Goal: Task Accomplishment & Management: Complete application form

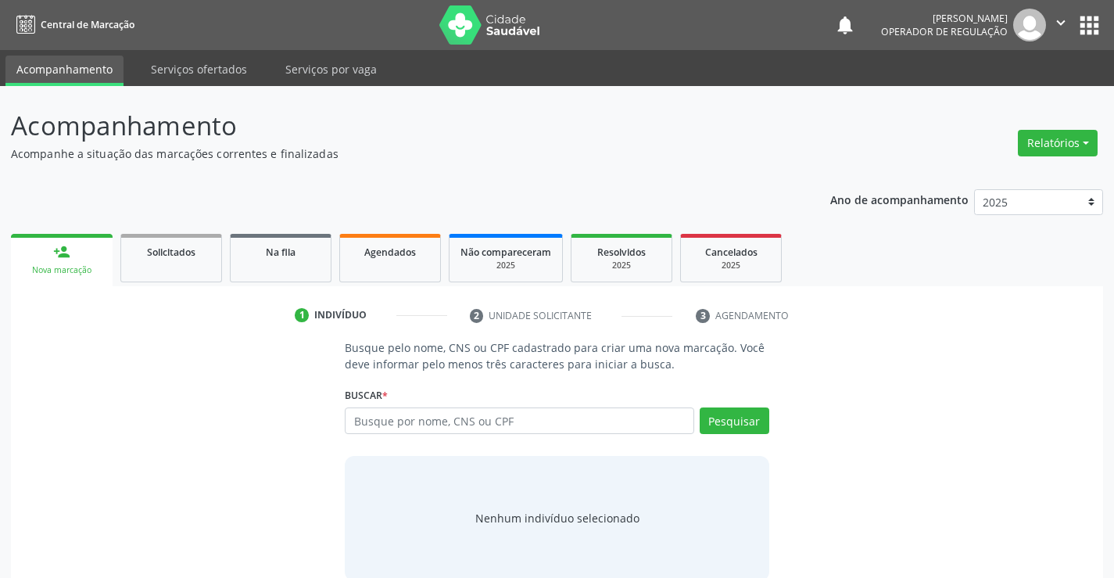
click at [565, 418] on input "text" at bounding box center [519, 420] width 349 height 27
type input "90076222500"
click at [748, 428] on button "Pesquisar" at bounding box center [735, 420] width 70 height 27
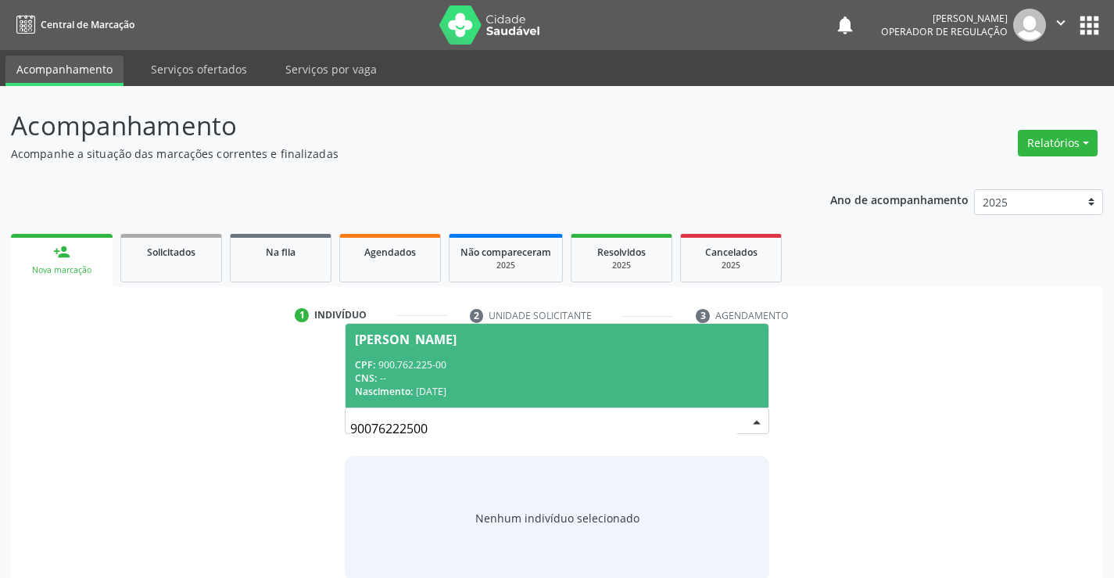
click at [626, 364] on div "CPF: 900.762.225-00" at bounding box center [556, 364] width 403 height 13
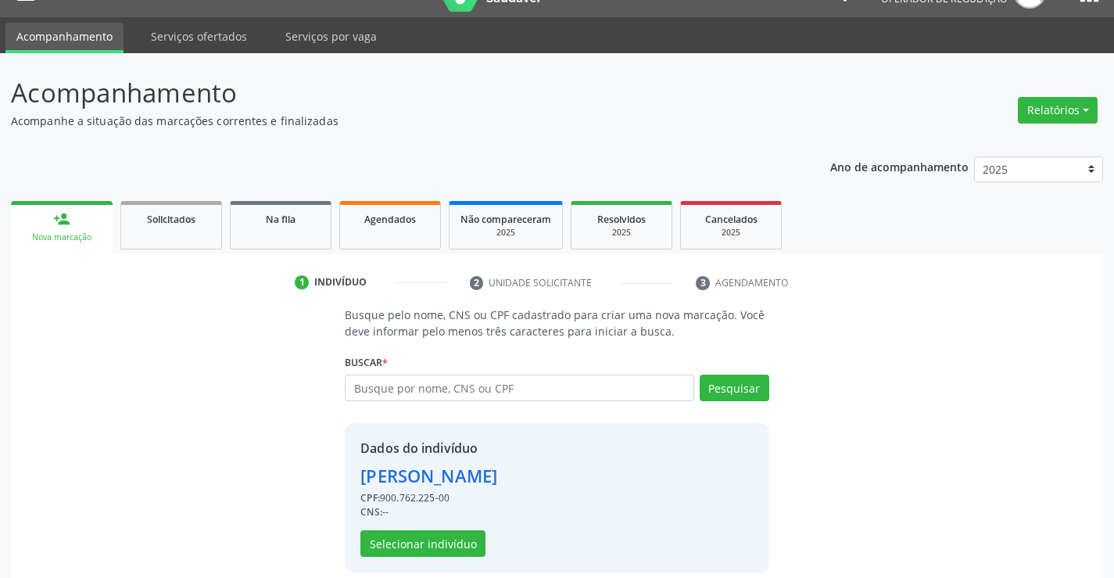
scroll to position [49, 0]
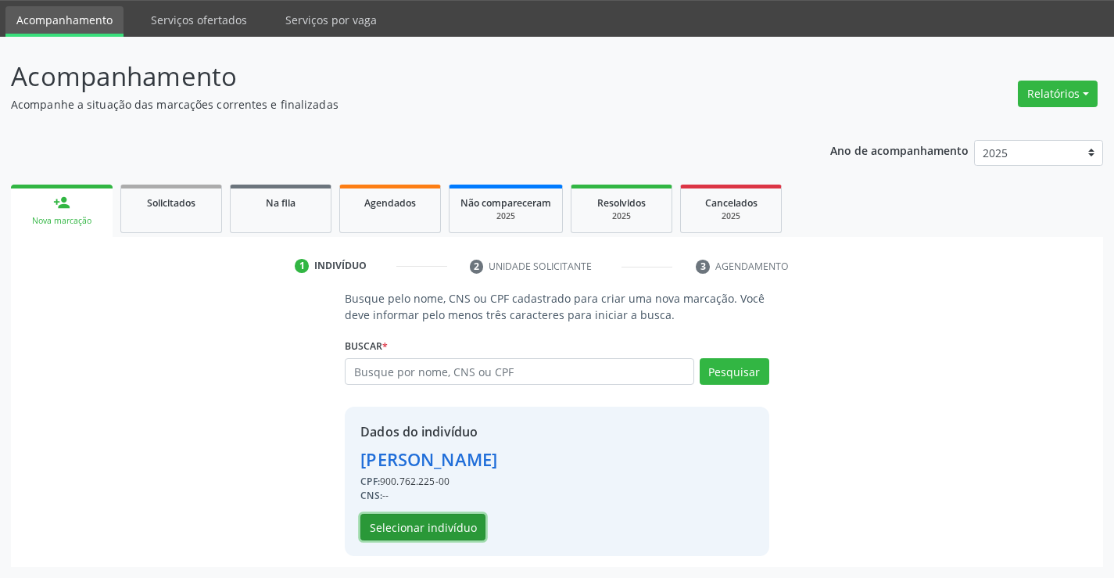
click at [410, 525] on button "Selecionar indivíduo" at bounding box center [422, 527] width 125 height 27
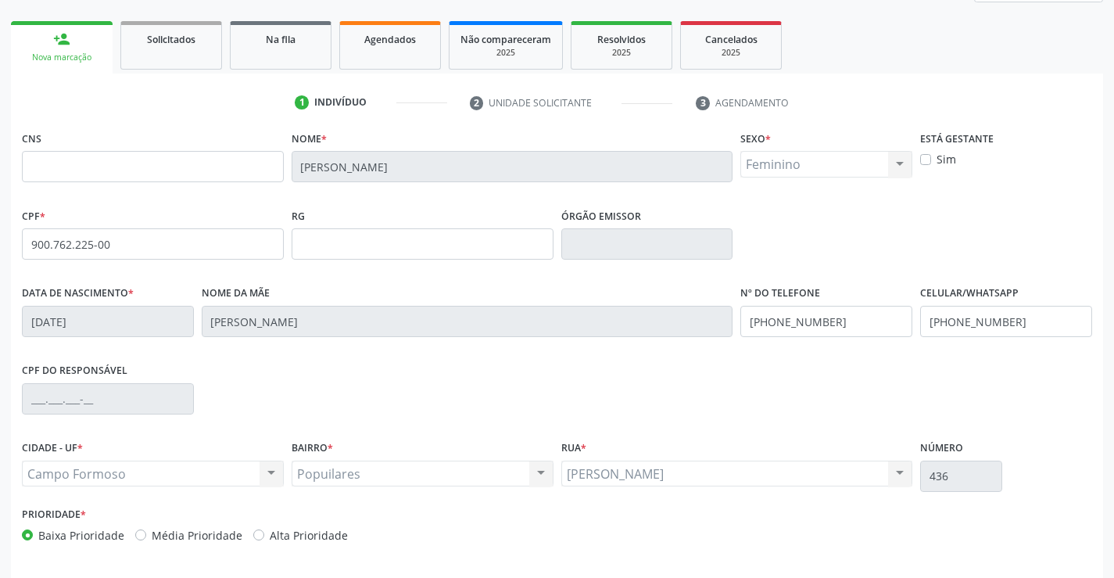
scroll to position [270, 0]
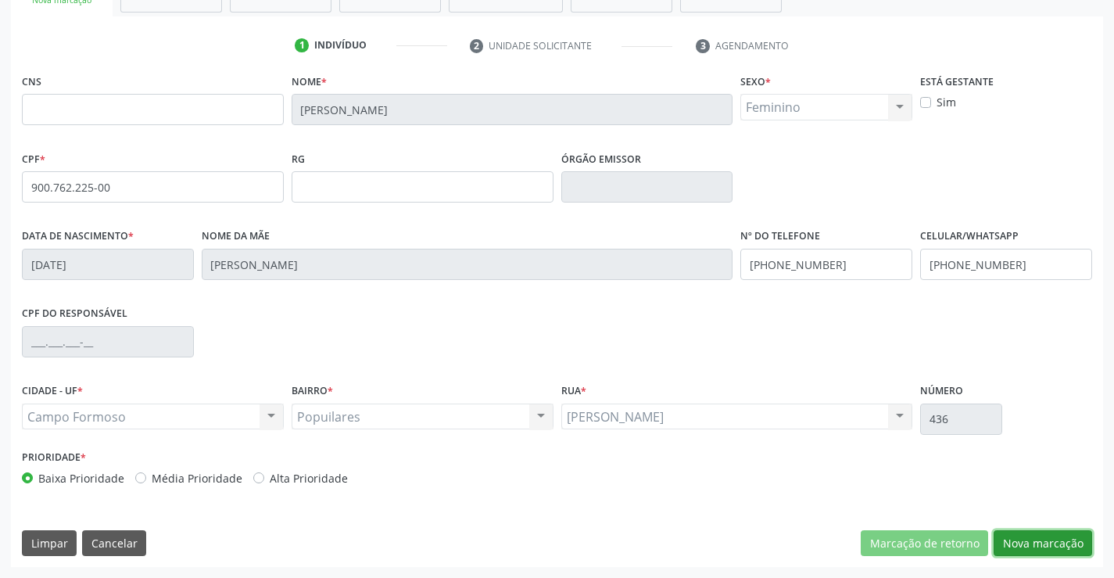
click at [1039, 543] on button "Nova marcação" at bounding box center [1043, 543] width 98 height 27
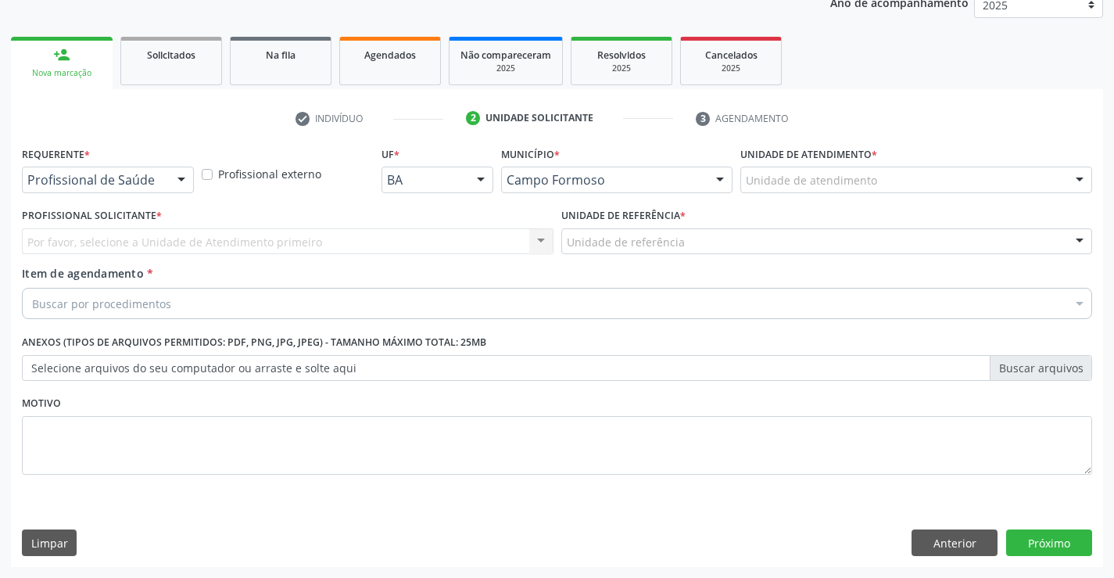
scroll to position [197, 0]
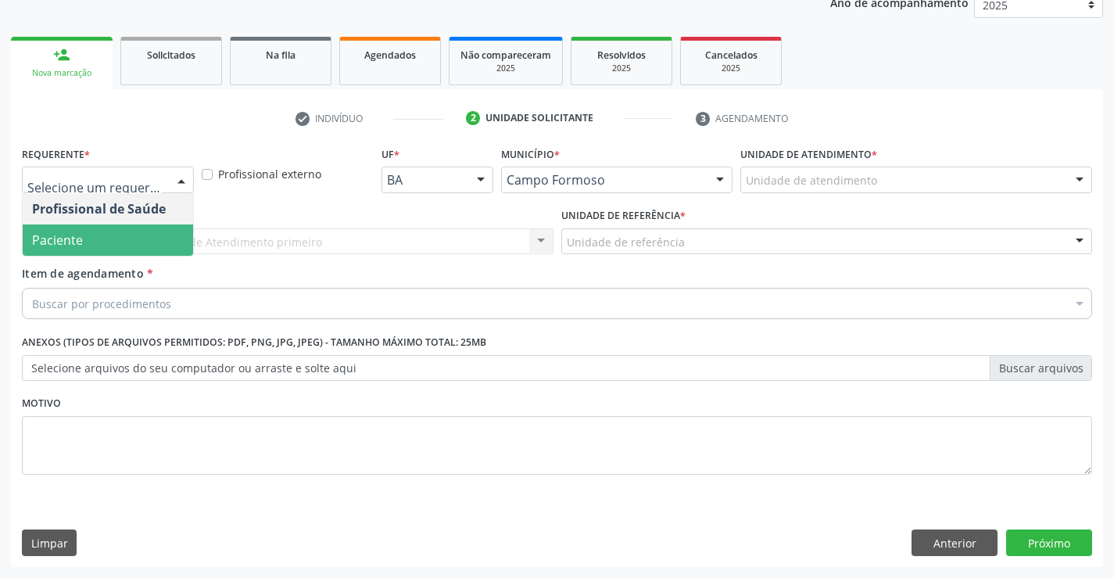
click at [46, 236] on span "Paciente" at bounding box center [57, 239] width 51 height 17
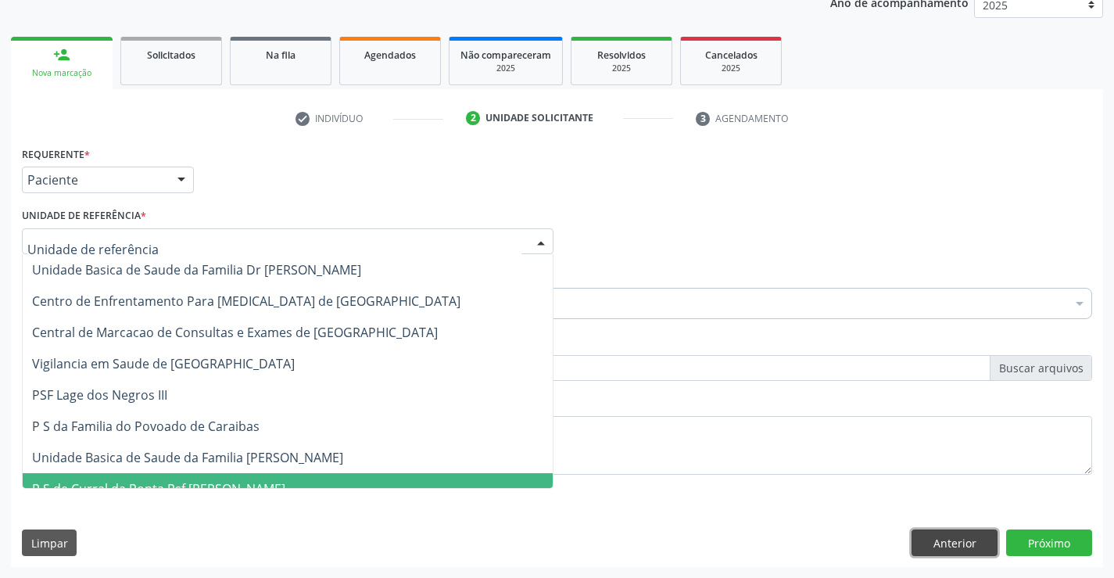
click at [958, 547] on button "Anterior" at bounding box center [954, 542] width 86 height 27
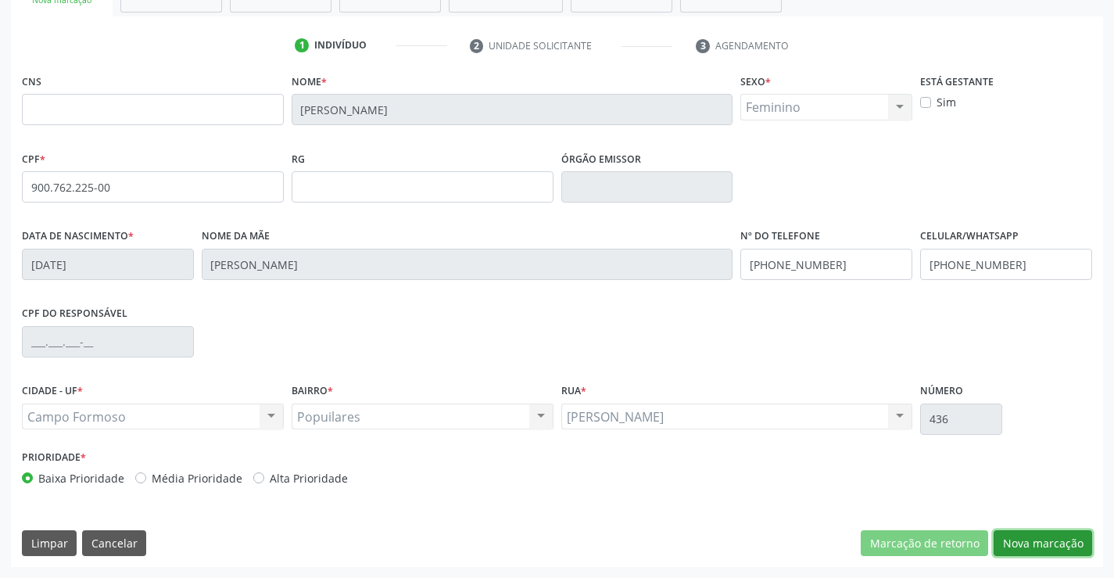
click at [1026, 540] on button "Nova marcação" at bounding box center [1043, 543] width 98 height 27
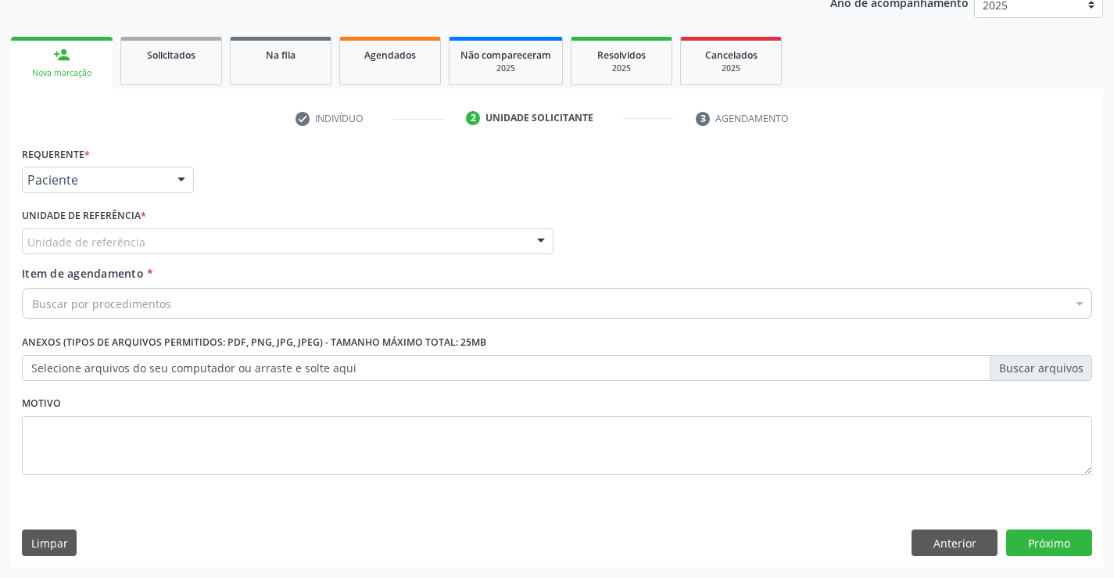
click at [199, 243] on div "Unidade de referência" at bounding box center [288, 241] width 532 height 27
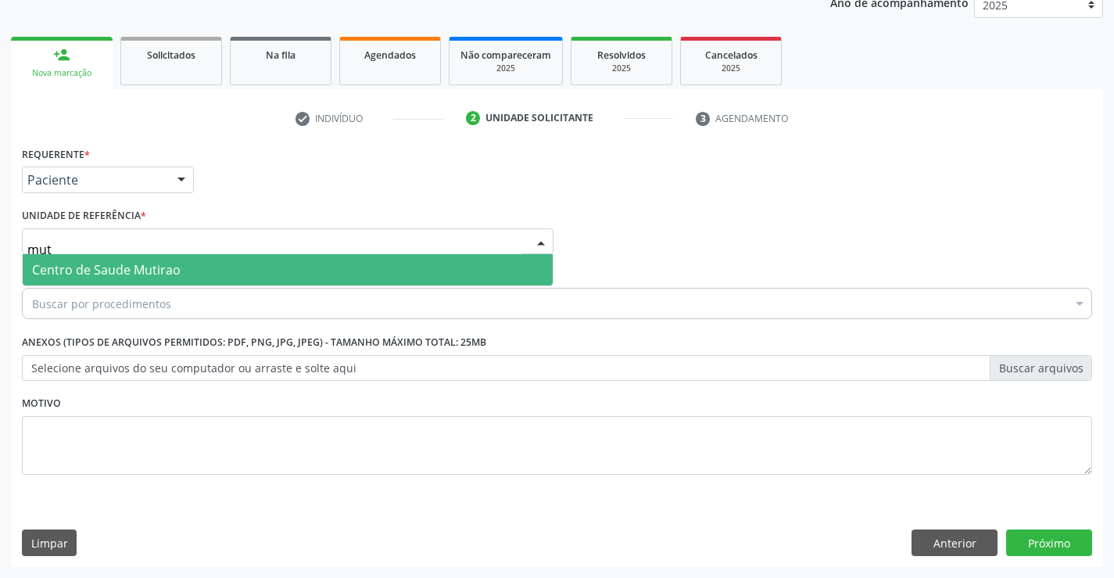
type input "muti"
click at [204, 266] on span "Centro de Saude Mutirao" at bounding box center [288, 269] width 530 height 31
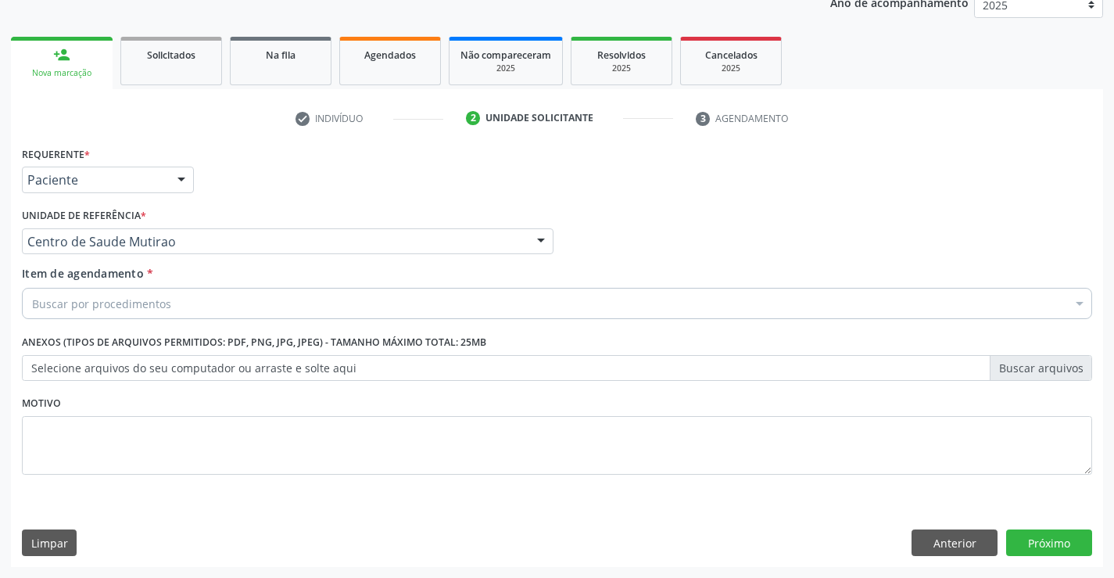
click at [185, 308] on div "Buscar por procedimentos" at bounding box center [557, 303] width 1070 height 31
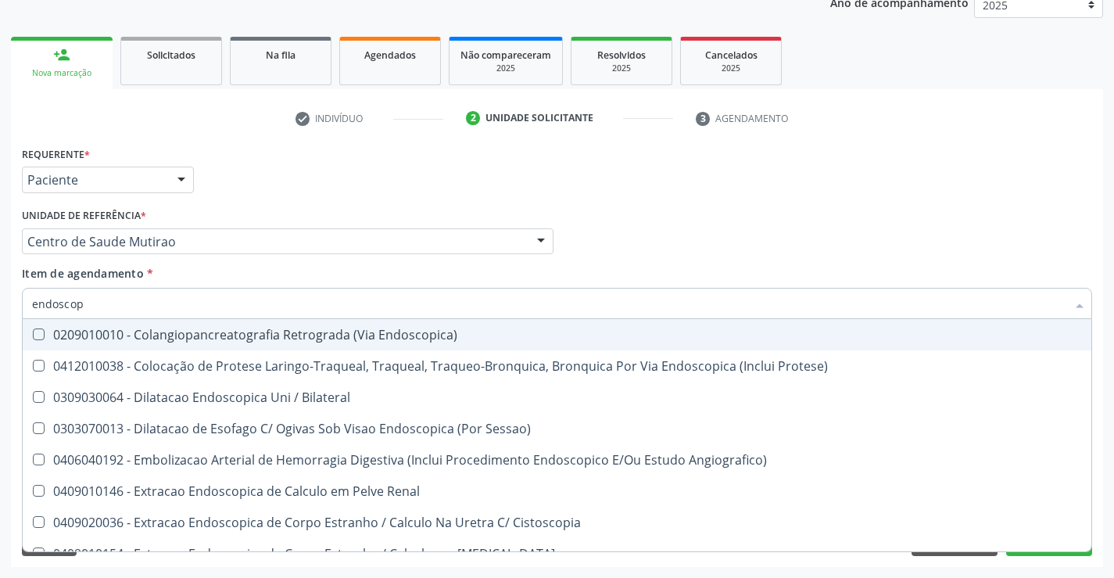
type input "endoscopi"
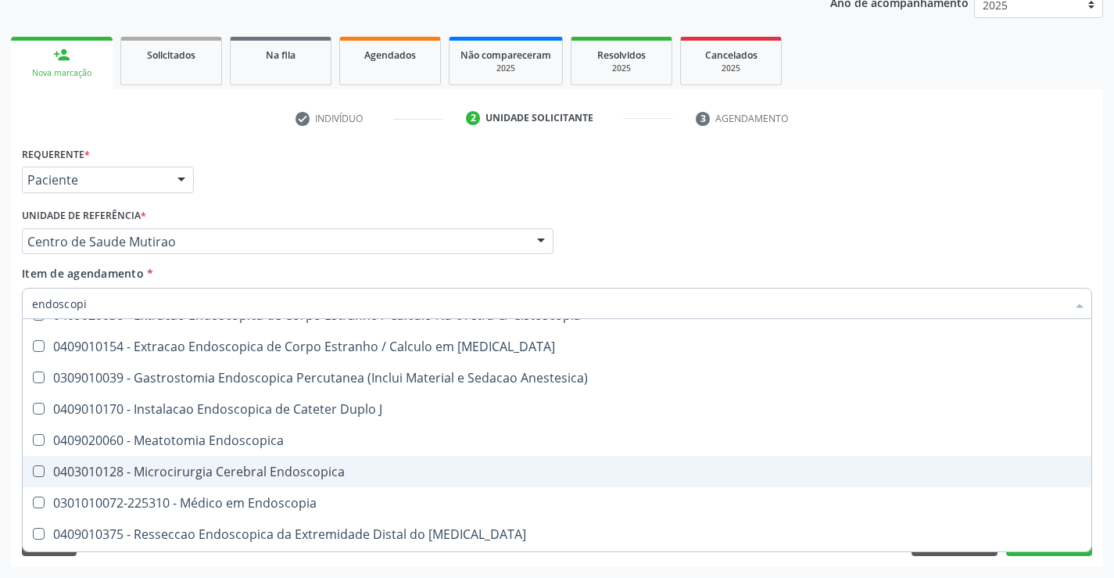
scroll to position [235, 0]
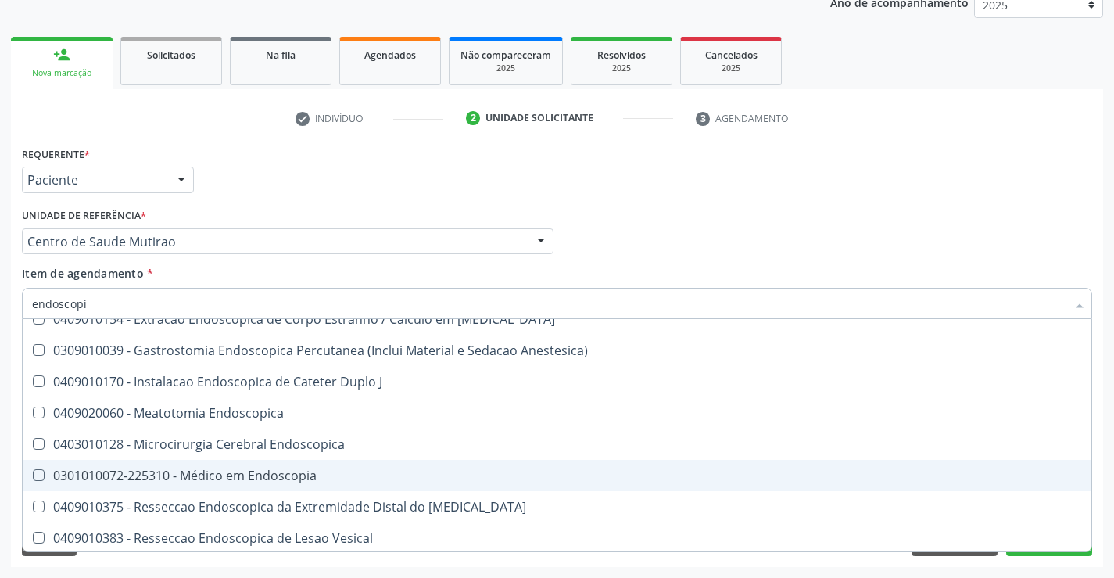
click at [314, 471] on div "0301010072-225310 - Médico em Endoscopia" at bounding box center [557, 475] width 1050 height 13
checkbox Endoscopia "true"
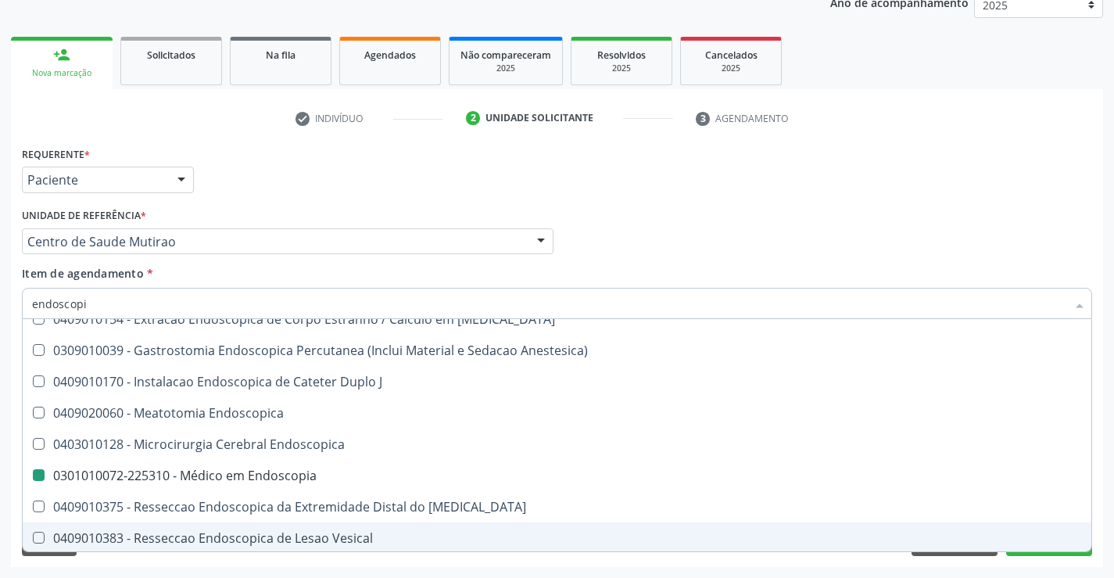
click at [772, 565] on div "Requerente * Paciente Profissional de Saúde Paciente Nenhum resultado encontrad…" at bounding box center [557, 354] width 1092 height 424
checkbox Protese\) "true"
checkbox Endoscopia "false"
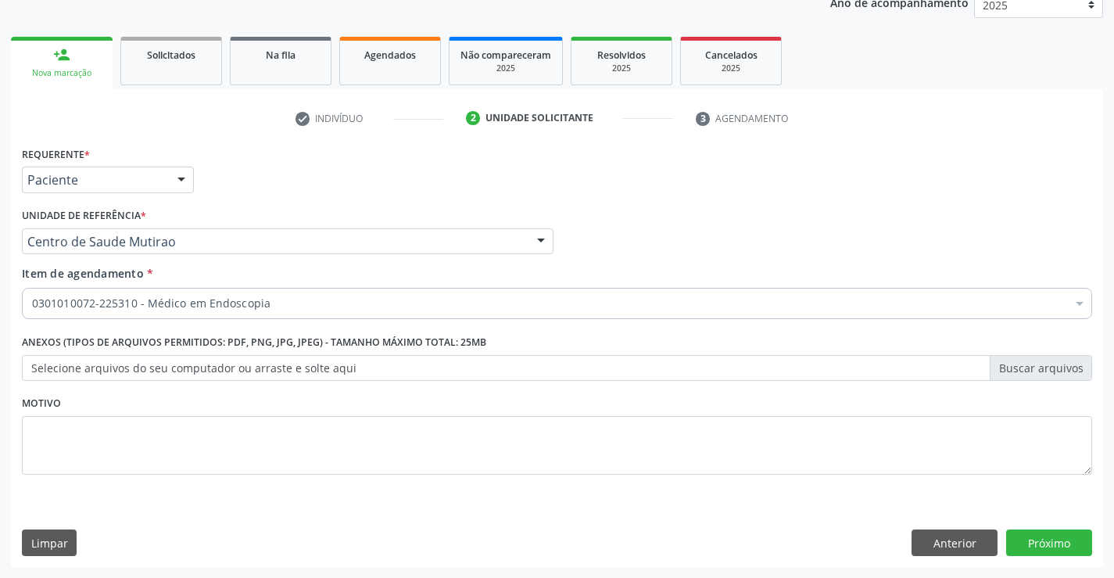
scroll to position [0, 0]
click at [1074, 539] on button "Próximo" at bounding box center [1049, 542] width 86 height 27
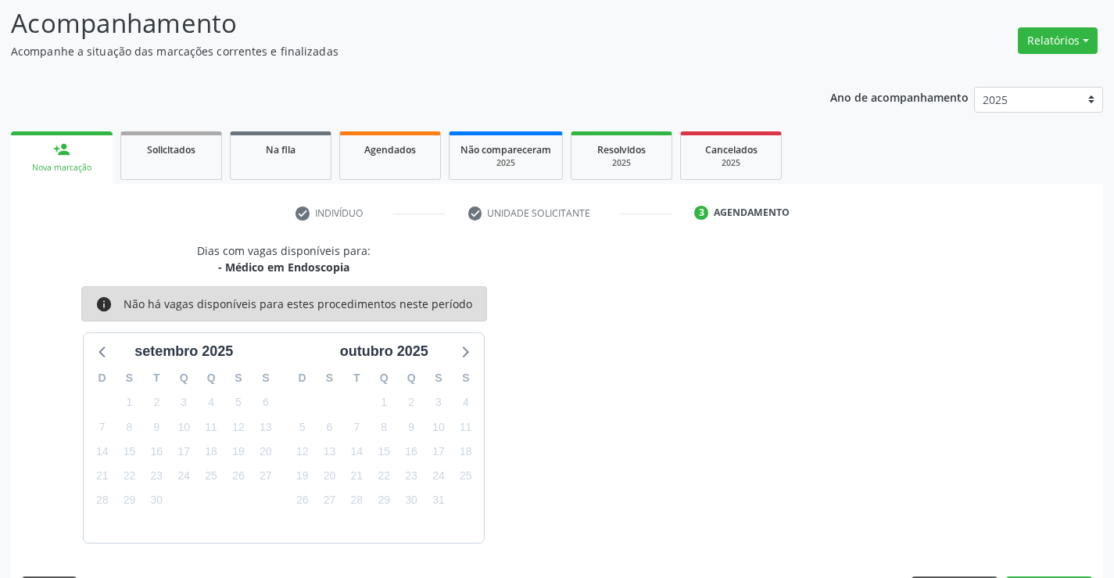
scroll to position [149, 0]
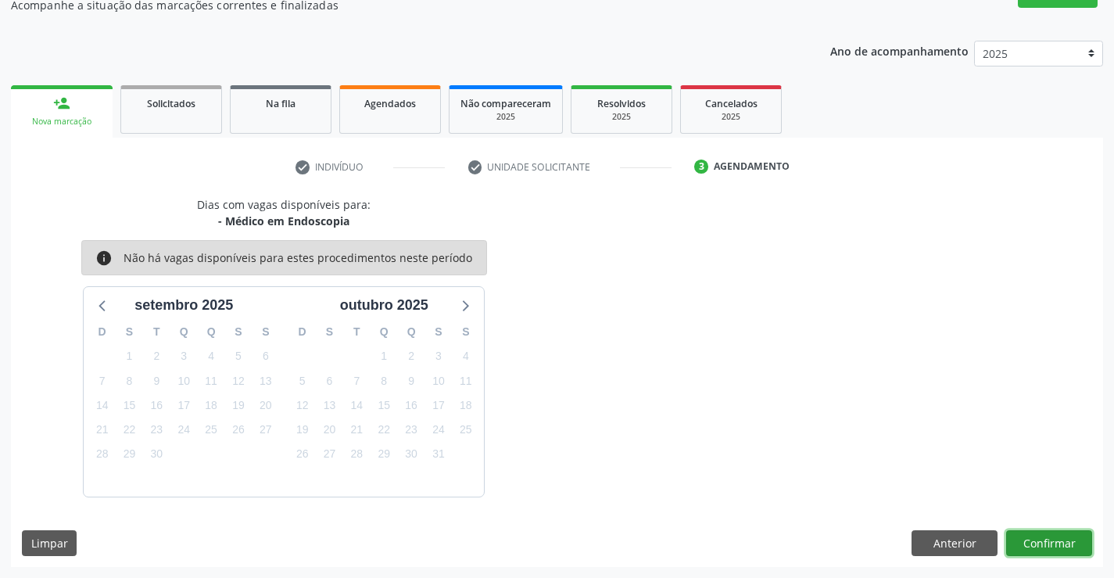
click at [1033, 538] on button "Confirmar" at bounding box center [1049, 543] width 86 height 27
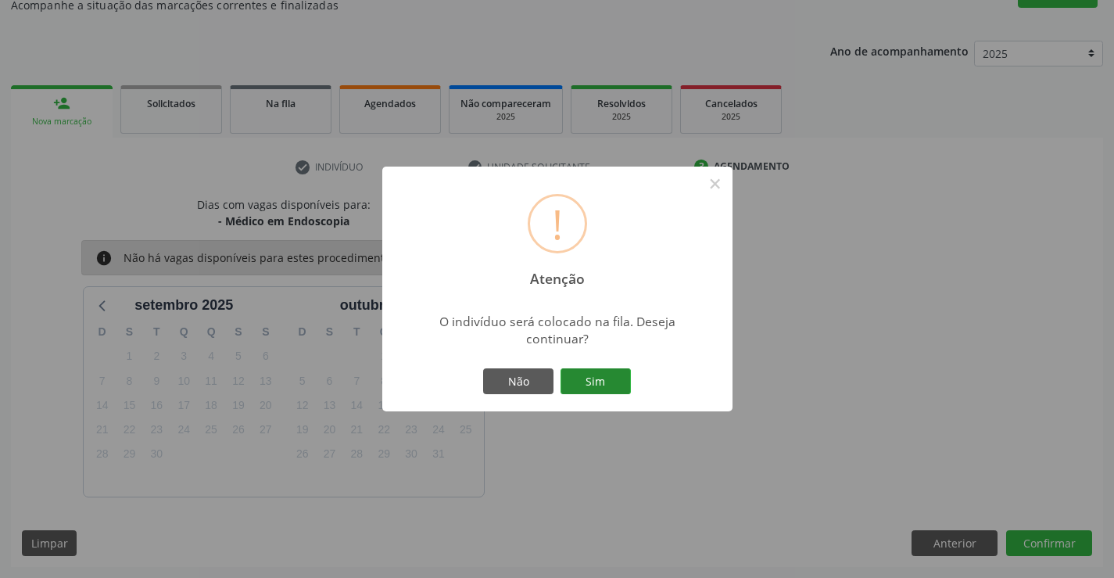
click at [595, 376] on button "Sim" at bounding box center [595, 381] width 70 height 27
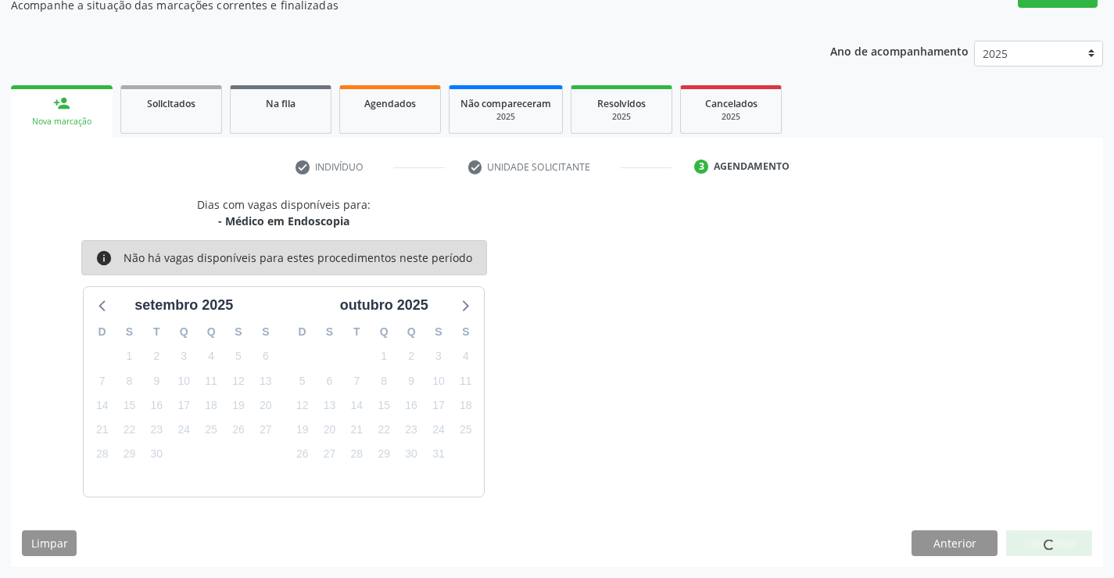
scroll to position [0, 0]
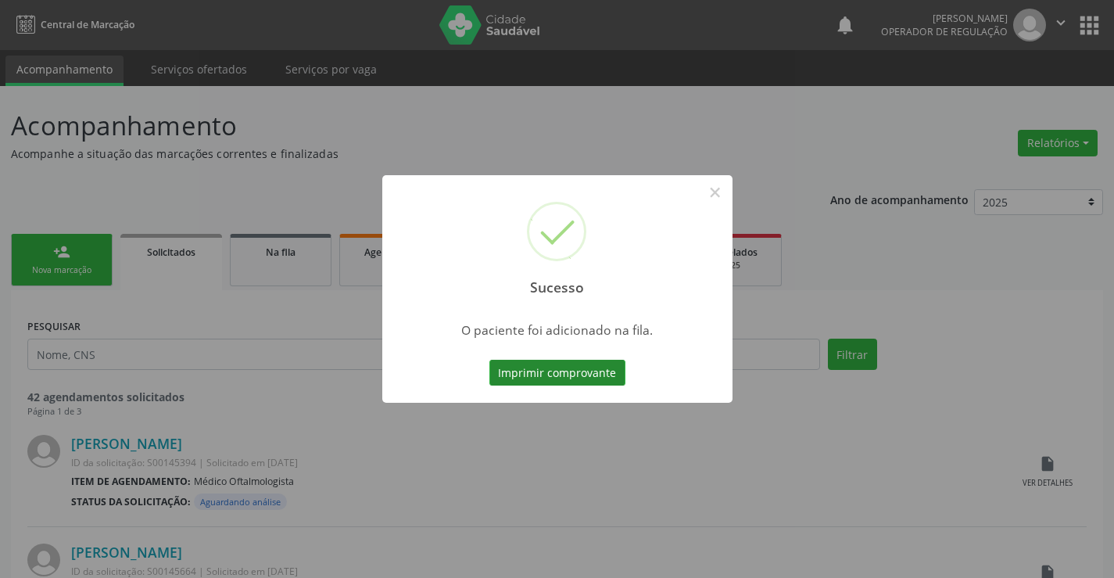
click at [607, 370] on button "Imprimir comprovante" at bounding box center [557, 373] width 136 height 27
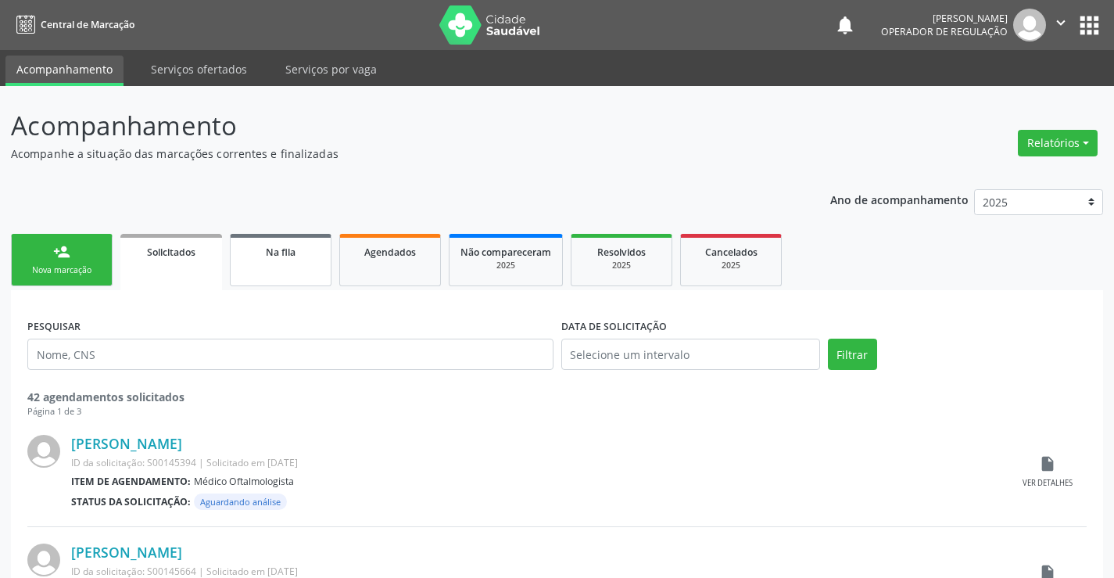
click at [270, 259] on div "Na fila" at bounding box center [281, 251] width 78 height 16
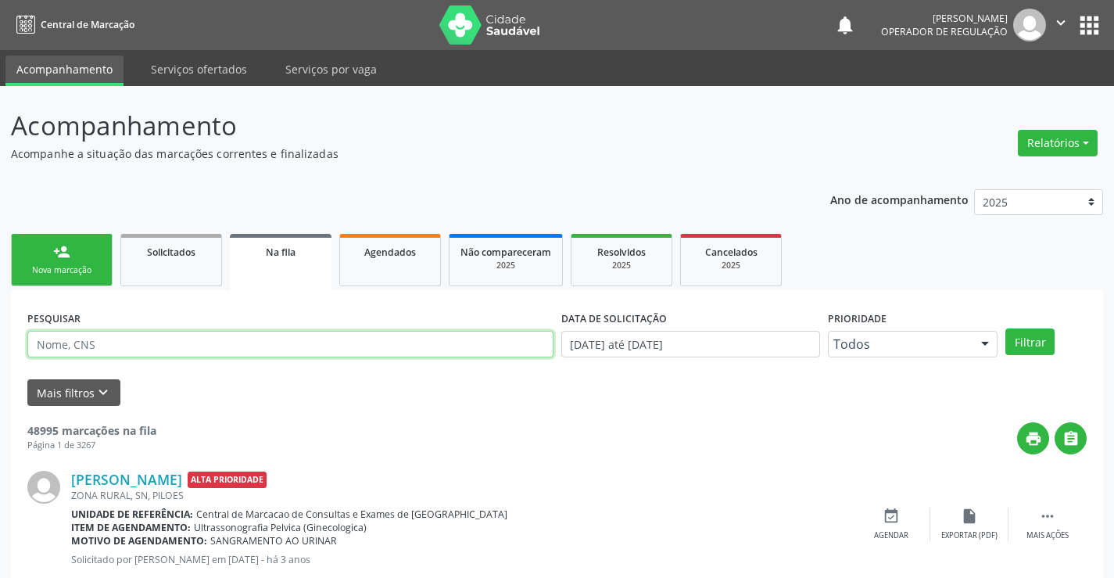
click at [167, 343] on input "text" at bounding box center [290, 344] width 526 height 27
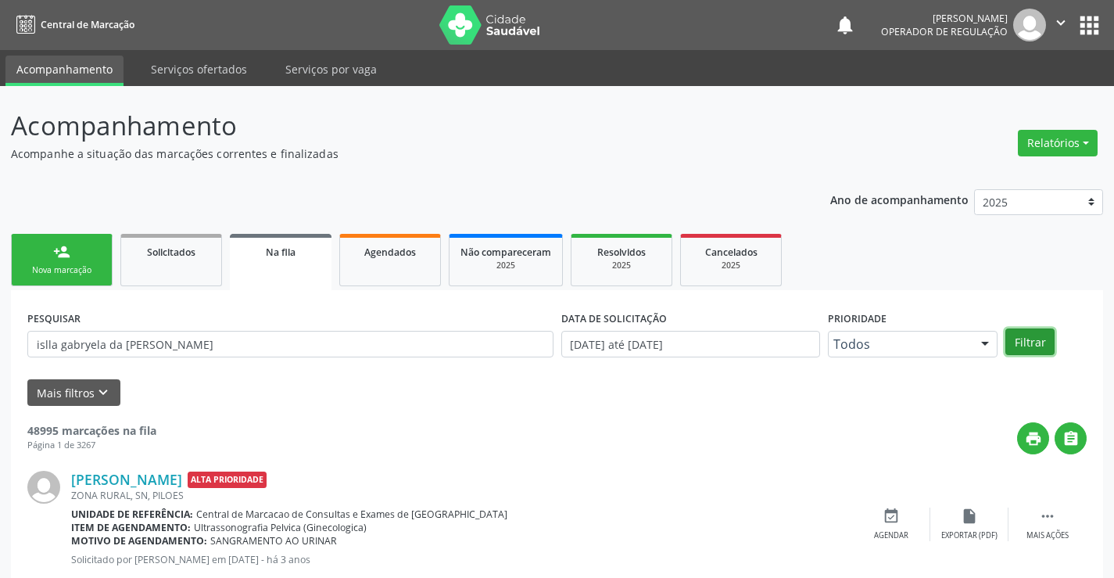
click at [1038, 348] on button "Filtrar" at bounding box center [1029, 341] width 49 height 27
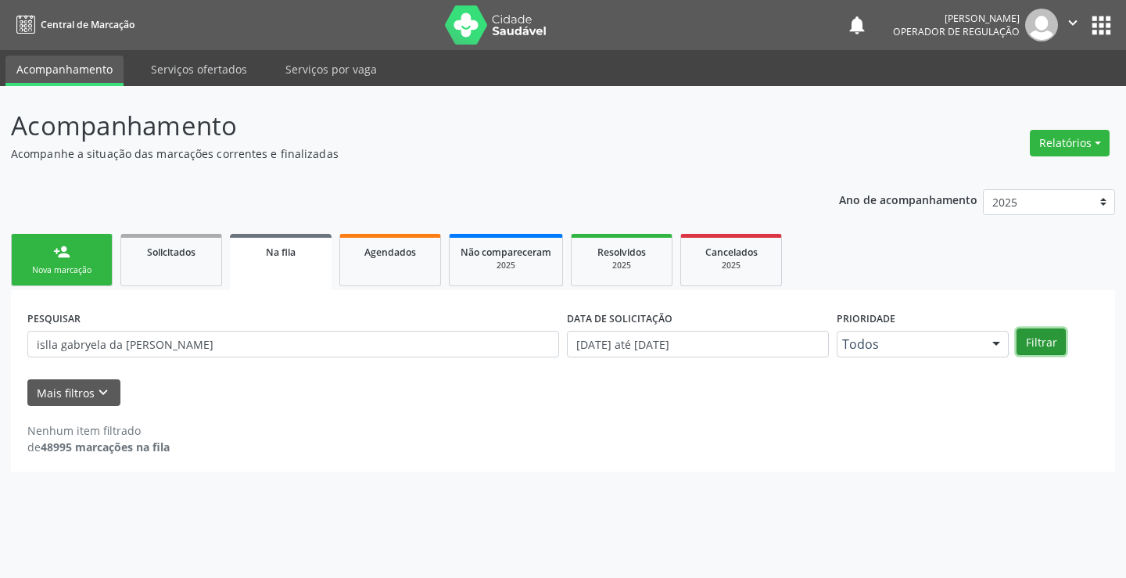
click at [1037, 347] on button "Filtrar" at bounding box center [1040, 341] width 49 height 27
drag, startPoint x: 236, startPoint y: 338, endPoint x: 0, endPoint y: 345, distance: 236.2
click at [0, 345] on div "Acompanhamento Acompanhe a situação das marcações correntes e finalizadas Relat…" at bounding box center [563, 332] width 1126 height 492
type input "i"
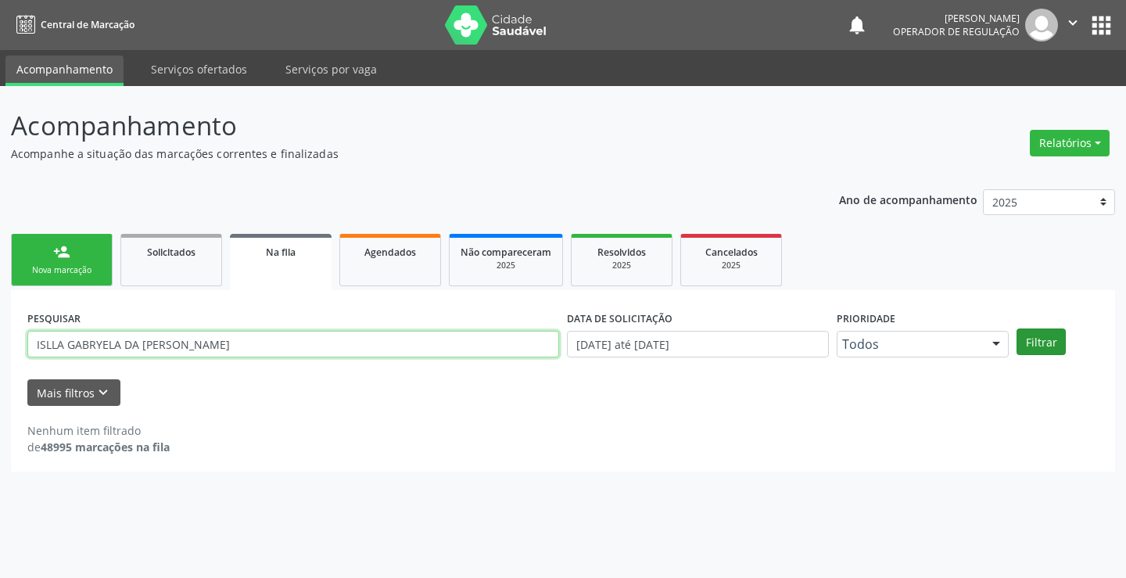
type input "ISLLA GABRYELA DA SILVA GUIMARAES"
click at [1033, 340] on button "Filtrar" at bounding box center [1040, 341] width 49 height 27
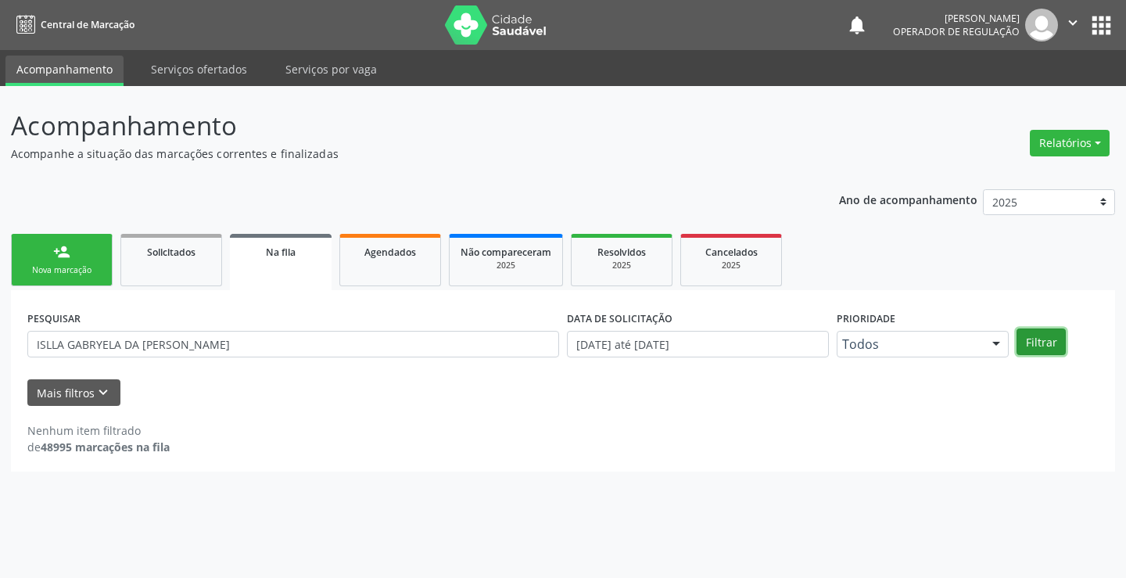
click at [1033, 340] on button "Filtrar" at bounding box center [1040, 341] width 49 height 27
click at [248, 353] on input "ISLLA GABRYELA DA SILVA GUIMARAES" at bounding box center [293, 344] width 532 height 27
drag, startPoint x: 232, startPoint y: 342, endPoint x: 0, endPoint y: 336, distance: 232.2
click at [0, 336] on div "Acompanhamento Acompanhe a situação das marcações correntes e finalizadas Relat…" at bounding box center [563, 332] width 1126 height 492
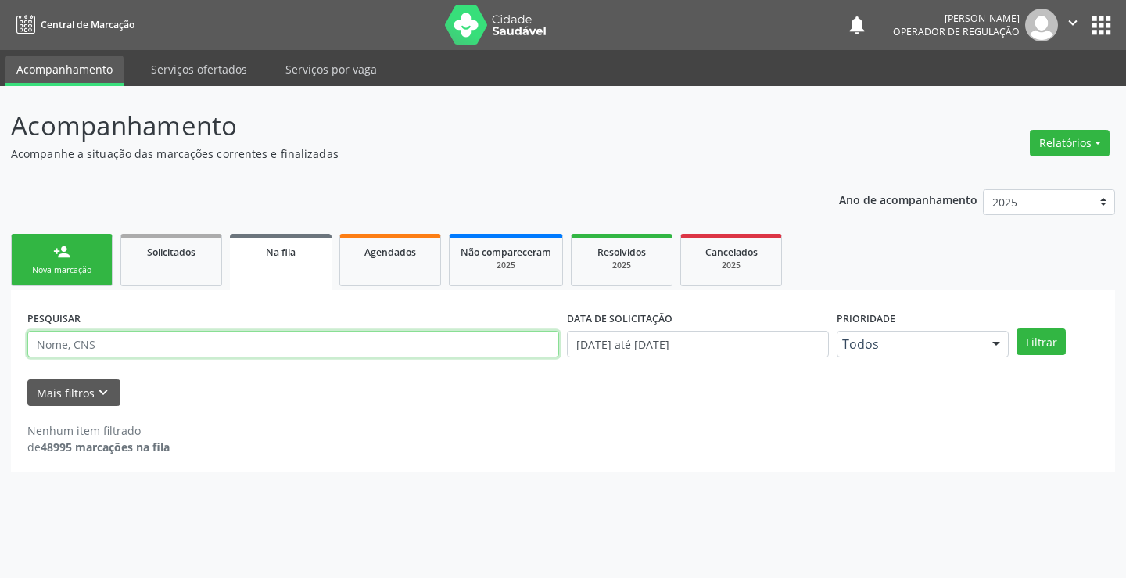
click at [191, 342] on input "text" at bounding box center [293, 344] width 532 height 27
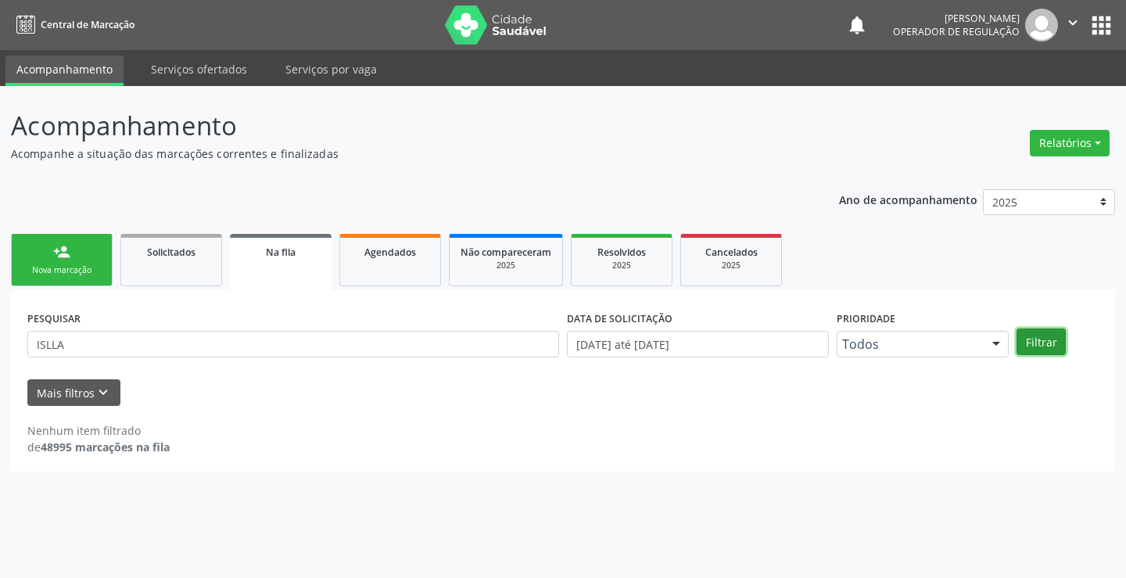
click at [1031, 338] on button "Filtrar" at bounding box center [1040, 341] width 49 height 27
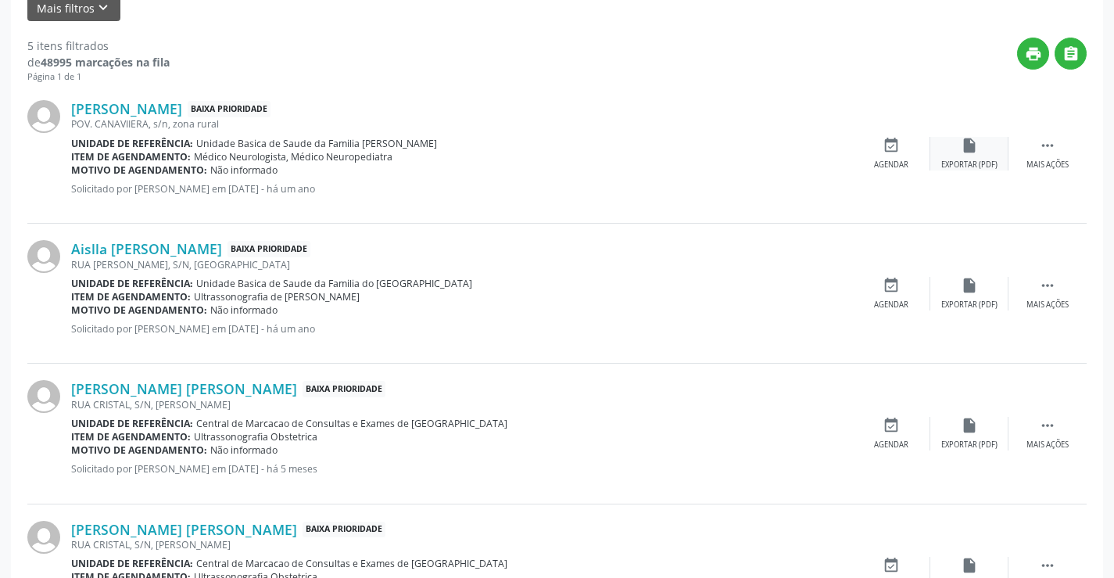
scroll to position [391, 0]
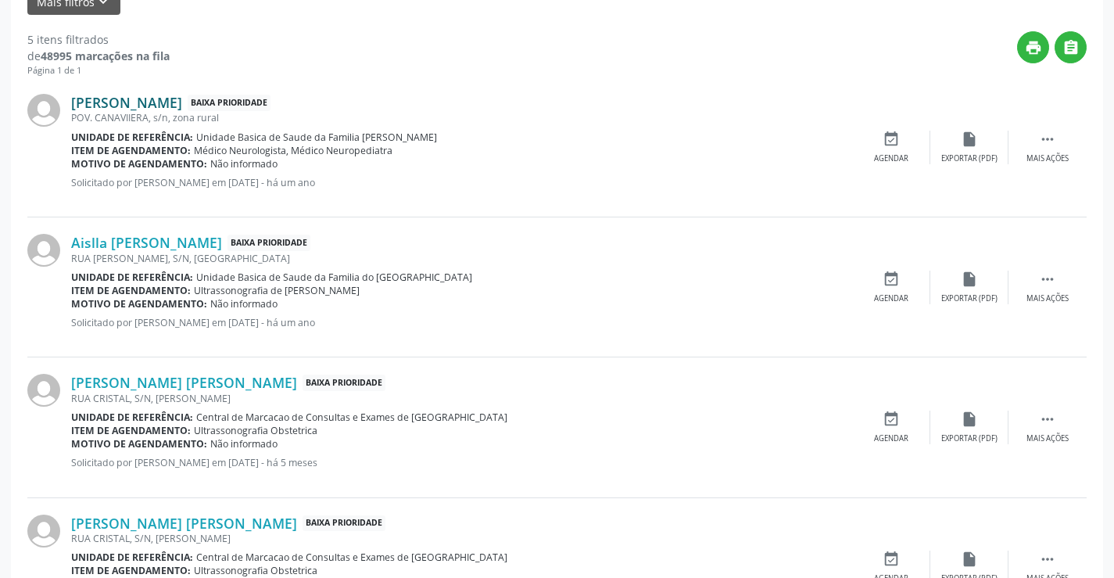
click at [182, 102] on link "Islla Gabryela Silva Guimaraes" at bounding box center [126, 102] width 111 height 17
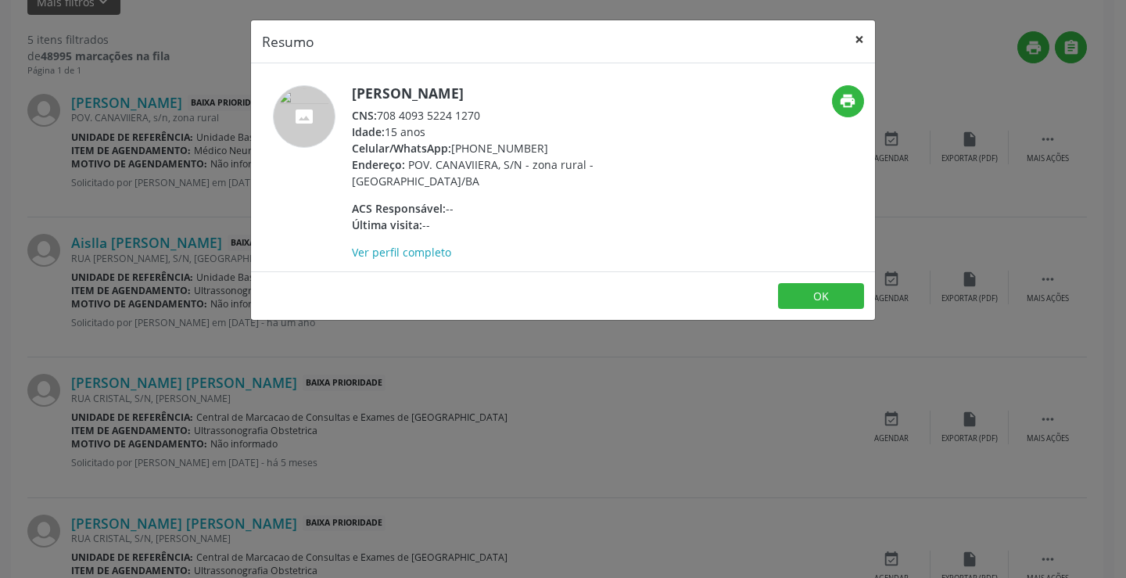
click at [863, 36] on button "×" at bounding box center [858, 39] width 31 height 38
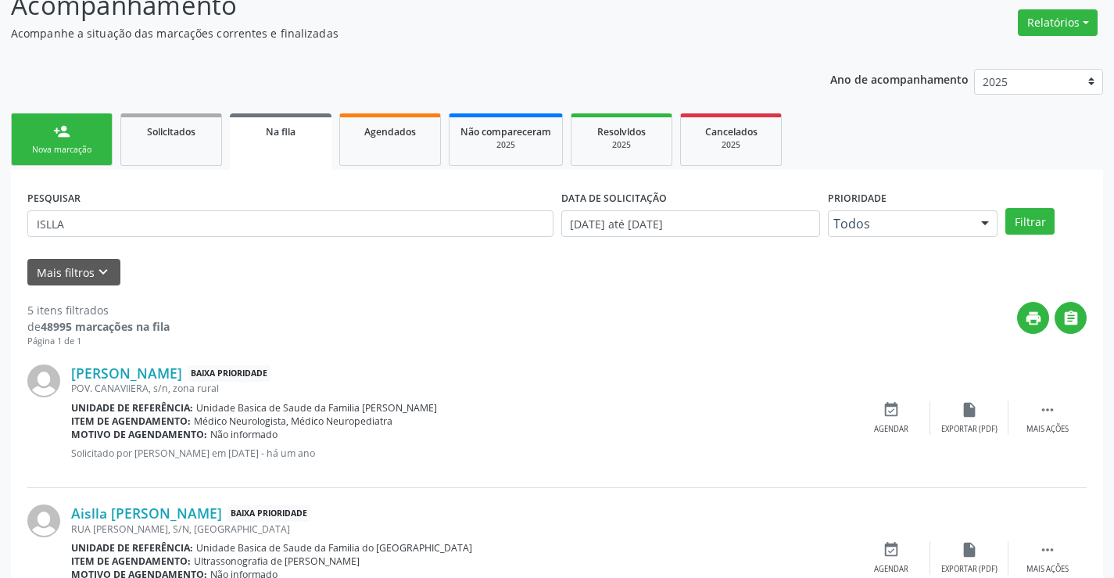
scroll to position [70, 0]
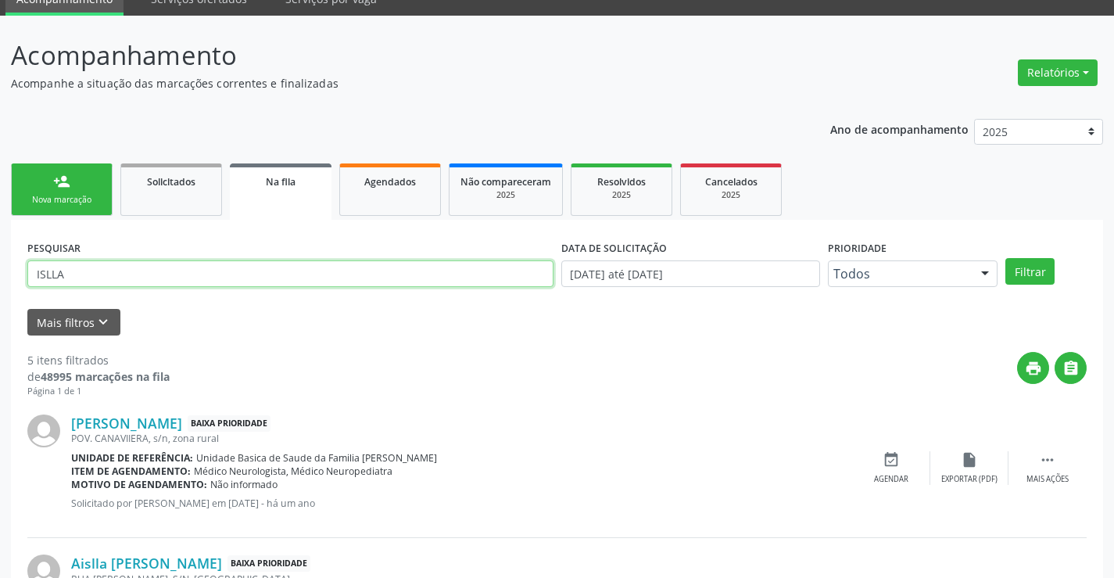
click at [108, 281] on input "ISLLA" at bounding box center [290, 273] width 526 height 27
type input "ISLLA GABRYELA SILVA GUIMARES"
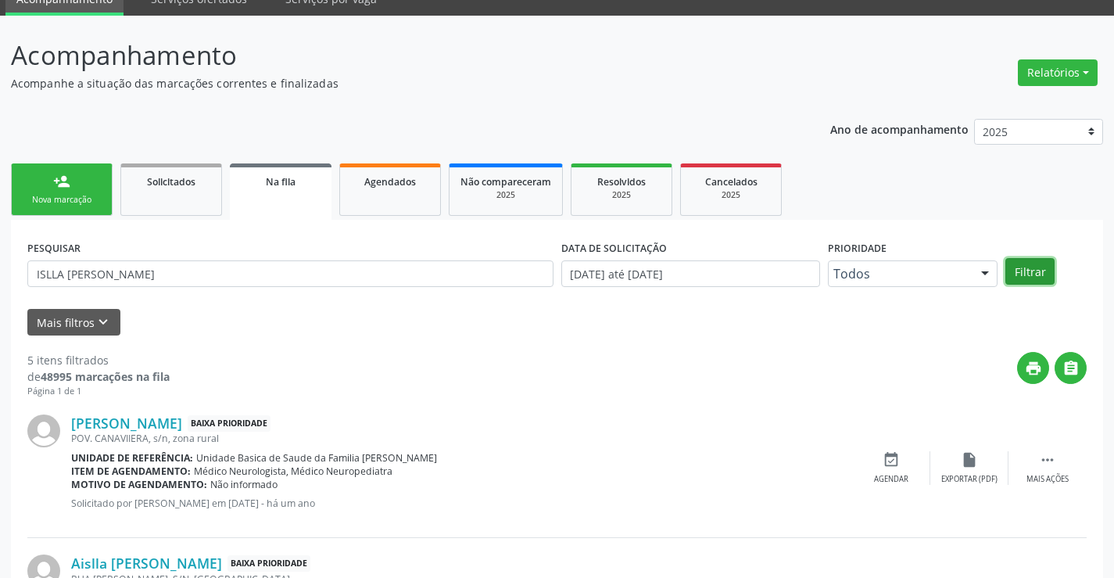
click at [1025, 272] on button "Filtrar" at bounding box center [1029, 271] width 49 height 27
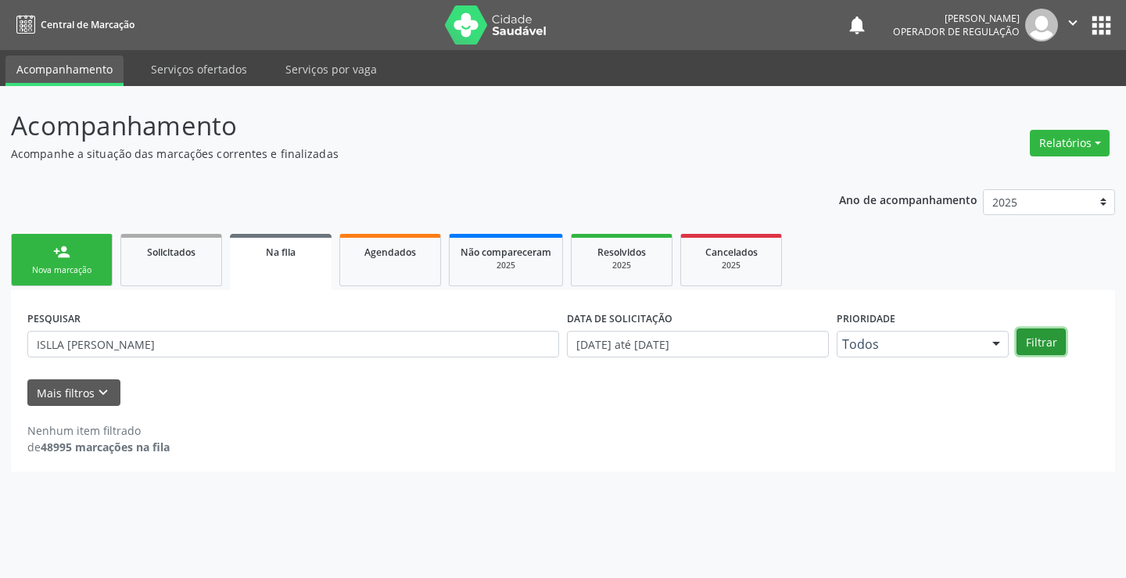
click at [1026, 342] on button "Filtrar" at bounding box center [1040, 341] width 49 height 27
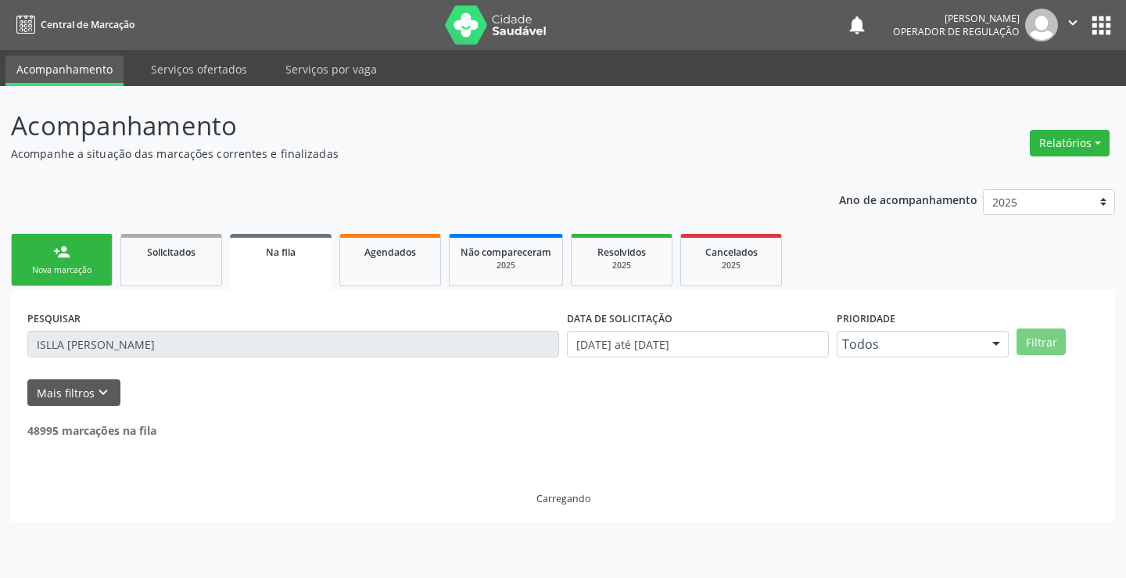
click at [1026, 342] on button "Filtrar" at bounding box center [1040, 341] width 49 height 27
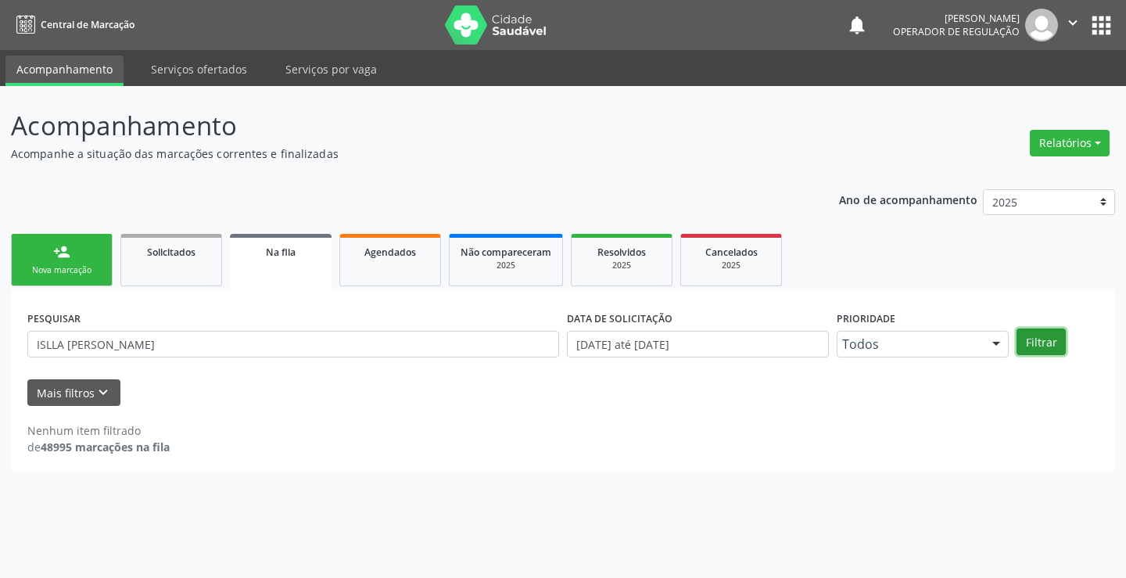
click at [1026, 342] on button "Filtrar" at bounding box center [1040, 341] width 49 height 27
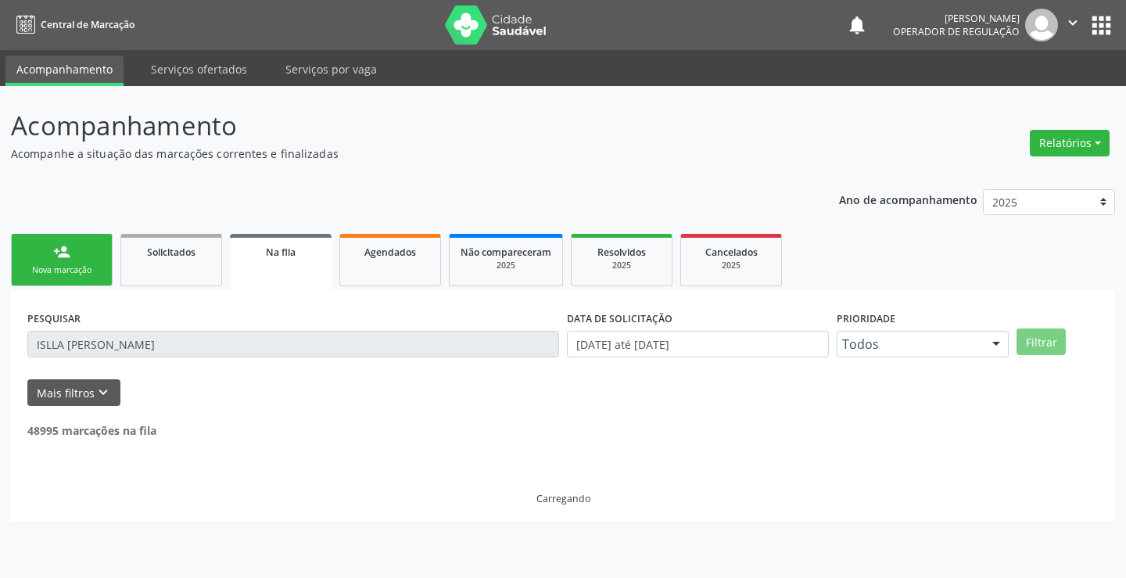
click at [1025, 342] on button "Filtrar" at bounding box center [1040, 341] width 49 height 27
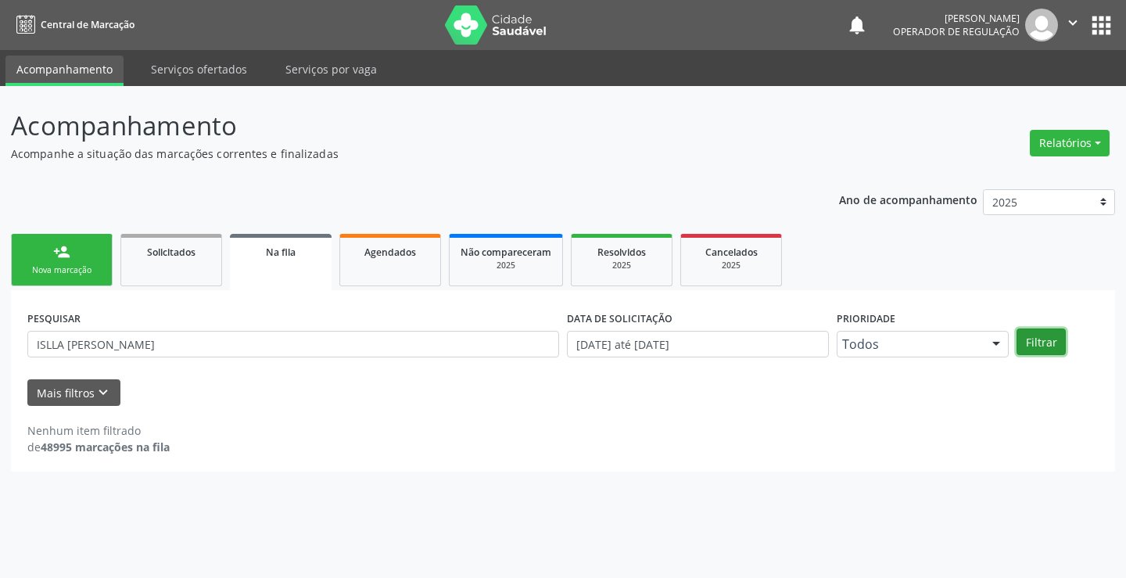
click at [1025, 342] on button "Filtrar" at bounding box center [1040, 341] width 49 height 27
click at [1036, 344] on button "Filtrar" at bounding box center [1040, 341] width 49 height 27
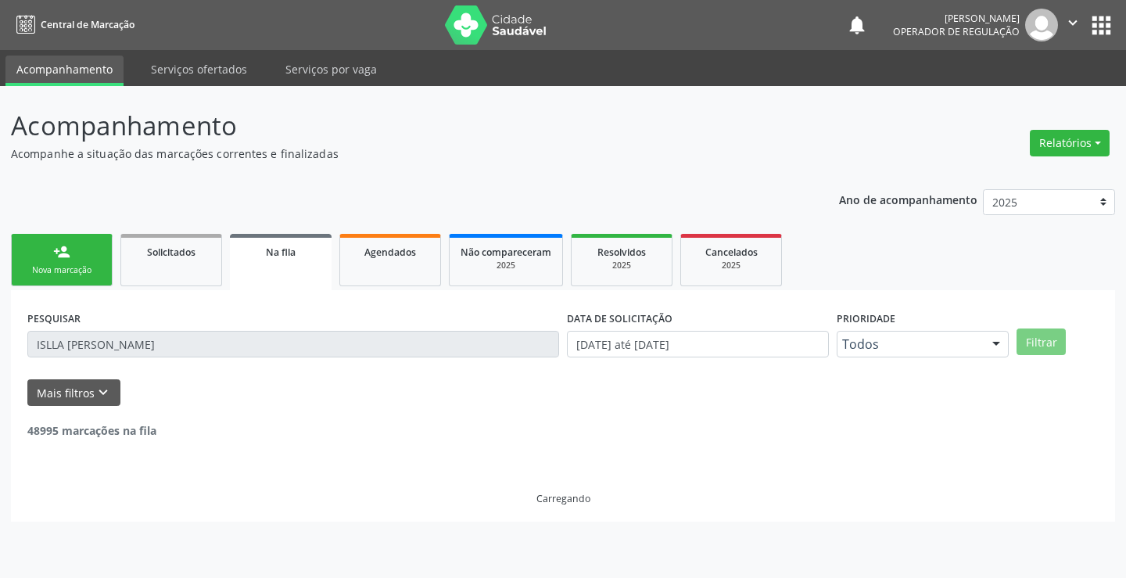
click at [1038, 344] on button "Filtrar" at bounding box center [1040, 341] width 49 height 27
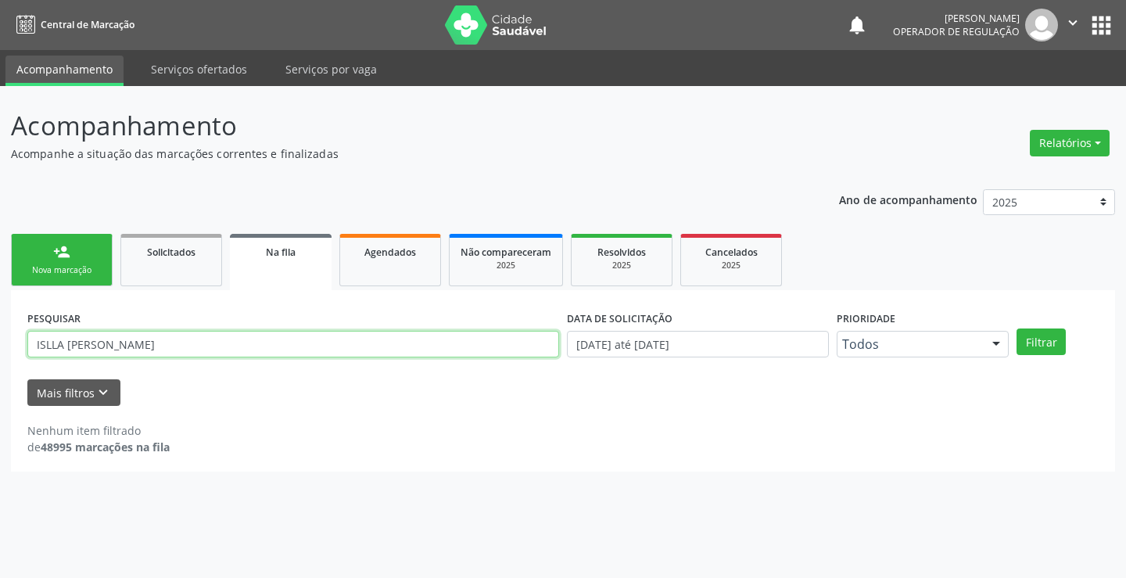
drag, startPoint x: 216, startPoint y: 337, endPoint x: 0, endPoint y: 324, distance: 216.2
click at [0, 324] on div "Acompanhamento Acompanhe a situação das marcações correntes e finalizadas Relat…" at bounding box center [563, 332] width 1126 height 492
type input "708409352241270"
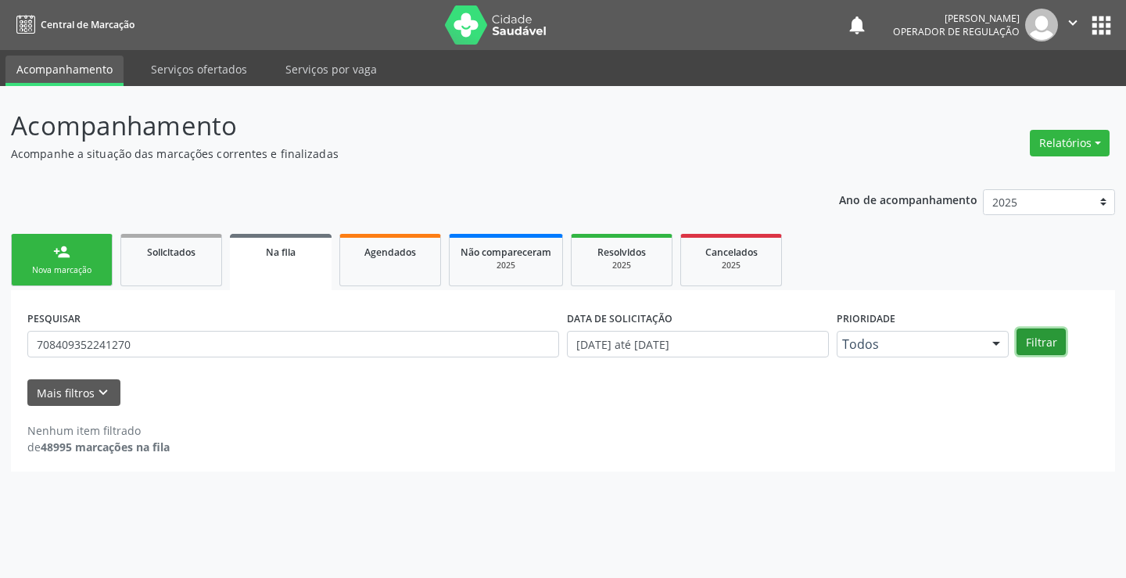
click at [1044, 349] on button "Filtrar" at bounding box center [1040, 341] width 49 height 27
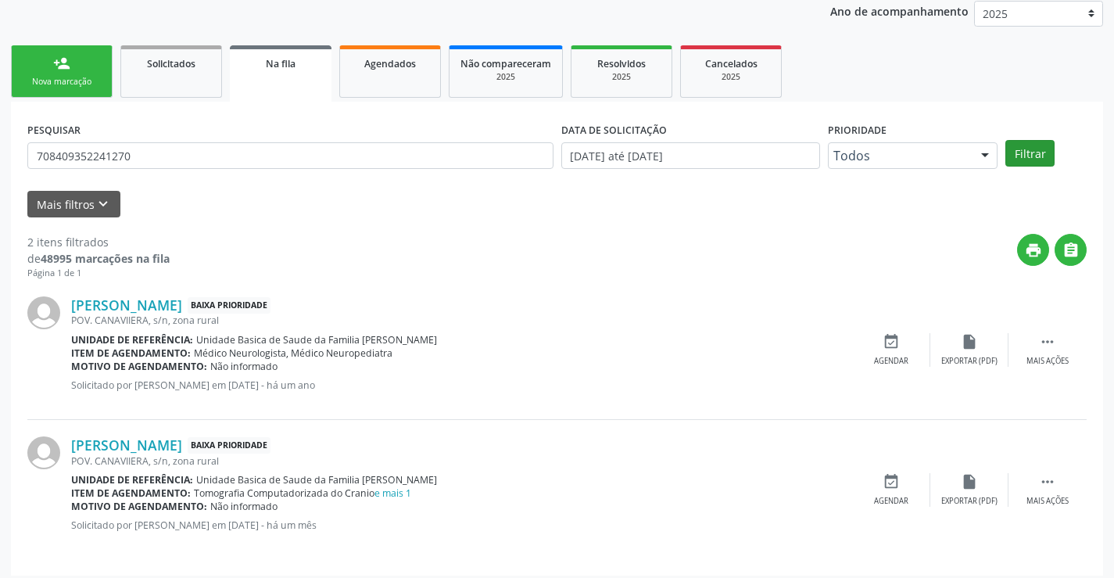
scroll to position [197, 0]
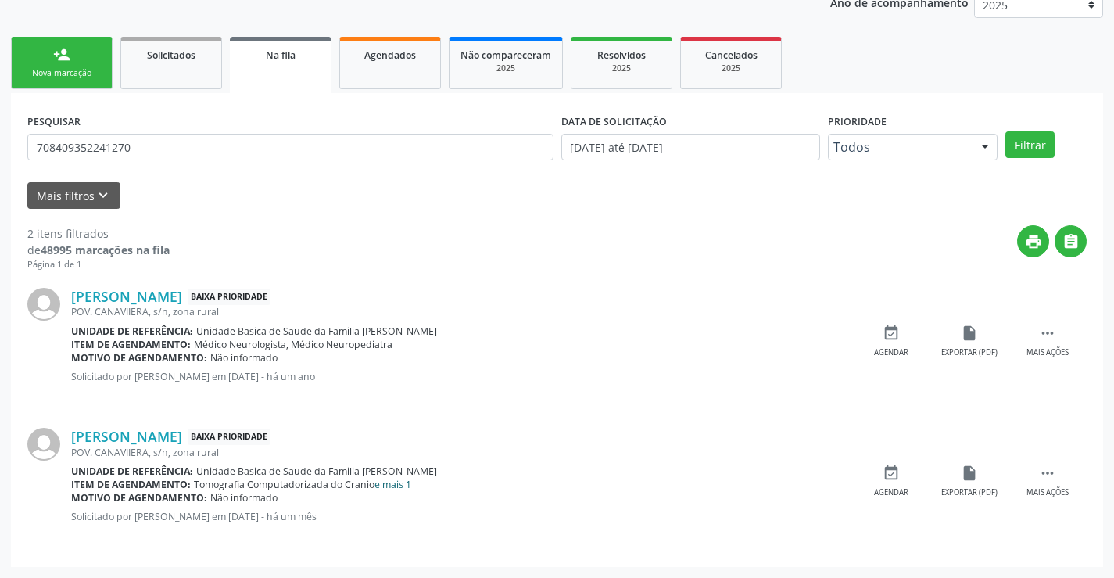
click at [396, 482] on link "e mais 1" at bounding box center [392, 484] width 37 height 13
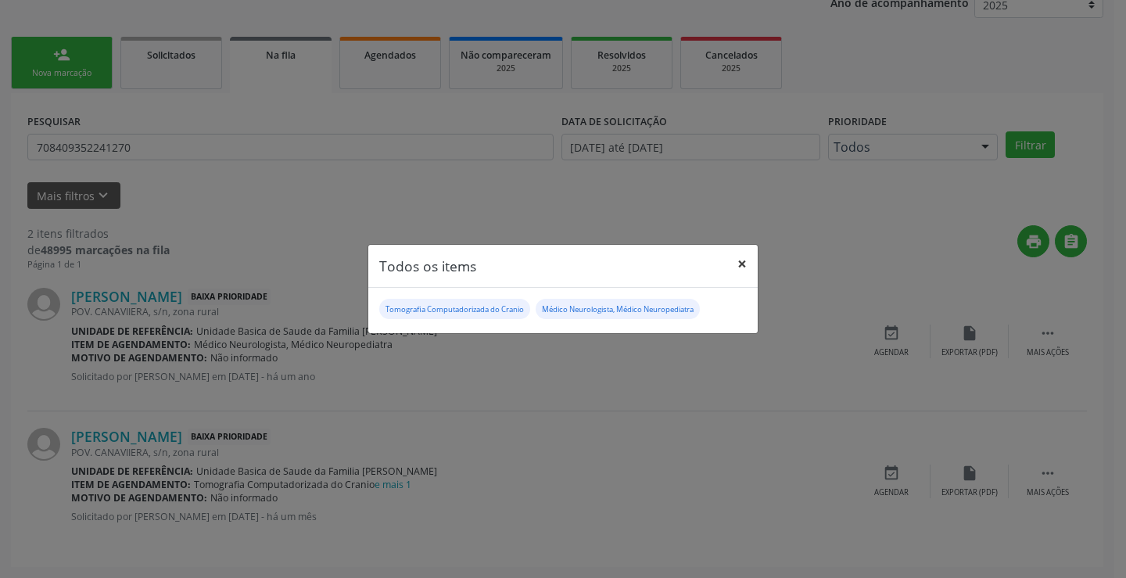
click at [741, 263] on button "×" at bounding box center [741, 264] width 31 height 38
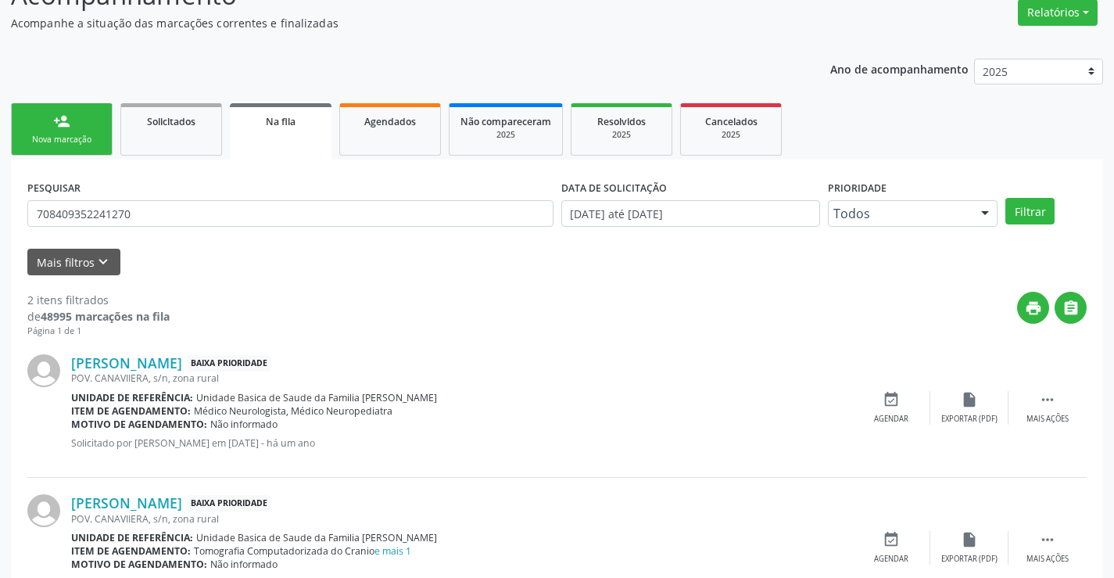
scroll to position [0, 0]
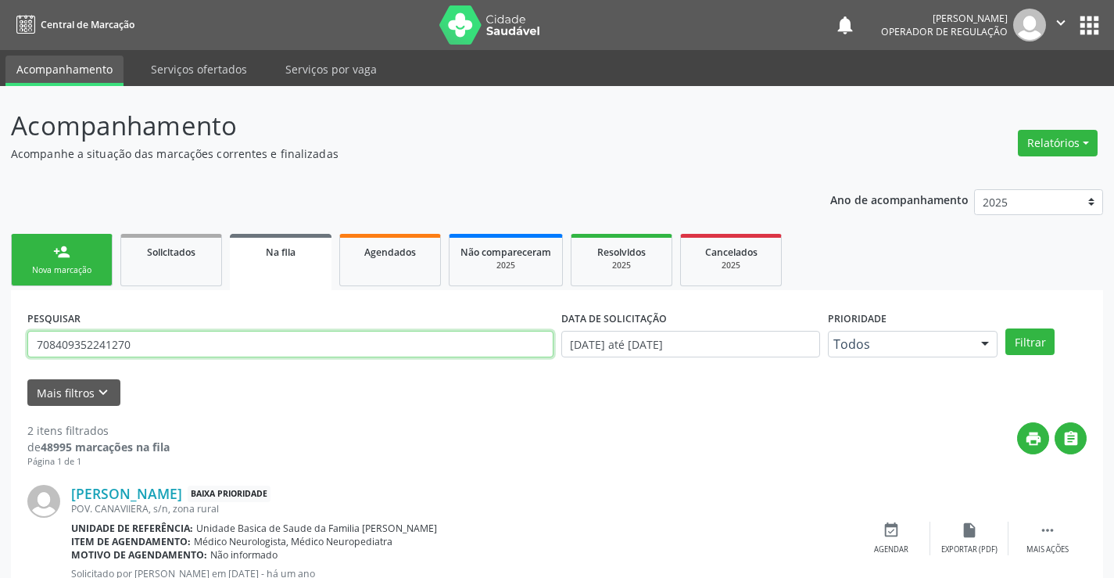
click at [132, 339] on input "708409352241270" at bounding box center [290, 344] width 526 height 27
drag, startPoint x: 131, startPoint y: 345, endPoint x: 0, endPoint y: 349, distance: 131.4
click at [0, 349] on div "Acompanhamento Acompanhe a situação das marcações correntes e finalizadas Relat…" at bounding box center [557, 430] width 1114 height 689
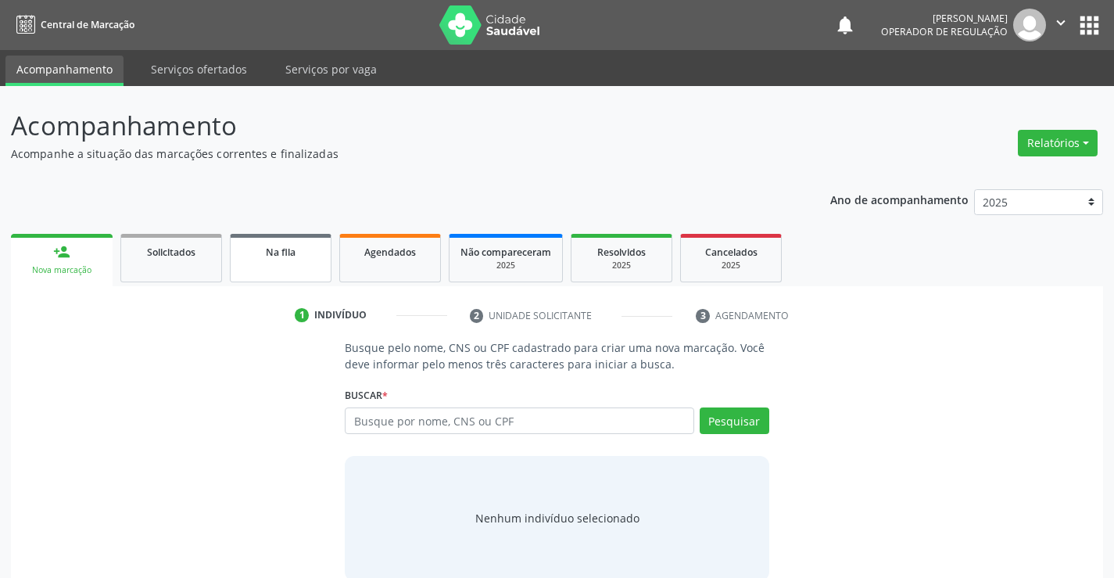
click at [256, 255] on div "Na fila" at bounding box center [281, 251] width 78 height 16
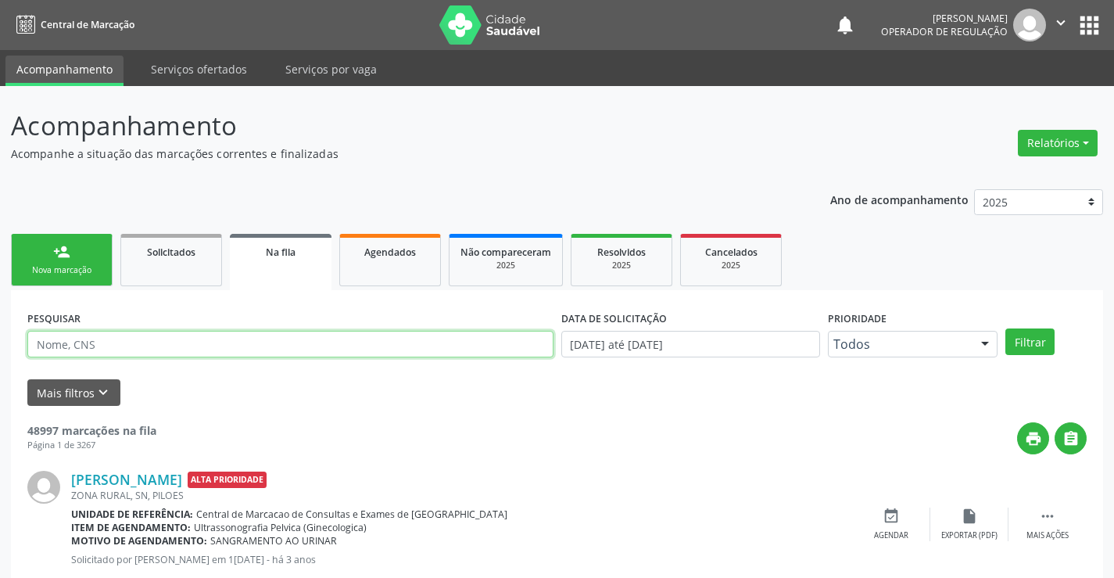
click at [127, 346] on input "text" at bounding box center [290, 344] width 526 height 27
type input "[PERSON_NAME]"
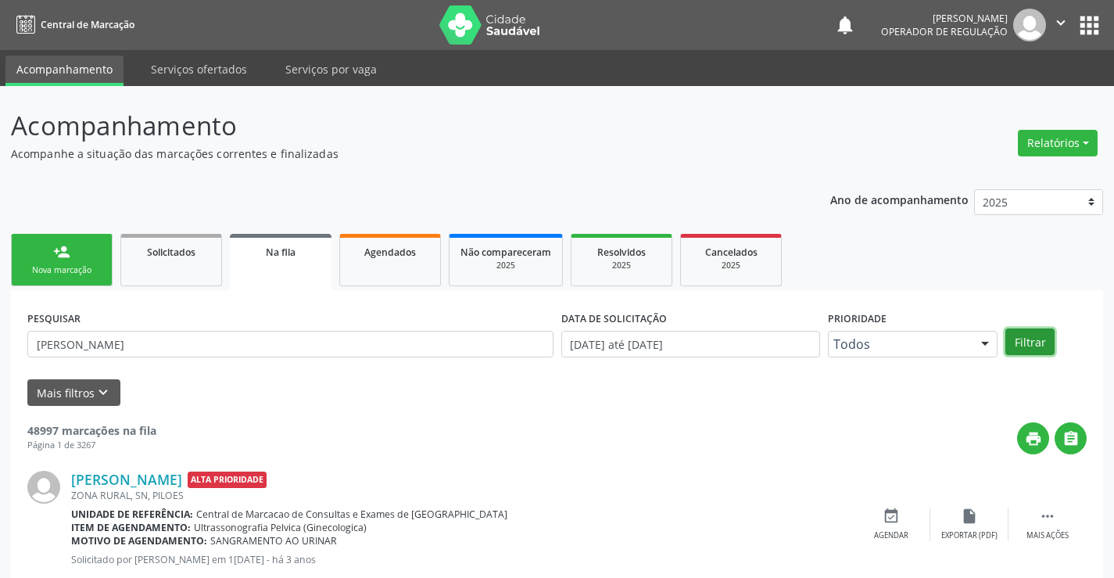
click at [1017, 338] on button "Filtrar" at bounding box center [1029, 341] width 49 height 27
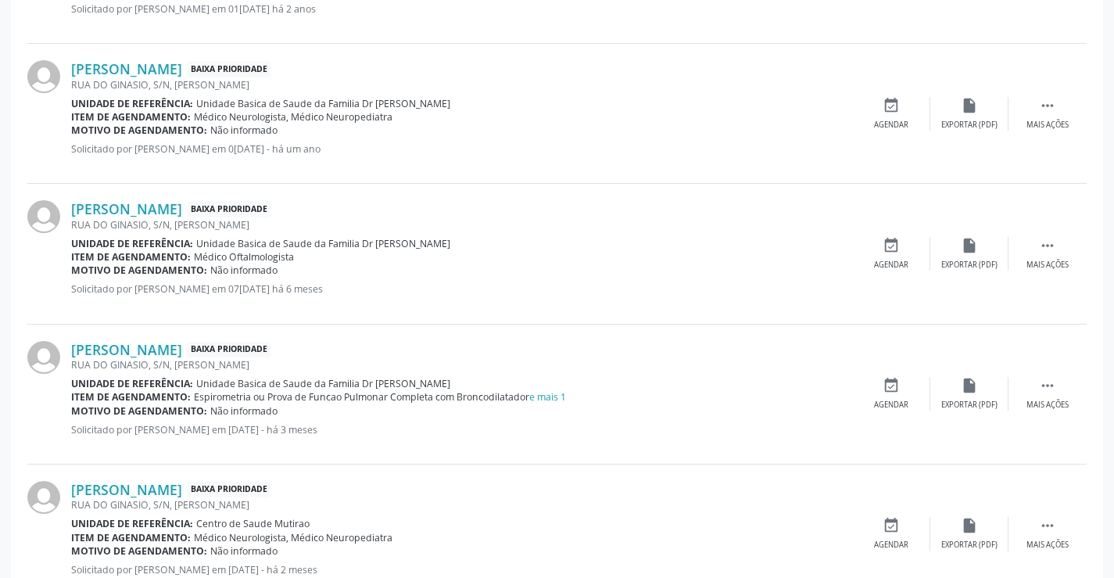
scroll to position [539, 0]
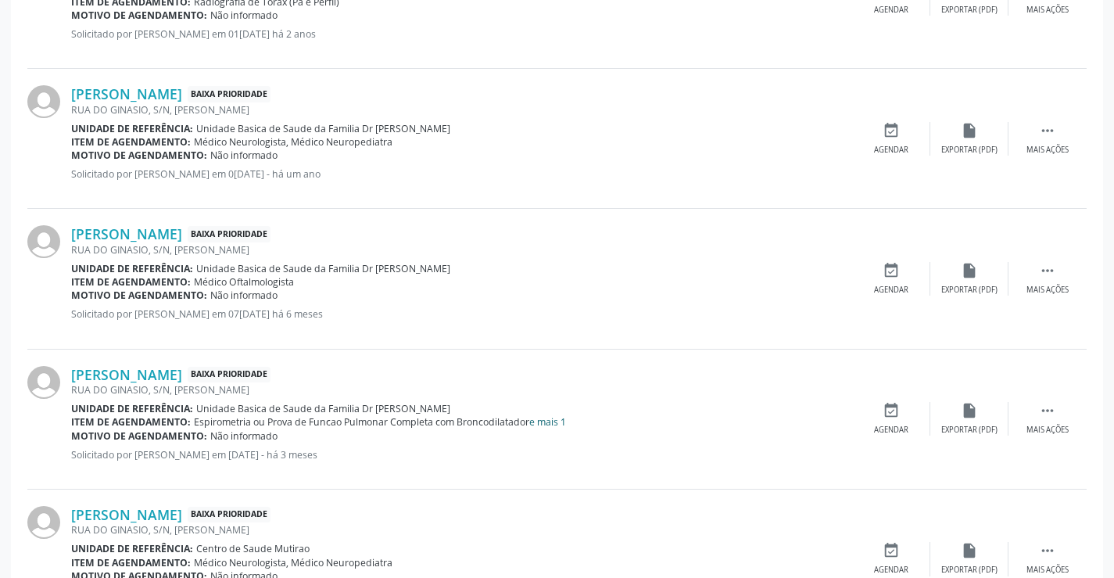
click at [557, 417] on link "e mais 1" at bounding box center [547, 421] width 37 height 13
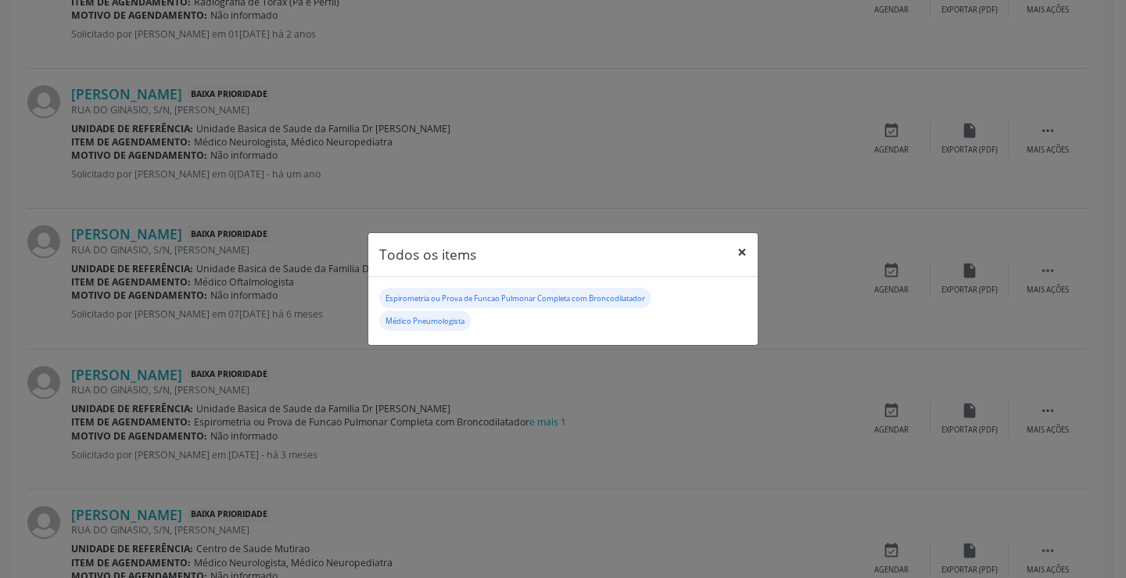
click at [744, 252] on button "×" at bounding box center [741, 252] width 31 height 38
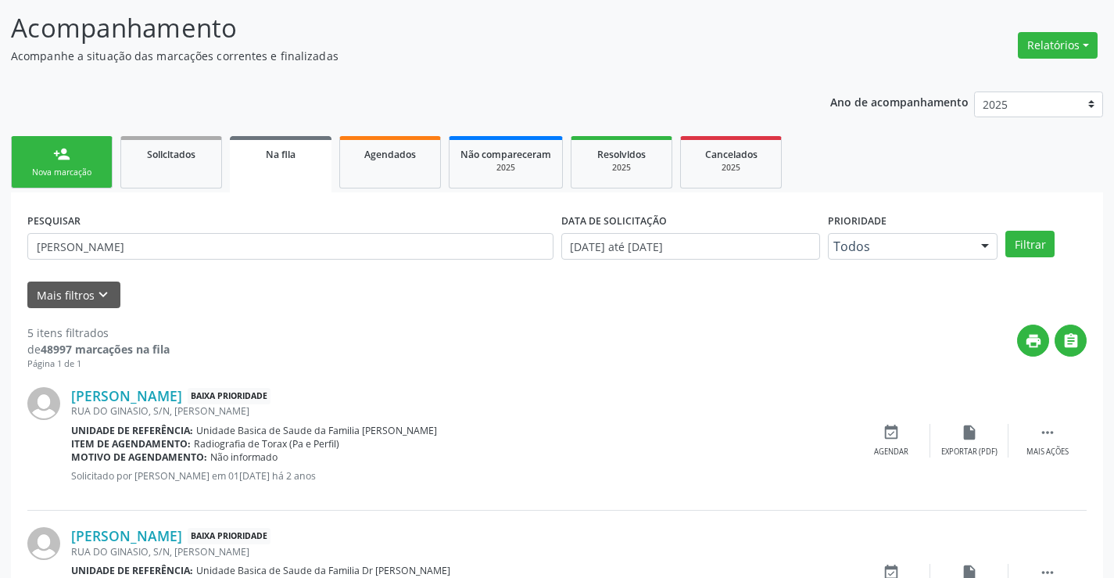
scroll to position [70, 0]
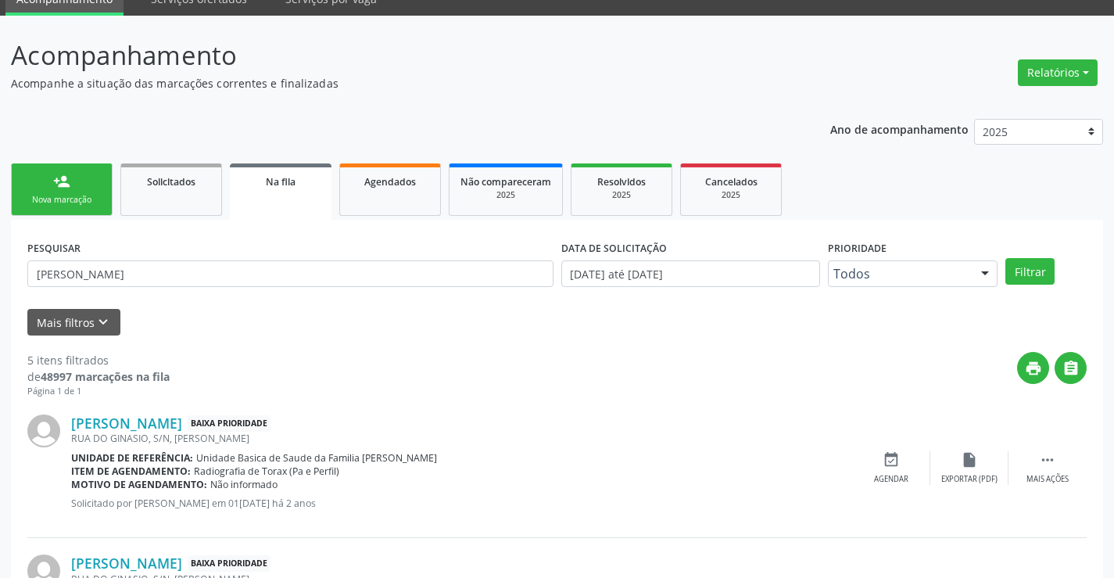
click at [72, 191] on link "person_add Nova marcação" at bounding box center [62, 189] width 102 height 52
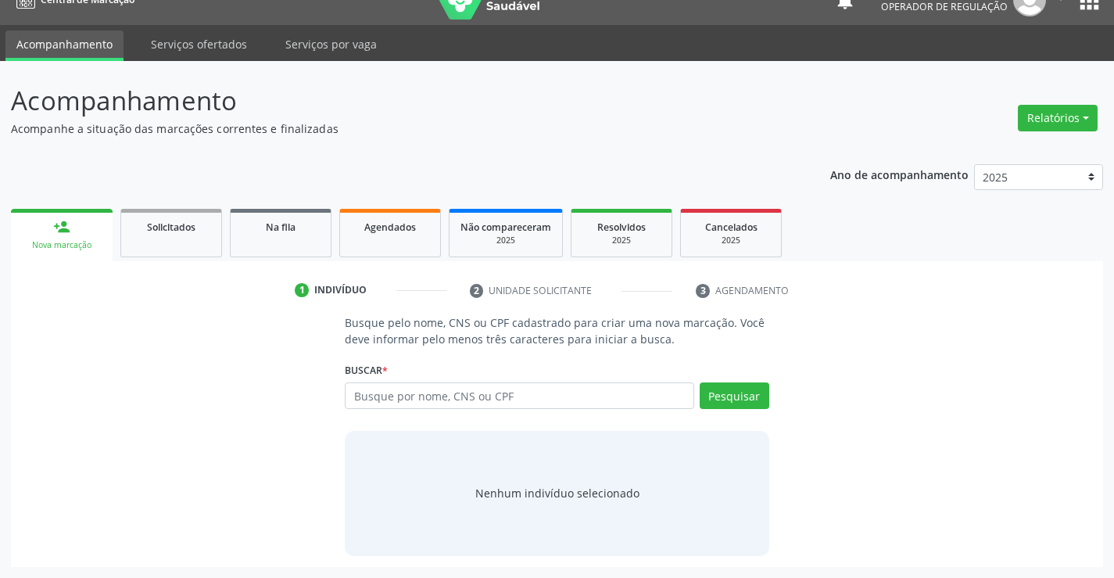
scroll to position [25, 0]
click at [486, 396] on input "text" at bounding box center [519, 395] width 349 height 27
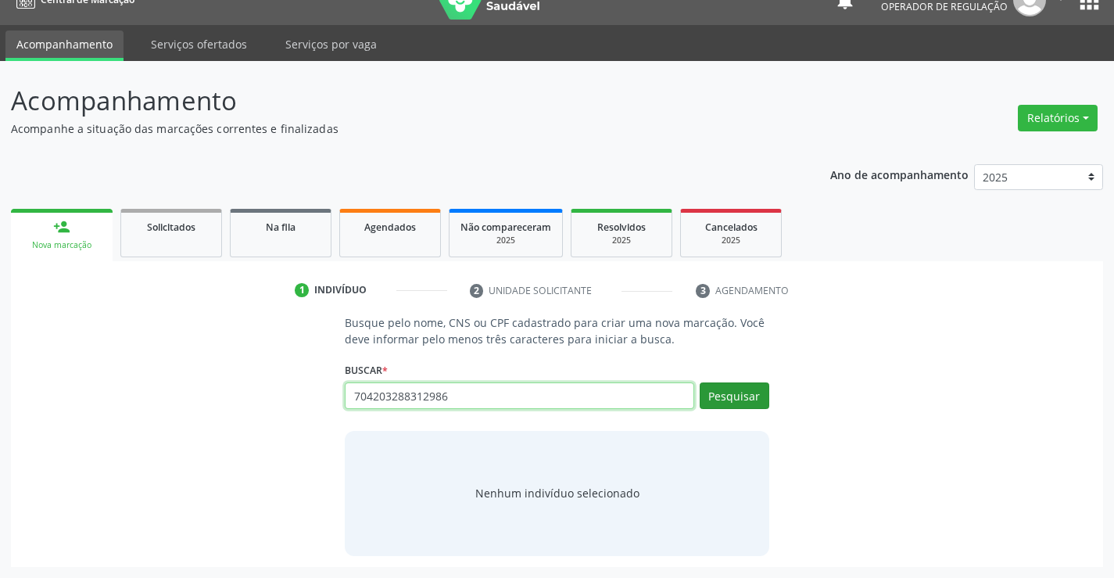
type input "704203288312986"
click at [718, 385] on button "Pesquisar" at bounding box center [735, 395] width 70 height 27
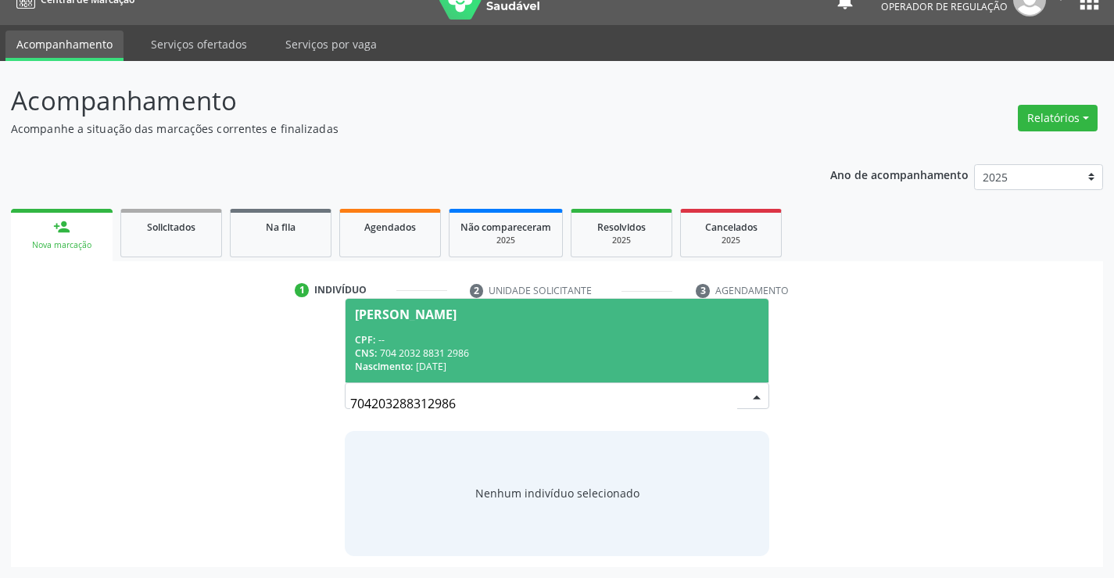
click at [568, 343] on div "CPF: --" at bounding box center [556, 339] width 403 height 13
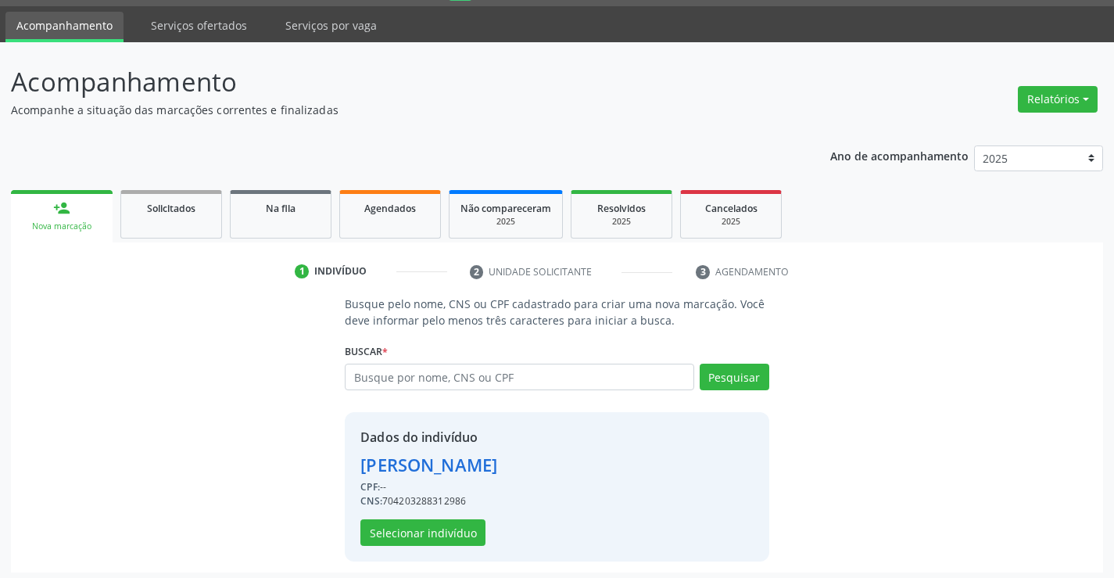
scroll to position [49, 0]
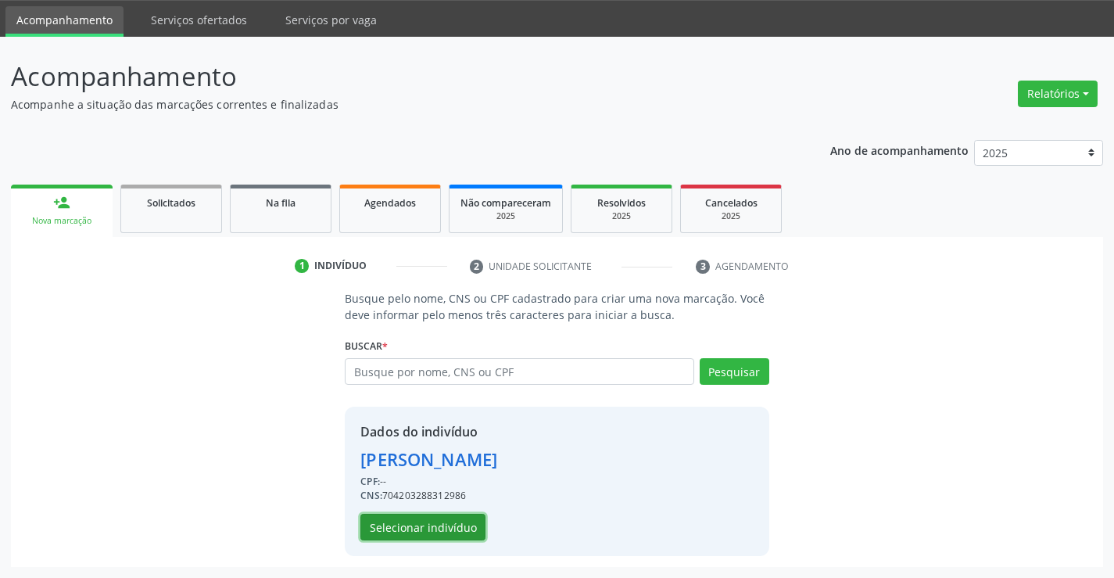
click at [411, 528] on button "Selecionar indivíduo" at bounding box center [422, 527] width 125 height 27
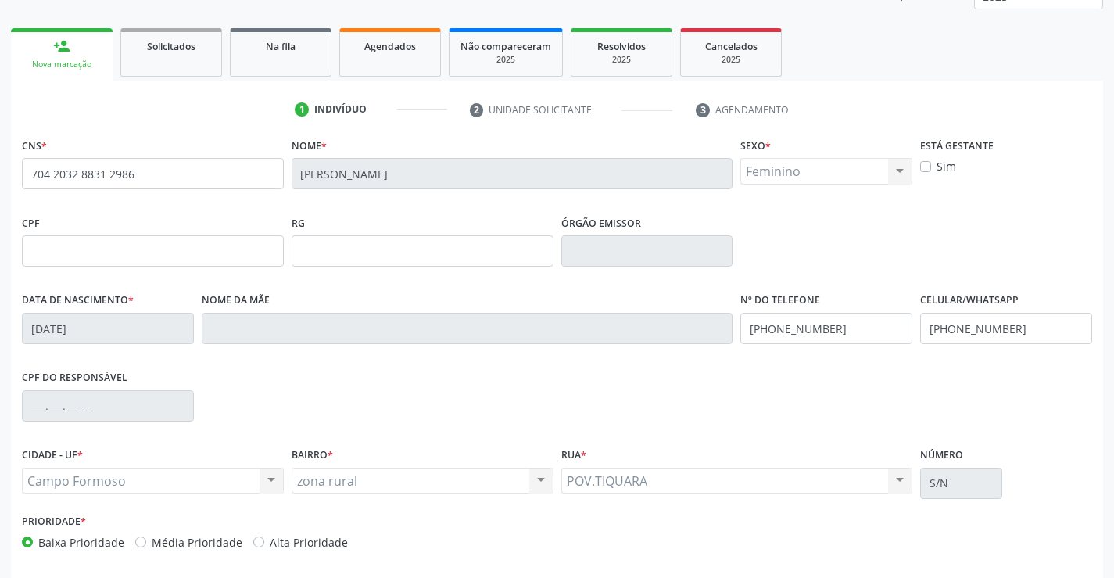
scroll to position [270, 0]
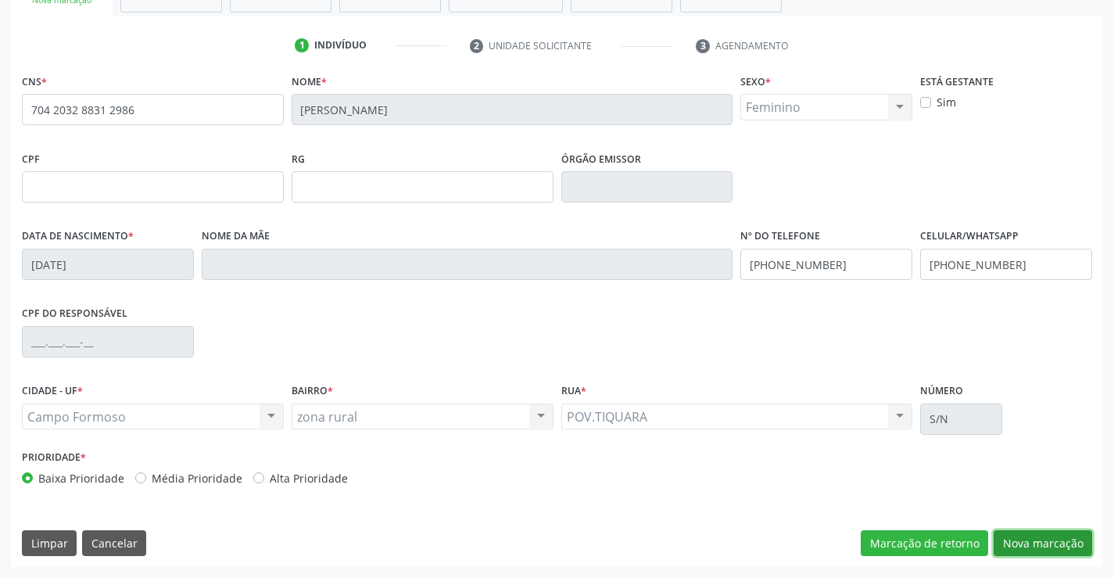
click at [1052, 545] on button "Nova marcação" at bounding box center [1043, 543] width 98 height 27
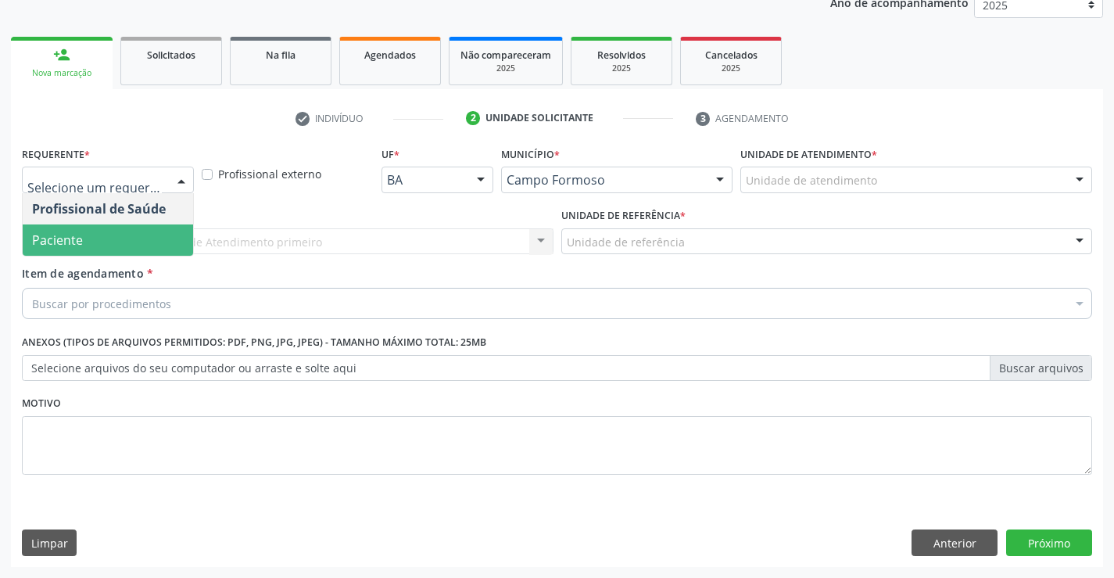
click at [77, 242] on span "Paciente" at bounding box center [57, 239] width 51 height 17
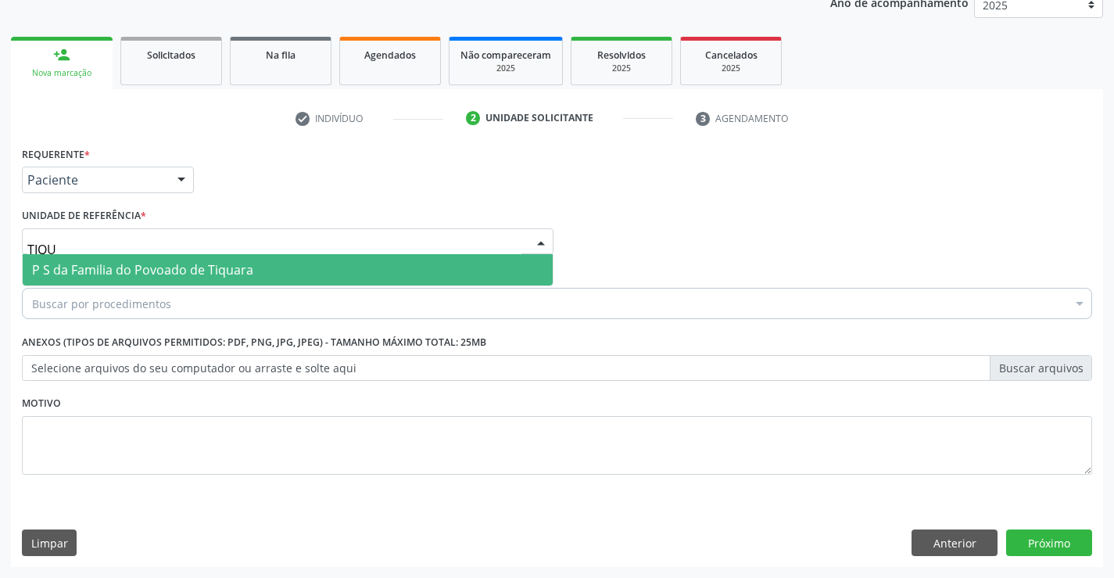
type input "TIQUA"
click at [91, 263] on span "P S da Familia do Povoado de Tiquara" at bounding box center [142, 269] width 221 height 17
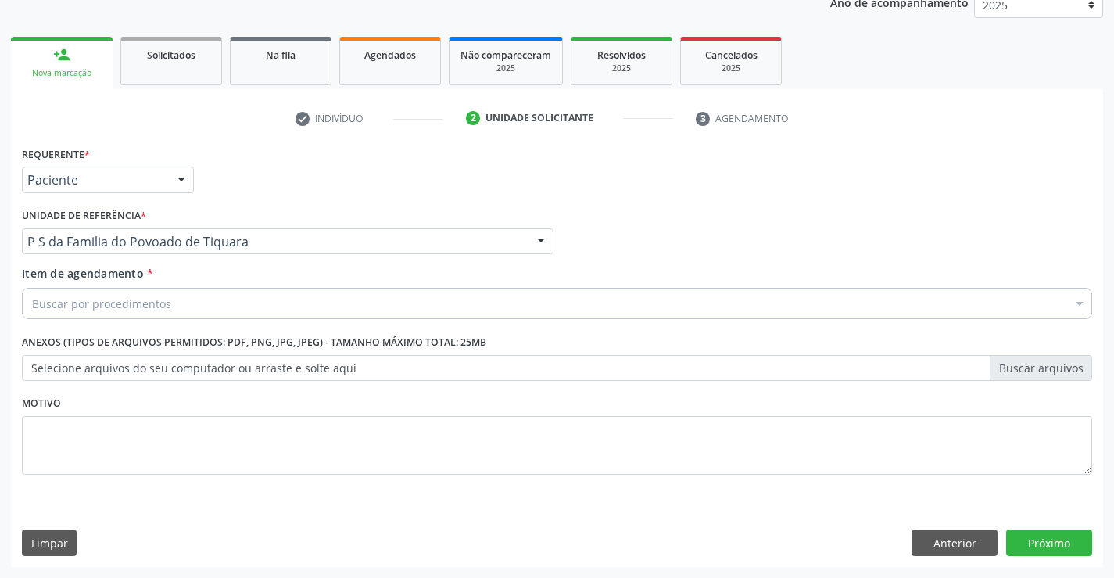
click at [107, 313] on div "Buscar por procedimentos" at bounding box center [557, 303] width 1070 height 31
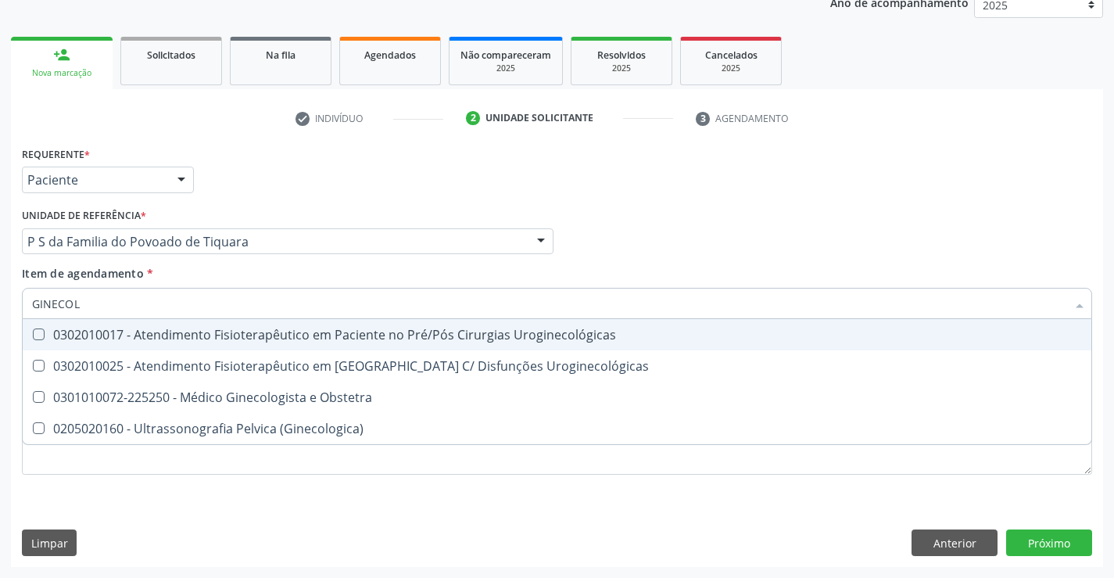
type input "GINECOLO"
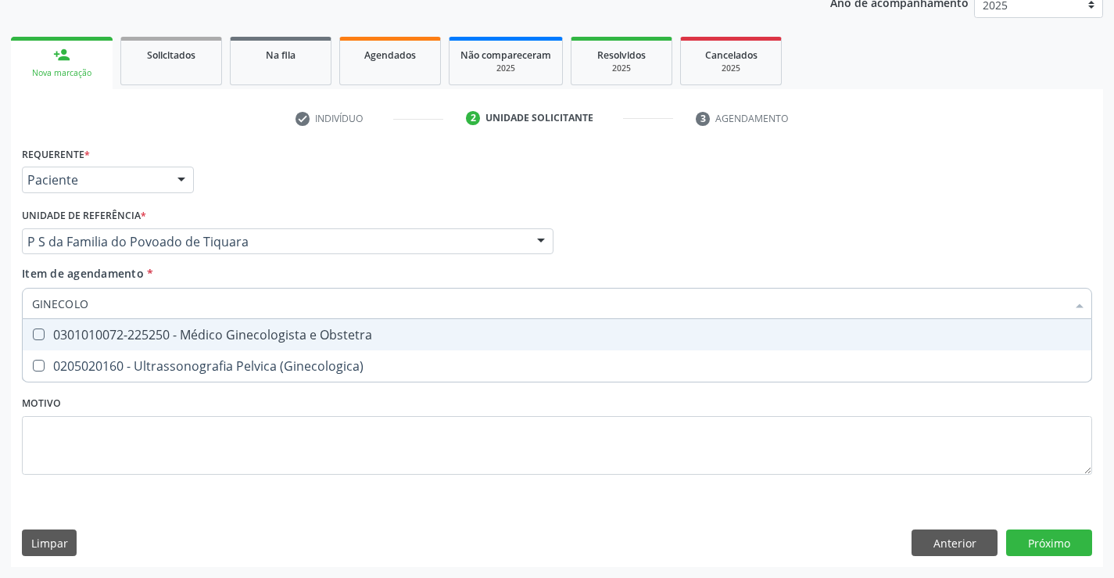
click at [257, 339] on div "0301010072-225250 - Médico Ginecologista e Obstetra" at bounding box center [557, 334] width 1050 height 13
checkbox Obstetra "true"
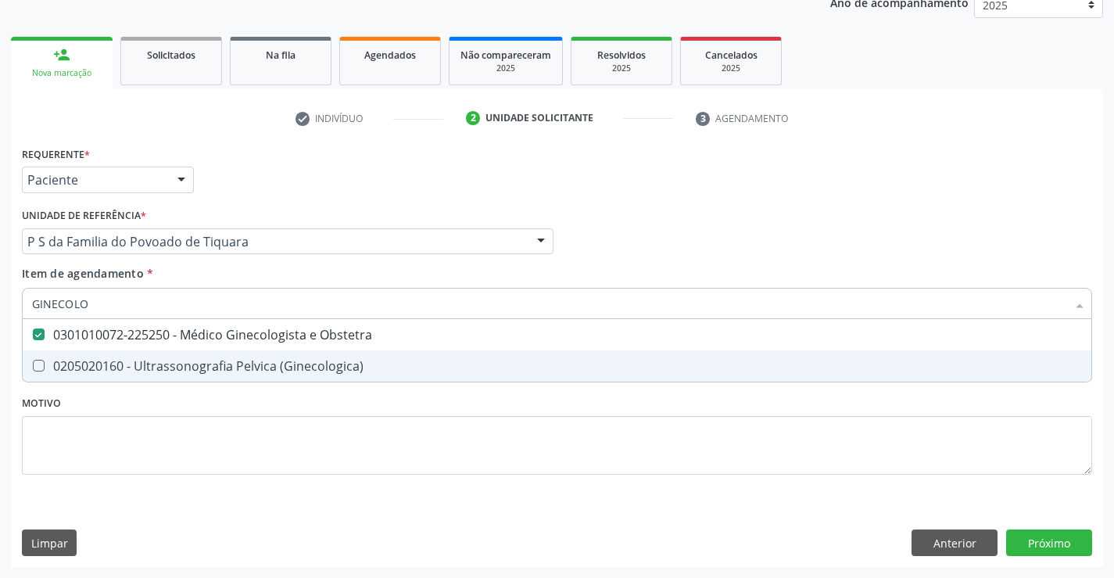
type input "GINECOLO"
click at [177, 472] on div "Requerente * Paciente Profissional de Saúde Paciente Nenhum resultado encontrad…" at bounding box center [557, 319] width 1070 height 354
checkbox \(Ginecologica\) "true"
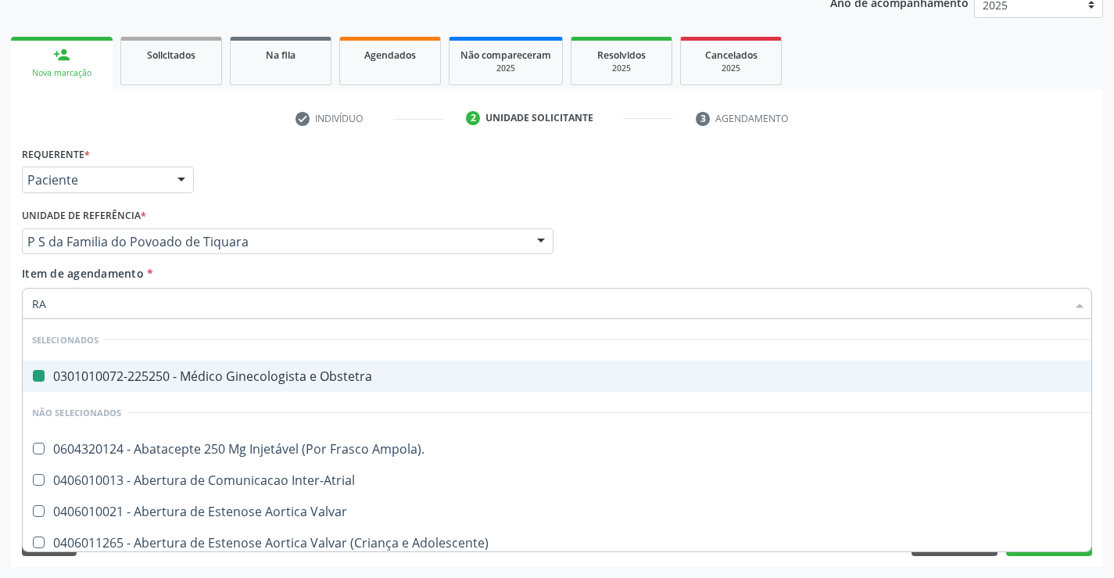
type input "RAD"
checkbox Obstetra "false"
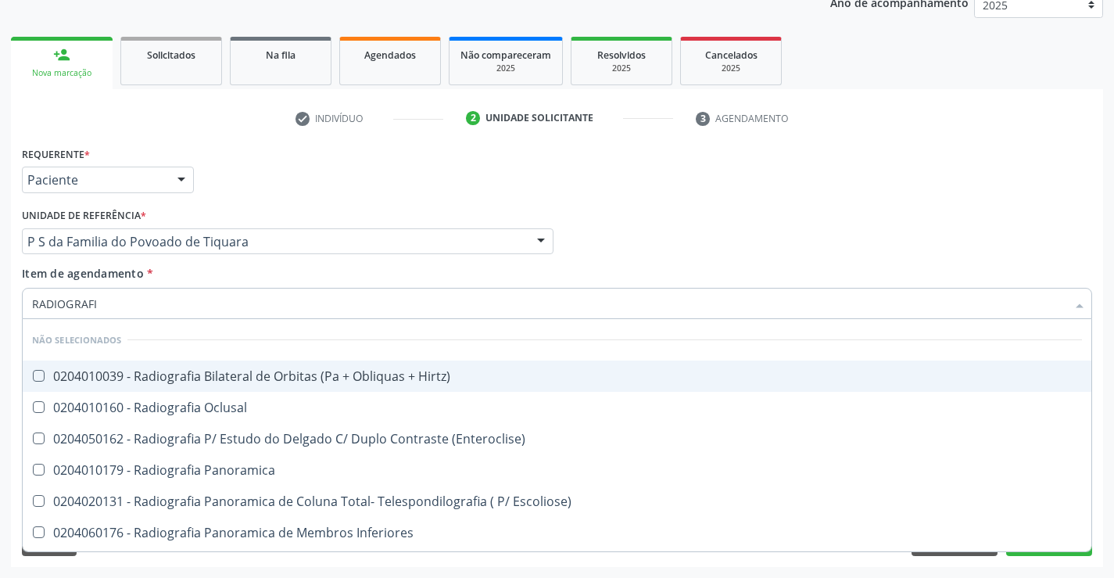
type input "RADIOGRAFIA"
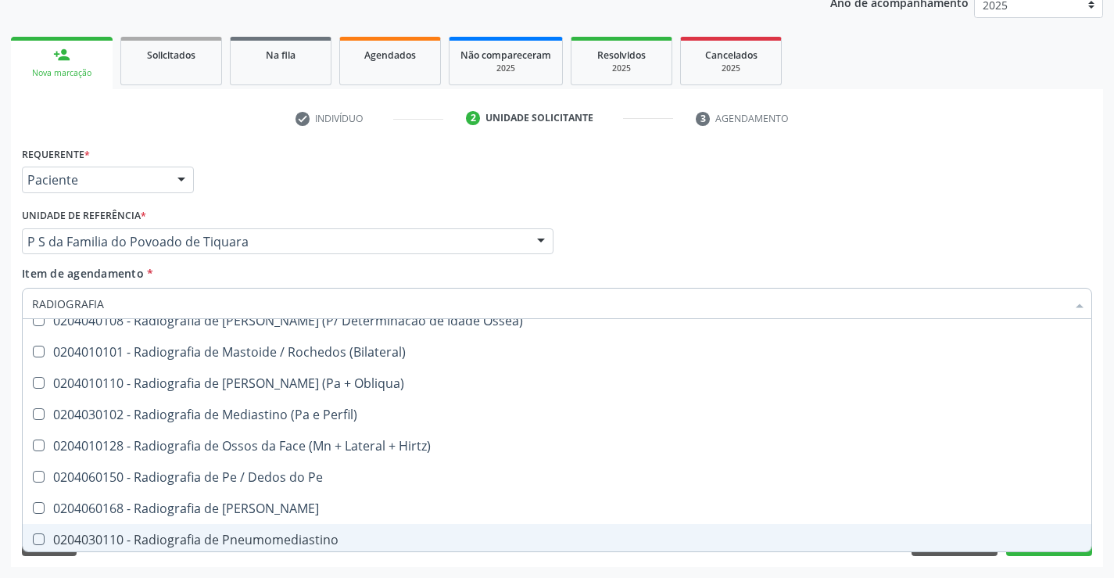
scroll to position [1638, 0]
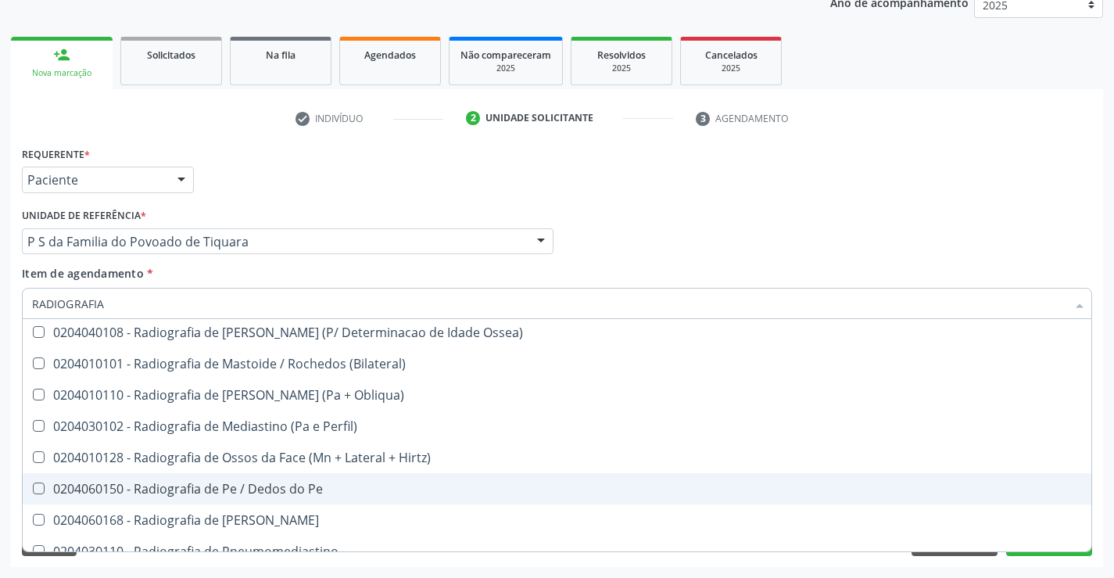
click at [284, 488] on div "0204060150 - Radiografia de Pe / Dedos do Pe" at bounding box center [557, 488] width 1050 height 13
checkbox Pe "true"
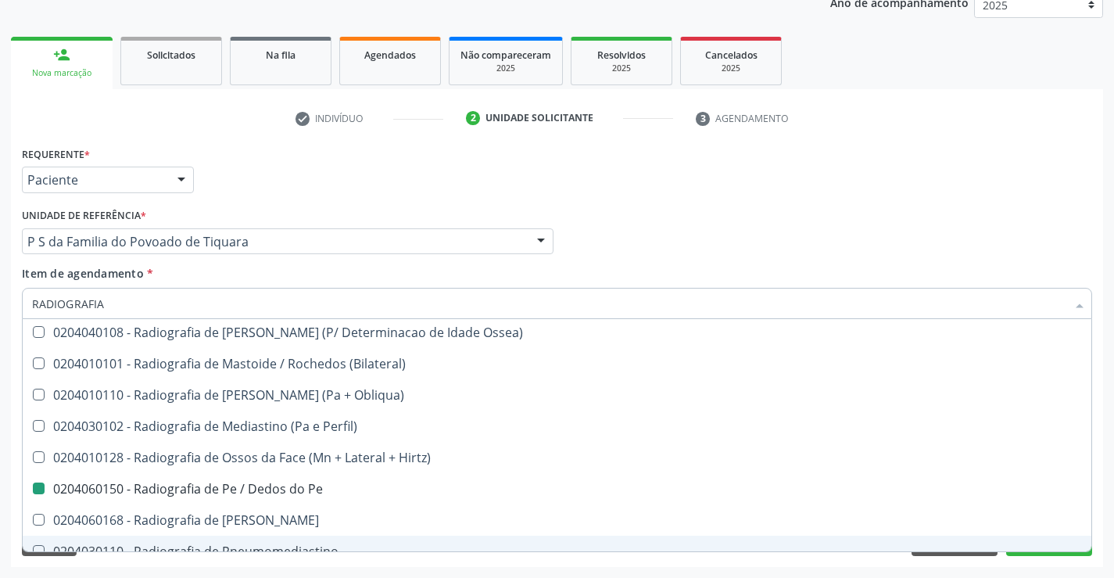
click at [1073, 568] on div "Acompanhamento Acompanhe a situação das marcações correntes e finalizadas Relat…" at bounding box center [557, 233] width 1114 height 689
checkbox Hirtz\) "true"
checkbox Pe "false"
checkbox Oclusal "true"
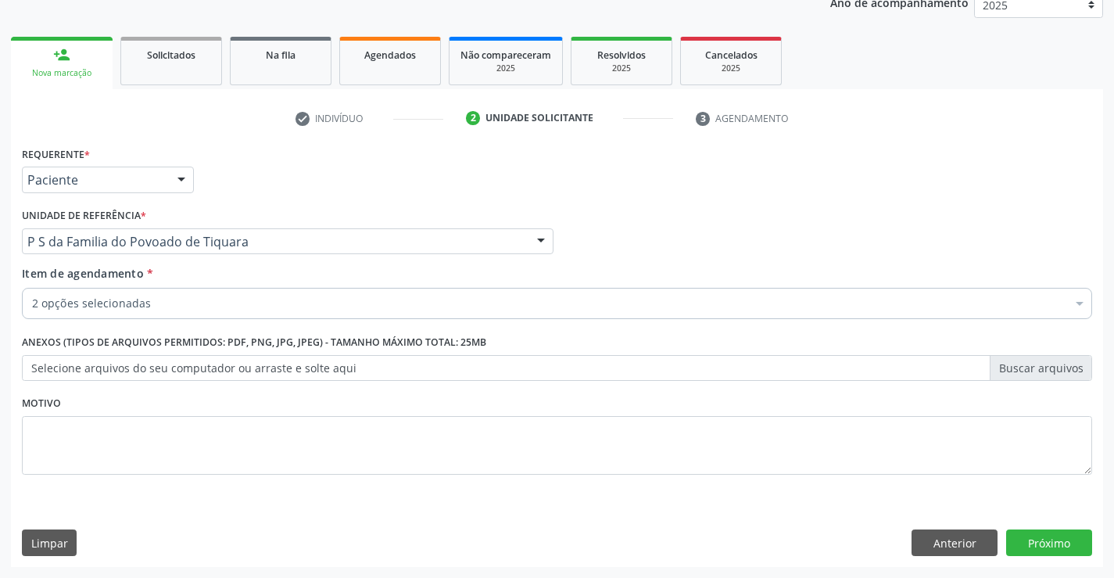
scroll to position [0, 0]
click at [1055, 550] on button "Próximo" at bounding box center [1049, 542] width 86 height 27
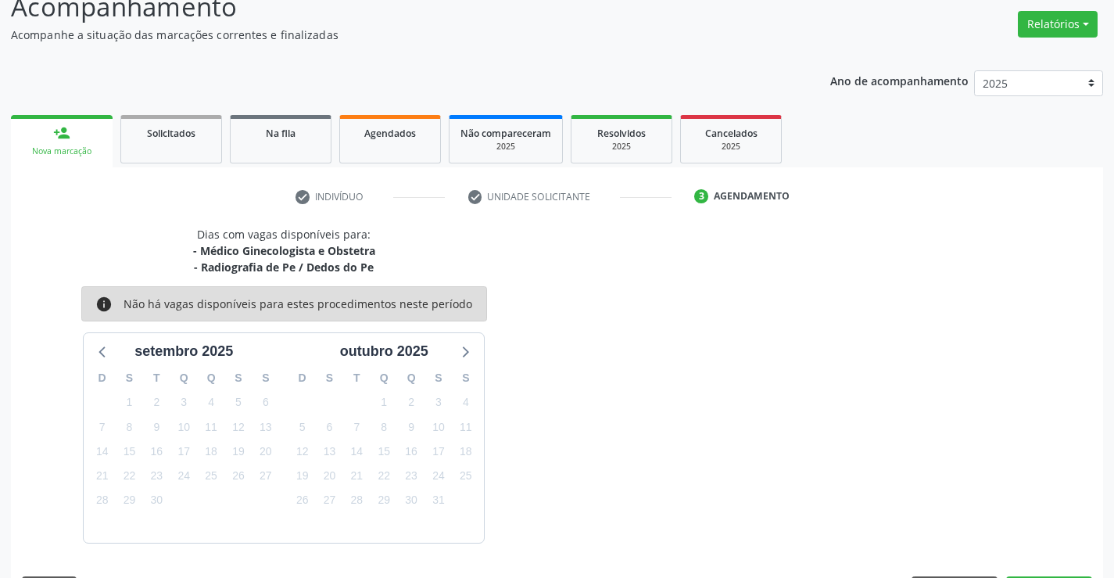
scroll to position [165, 0]
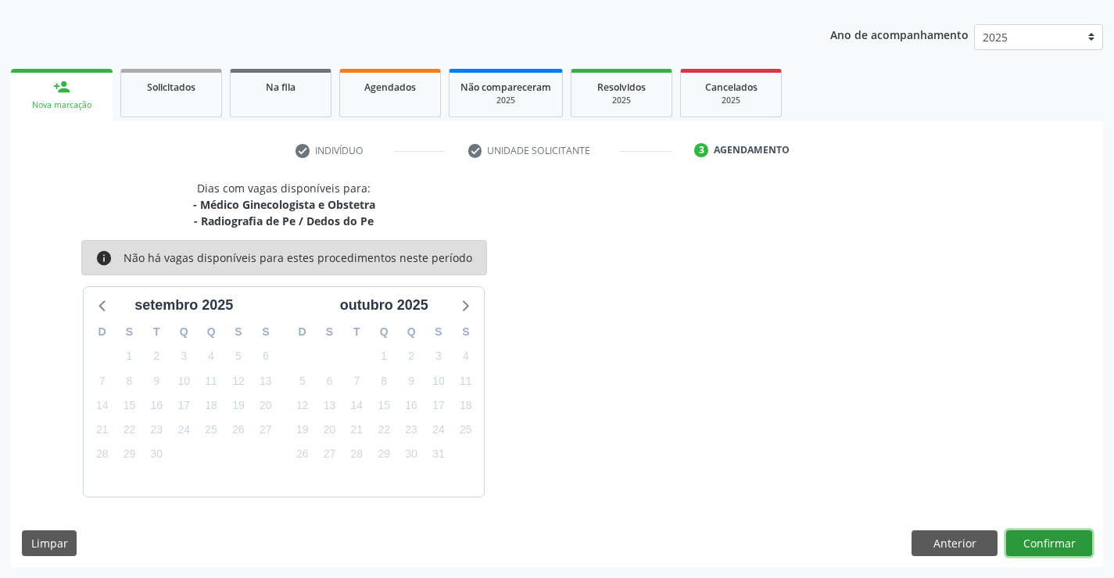
click at [1065, 539] on button "Confirmar" at bounding box center [1049, 543] width 86 height 27
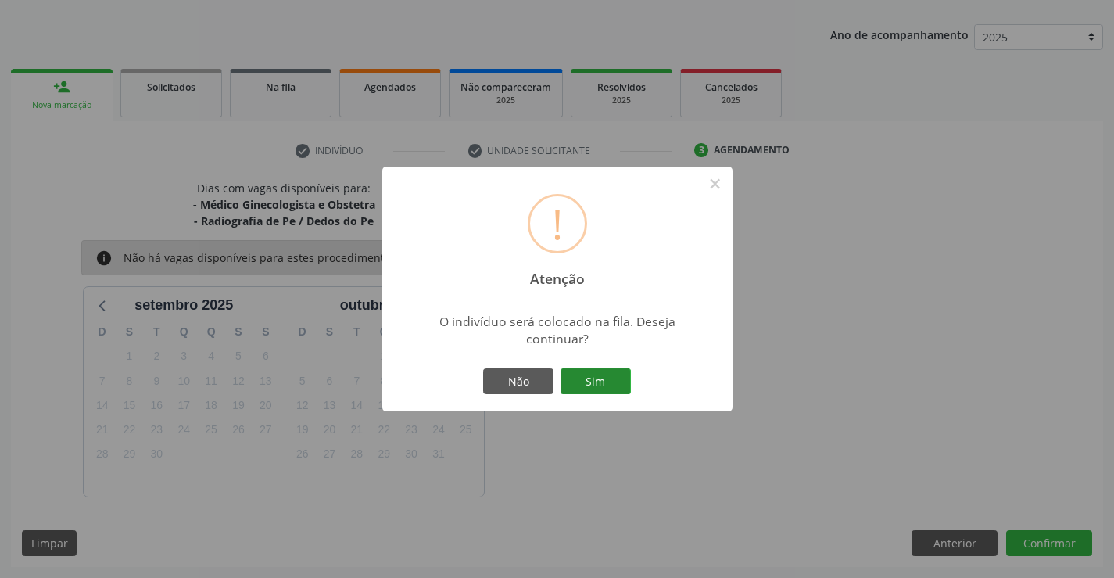
click at [610, 372] on button "Sim" at bounding box center [595, 381] width 70 height 27
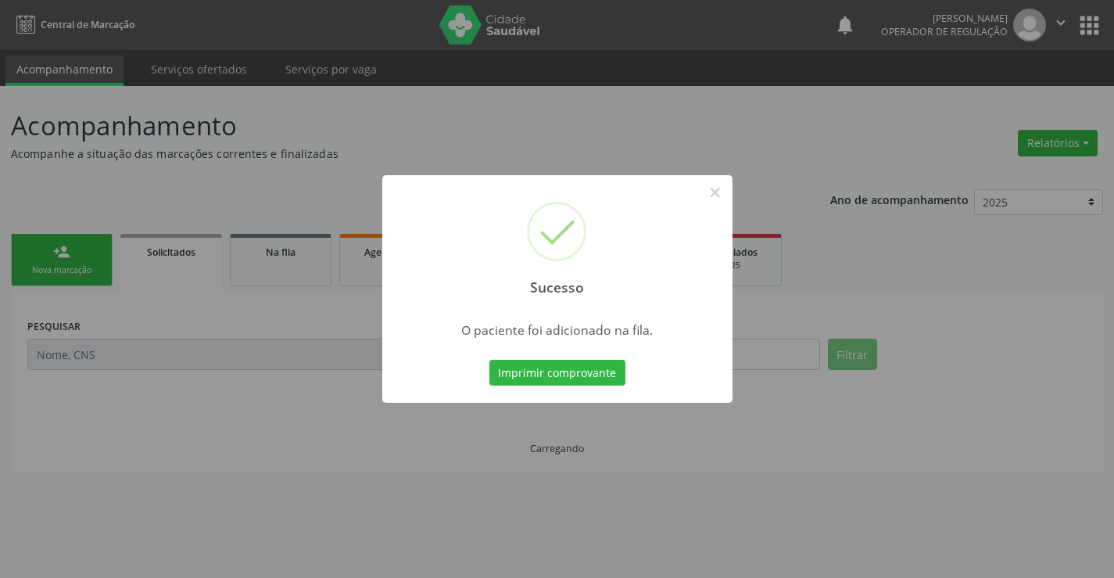
scroll to position [0, 0]
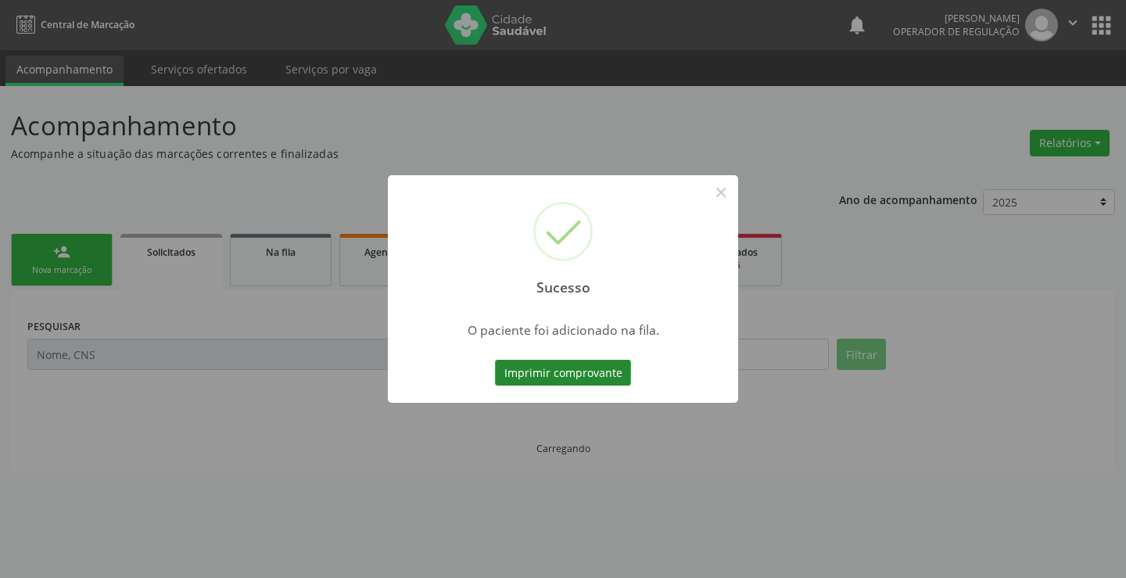
click at [607, 372] on button "Imprimir comprovante" at bounding box center [563, 373] width 136 height 27
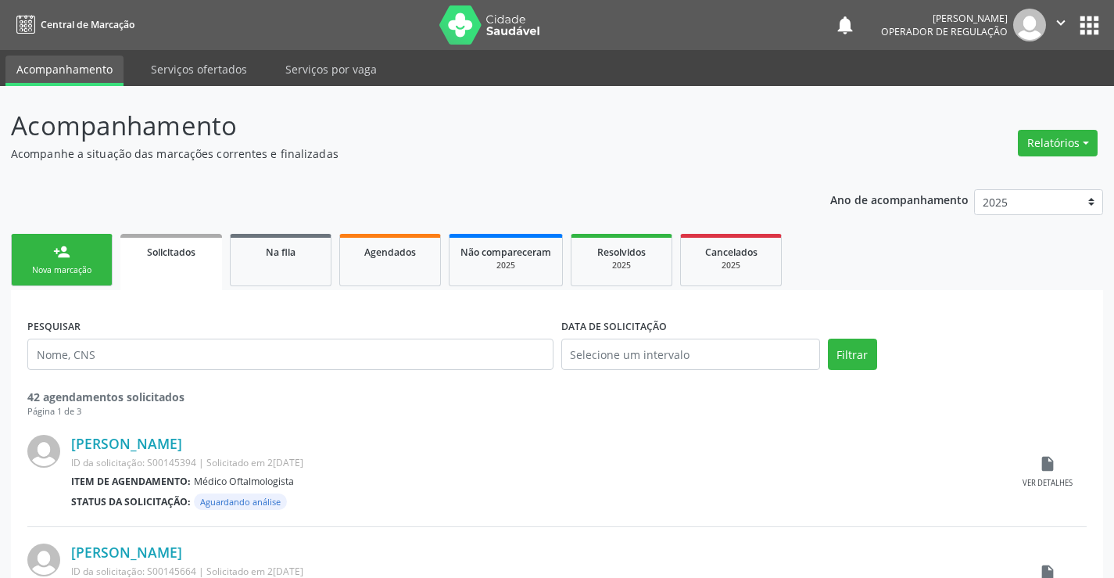
click at [59, 260] on link "person_add Nova marcação" at bounding box center [62, 260] width 102 height 52
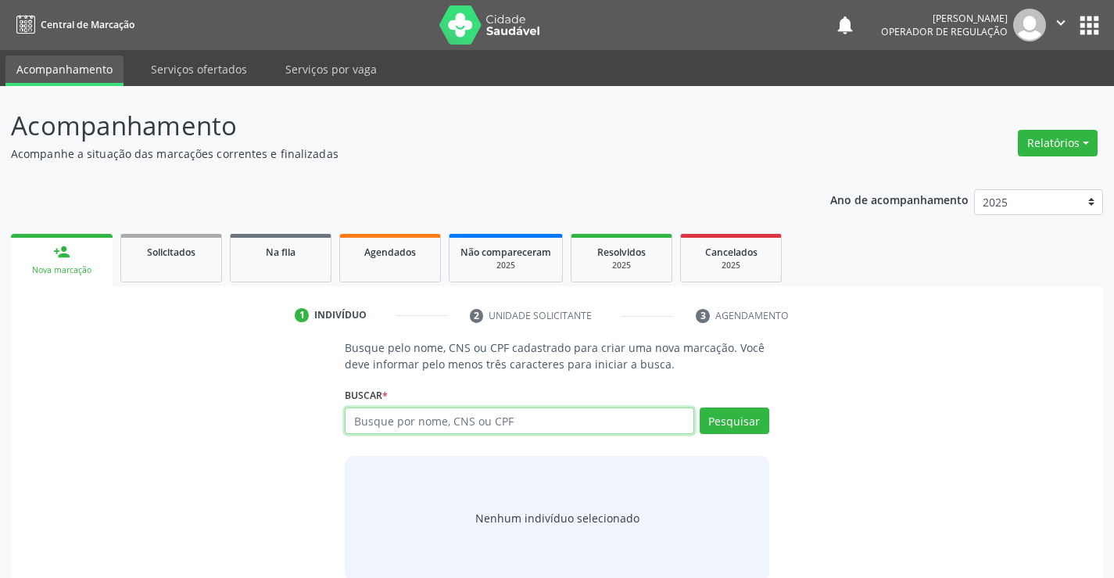
click at [398, 420] on input "text" at bounding box center [519, 420] width 349 height 27
type input "703004892427674"
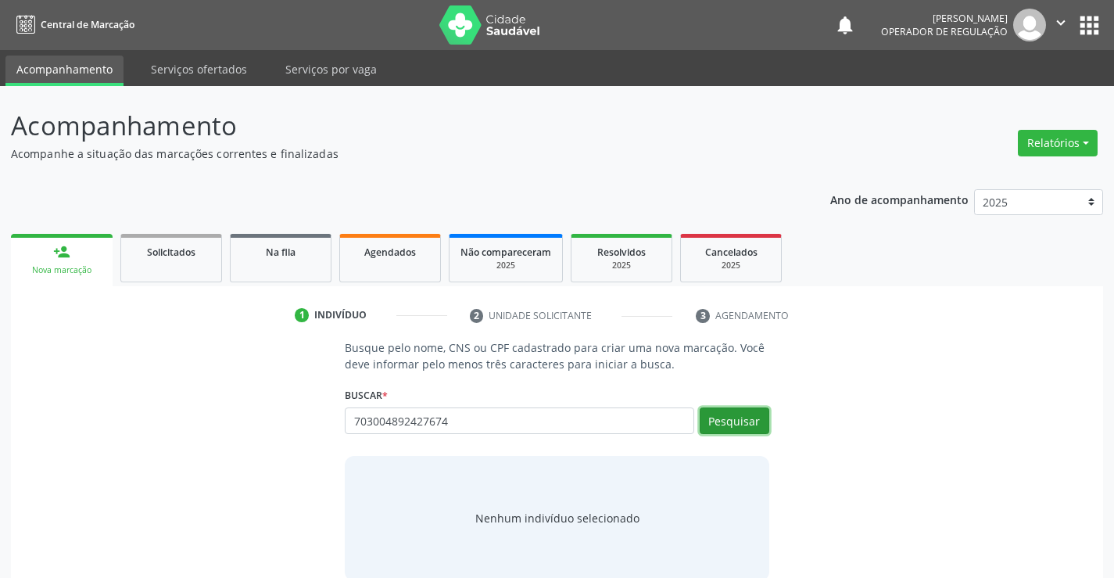
click at [732, 410] on button "Pesquisar" at bounding box center [735, 420] width 70 height 27
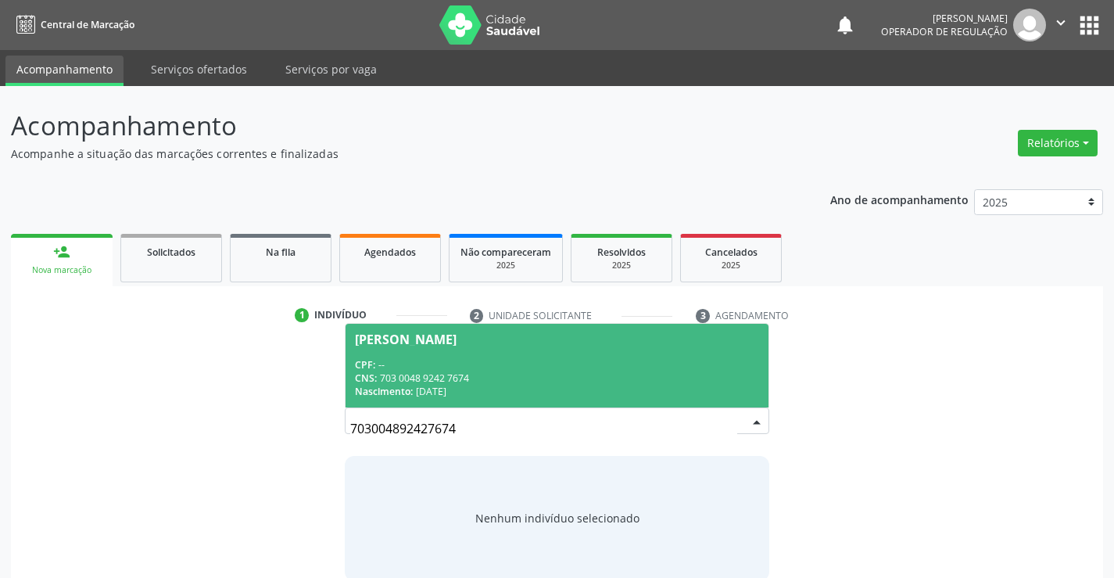
click at [655, 378] on div "CNS: 703 0048 9242 7674" at bounding box center [556, 377] width 403 height 13
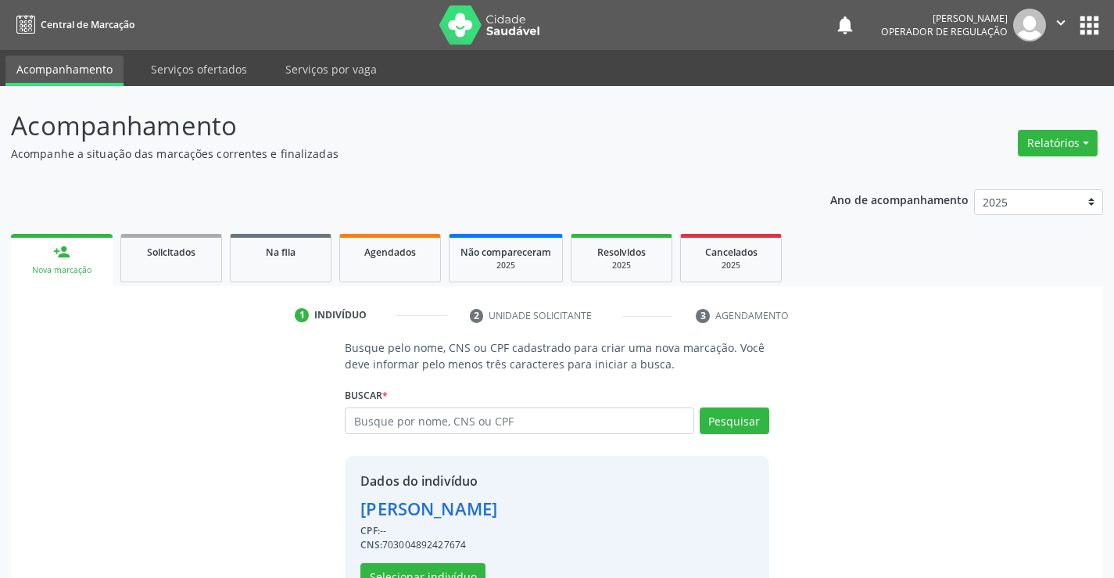
scroll to position [49, 0]
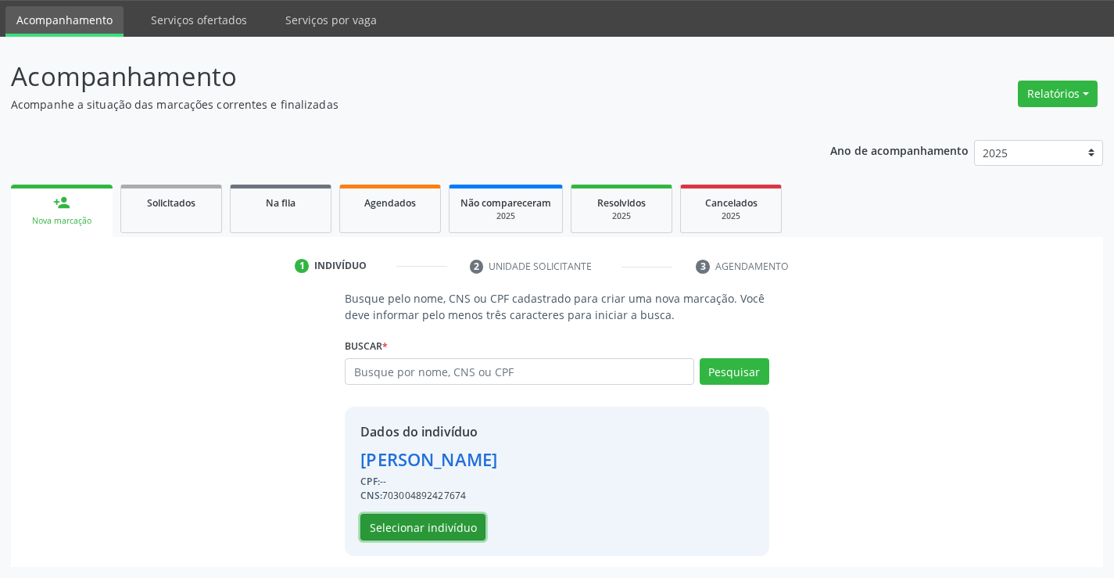
click at [426, 523] on button "Selecionar indivíduo" at bounding box center [422, 527] width 125 height 27
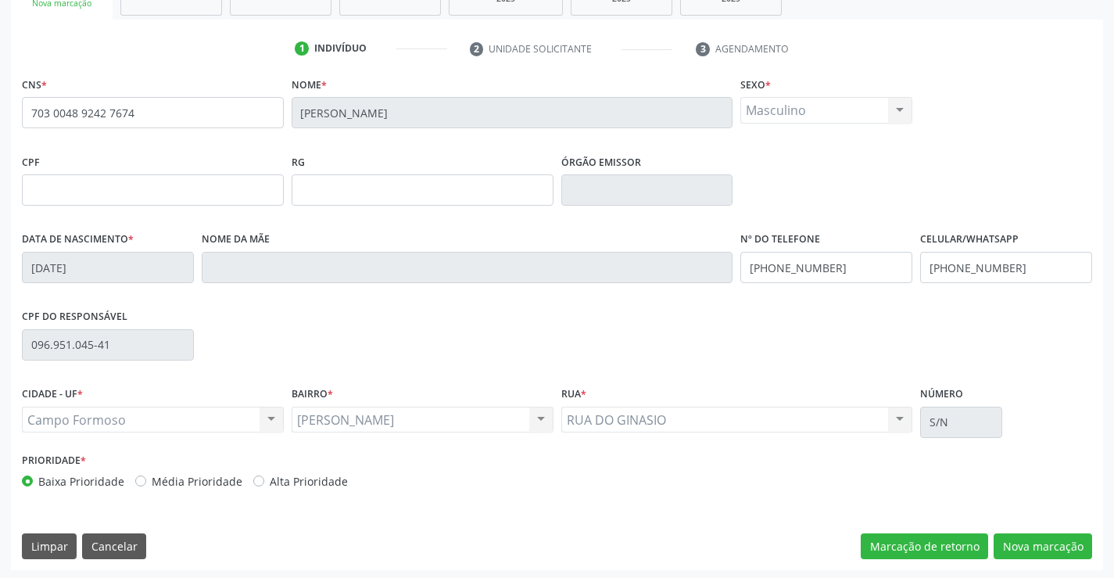
scroll to position [270, 0]
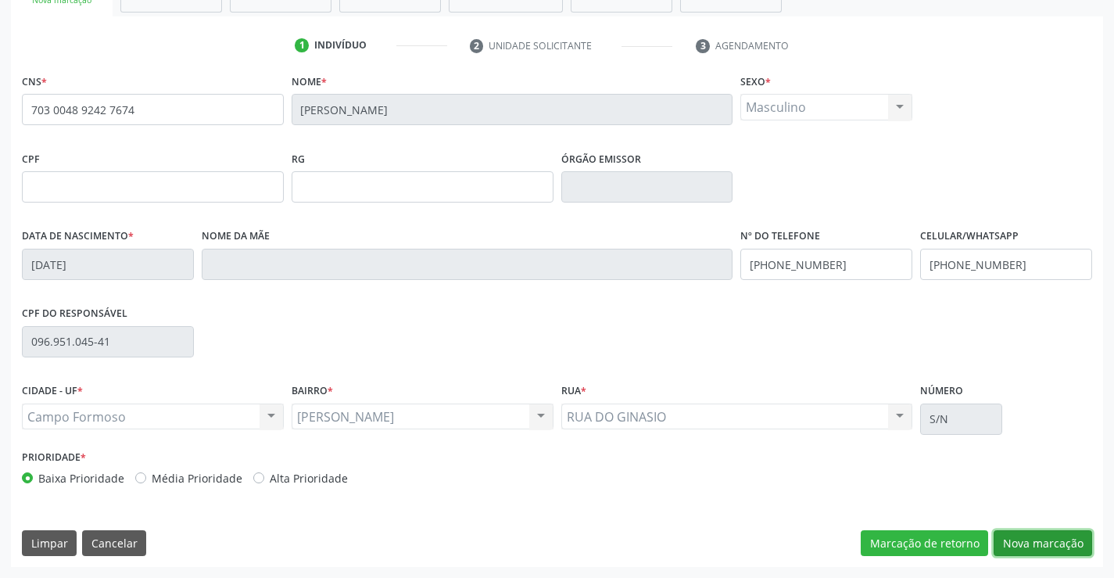
click at [1024, 532] on button "Nova marcação" at bounding box center [1043, 543] width 98 height 27
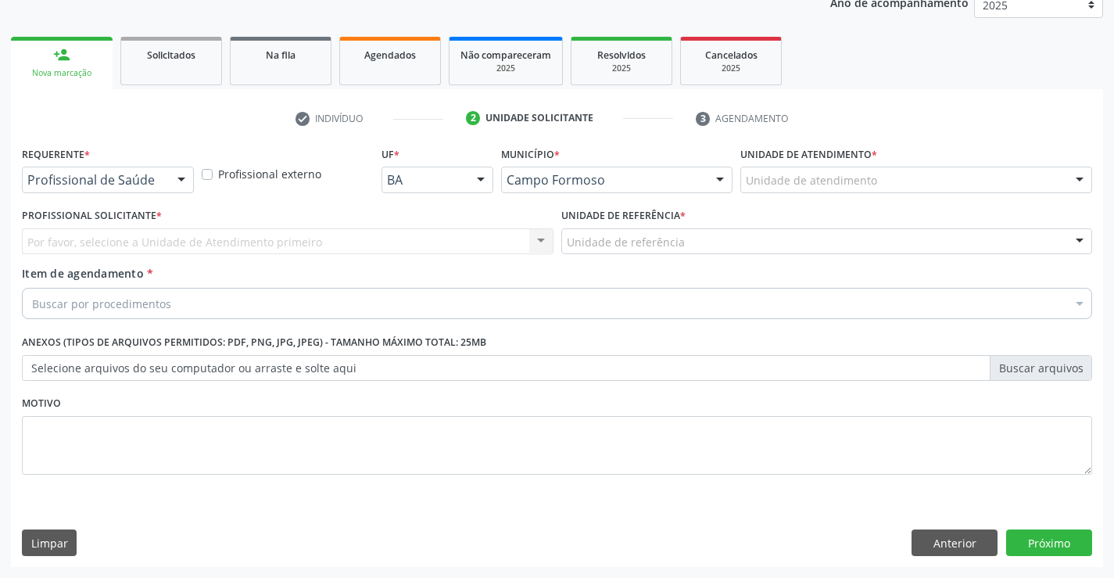
scroll to position [197, 0]
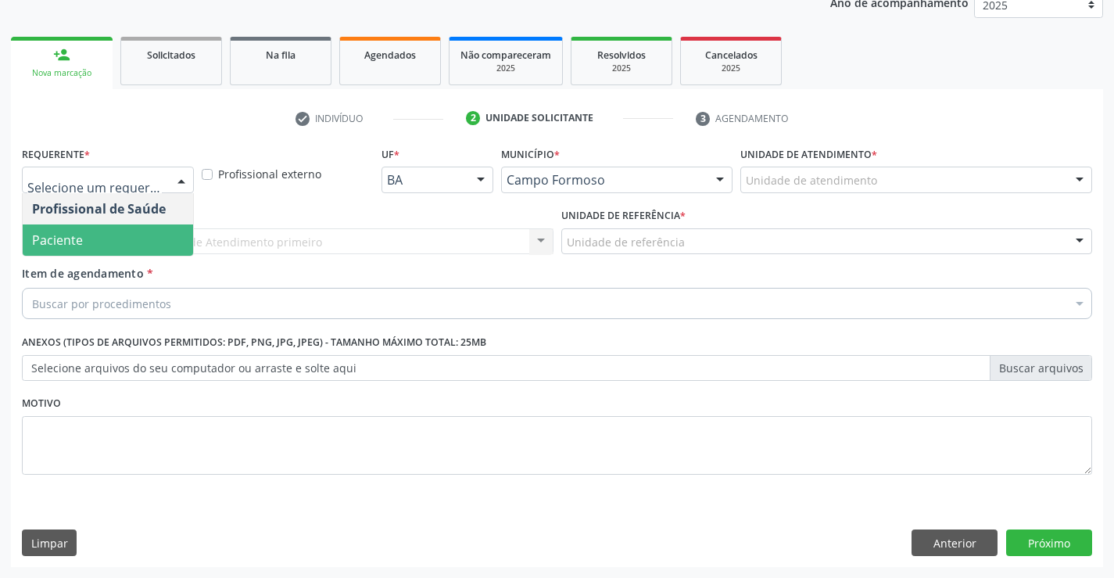
click at [126, 239] on span "Paciente" at bounding box center [108, 239] width 170 height 31
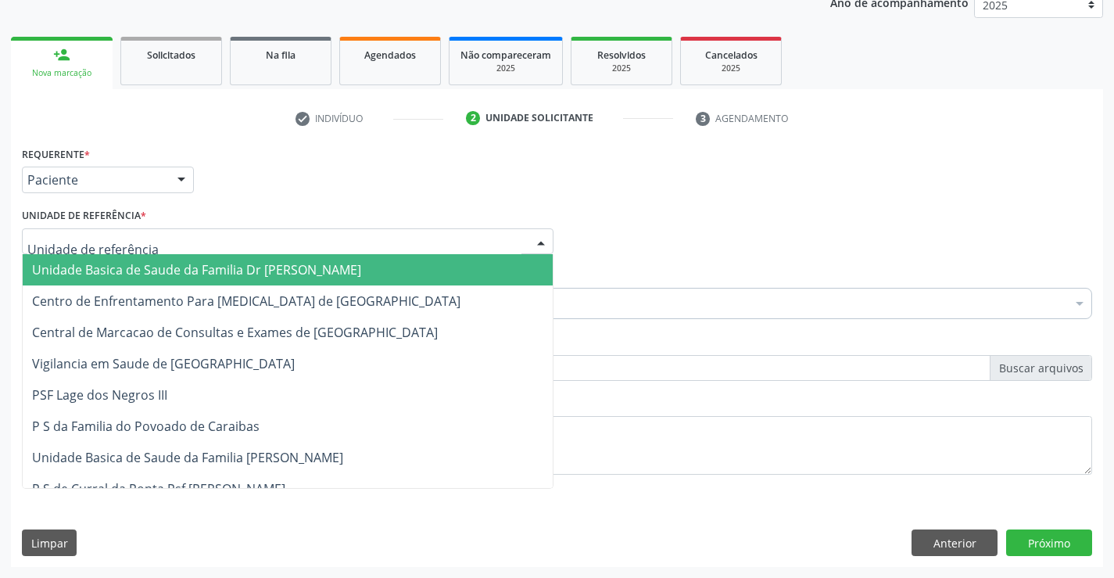
click at [183, 273] on span "Unidade Basica de Saude da Familia Dr [PERSON_NAME]" at bounding box center [196, 269] width 329 height 17
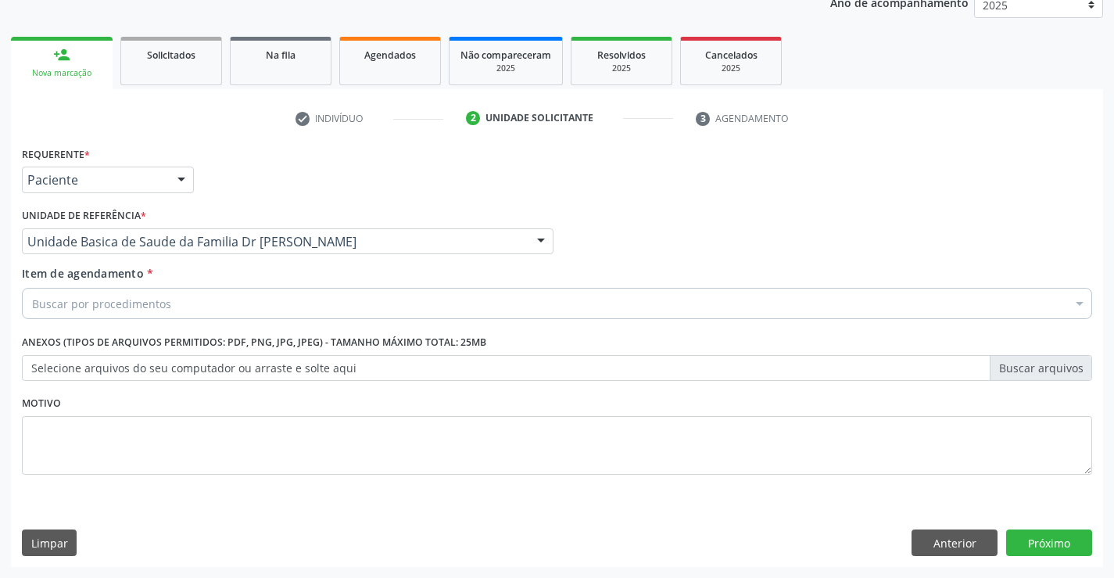
click at [187, 307] on div "Buscar por procedimentos" at bounding box center [557, 303] width 1070 height 31
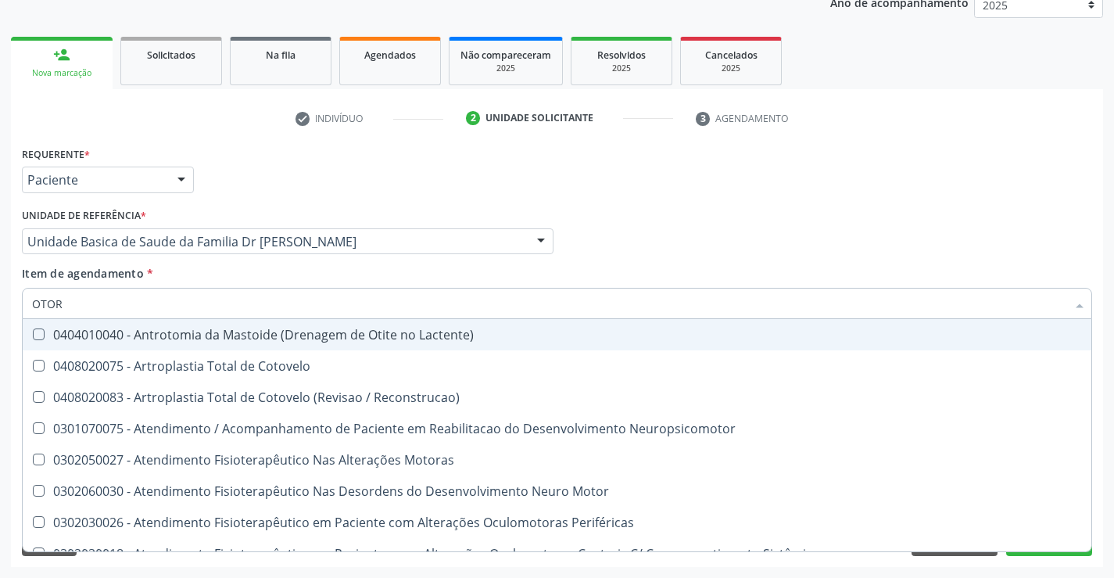
type input "OTORR"
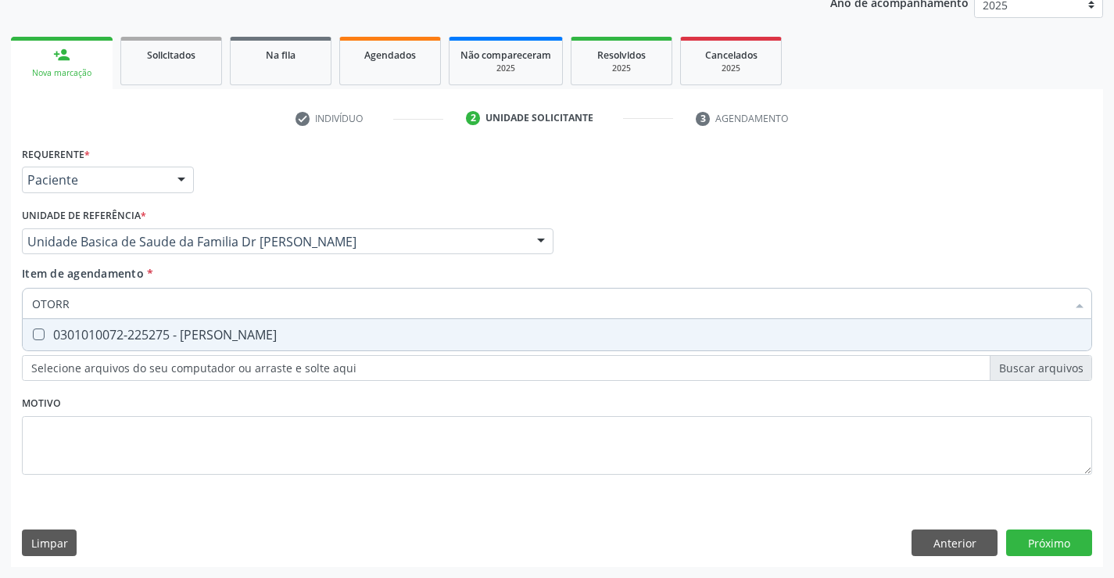
click at [348, 336] on div "0301010072-225275 - [PERSON_NAME]" at bounding box center [557, 334] width 1050 height 13
checkbox Otorrinolaringologista "true"
click at [1012, 535] on div "Requerente * Paciente Profissional de Saúde Paciente Nenhum resultado encontrad…" at bounding box center [557, 354] width 1092 height 424
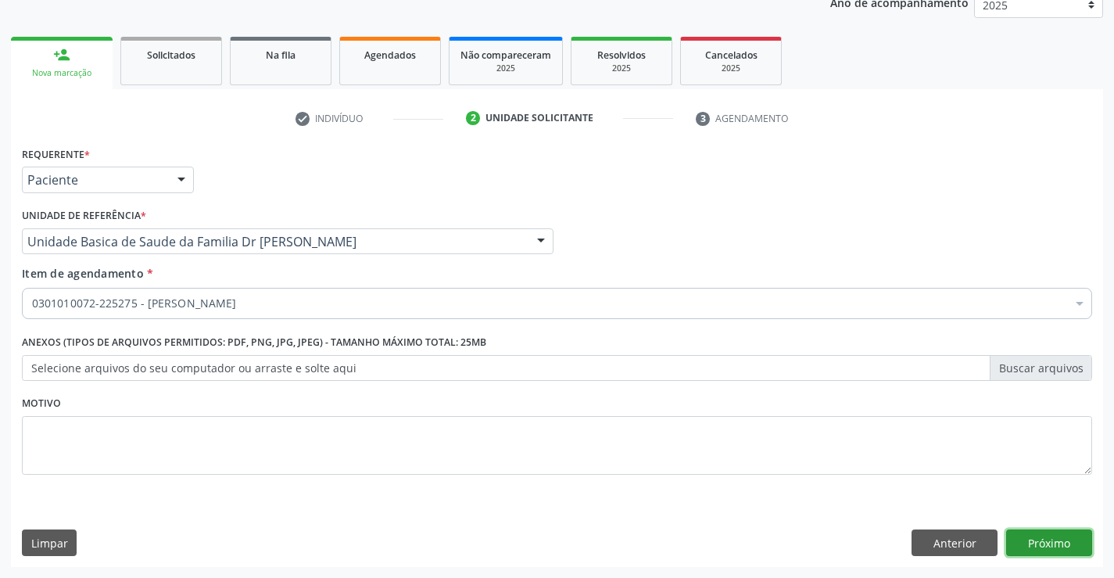
click at [1028, 543] on button "Próximo" at bounding box center [1049, 542] width 86 height 27
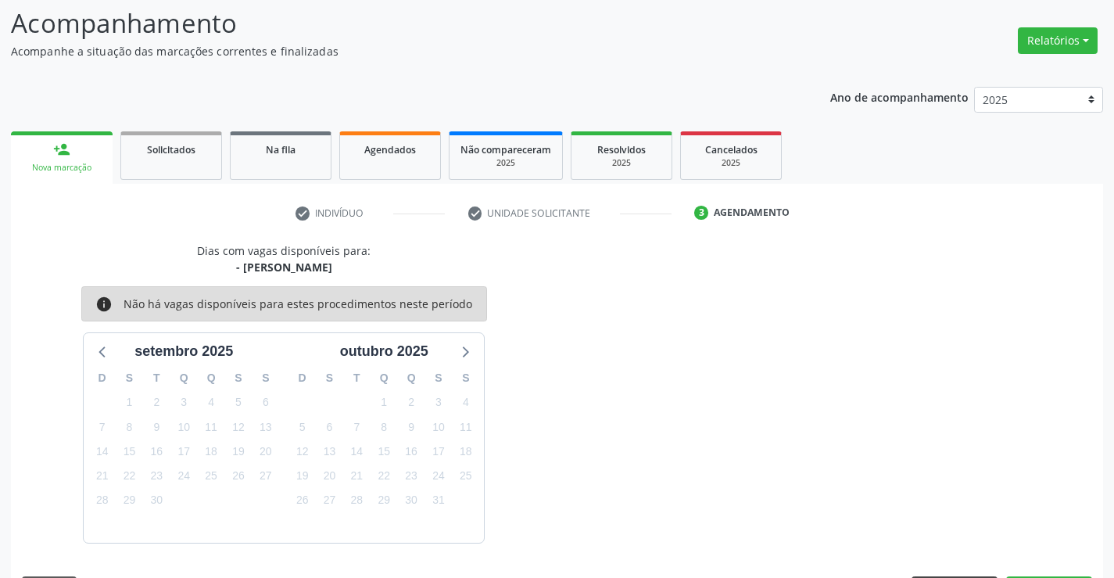
scroll to position [149, 0]
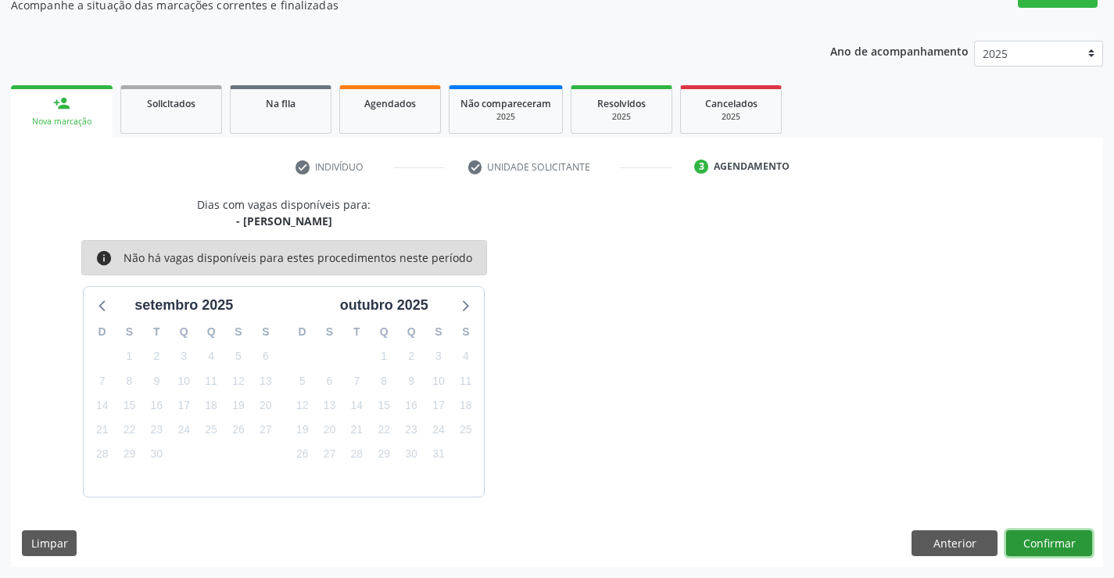
click at [1028, 538] on button "Confirmar" at bounding box center [1049, 543] width 86 height 27
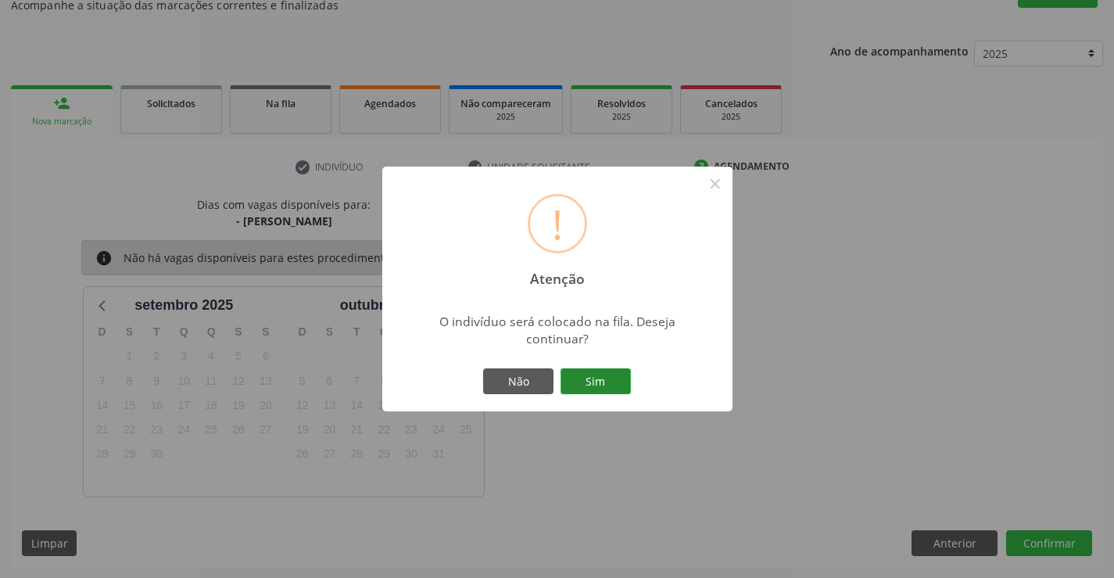
click at [618, 370] on button "Sim" at bounding box center [595, 381] width 70 height 27
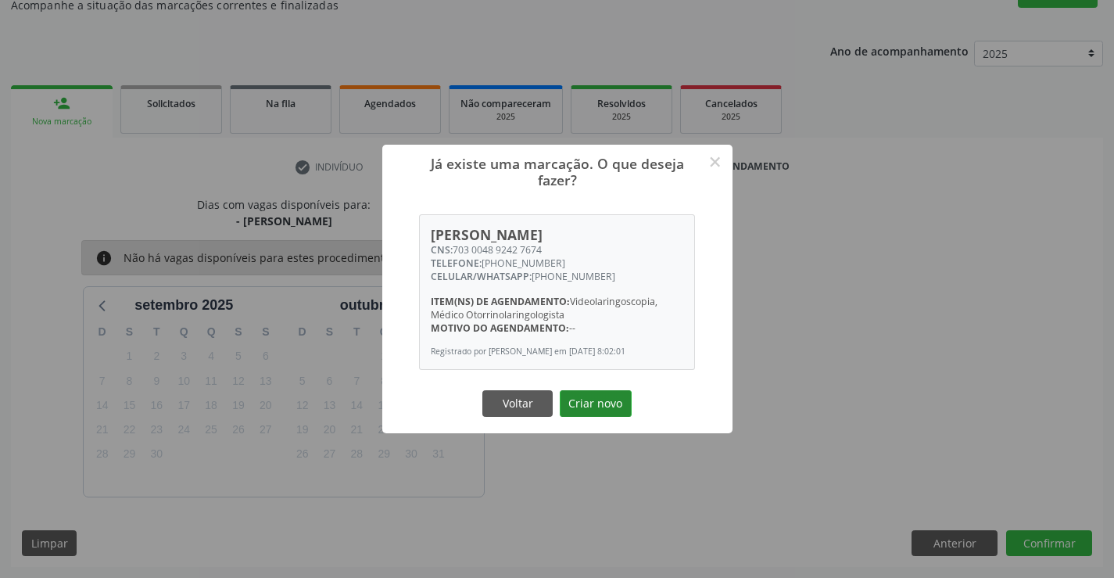
click at [613, 396] on button "Criar novo" at bounding box center [596, 403] width 72 height 27
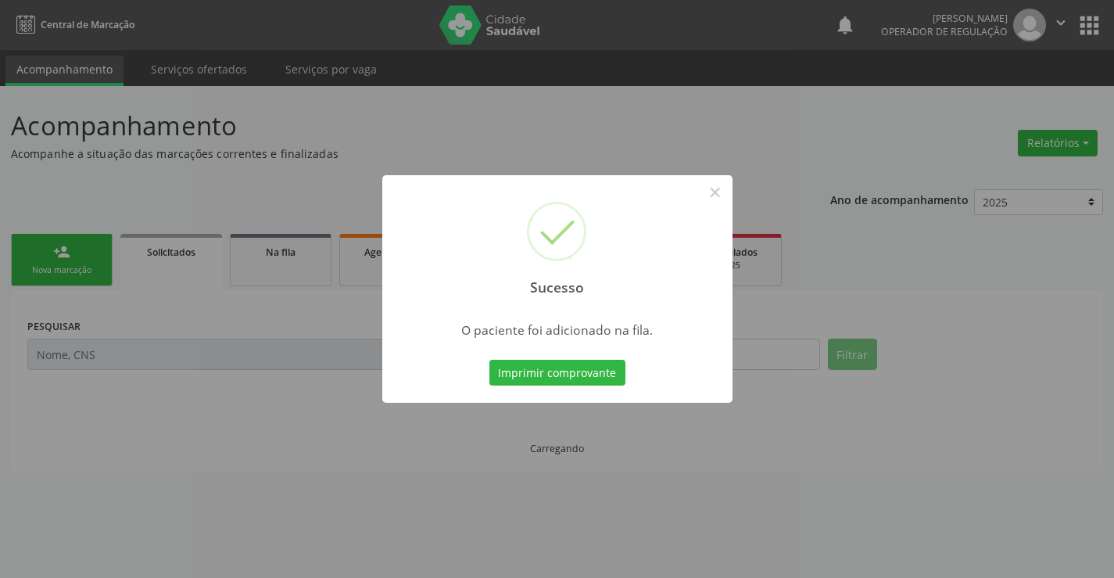
scroll to position [0, 0]
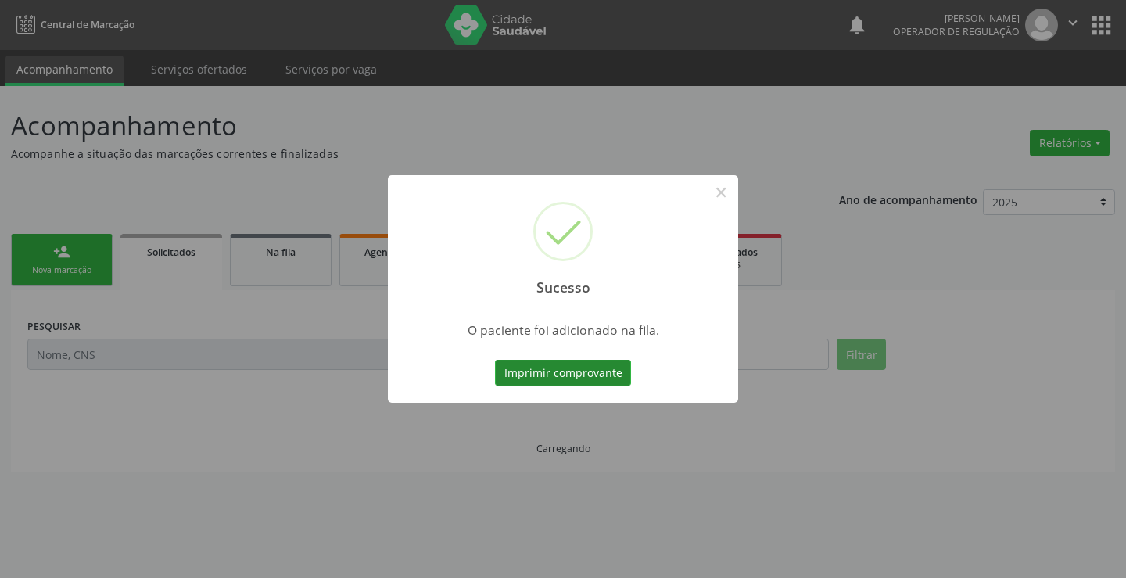
click at [608, 376] on button "Imprimir comprovante" at bounding box center [563, 373] width 136 height 27
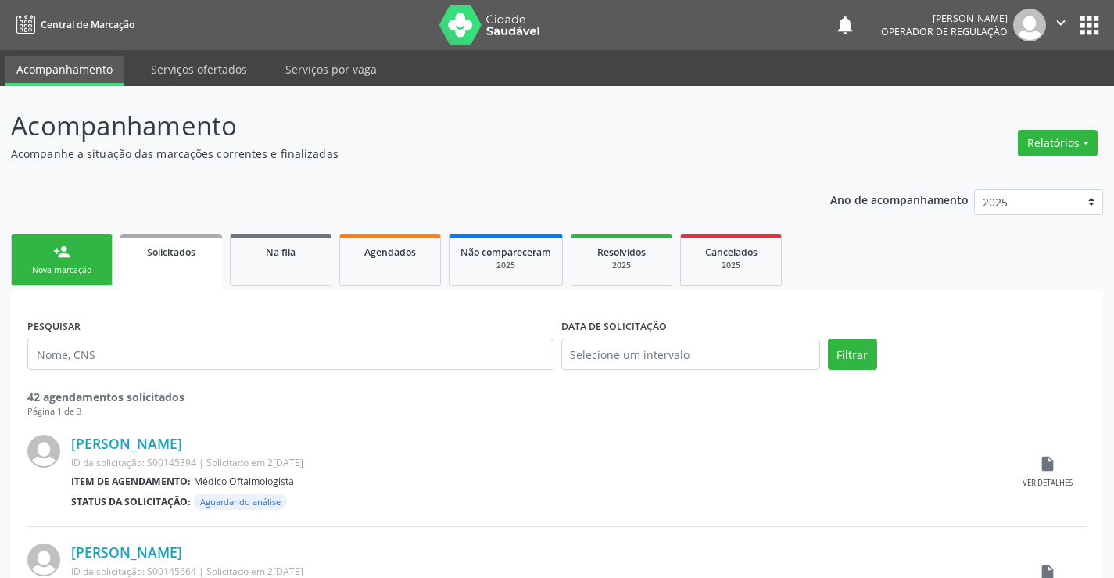
click at [88, 242] on link "person_add Nova marcação" at bounding box center [62, 260] width 102 height 52
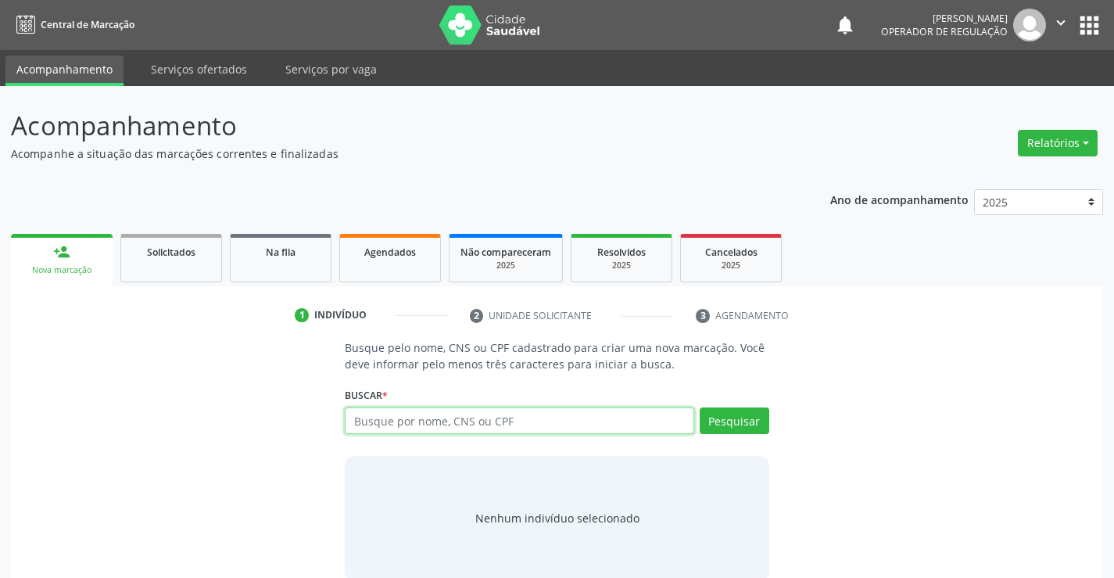
click at [426, 420] on input "text" at bounding box center [519, 420] width 349 height 27
click at [943, 364] on div "Busque pelo nome, CNS ou CPF cadastrado para criar uma nova marcação. Você deve…" at bounding box center [557, 459] width 1070 height 241
click at [528, 411] on input "text" at bounding box center [519, 420] width 349 height 27
type input "700005601810103"
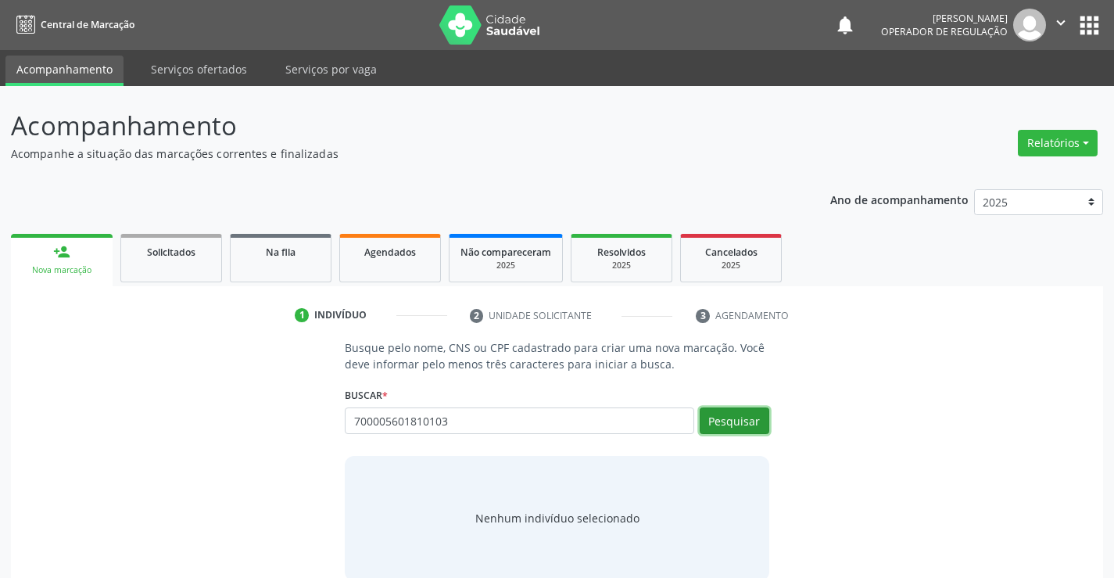
click at [712, 414] on button "Pesquisar" at bounding box center [735, 420] width 70 height 27
type input "700005601810103"
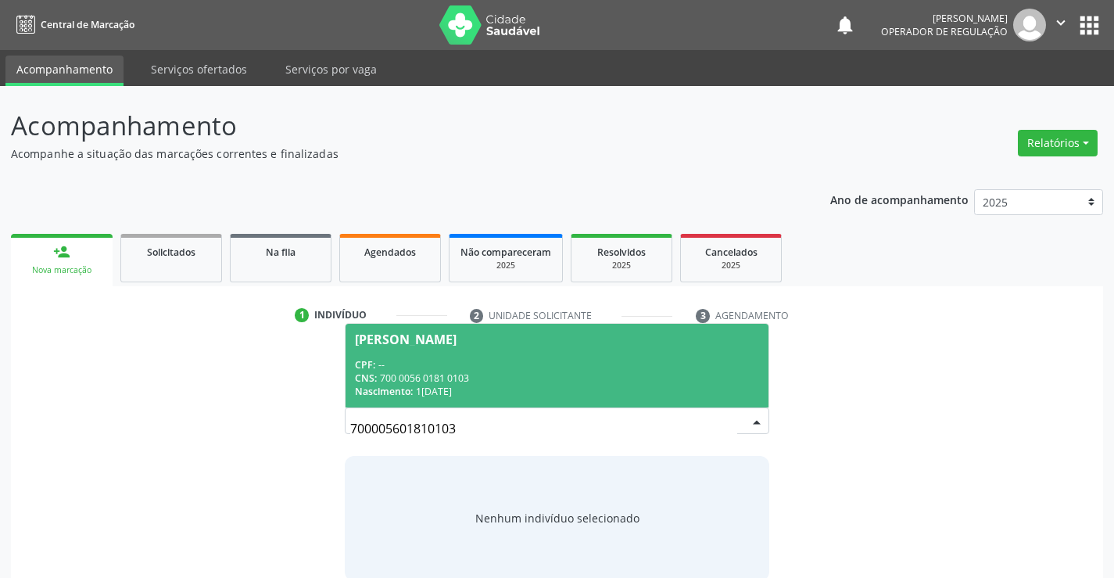
click at [550, 364] on div "CPF: --" at bounding box center [556, 364] width 403 height 13
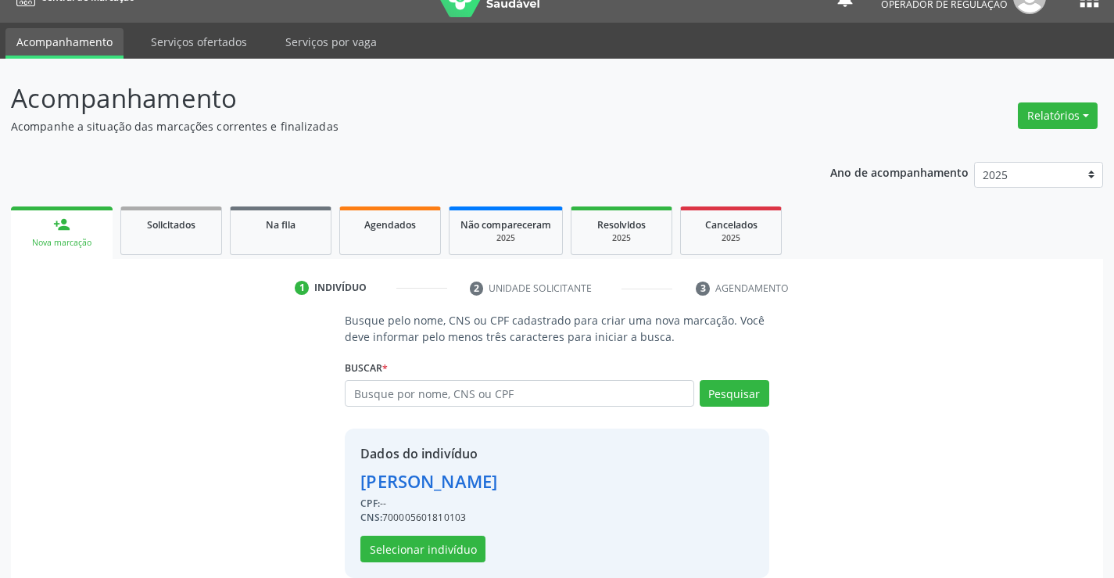
scroll to position [49, 0]
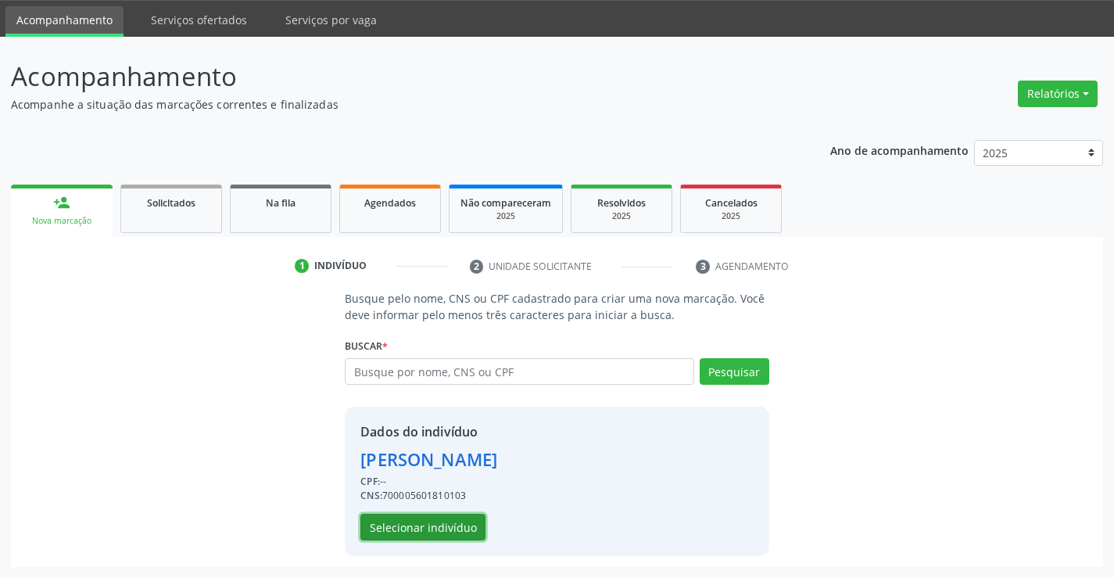
click at [438, 518] on button "Selecionar indivíduo" at bounding box center [422, 527] width 125 height 27
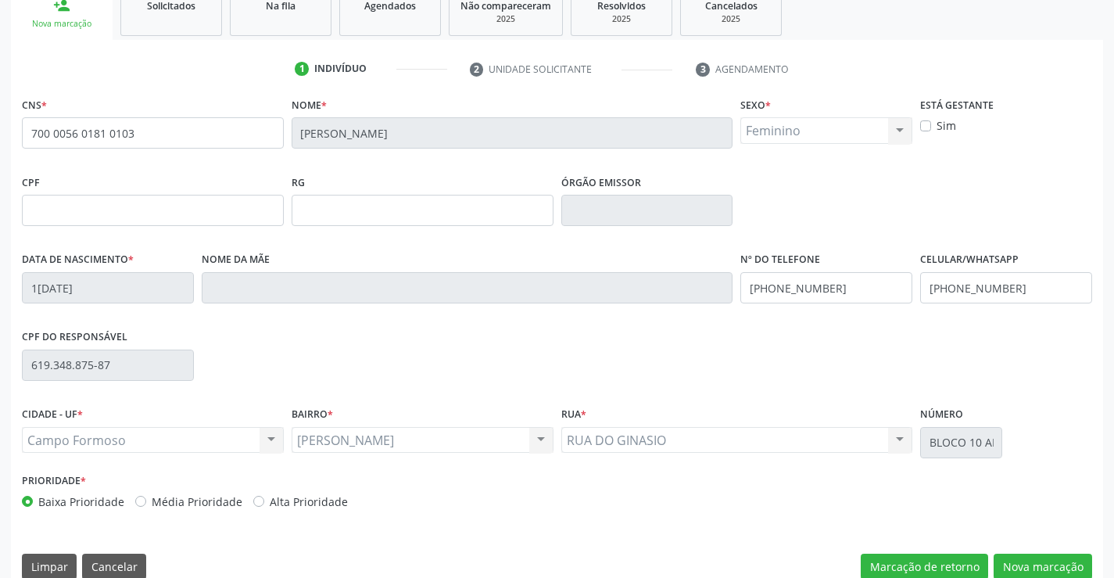
scroll to position [270, 0]
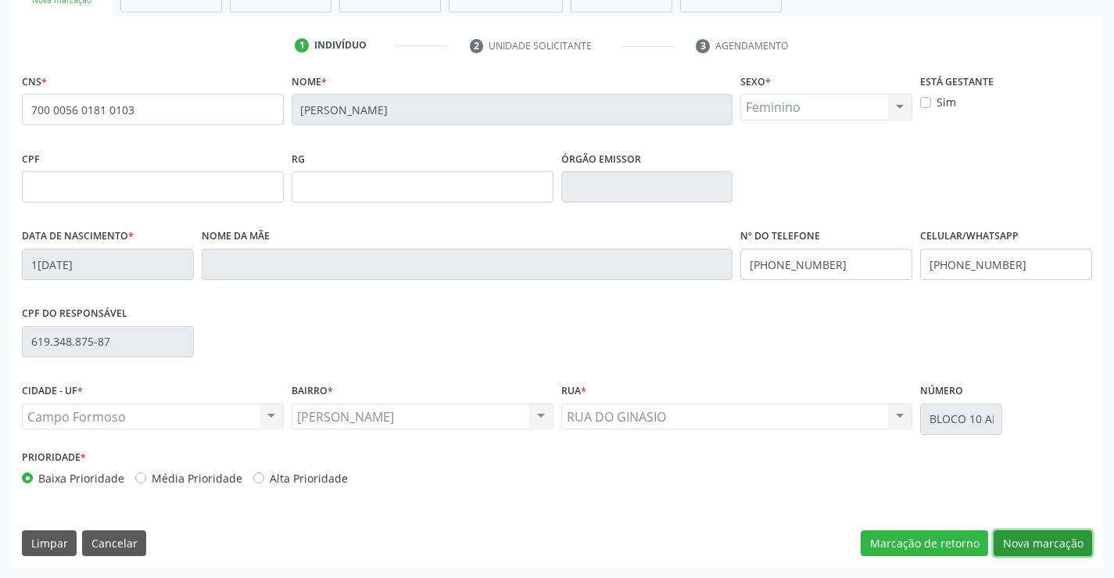
click at [1033, 543] on button "Nova marcação" at bounding box center [1043, 543] width 98 height 27
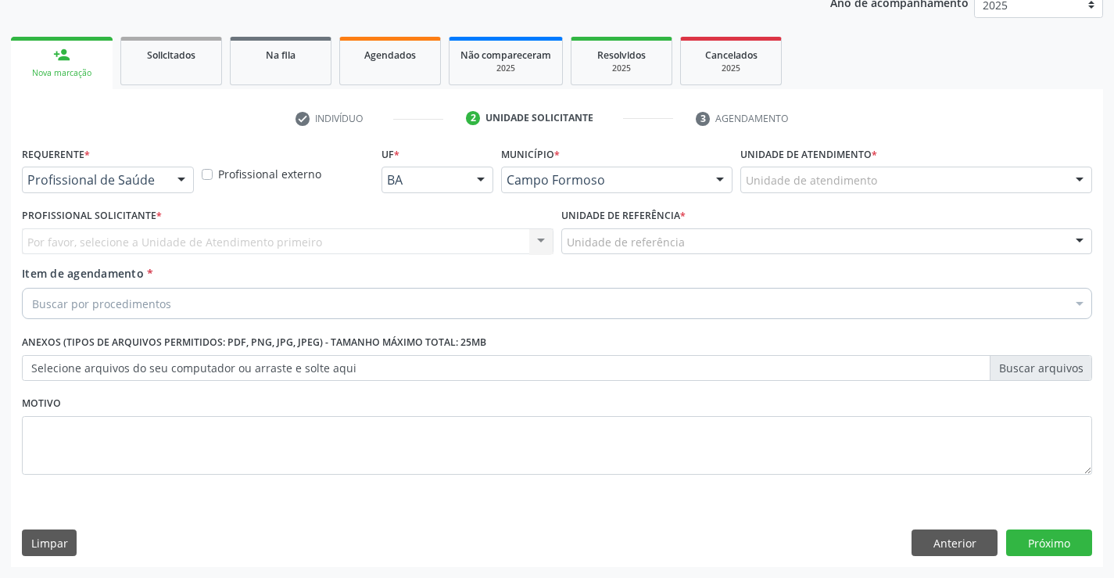
scroll to position [197, 0]
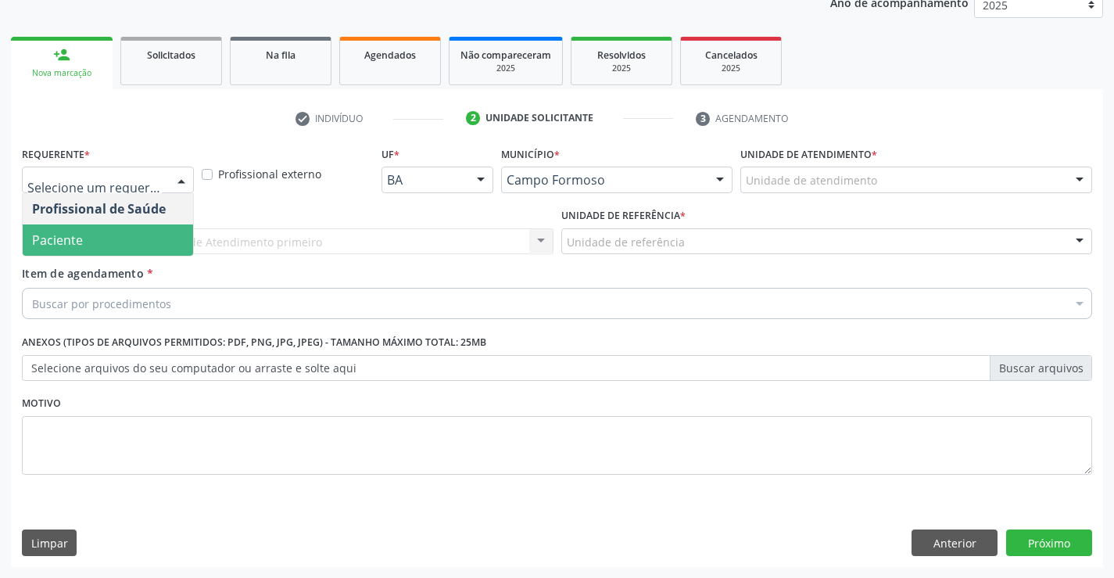
click at [92, 231] on span "Paciente" at bounding box center [108, 239] width 170 height 31
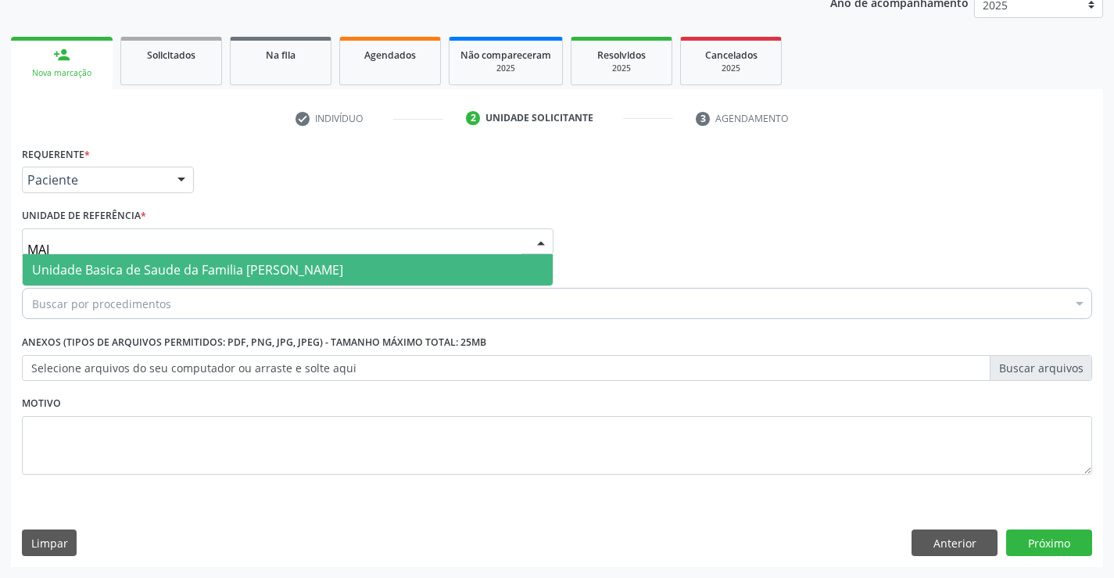
type input "MAIA"
click at [190, 270] on span "Unidade Basica de Saude da Familia [PERSON_NAME]" at bounding box center [187, 269] width 311 height 17
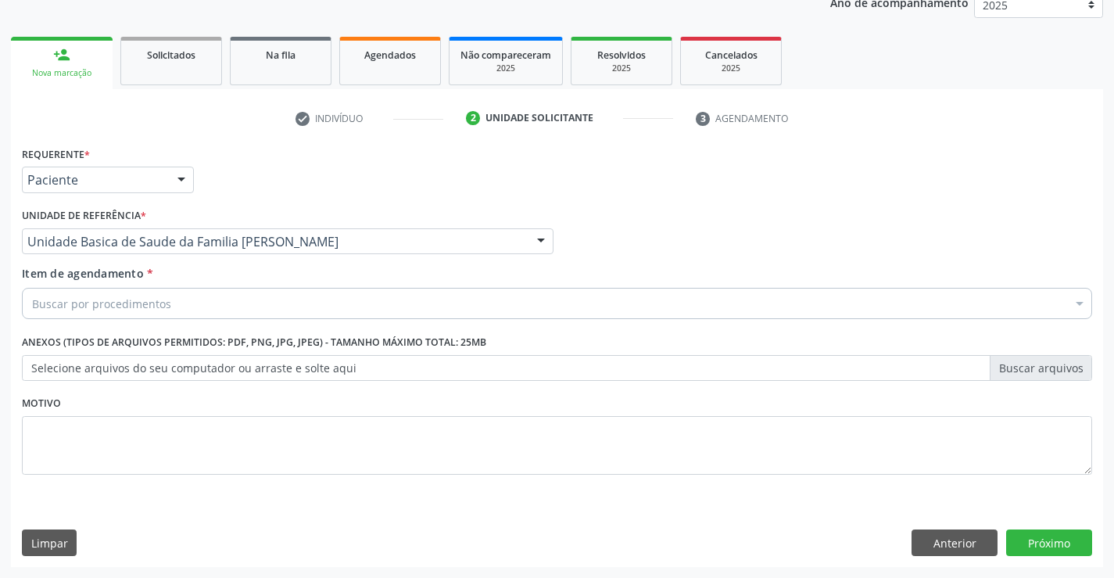
click at [184, 292] on div "Buscar por procedimentos" at bounding box center [557, 303] width 1070 height 31
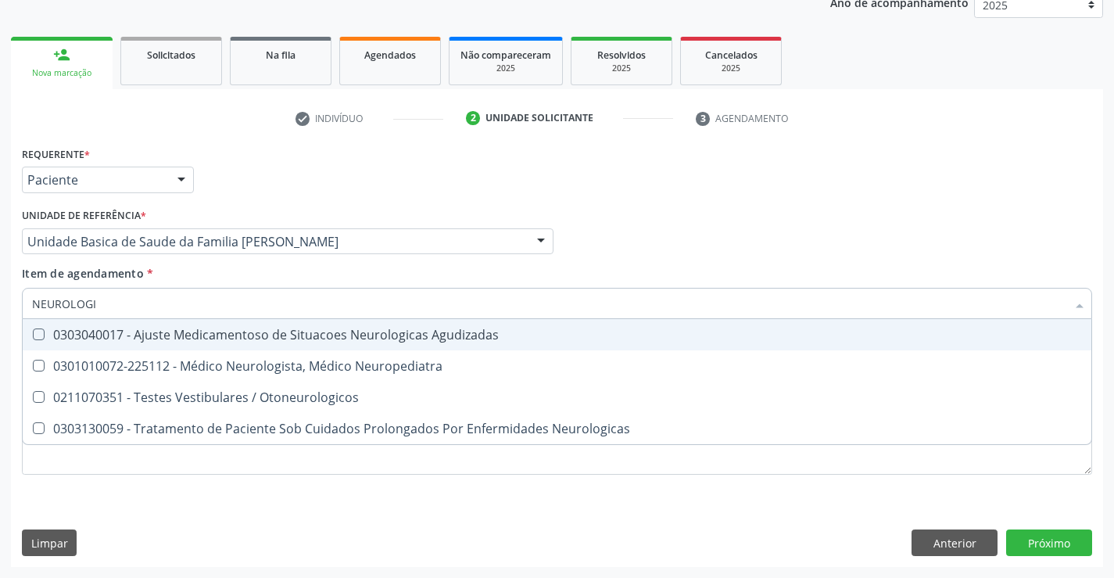
type input "NEUROLOGIS"
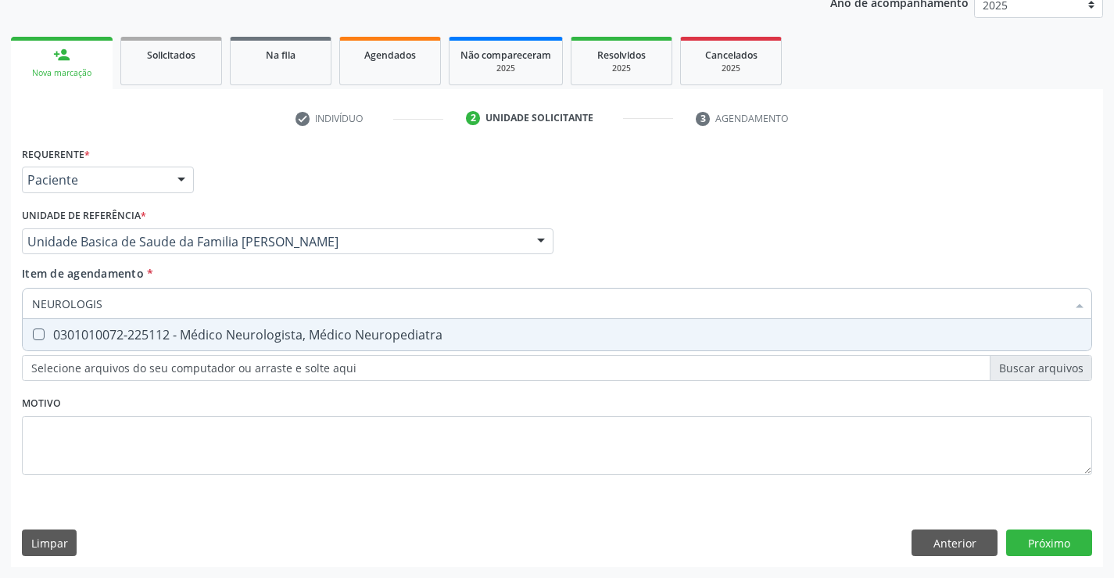
click at [254, 324] on span "0301010072-225112 - Médico Neurologista, Médico Neuropediatra" at bounding box center [557, 334] width 1069 height 31
checkbox Neuropediatra "true"
click at [1040, 546] on div "Requerente * Paciente Profissional de Saúde Paciente Nenhum resultado encontrad…" at bounding box center [557, 354] width 1092 height 424
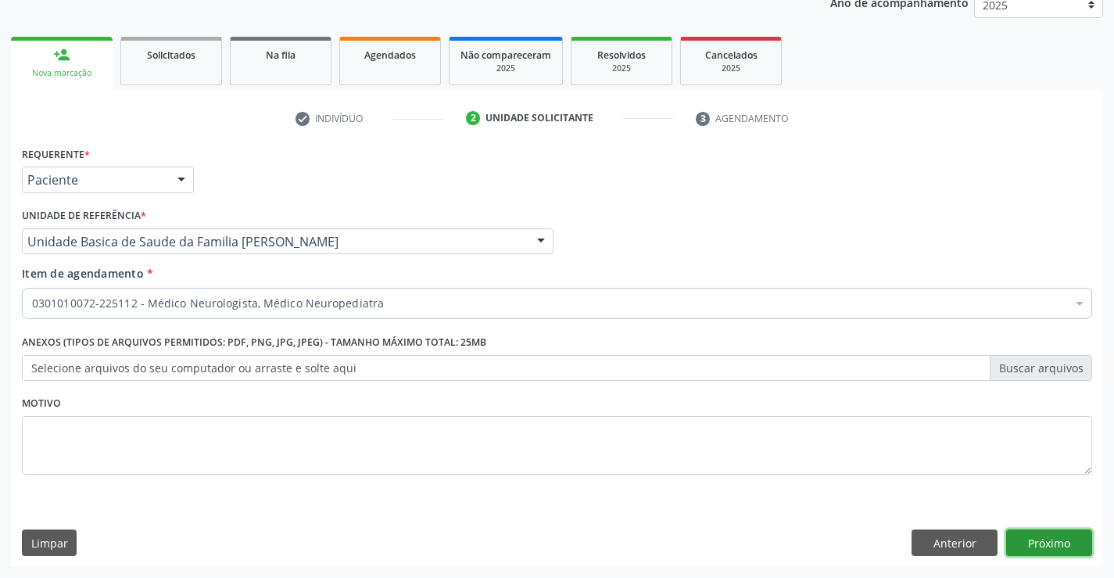
click at [1055, 537] on button "Próximo" at bounding box center [1049, 542] width 86 height 27
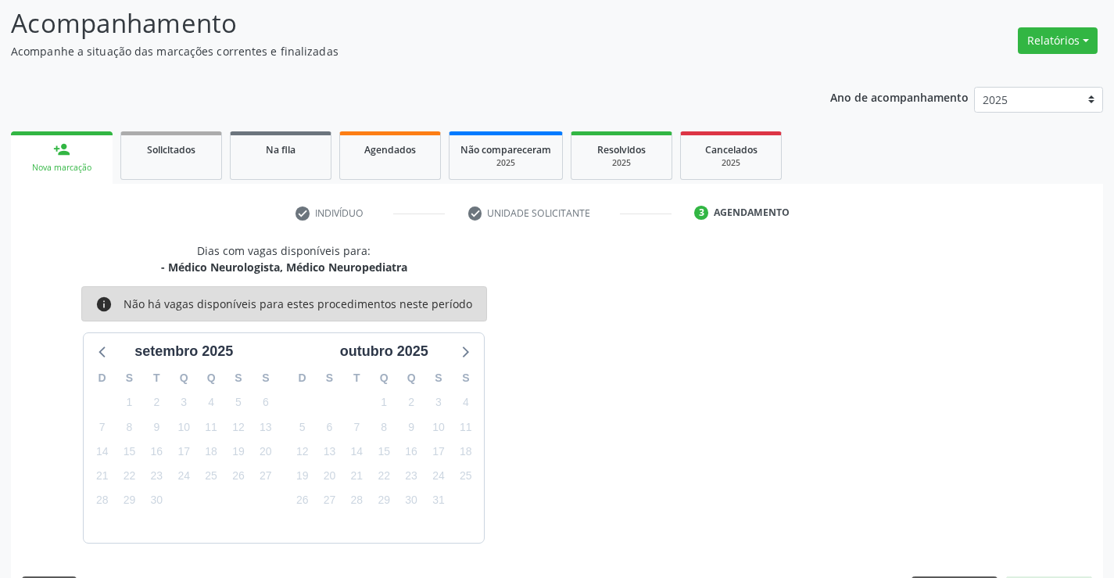
scroll to position [149, 0]
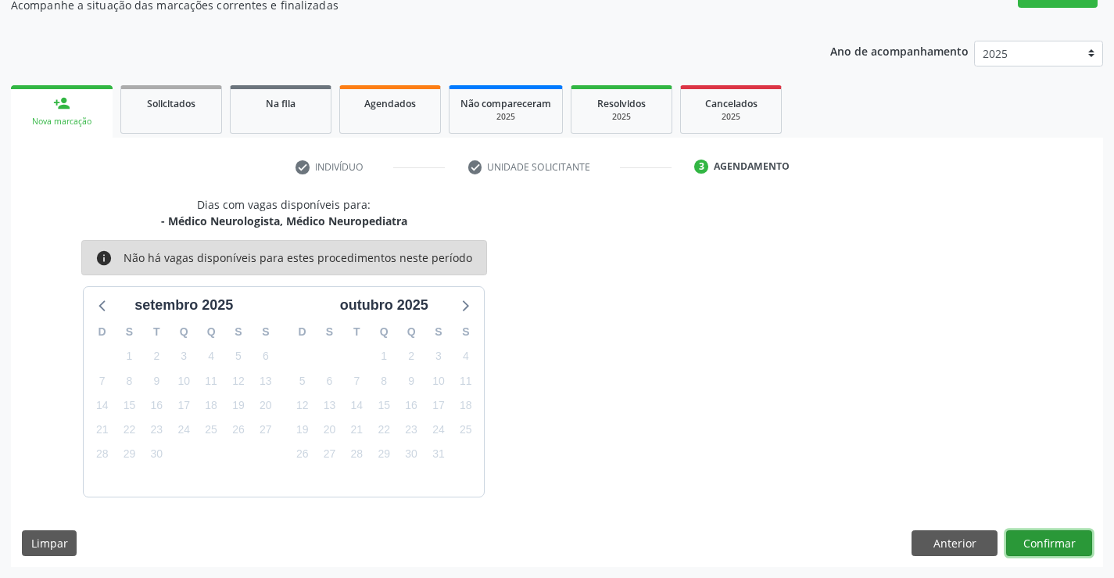
click at [1030, 543] on button "Confirmar" at bounding box center [1049, 543] width 86 height 27
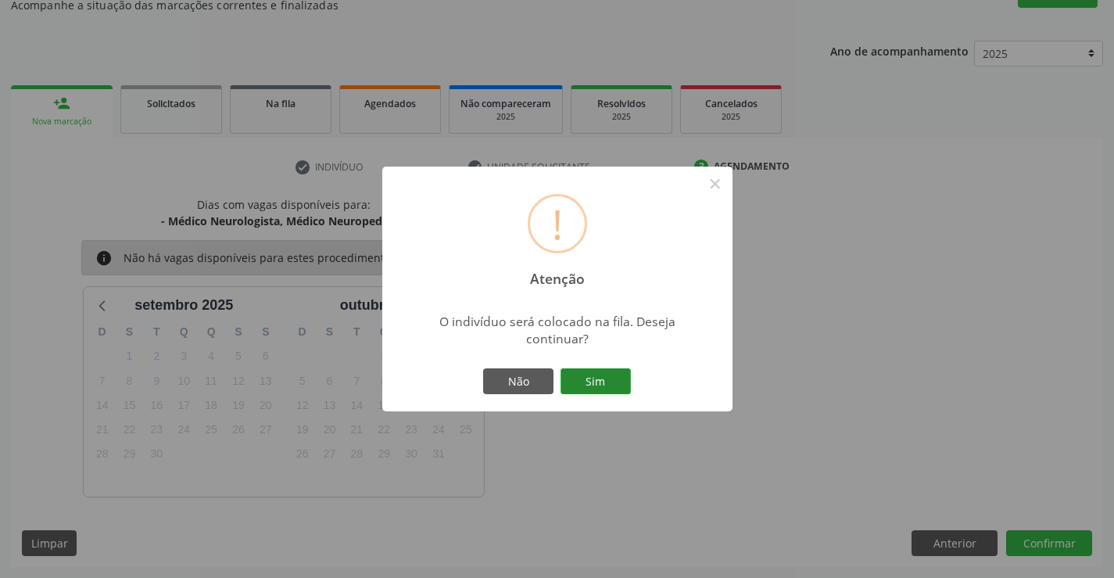
click at [588, 382] on button "Sim" at bounding box center [595, 381] width 70 height 27
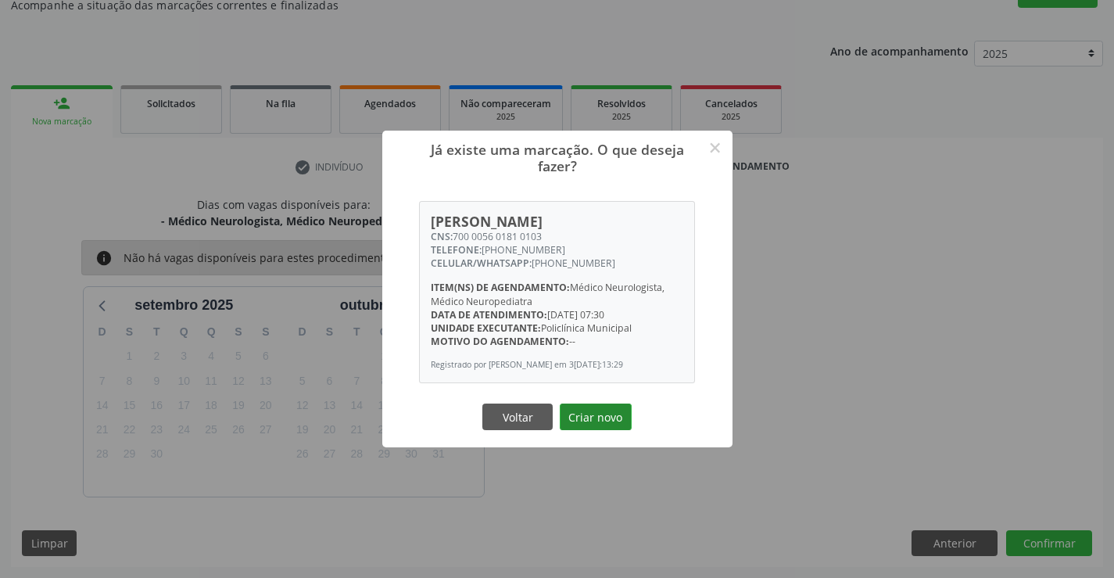
click at [592, 413] on button "Criar novo" at bounding box center [596, 416] width 72 height 27
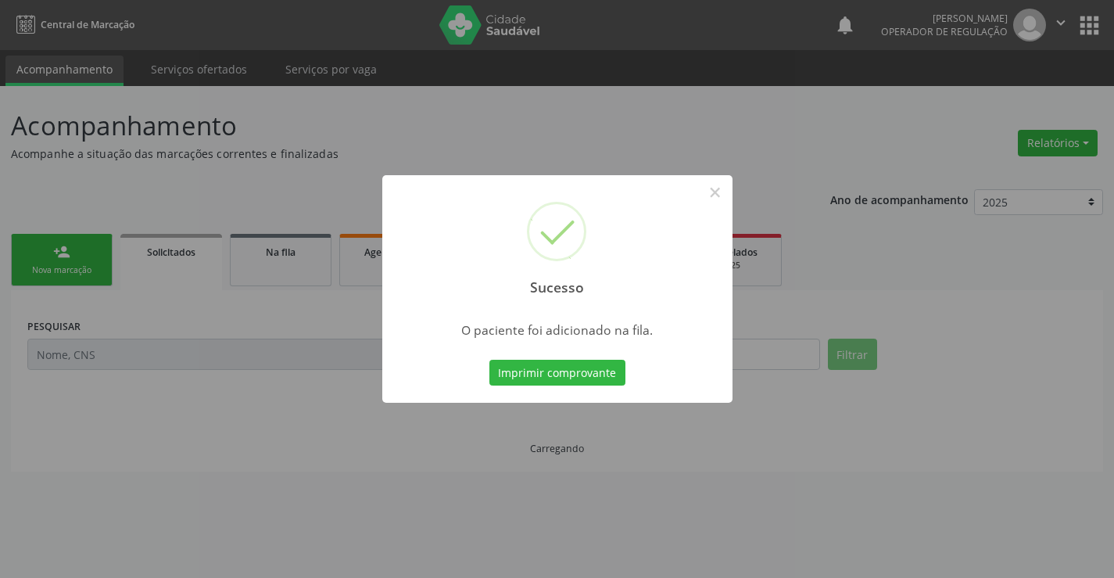
scroll to position [0, 0]
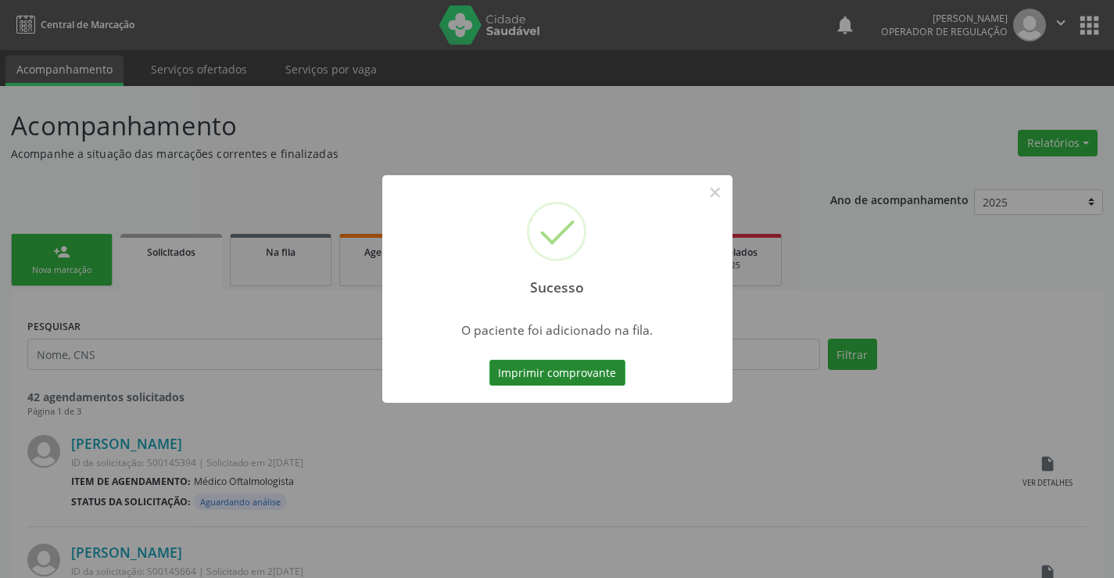
click at [609, 369] on button "Imprimir comprovante" at bounding box center [557, 373] width 136 height 27
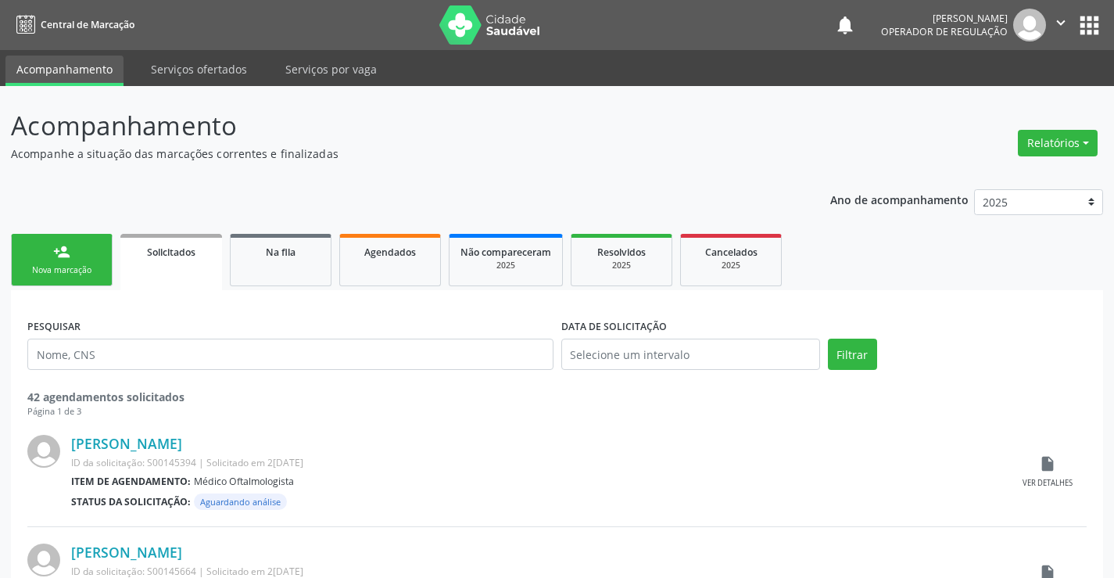
click at [56, 263] on link "person_add Nova marcação" at bounding box center [62, 260] width 102 height 52
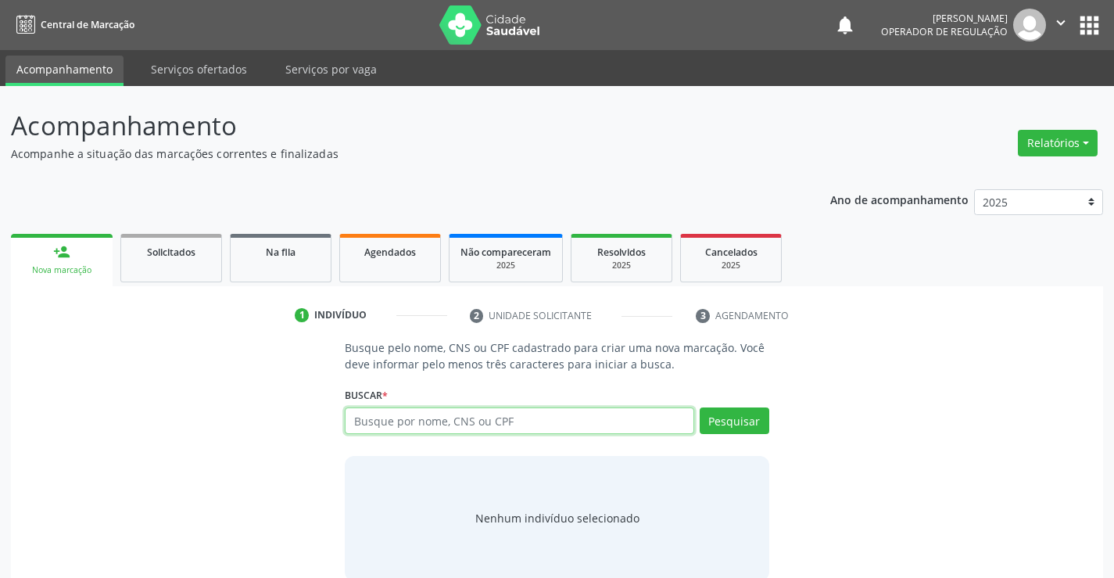
click at [384, 425] on input "text" at bounding box center [519, 420] width 349 height 27
type input "701408617666438"
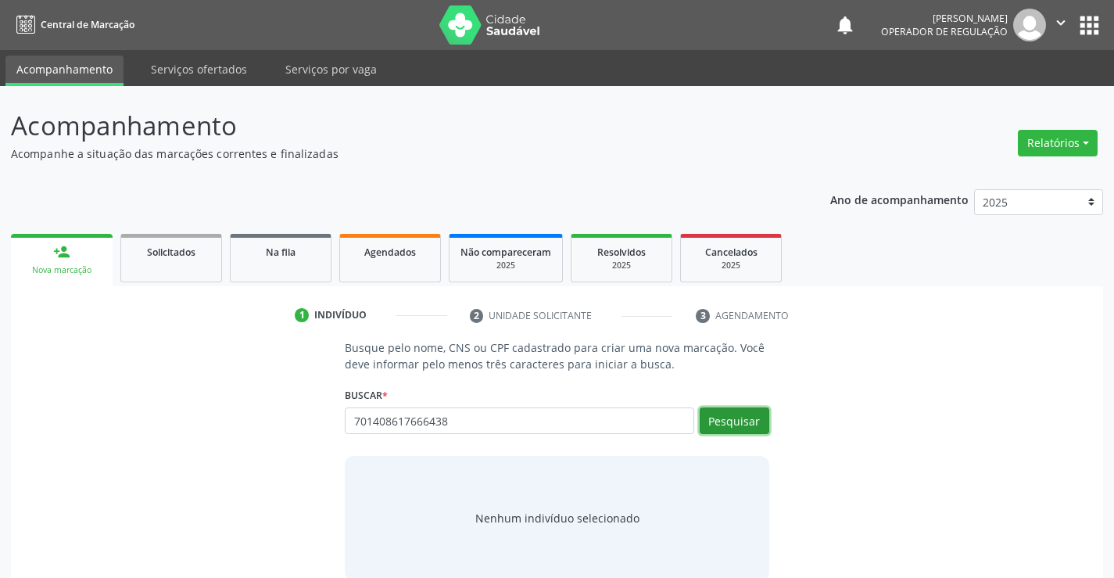
click at [722, 417] on button "Pesquisar" at bounding box center [735, 420] width 70 height 27
type input "701408617666438"
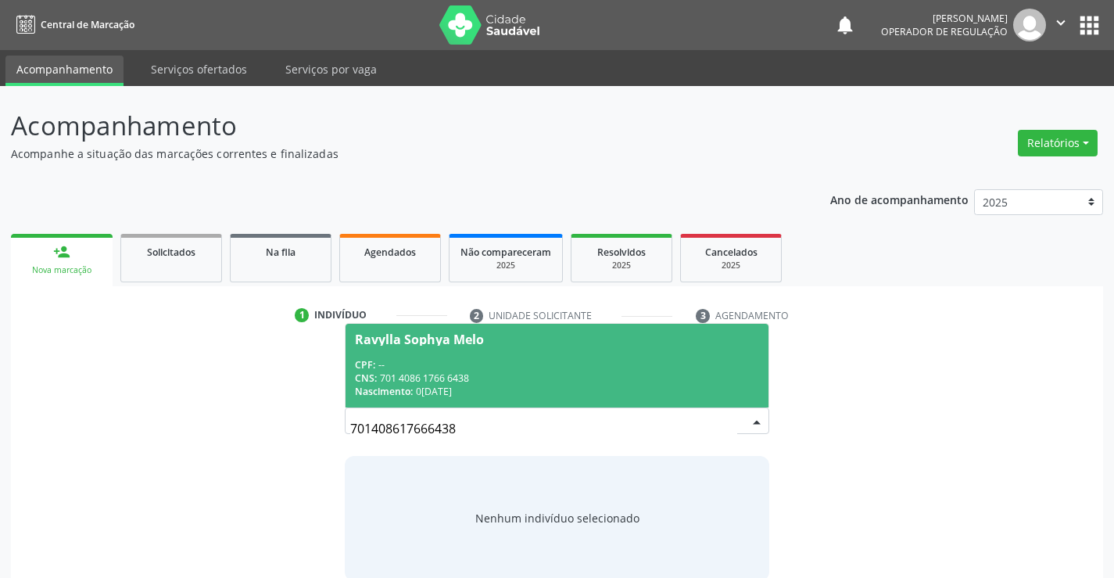
click at [483, 349] on span "Ravylla Sophya Melo CPF: -- CNS: 701 4086 1766 6438 Nascimento: 05[DATE]" at bounding box center [557, 366] width 422 height 84
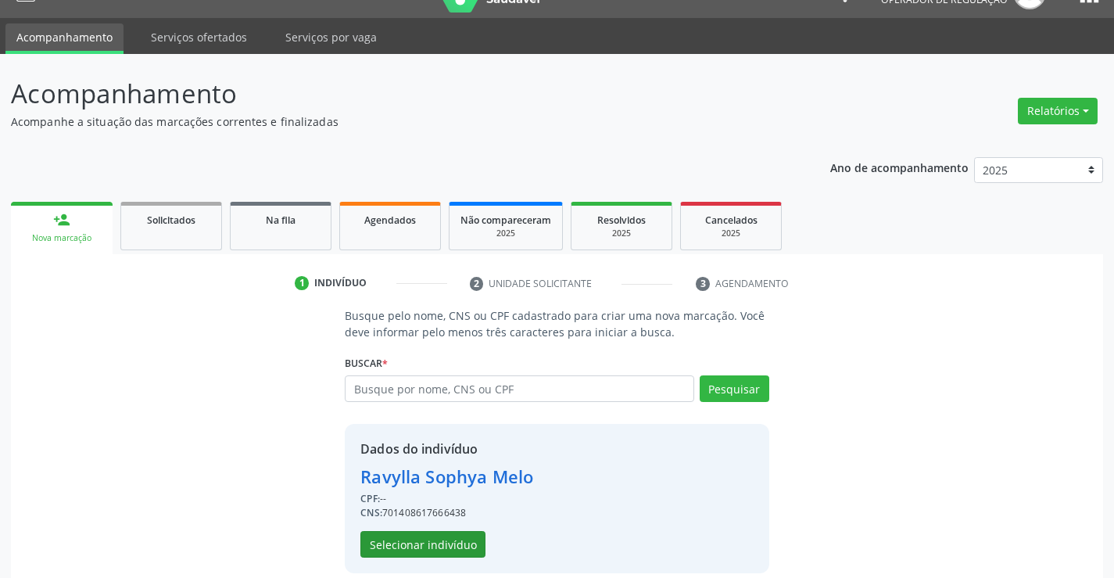
scroll to position [49, 0]
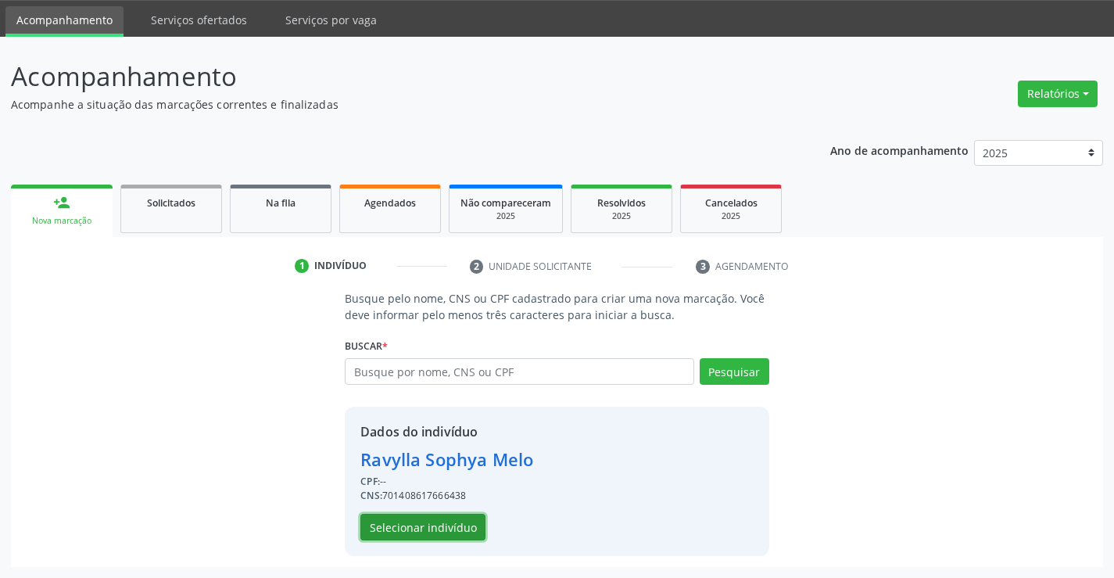
click at [418, 526] on button "Selecionar indivíduo" at bounding box center [422, 527] width 125 height 27
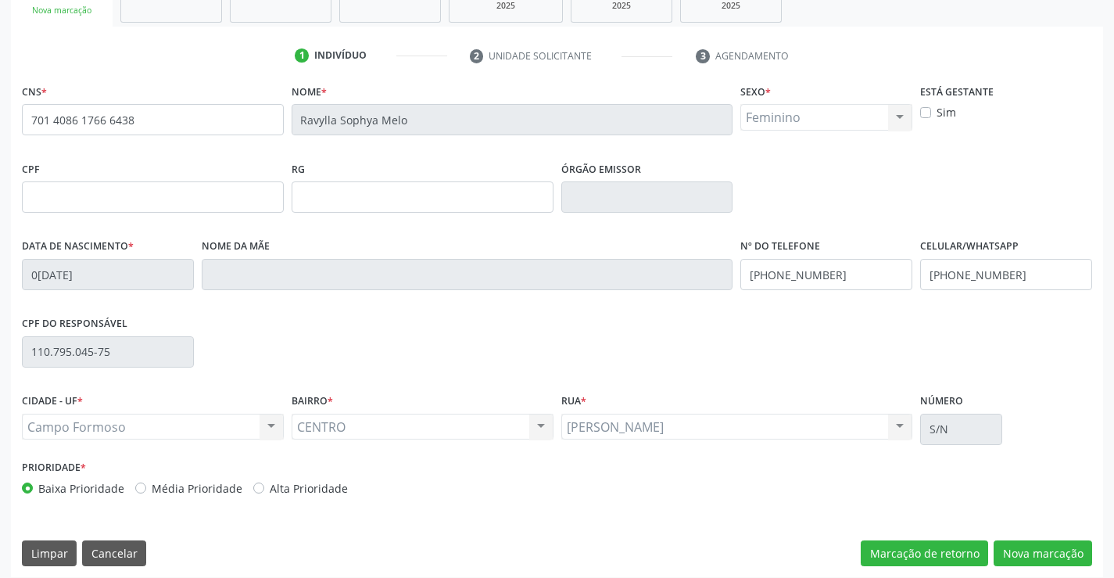
scroll to position [270, 0]
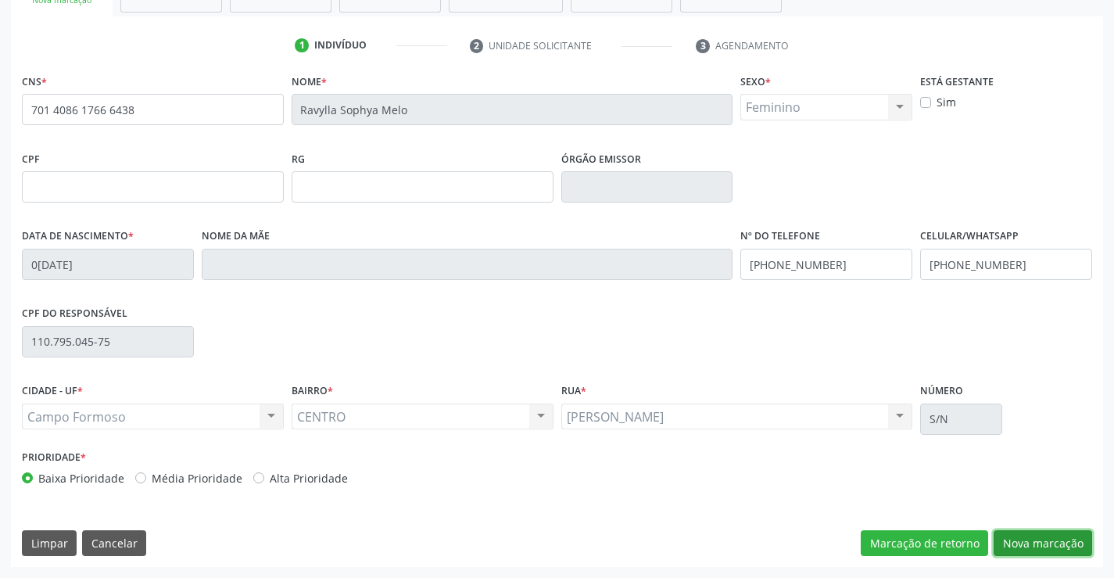
click at [1040, 541] on button "Nova marcação" at bounding box center [1043, 543] width 98 height 27
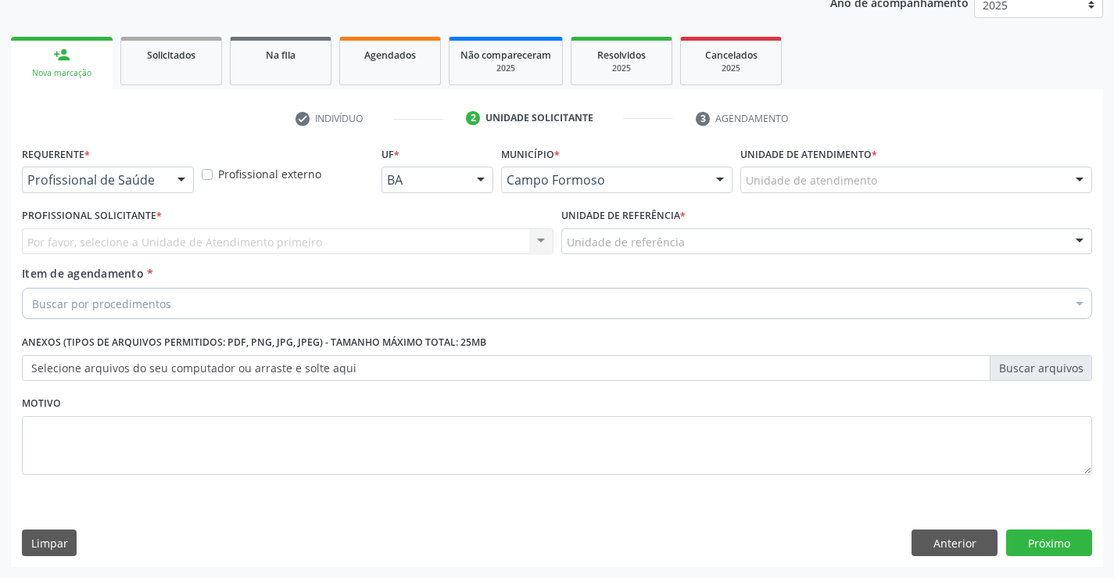
scroll to position [197, 0]
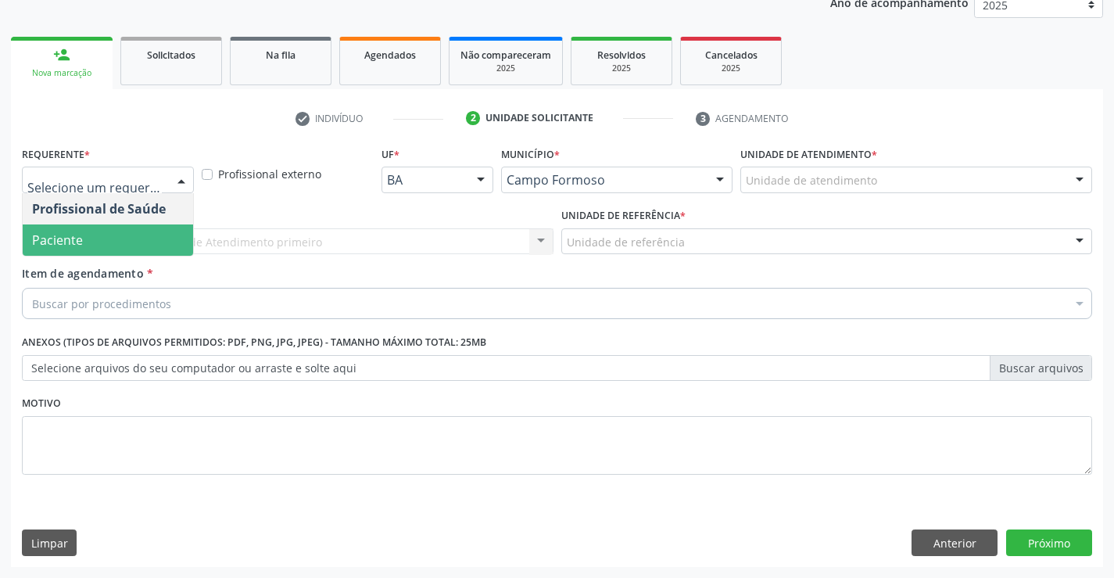
click at [102, 232] on span "Paciente" at bounding box center [108, 239] width 170 height 31
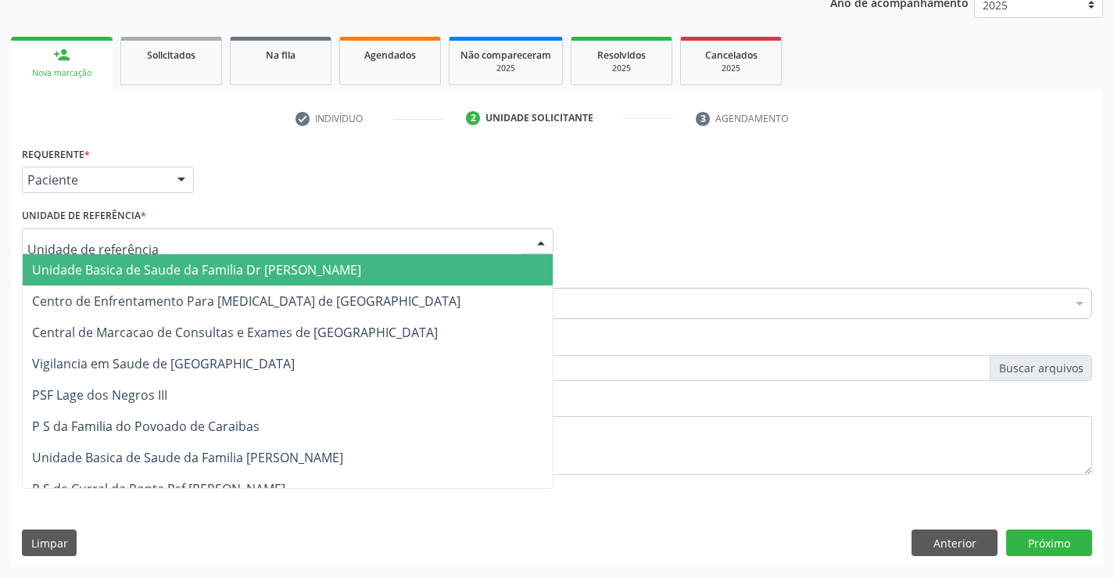
click at [107, 267] on span "Unidade Basica de Saude da Familia Dr [PERSON_NAME]" at bounding box center [196, 269] width 329 height 17
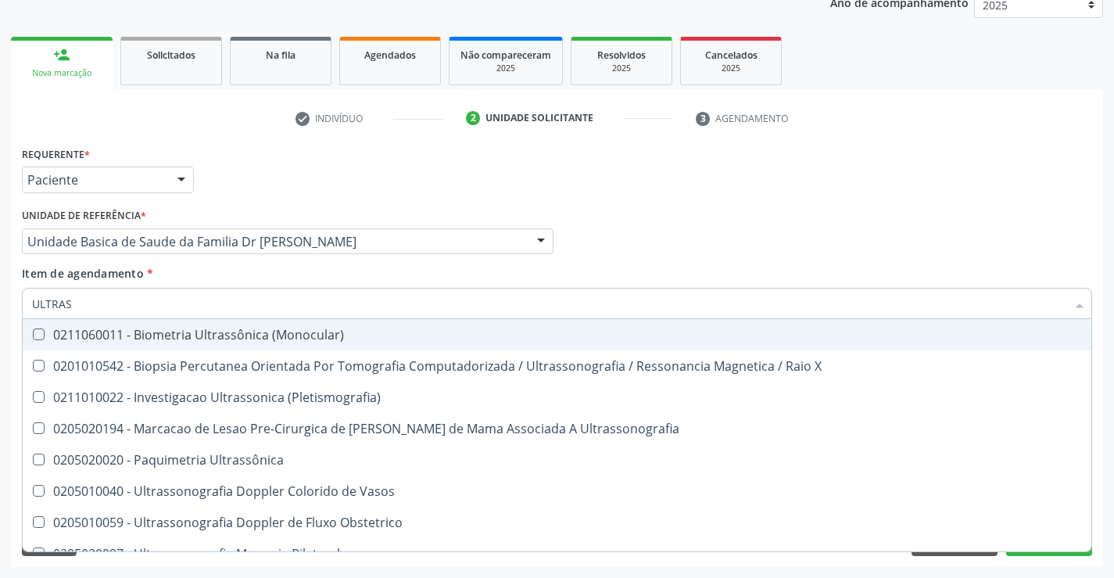
type input "ULTRASS"
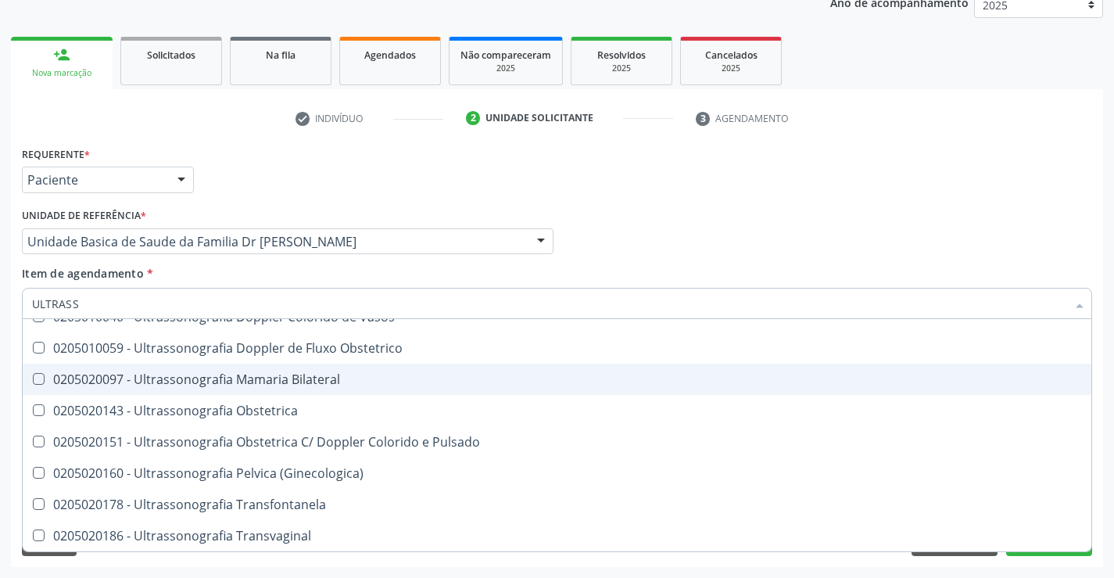
scroll to position [252, 0]
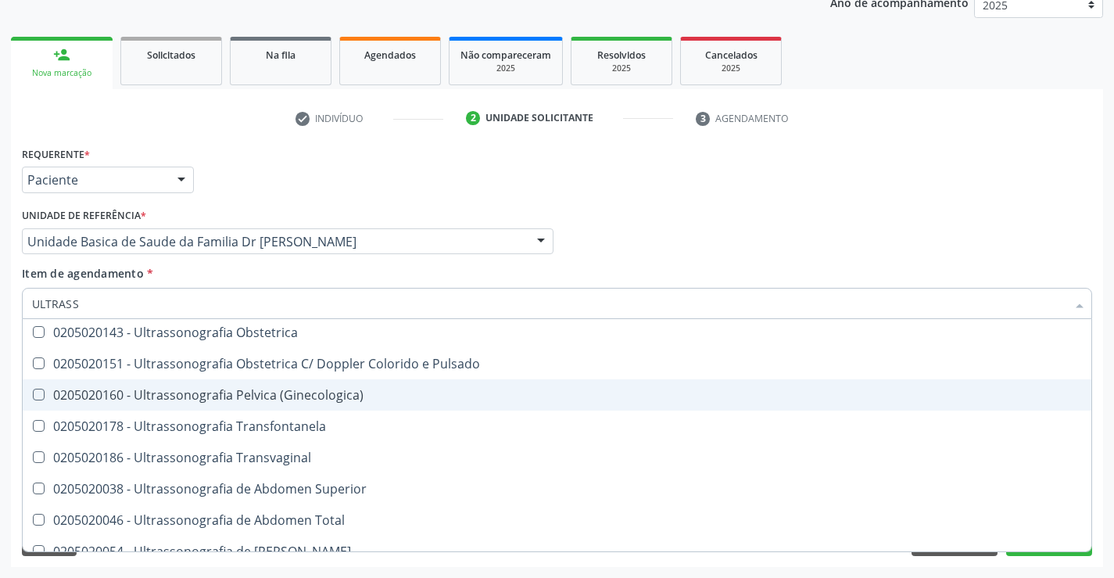
click at [359, 389] on div "0205020160 - Ultrassonografia Pelvica (Ginecologica)" at bounding box center [557, 395] width 1050 height 13
checkbox \(Ginecologica\) "true"
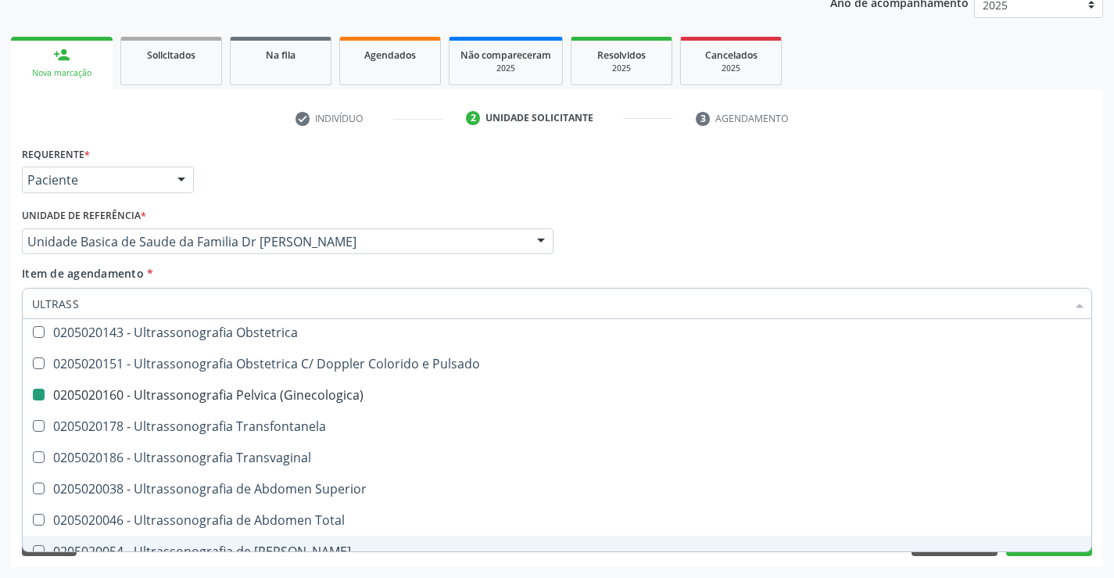
click at [1015, 564] on div "Requerente * Paciente Profissional de Saúde Paciente Nenhum resultado encontrad…" at bounding box center [557, 354] width 1092 height 424
checkbox X "true"
checkbox \(Ginecologica\) "false"
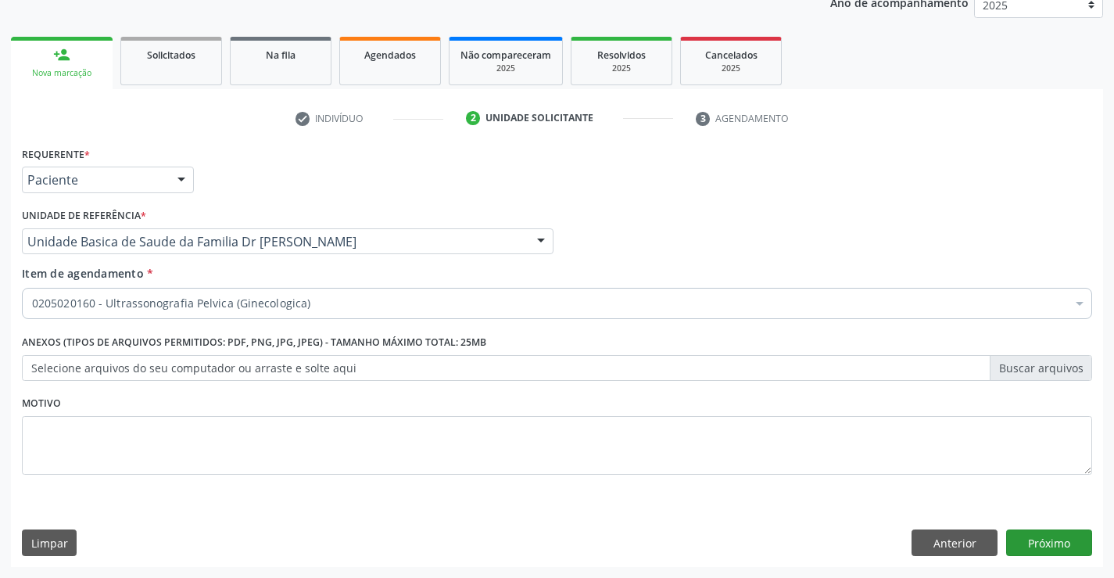
scroll to position [0, 0]
click at [1039, 547] on button "Próximo" at bounding box center [1049, 542] width 86 height 27
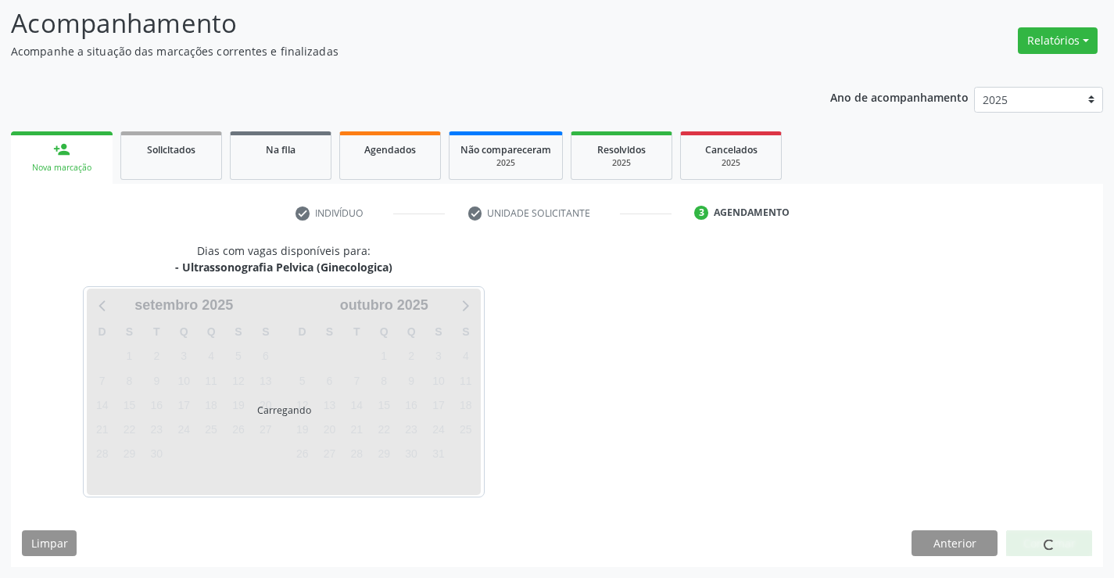
scroll to position [102, 0]
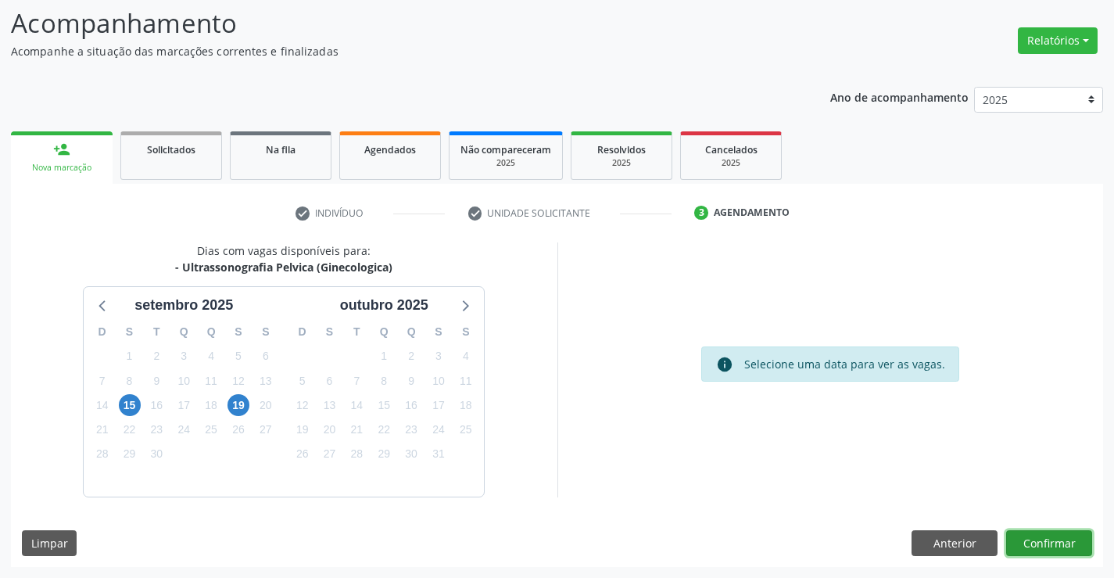
click at [1028, 532] on button "Confirmar" at bounding box center [1049, 543] width 86 height 27
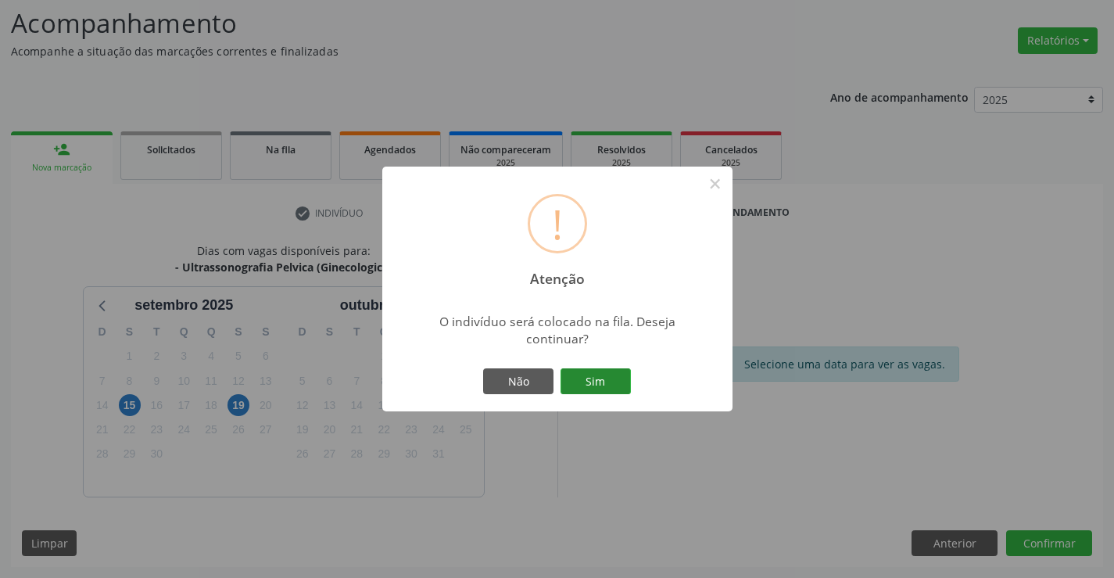
click at [600, 385] on button "Sim" at bounding box center [595, 381] width 70 height 27
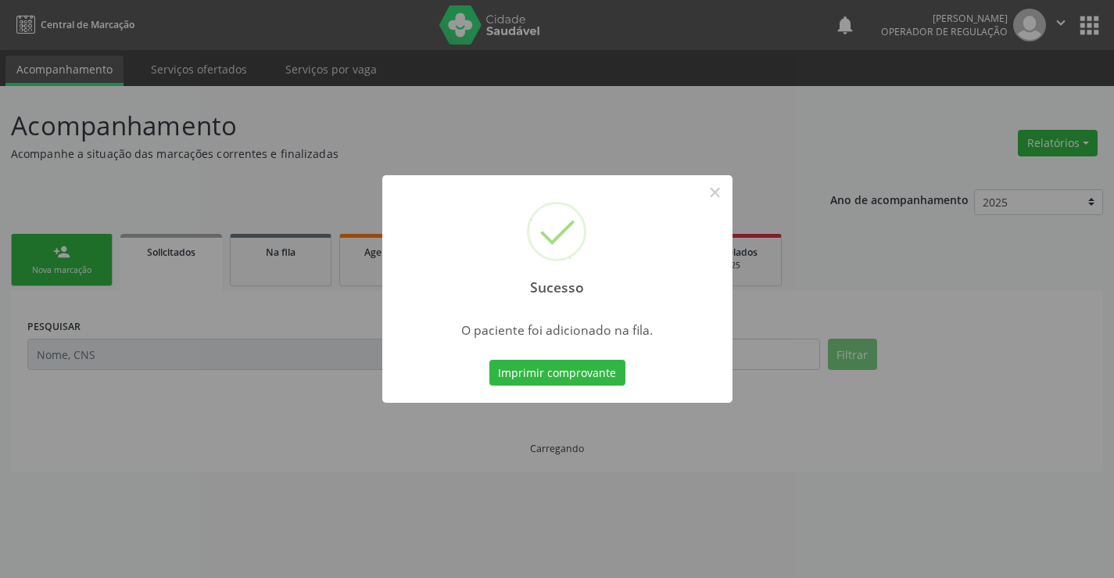
scroll to position [0, 0]
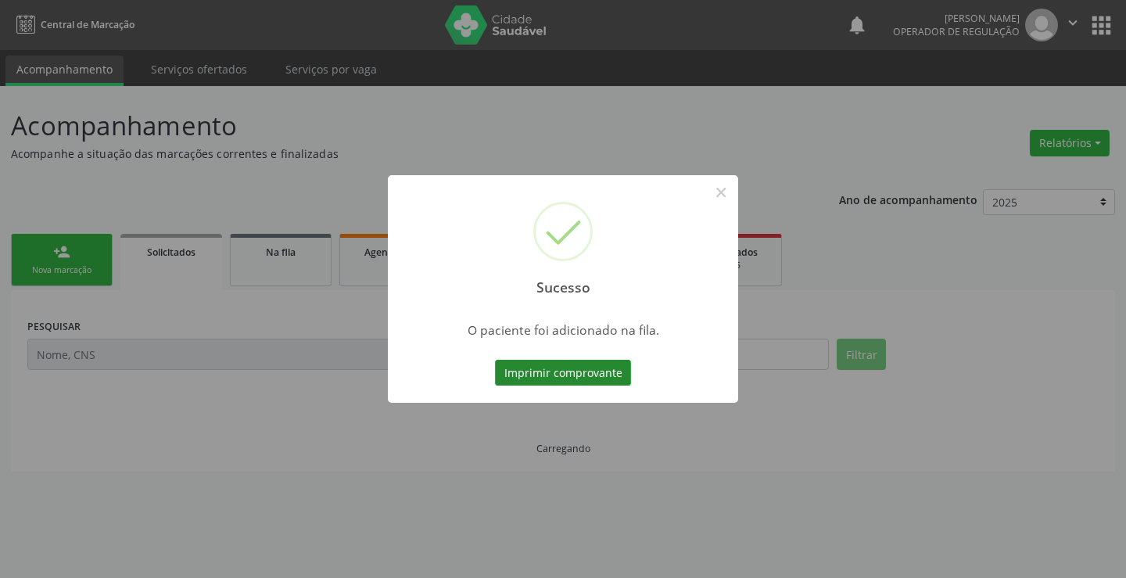
click at [607, 374] on button "Imprimir comprovante" at bounding box center [563, 373] width 136 height 27
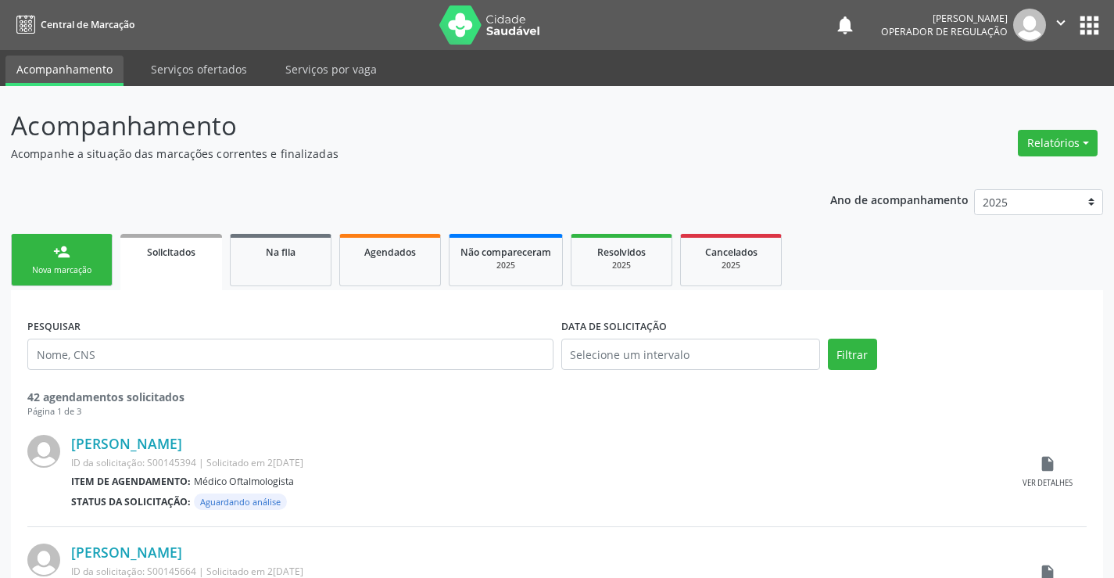
click at [63, 262] on link "person_add Nova marcação" at bounding box center [62, 260] width 102 height 52
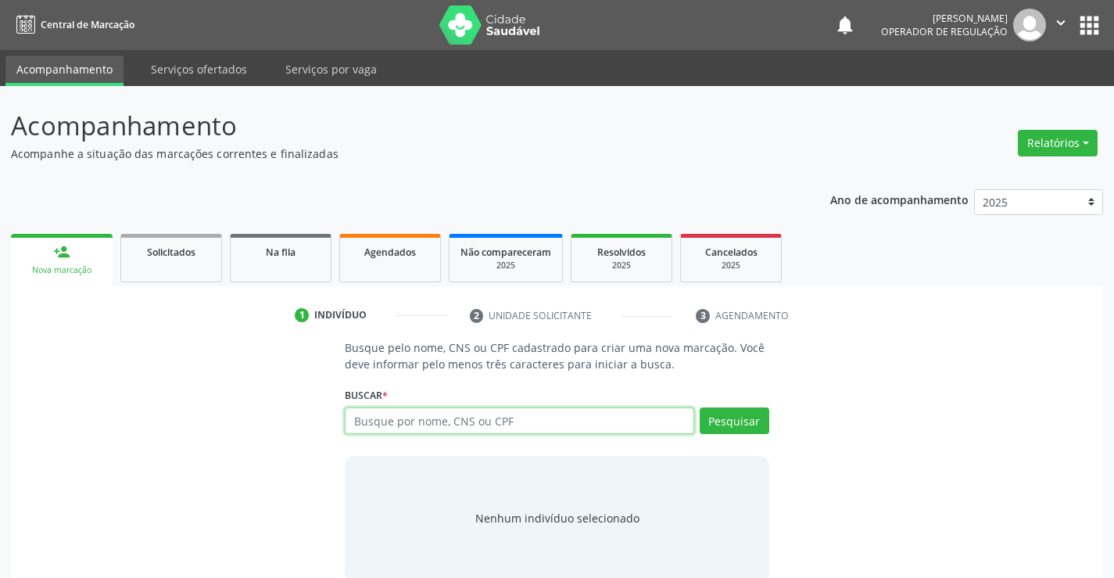
click at [373, 421] on input "text" at bounding box center [519, 420] width 349 height 27
type input "70090491961196"
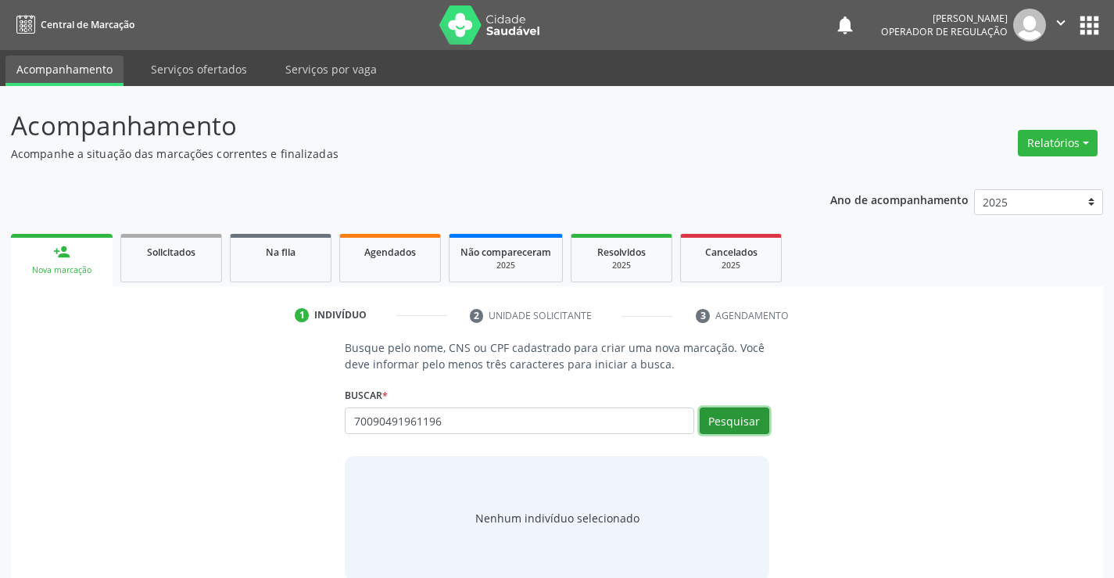
click at [748, 421] on button "Pesquisar" at bounding box center [735, 420] width 70 height 27
type input "70090491961196"
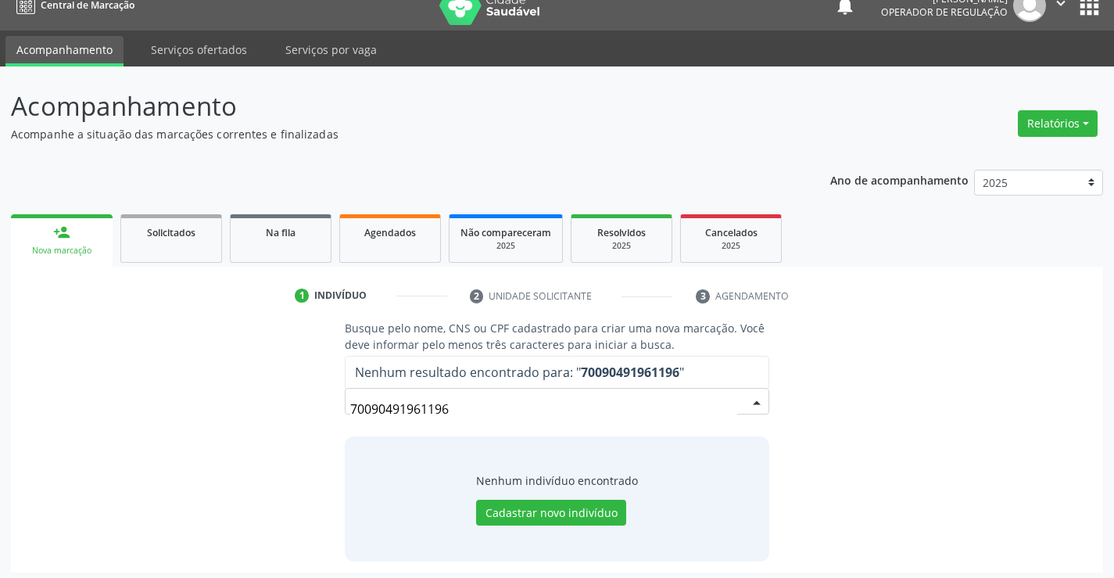
scroll to position [25, 0]
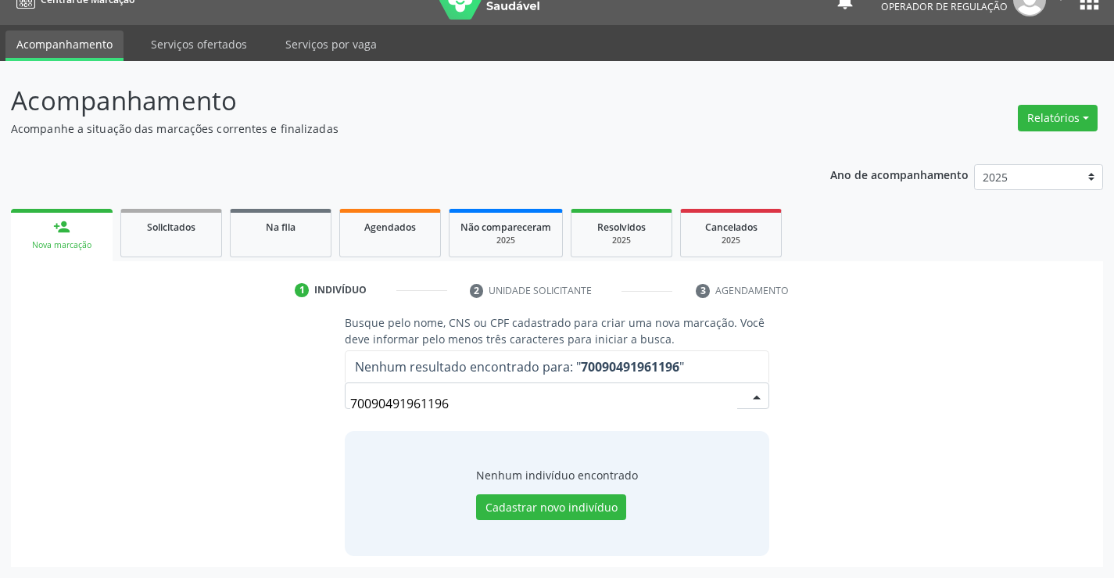
drag, startPoint x: 480, startPoint y: 408, endPoint x: 276, endPoint y: 412, distance: 204.1
click at [215, 410] on div "Busque pelo nome, CNS ou CPF cadastrado para criar uma nova marcação. Você deve…" at bounding box center [557, 434] width 1070 height 241
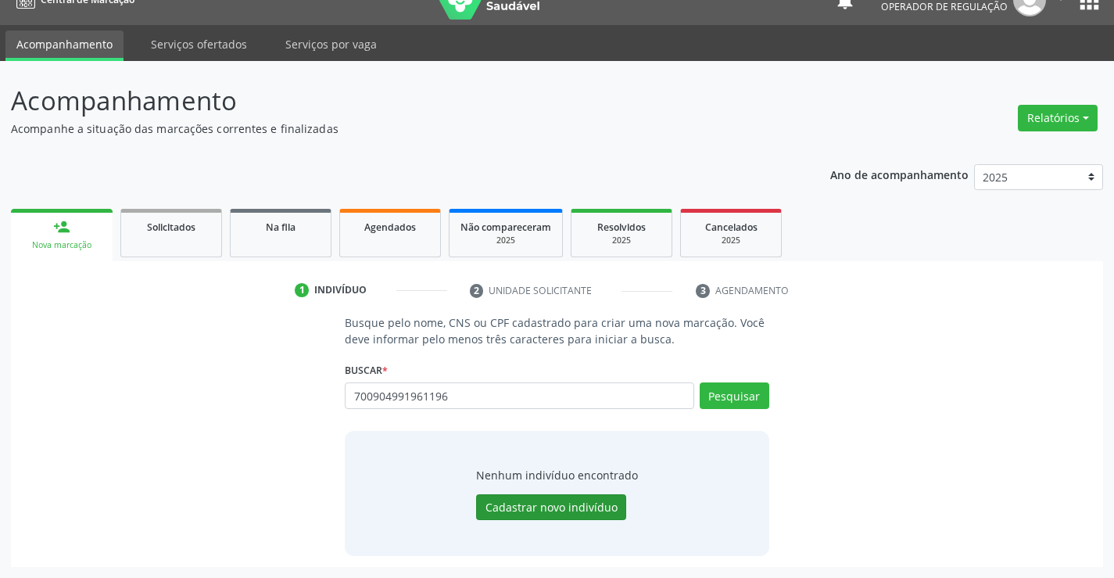
type input "700904991961196"
click at [539, 510] on button "Cadastrar novo indivíduo" at bounding box center [551, 507] width 150 height 27
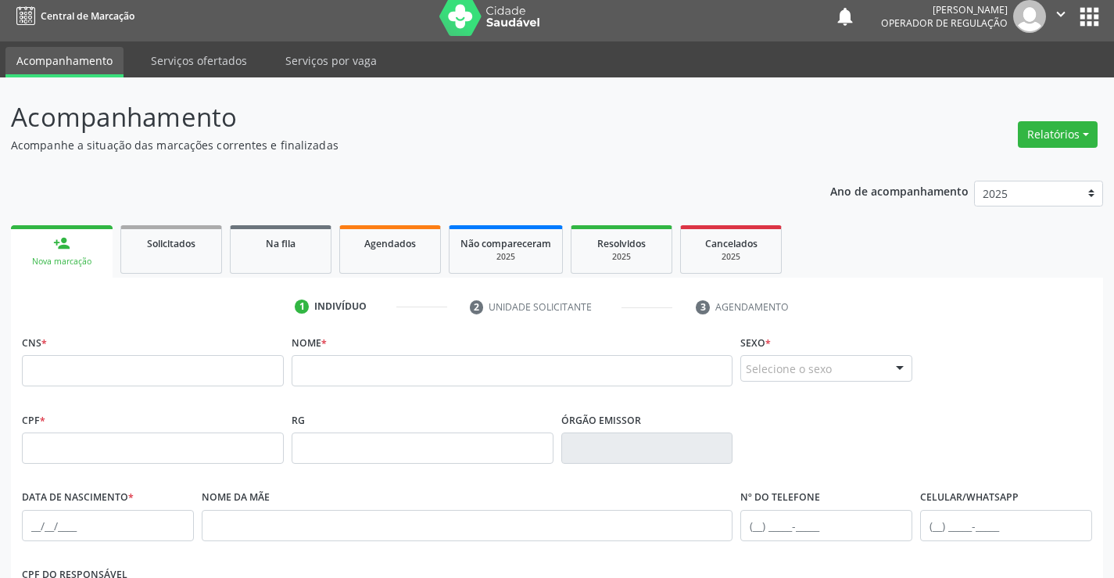
scroll to position [0, 0]
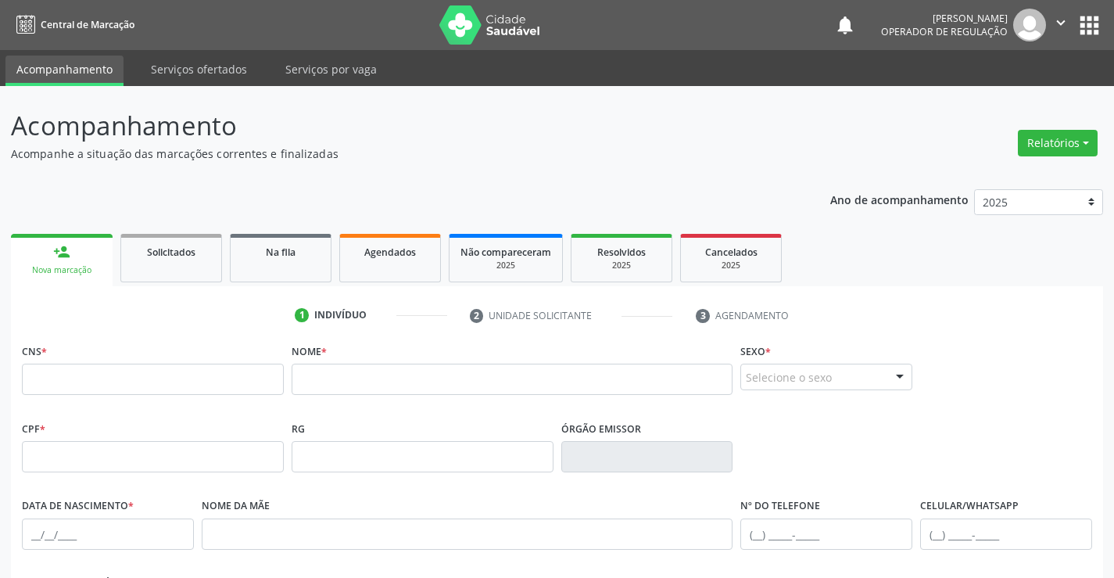
click at [1083, 27] on button "apps" at bounding box center [1089, 25] width 27 height 27
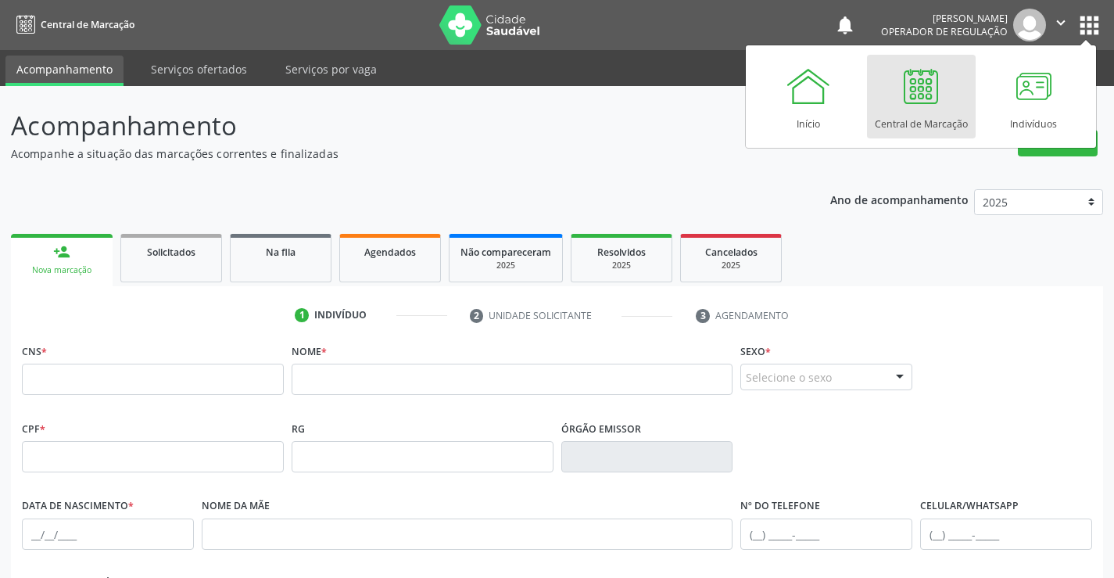
click at [962, 120] on div "Central de Marcação" at bounding box center [921, 119] width 93 height 21
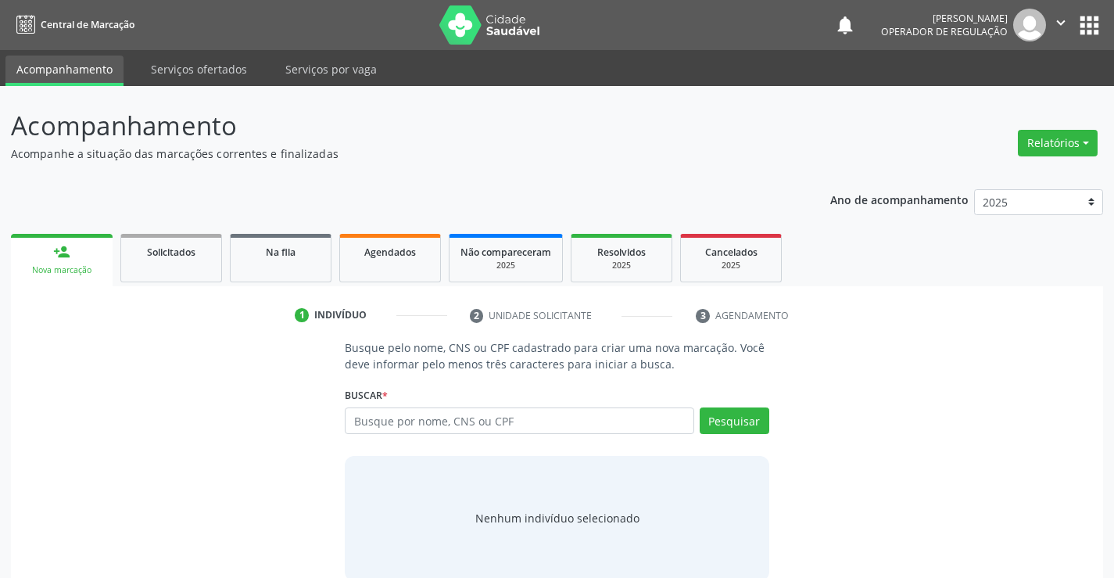
click at [408, 423] on input "text" at bounding box center [519, 420] width 349 height 27
type input "2"
type input "12761801520"
click at [732, 413] on button "Pesquisar" at bounding box center [735, 420] width 70 height 27
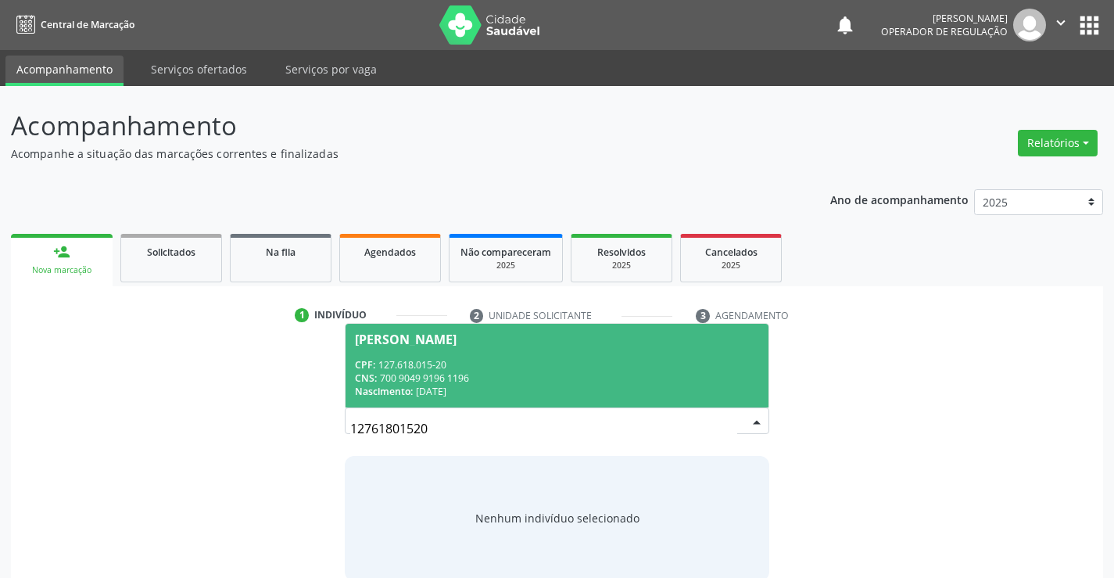
click at [579, 358] on div "CPF: 127.618.015-20" at bounding box center [556, 364] width 403 height 13
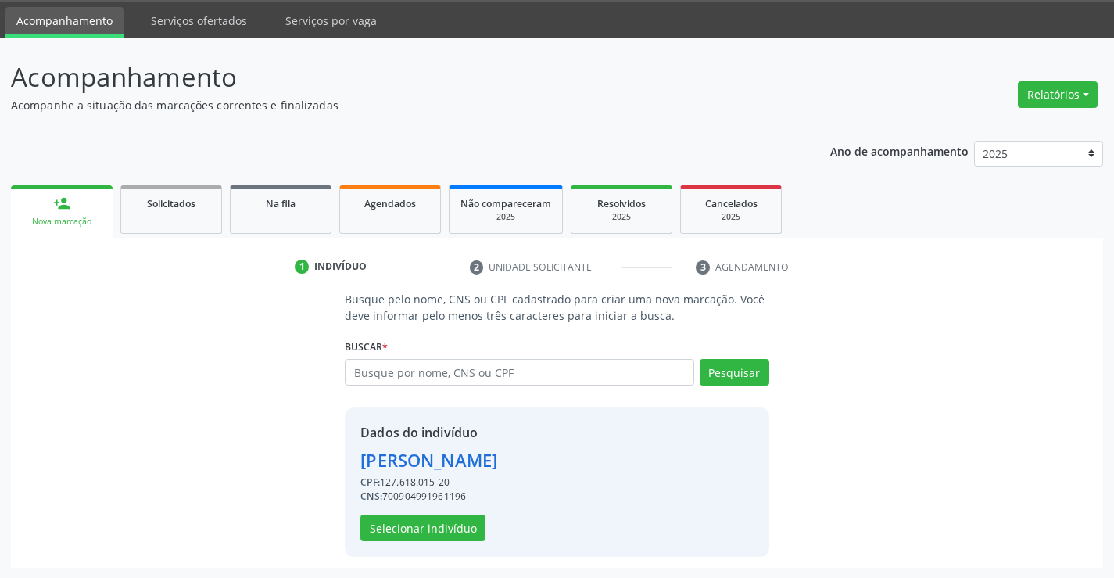
scroll to position [49, 0]
click at [440, 521] on button "Selecionar indivíduo" at bounding box center [422, 527] width 125 height 27
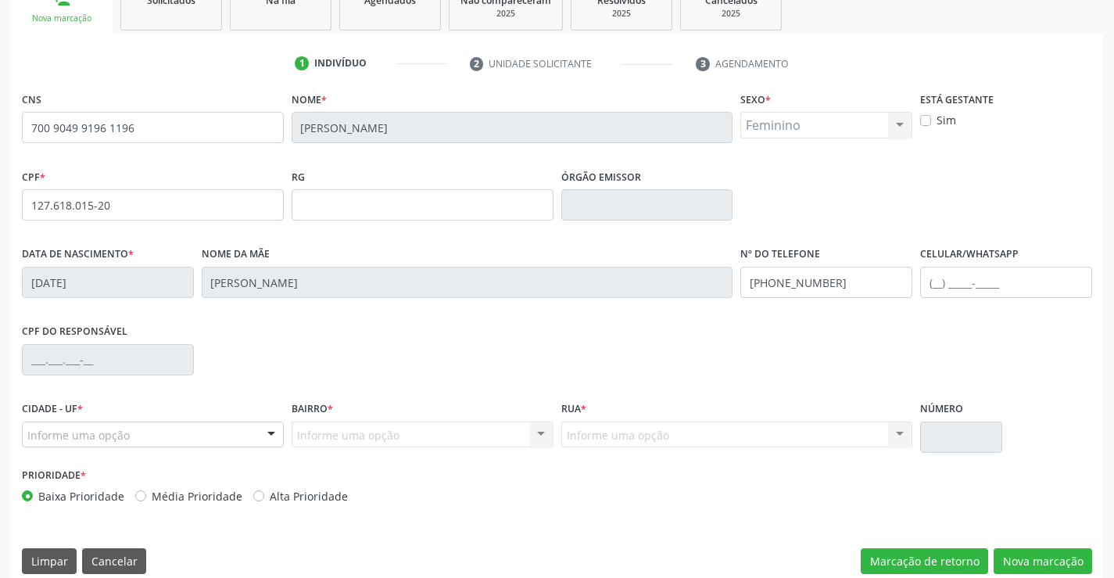
scroll to position [270, 0]
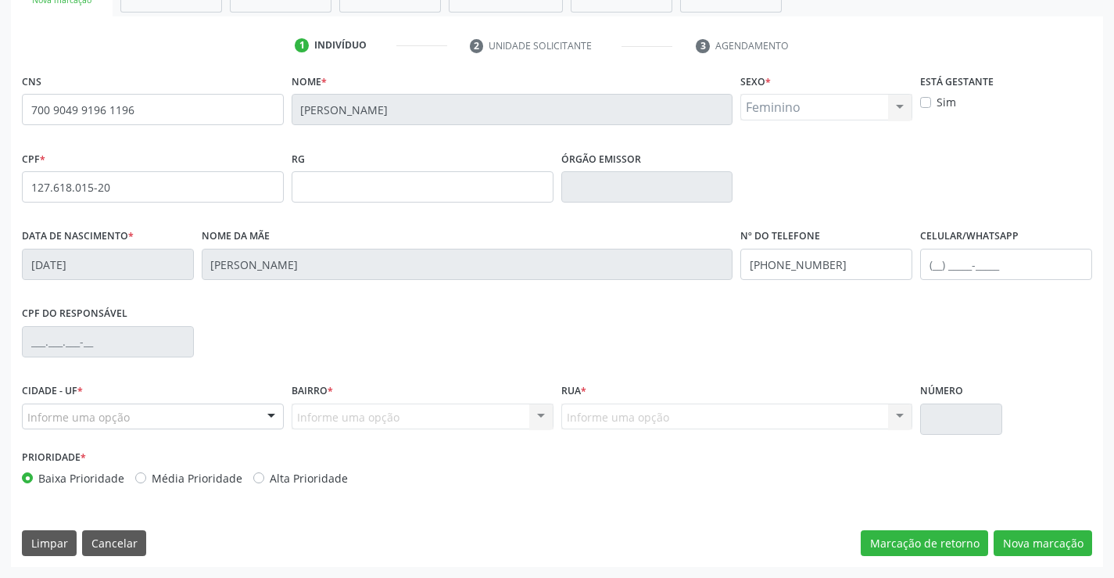
click at [197, 413] on div "Informe uma opção" at bounding box center [153, 416] width 262 height 27
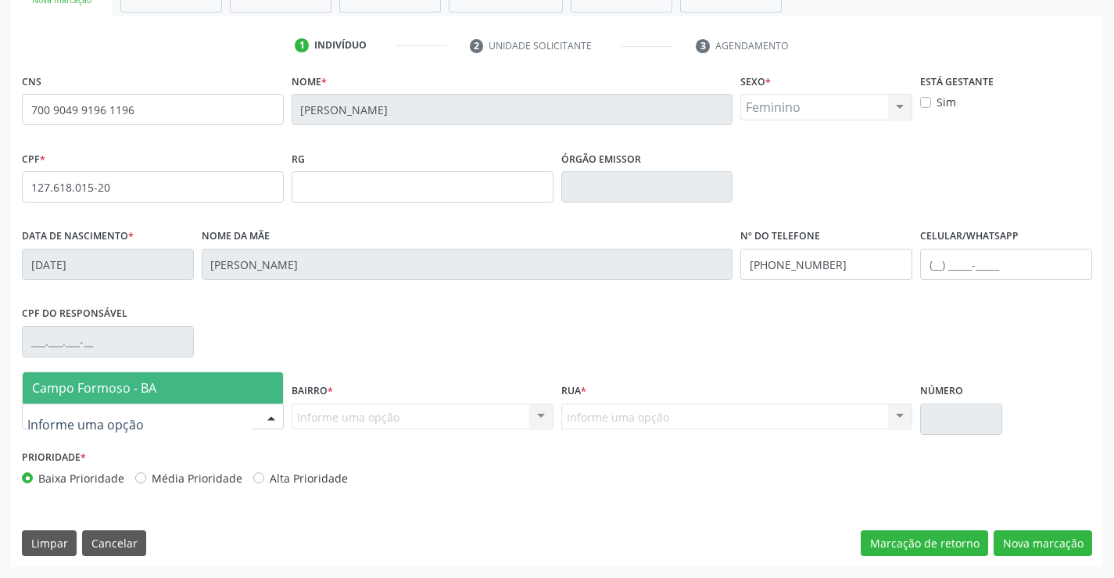
click at [181, 401] on span "Campo Formoso - BA" at bounding box center [153, 387] width 260 height 31
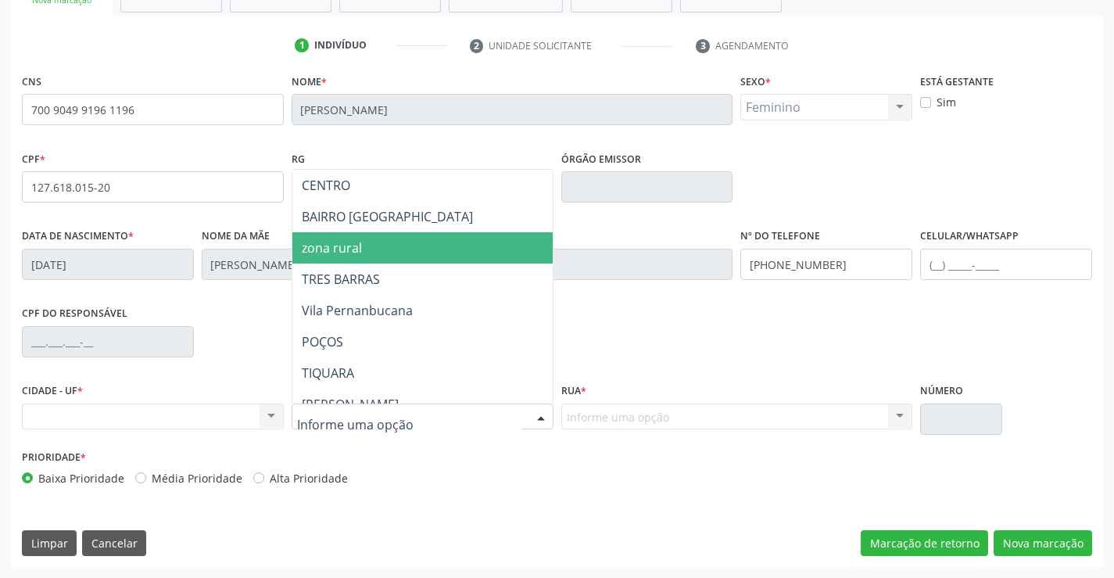
click at [390, 249] on span "zona rural" at bounding box center [461, 247] width 338 height 31
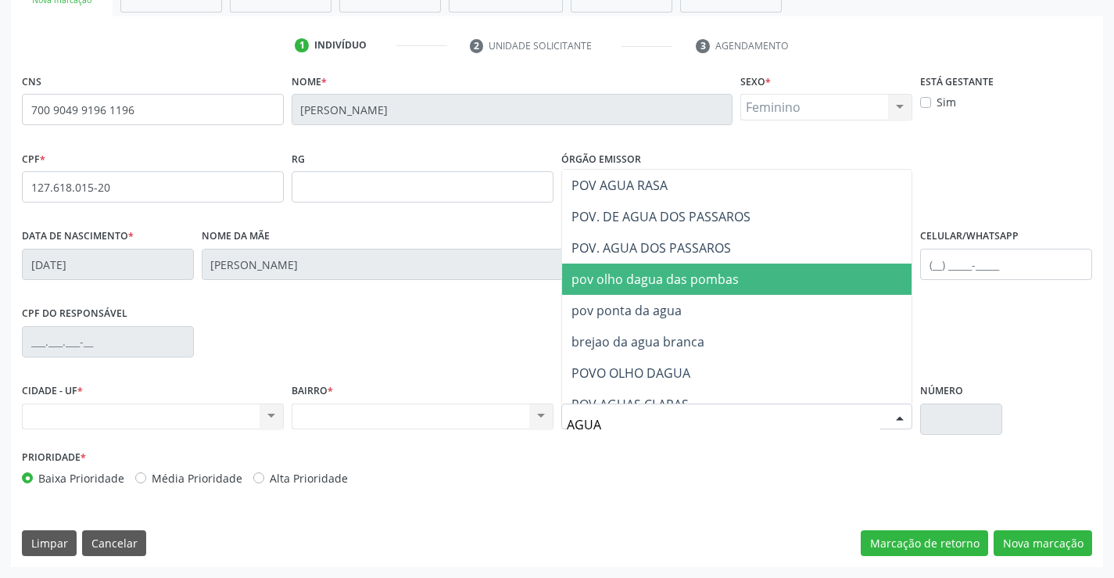
scroll to position [204, 0]
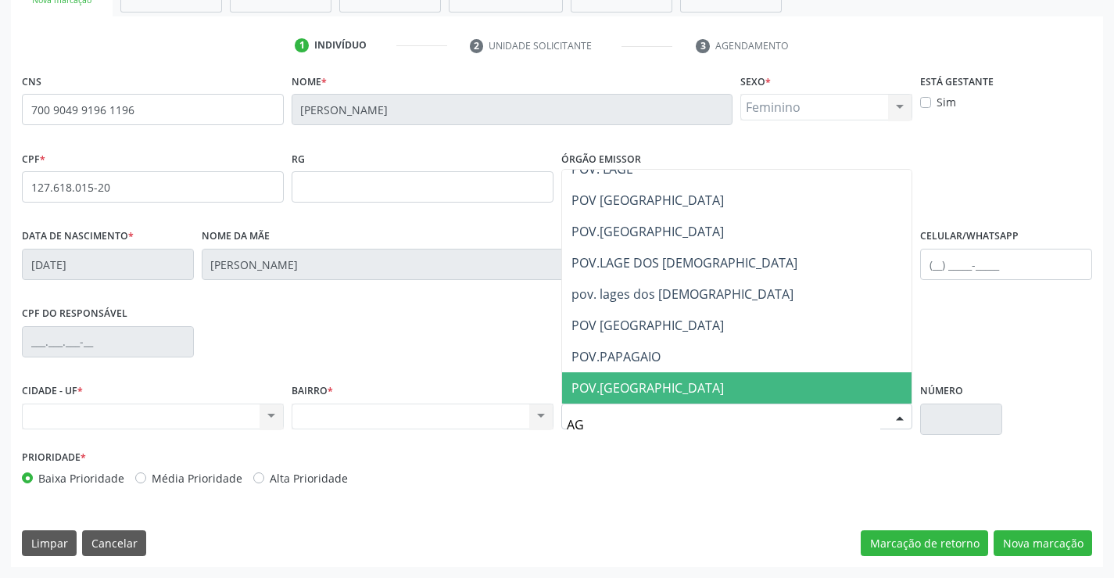
type input "A"
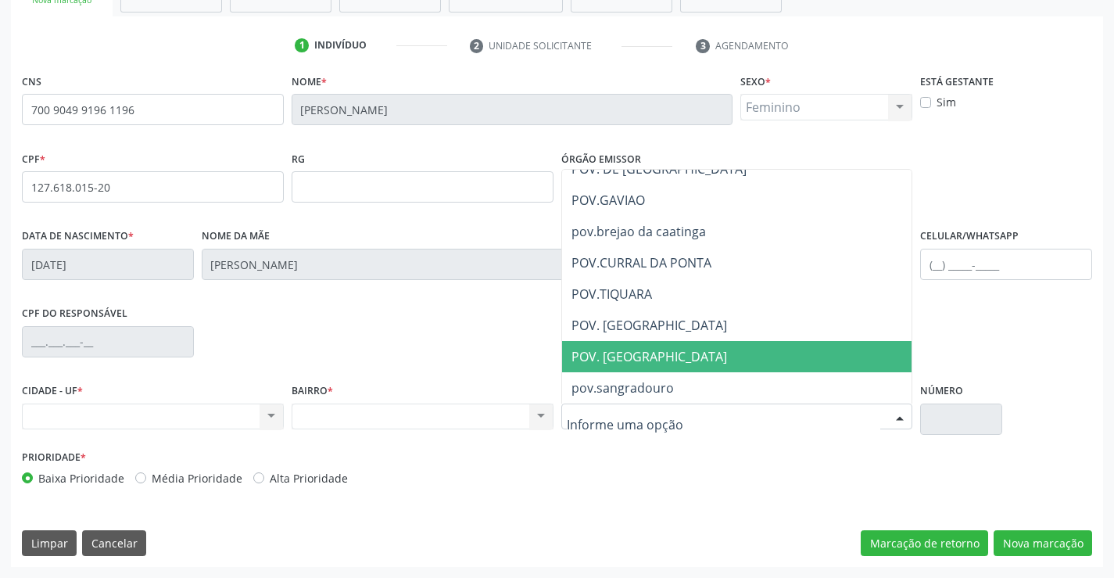
click at [337, 421] on div "Nenhum resultado encontrado para: " " Não há nenhuma opção para ser exibida." at bounding box center [423, 416] width 262 height 27
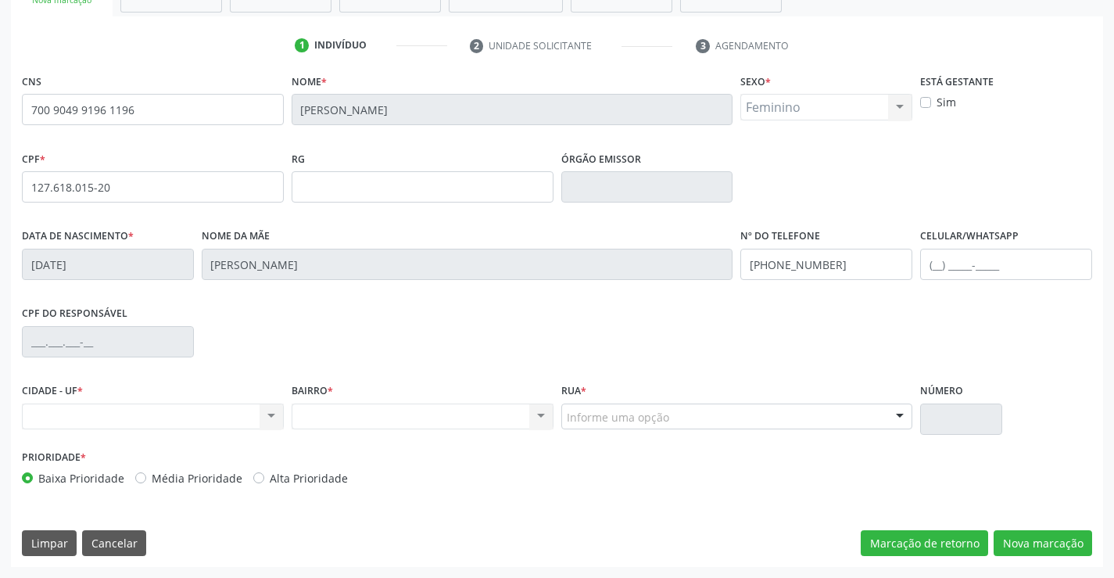
click at [356, 414] on div "Nenhum resultado encontrado para: " " Não há nenhuma opção para ser exibida." at bounding box center [423, 416] width 262 height 27
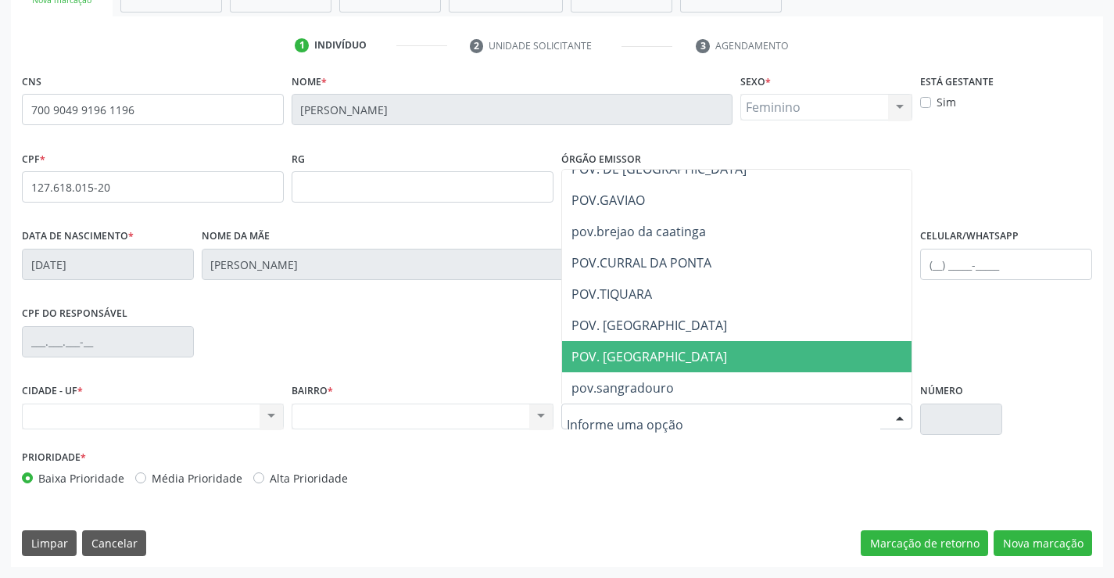
click at [668, 421] on div at bounding box center [737, 416] width 352 height 27
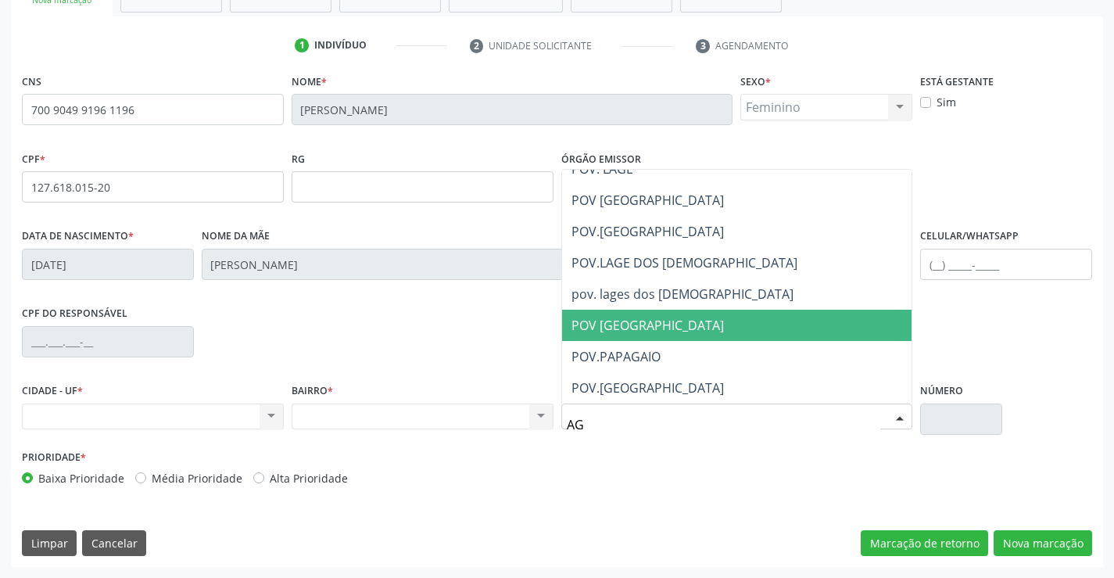
type input "AGU"
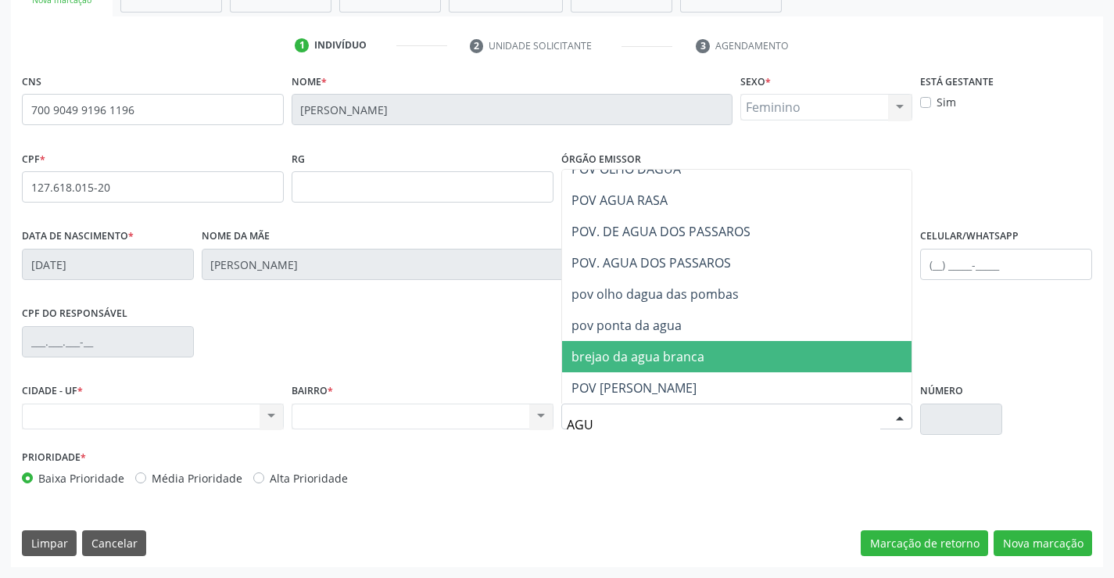
click at [707, 372] on span "POV OLHO DAGUINHA" at bounding box center [737, 387] width 350 height 31
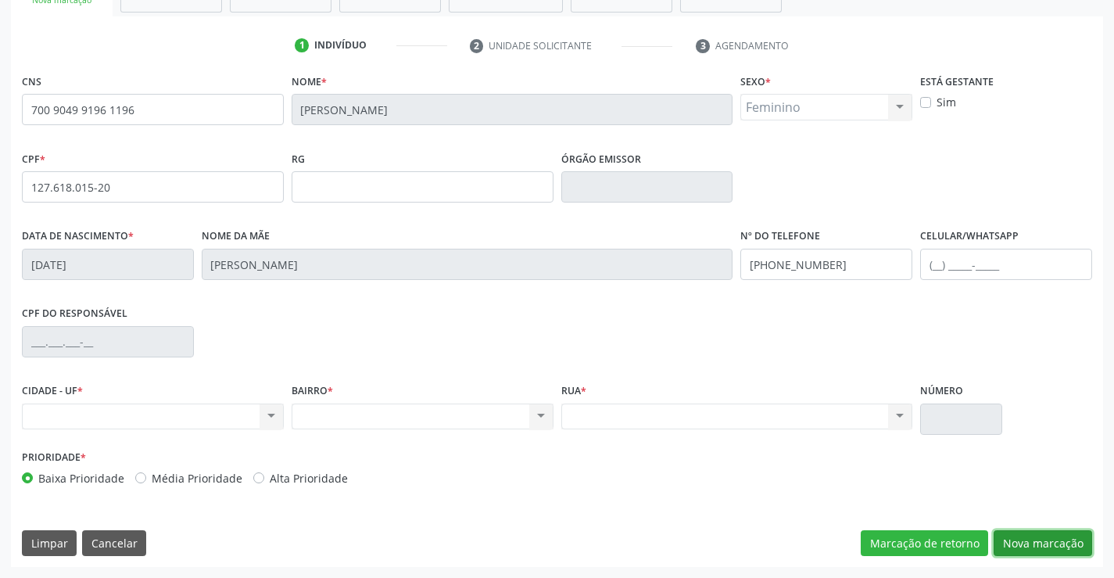
click at [1025, 537] on button "Nova marcação" at bounding box center [1043, 543] width 98 height 27
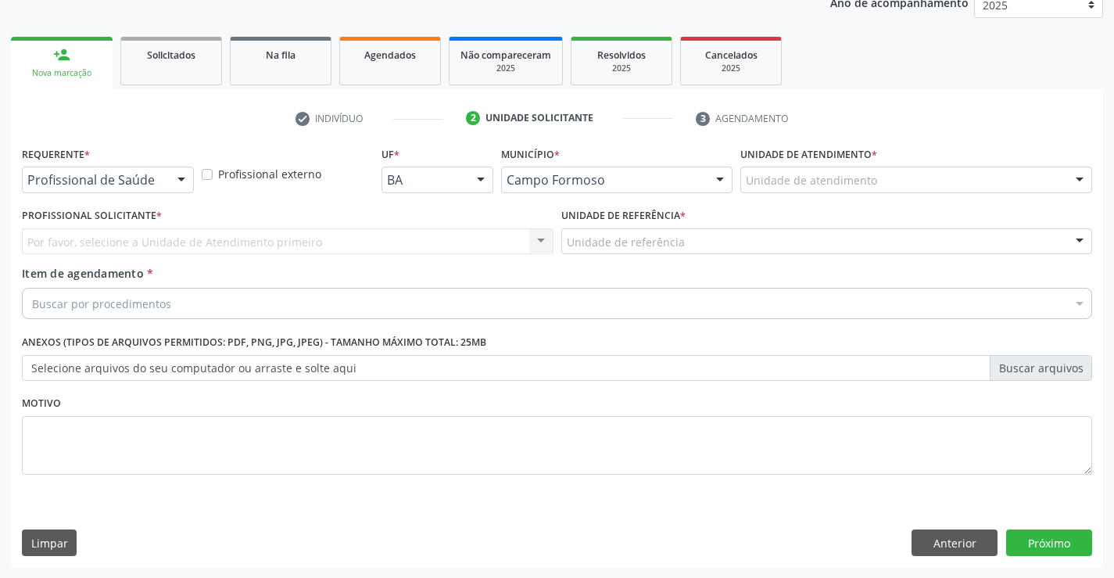
scroll to position [197, 0]
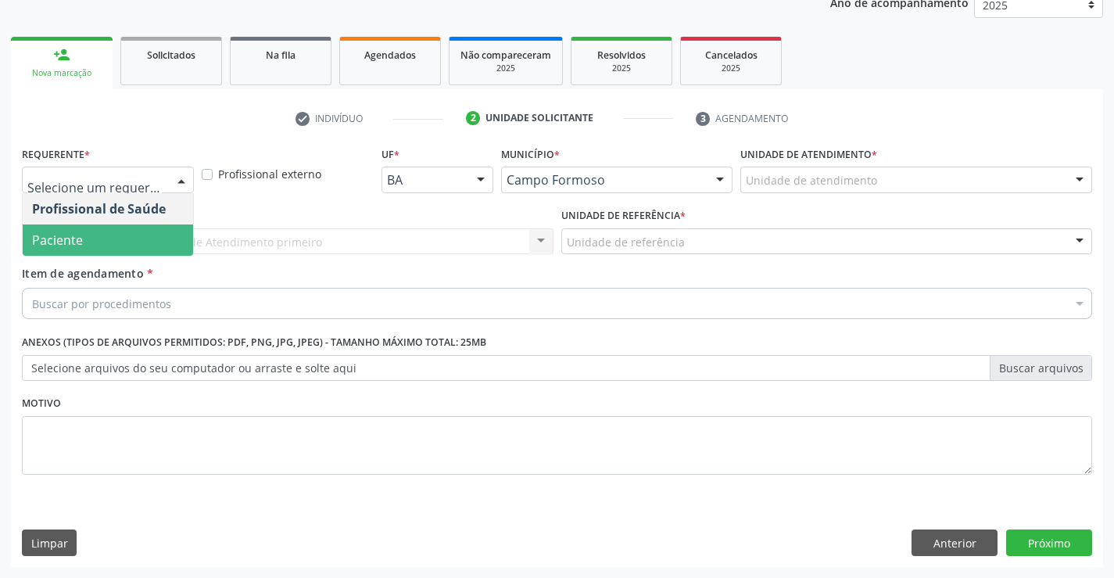
click at [74, 235] on span "Paciente" at bounding box center [57, 239] width 51 height 17
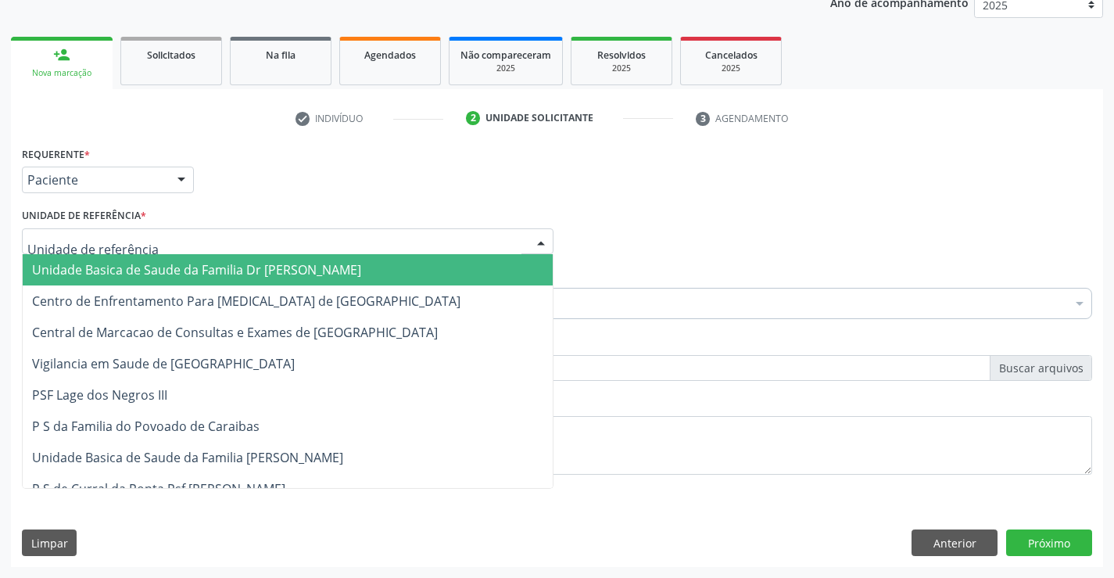
click at [97, 270] on span "Unidade Basica de Saude da Familia Dr [PERSON_NAME]" at bounding box center [196, 269] width 329 height 17
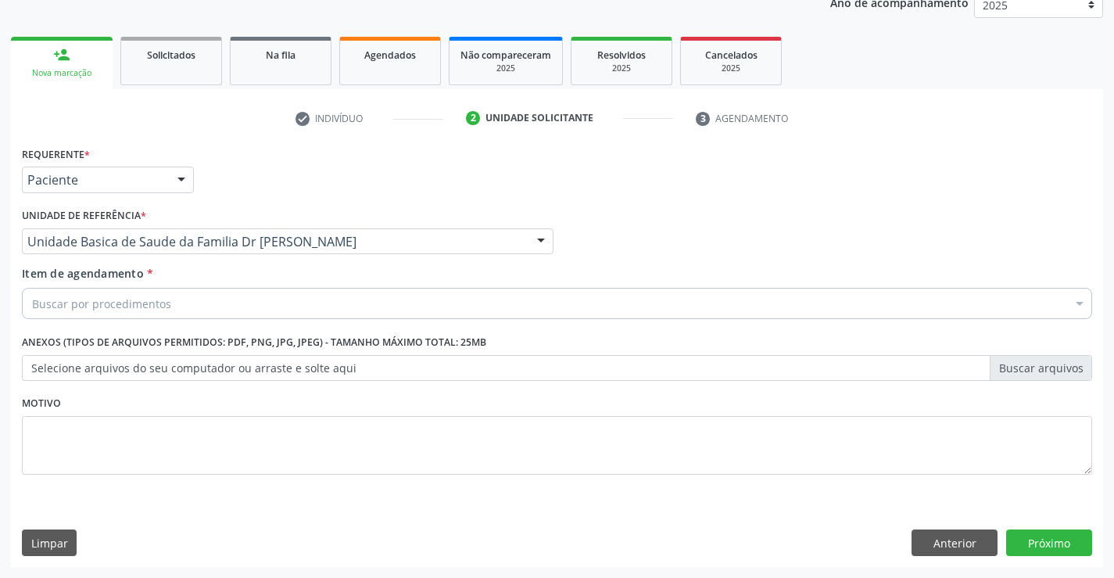
click at [100, 316] on div "Buscar por procedimentos" at bounding box center [557, 303] width 1070 height 31
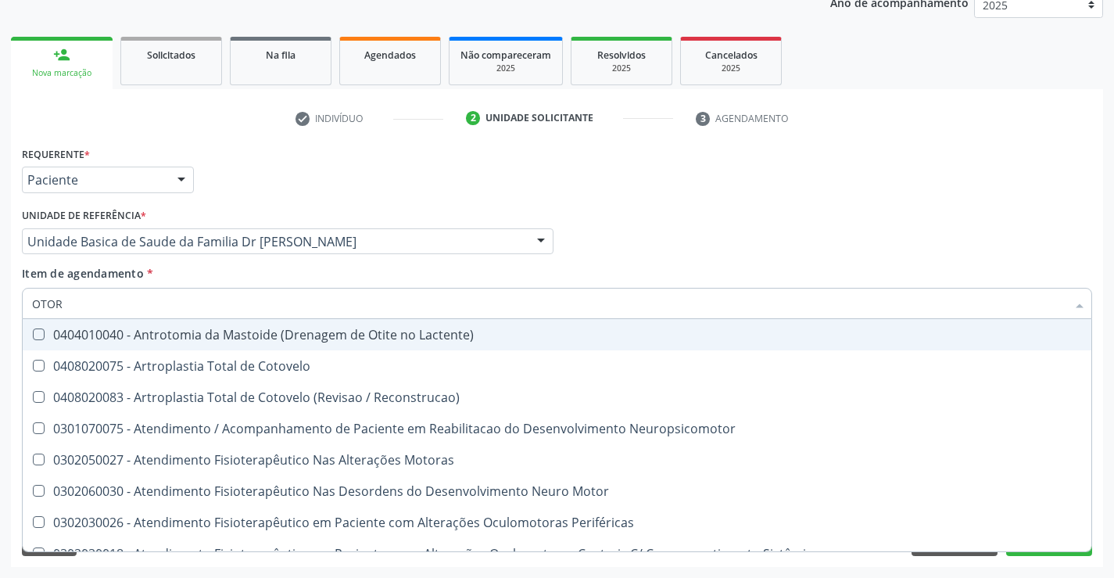
type input "OTORR"
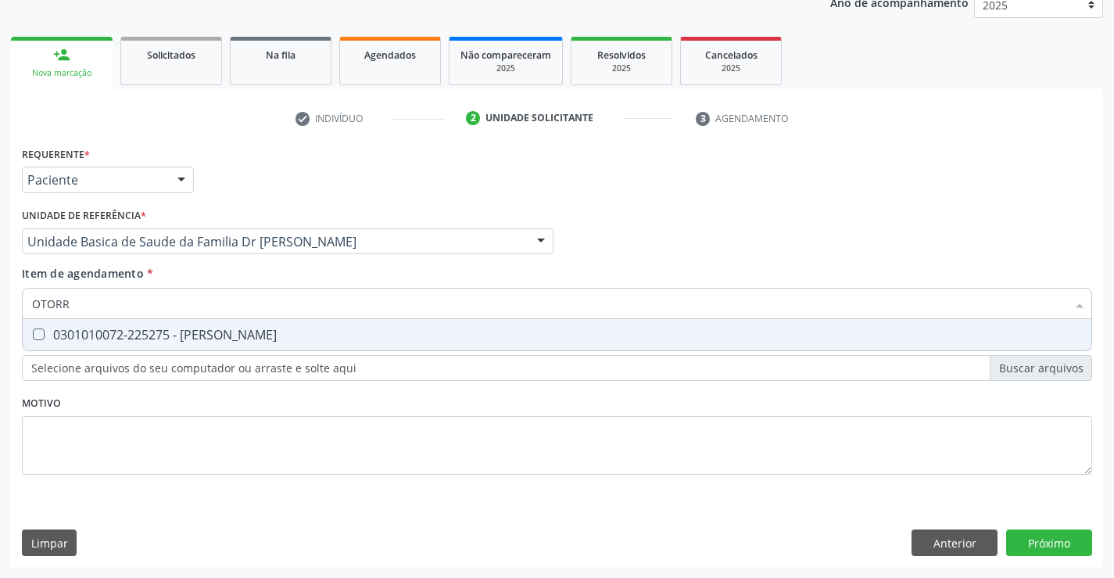
click at [156, 335] on div "0301010072-225275 - [PERSON_NAME]" at bounding box center [557, 334] width 1050 height 13
checkbox Otorrinolaringologista "true"
click at [1022, 539] on div "Requerente * Paciente Profissional de Saúde Paciente Nenhum resultado encontrad…" at bounding box center [557, 354] width 1092 height 424
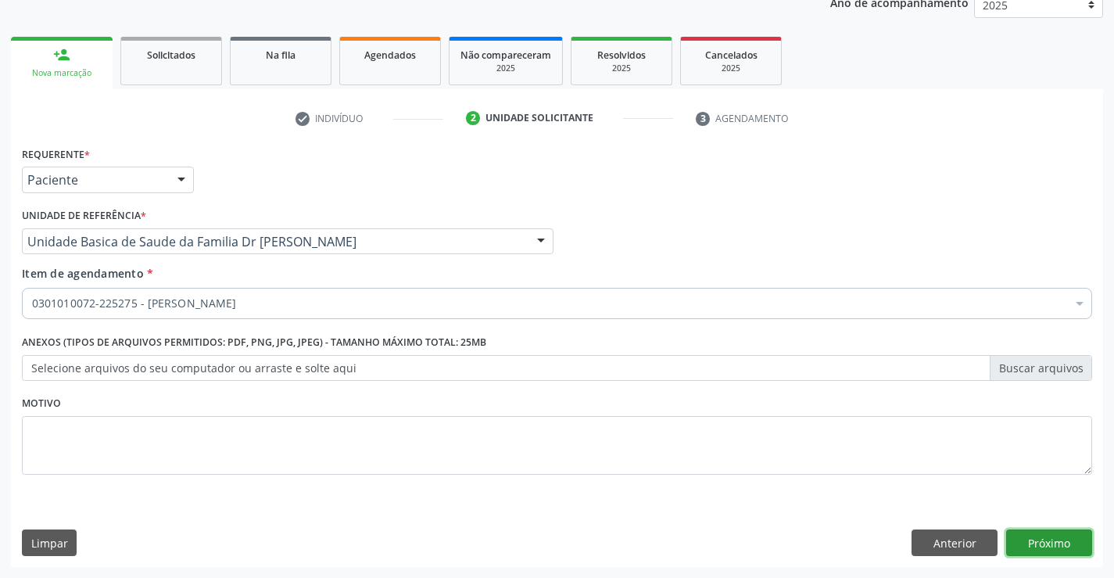
click at [1049, 540] on button "Próximo" at bounding box center [1049, 542] width 86 height 27
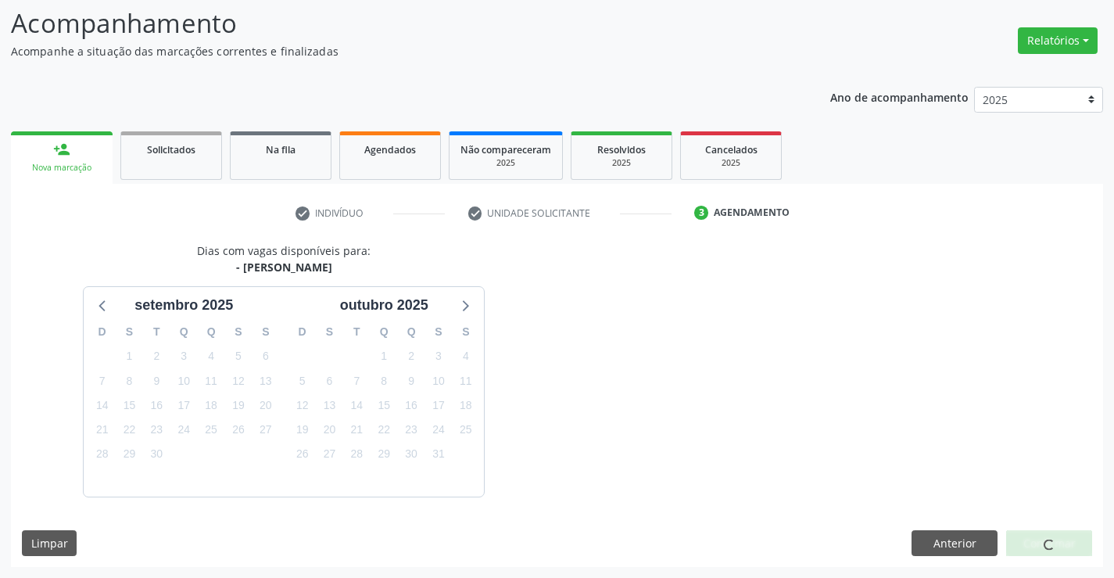
scroll to position [149, 0]
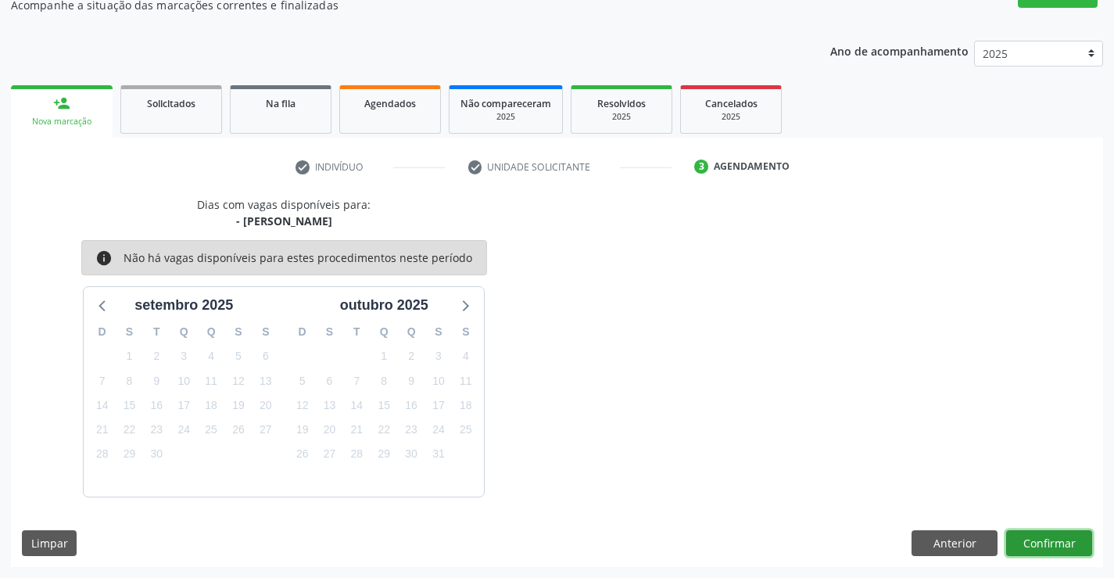
click at [1046, 548] on button "Confirmar" at bounding box center [1049, 543] width 86 height 27
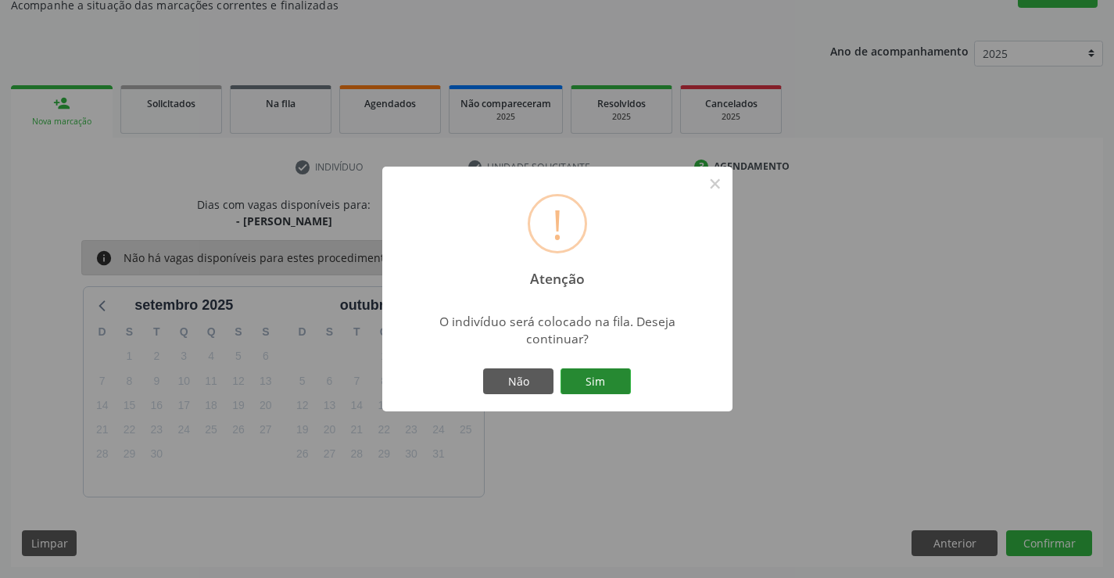
click at [587, 375] on button "Sim" at bounding box center [595, 381] width 70 height 27
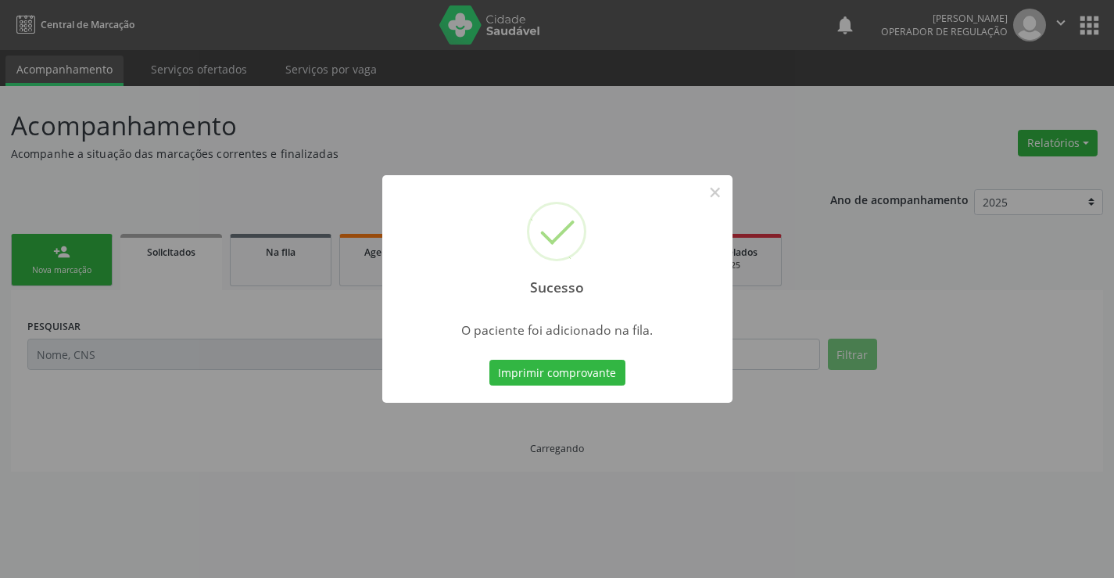
scroll to position [0, 0]
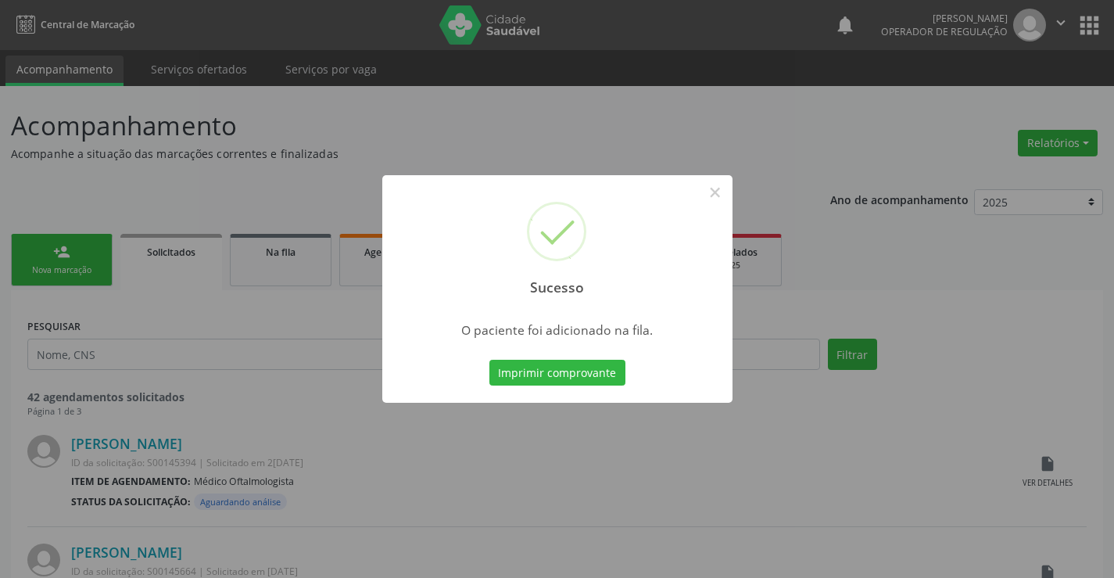
click at [599, 378] on button "Imprimir comprovante" at bounding box center [557, 373] width 136 height 27
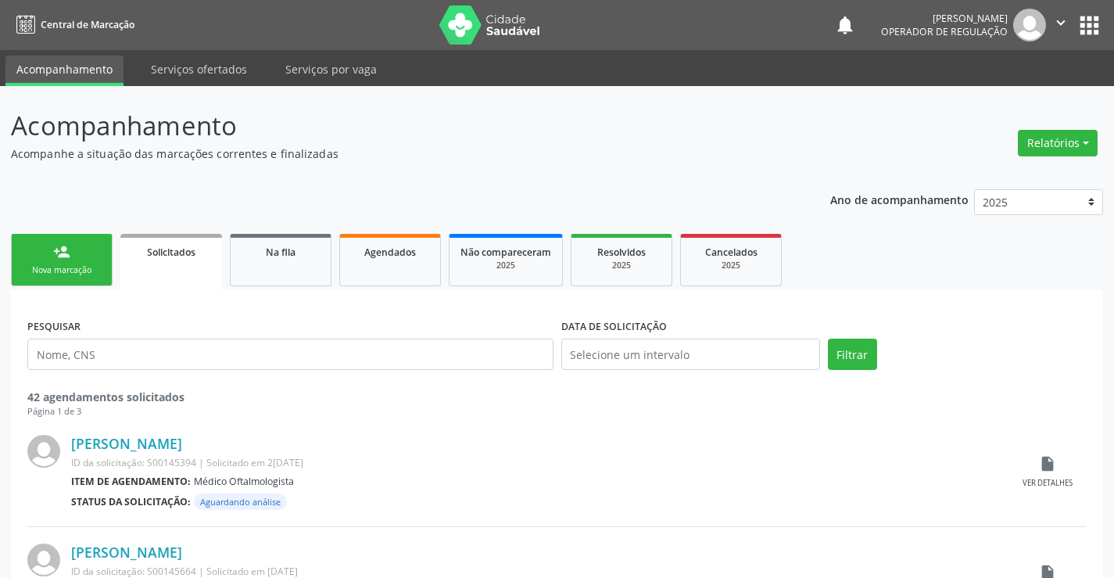
click at [47, 258] on link "person_add Nova marcação" at bounding box center [62, 260] width 102 height 52
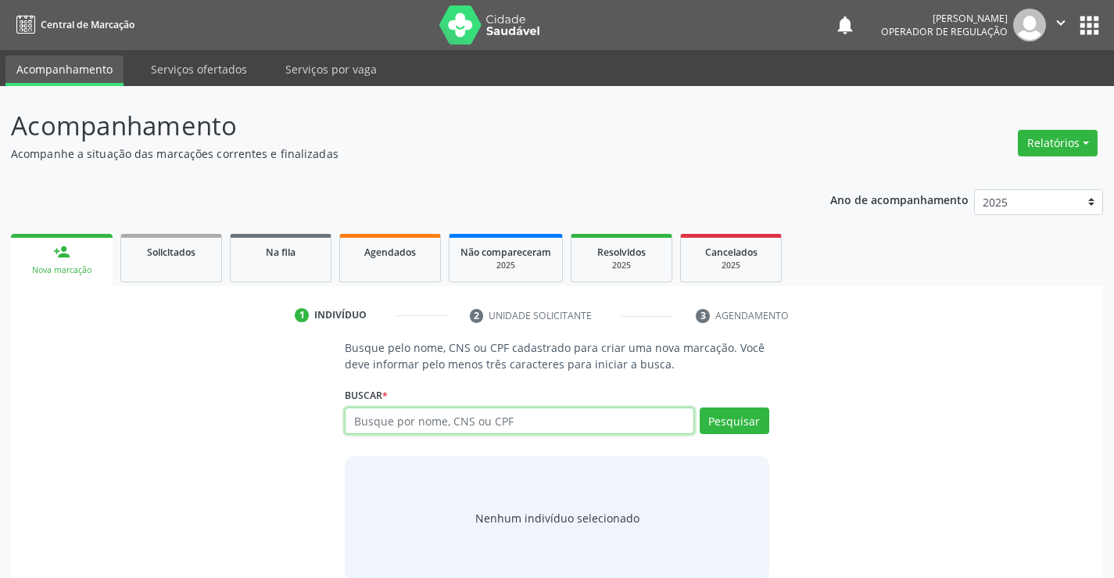
click at [447, 425] on input "text" at bounding box center [519, 420] width 349 height 27
type input "33748306504"
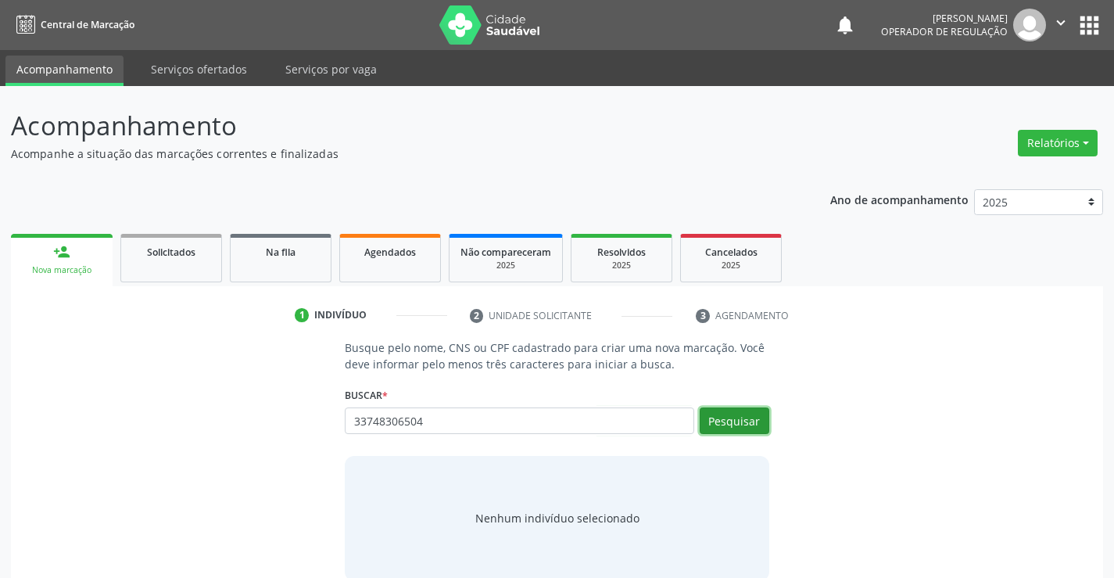
click at [709, 423] on button "Pesquisar" at bounding box center [735, 420] width 70 height 27
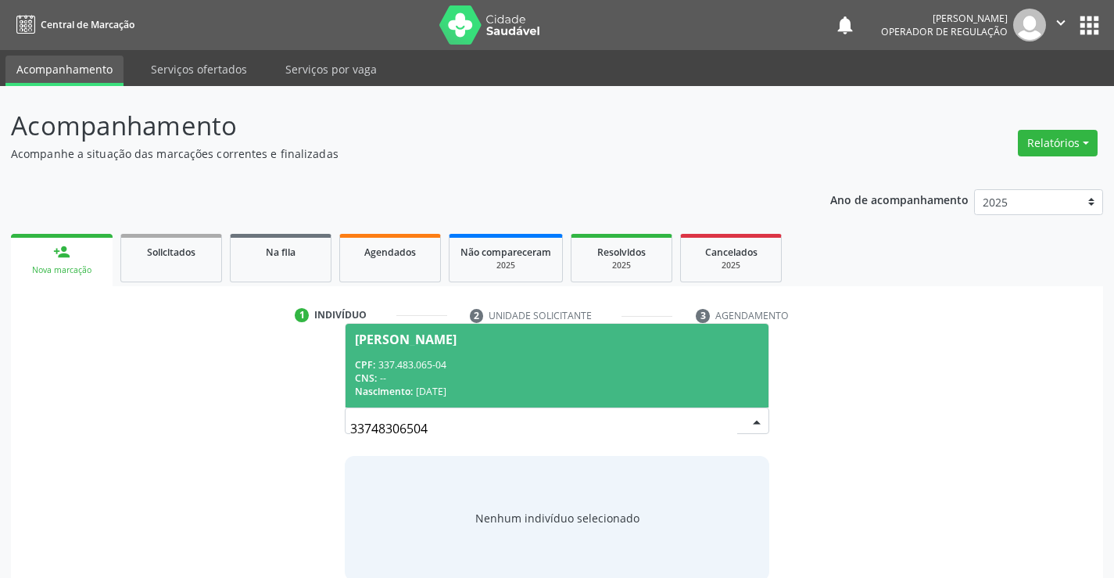
click at [463, 381] on div "CNS: --" at bounding box center [556, 377] width 403 height 13
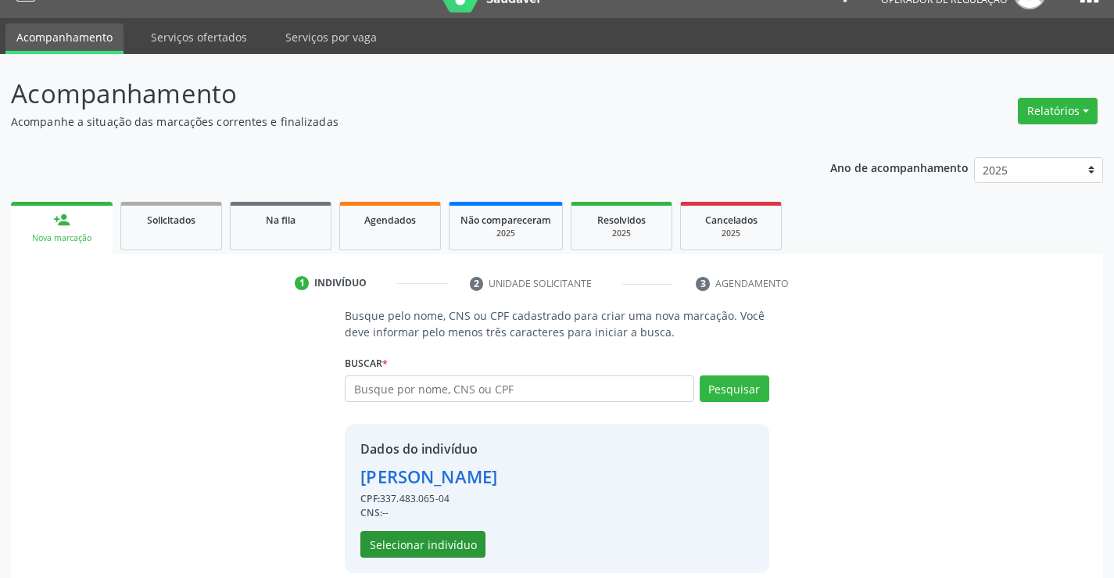
scroll to position [49, 0]
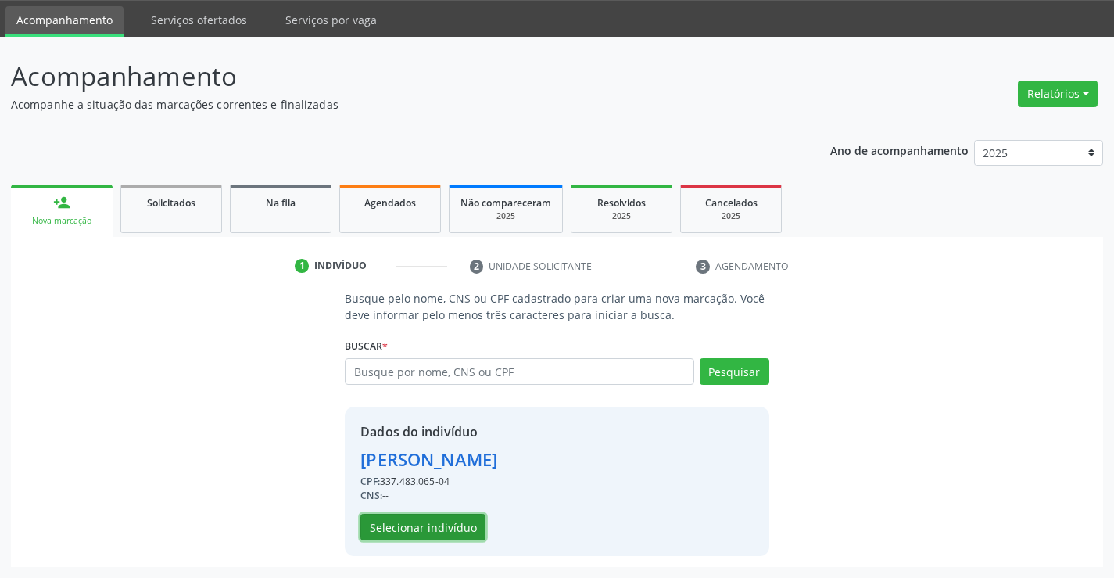
click at [459, 527] on button "Selecionar indivíduo" at bounding box center [422, 527] width 125 height 27
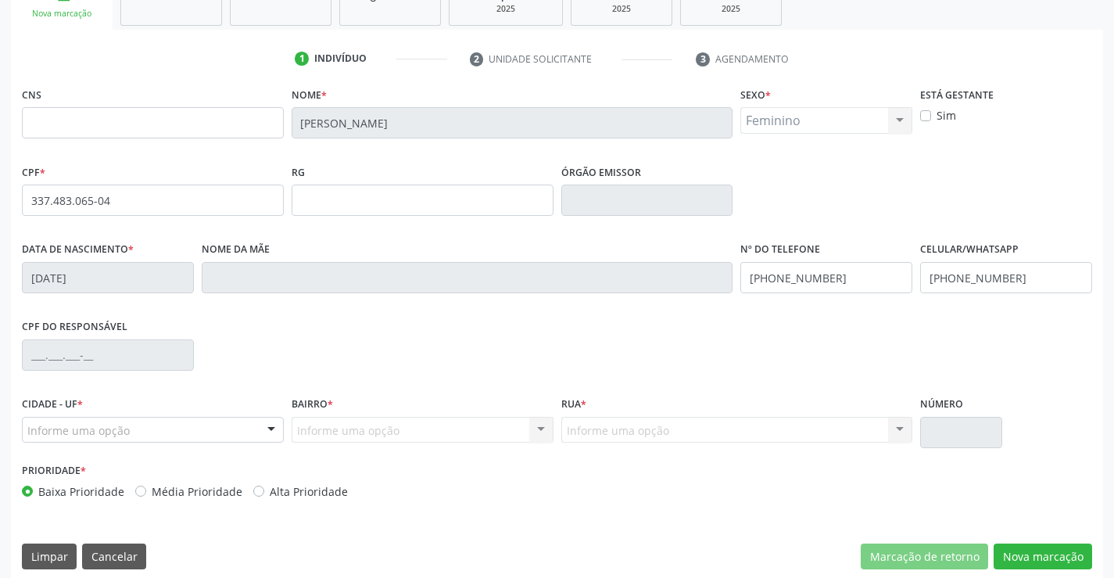
scroll to position [270, 0]
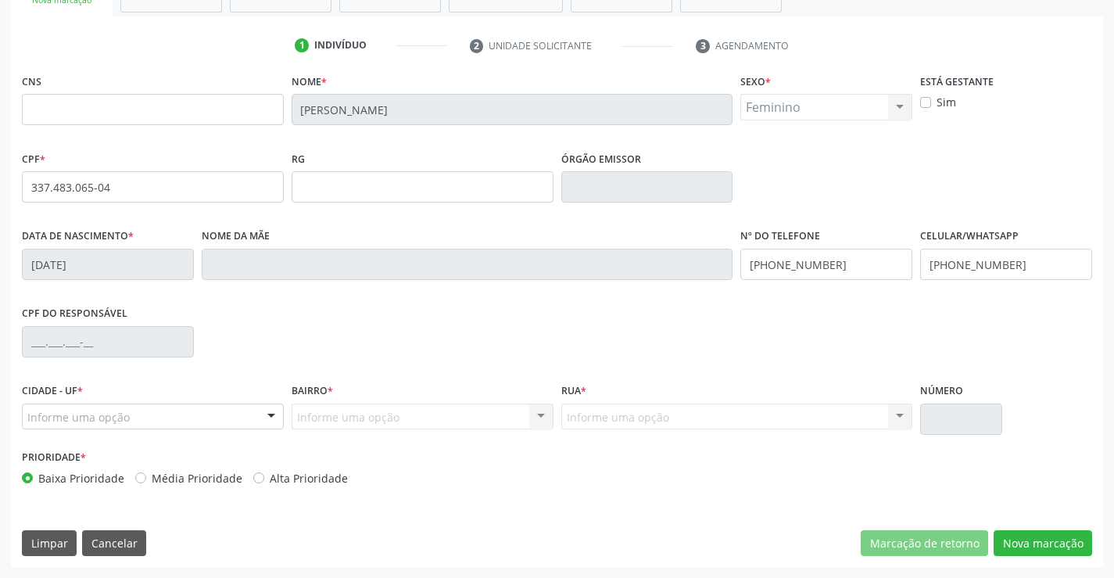
click at [348, 417] on div "Informe uma opção Nenhum resultado encontrado para: " " Nenhuma opção encontrad…" at bounding box center [423, 416] width 262 height 27
click at [128, 424] on div at bounding box center [153, 416] width 262 height 27
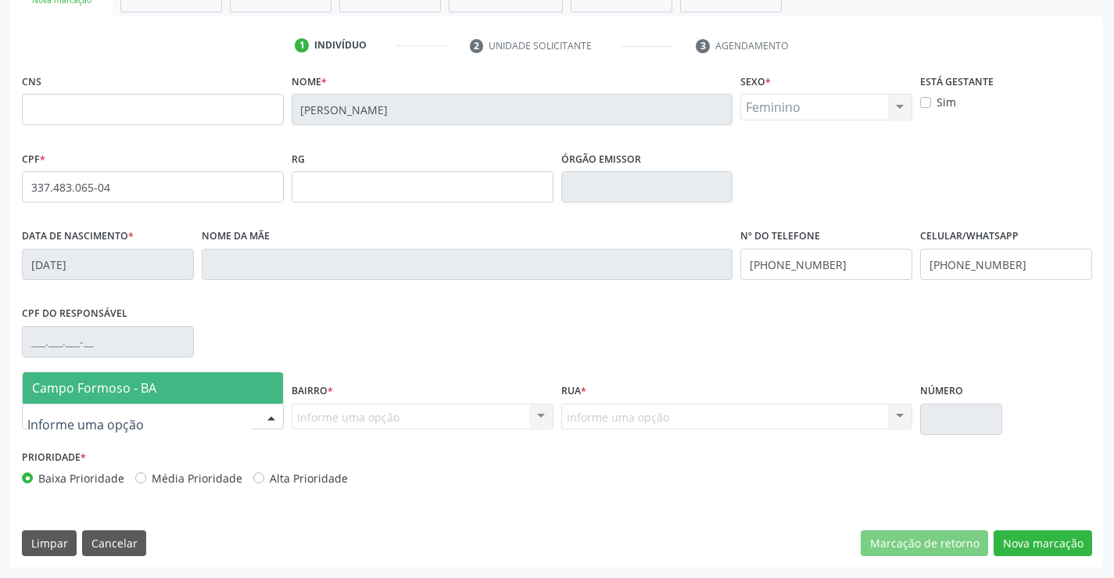
click at [144, 396] on span "Campo Formoso - BA" at bounding box center [153, 387] width 260 height 31
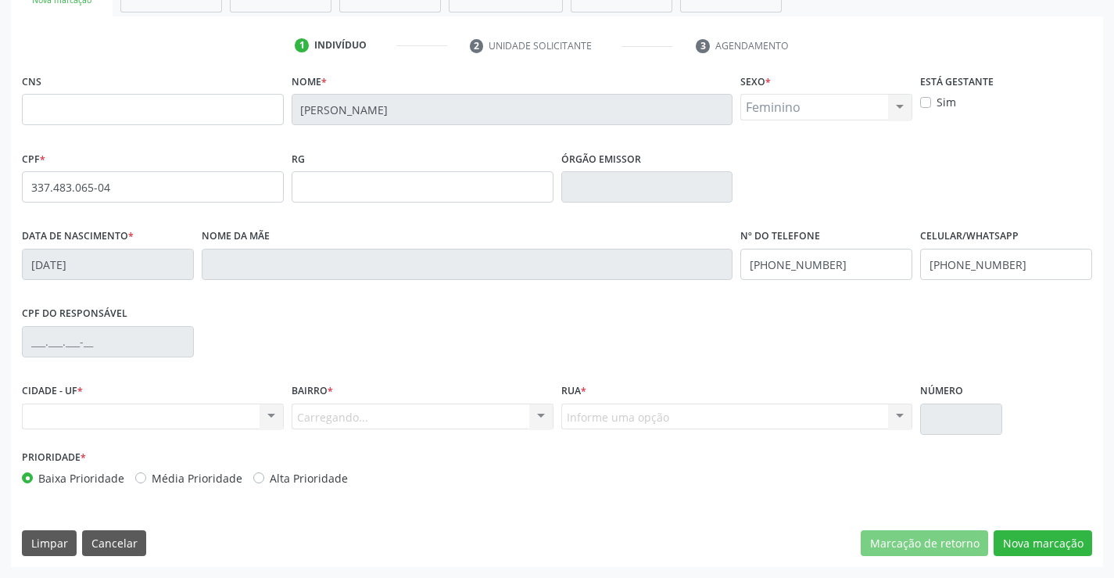
click at [310, 414] on div "Carregando... Nenhum resultado encontrado para: " " Nenhuma opção encontrada. D…" at bounding box center [423, 416] width 262 height 27
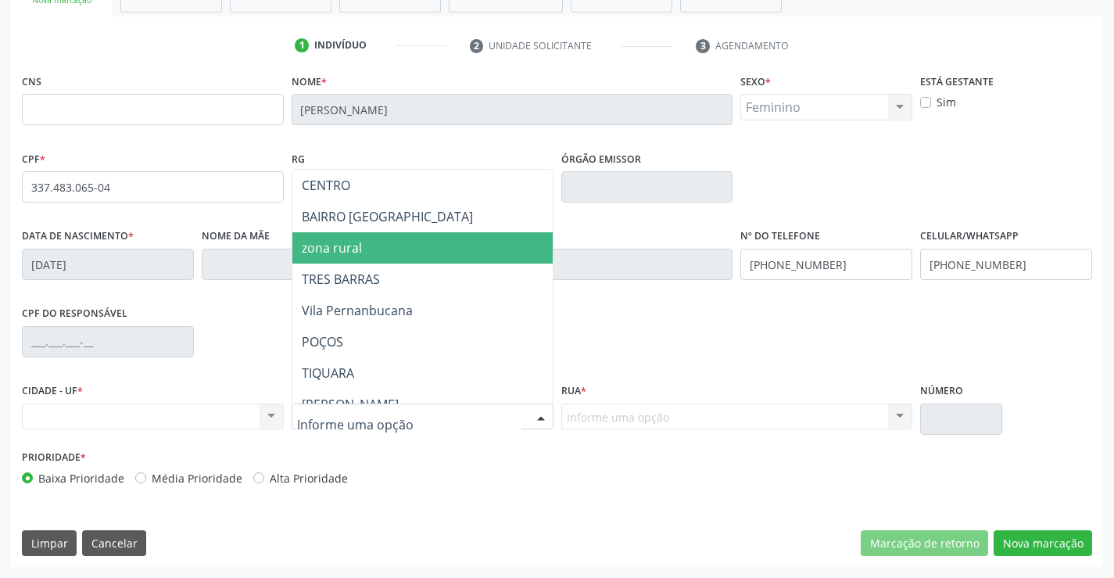
click at [358, 254] on span "zona rural" at bounding box center [332, 247] width 60 height 17
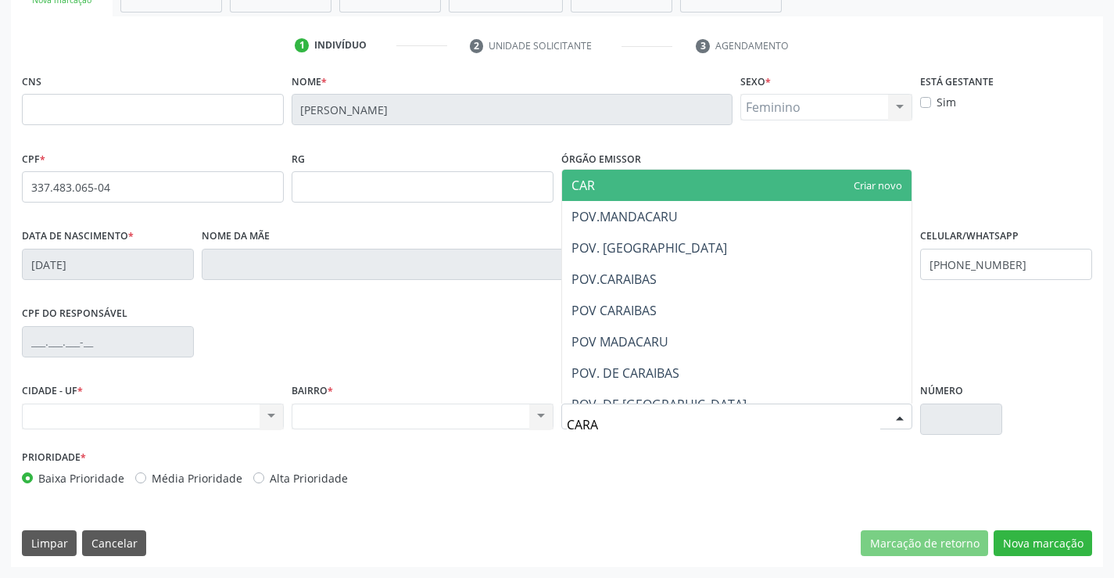
type input "CARAI"
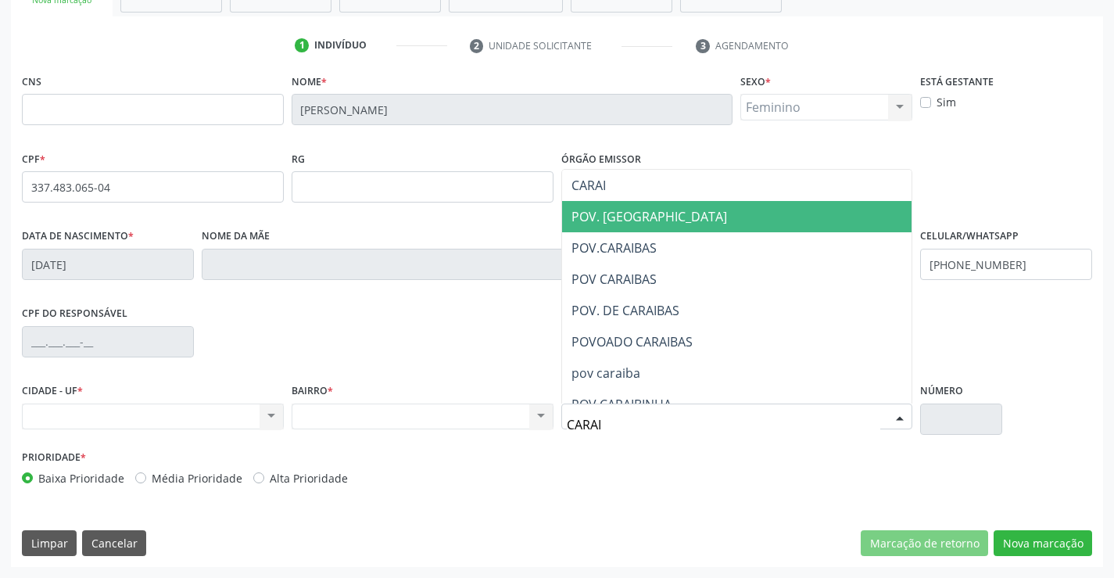
click at [659, 219] on span "POV. CARAIBAS" at bounding box center [649, 216] width 156 height 17
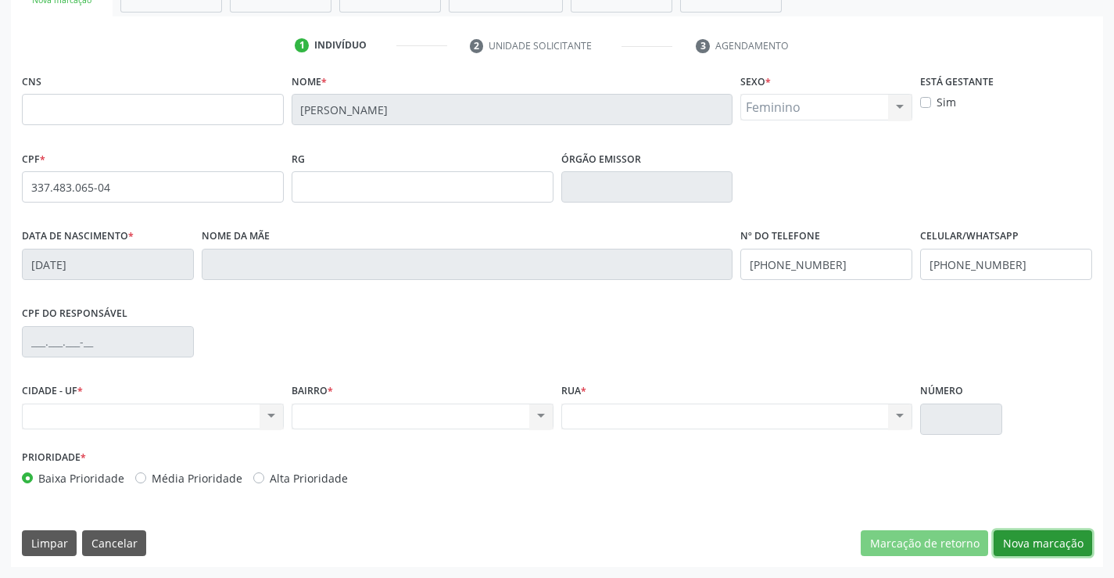
click at [1066, 545] on button "Nova marcação" at bounding box center [1043, 543] width 98 height 27
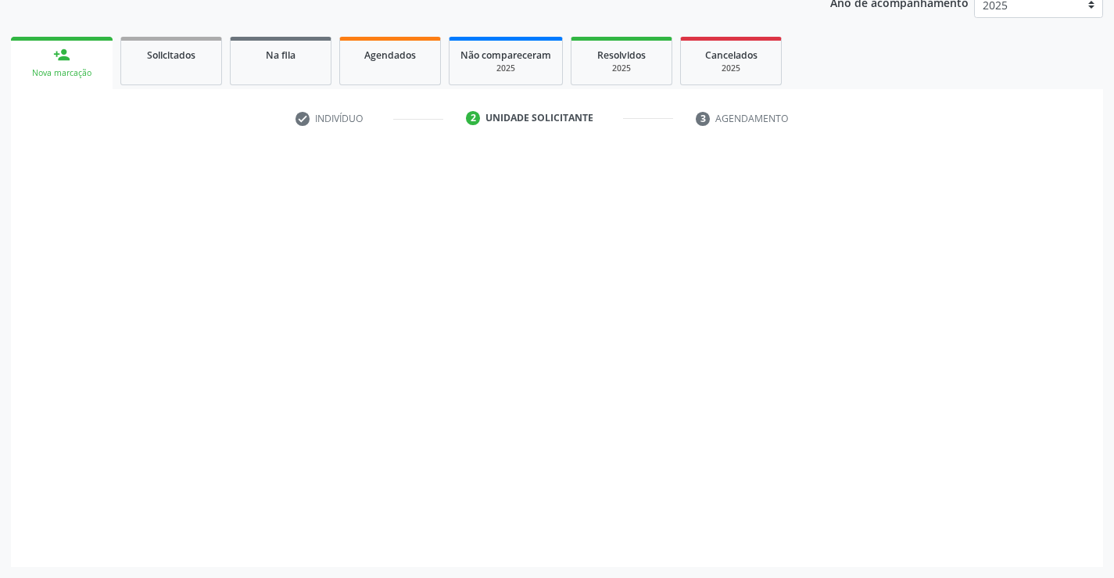
scroll to position [197, 0]
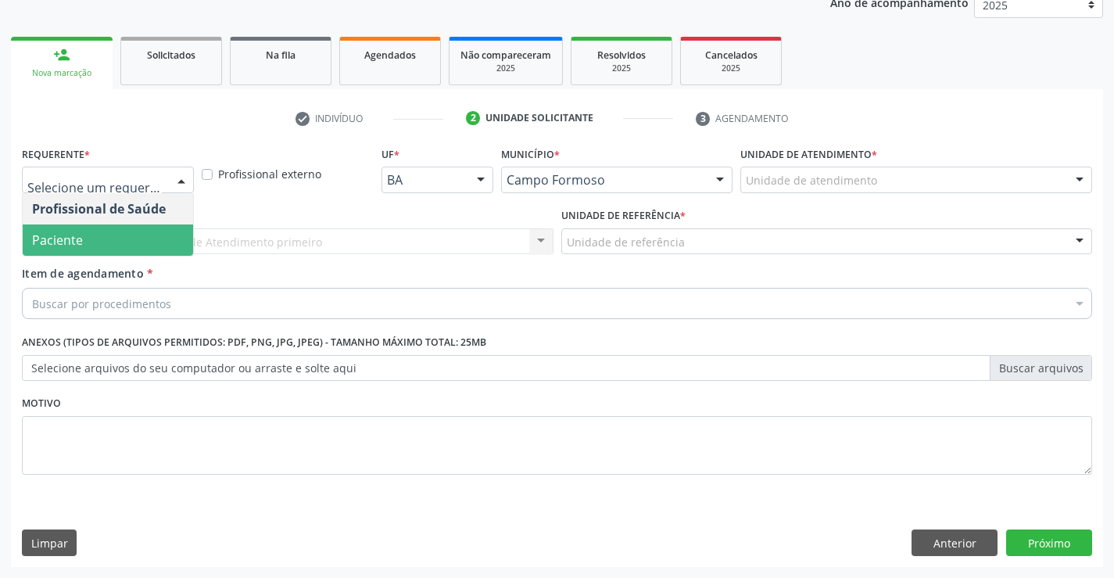
click at [86, 233] on span "Paciente" at bounding box center [108, 239] width 170 height 31
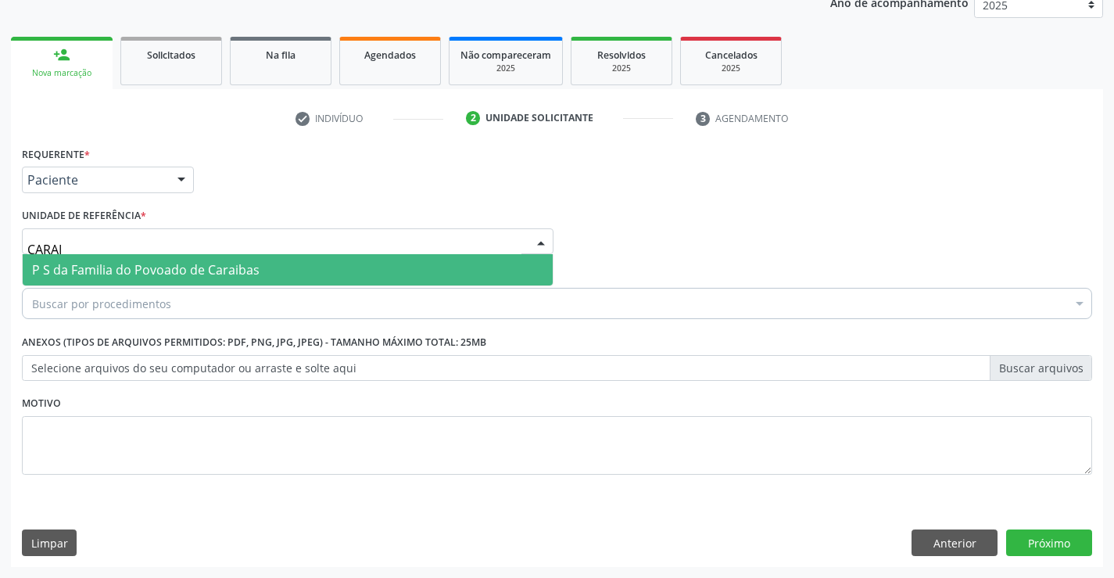
type input "CARAIB"
click at [95, 255] on span "P S da Familia do Povoado de Caraibas" at bounding box center [288, 269] width 530 height 31
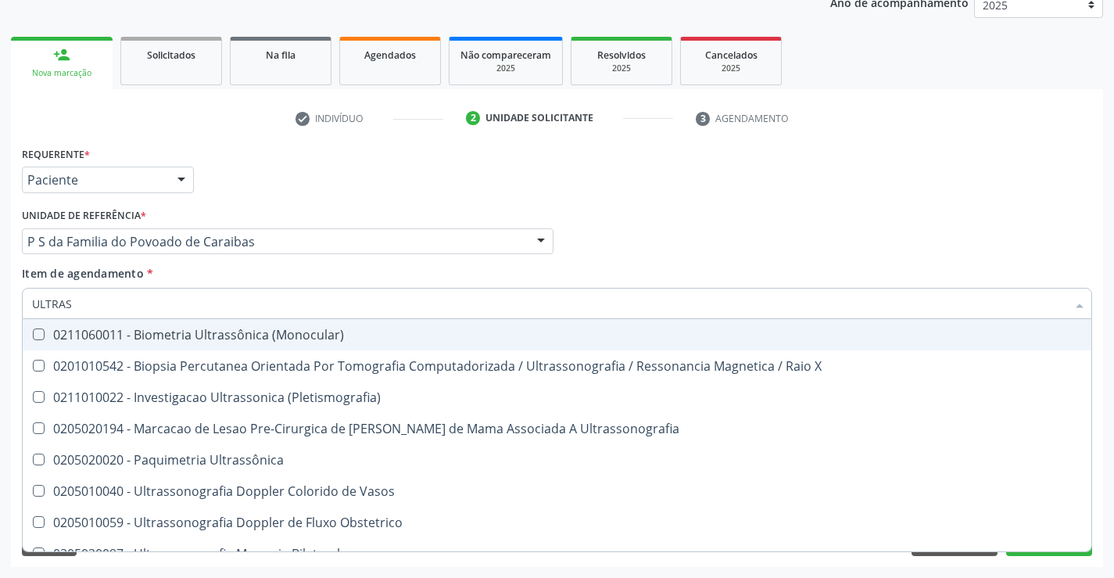
type input "ULTRASS"
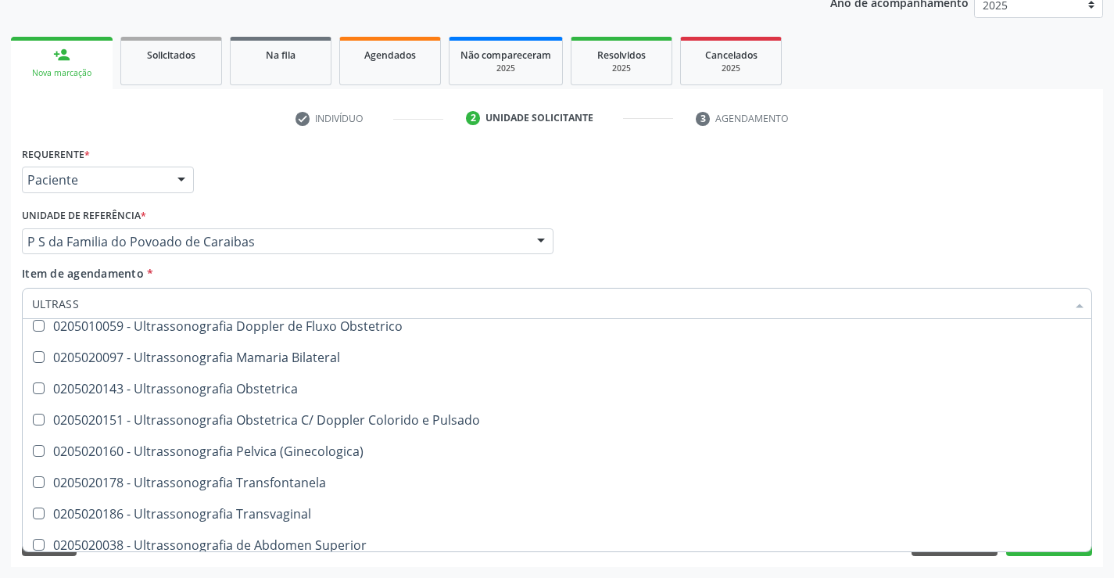
scroll to position [174, 0]
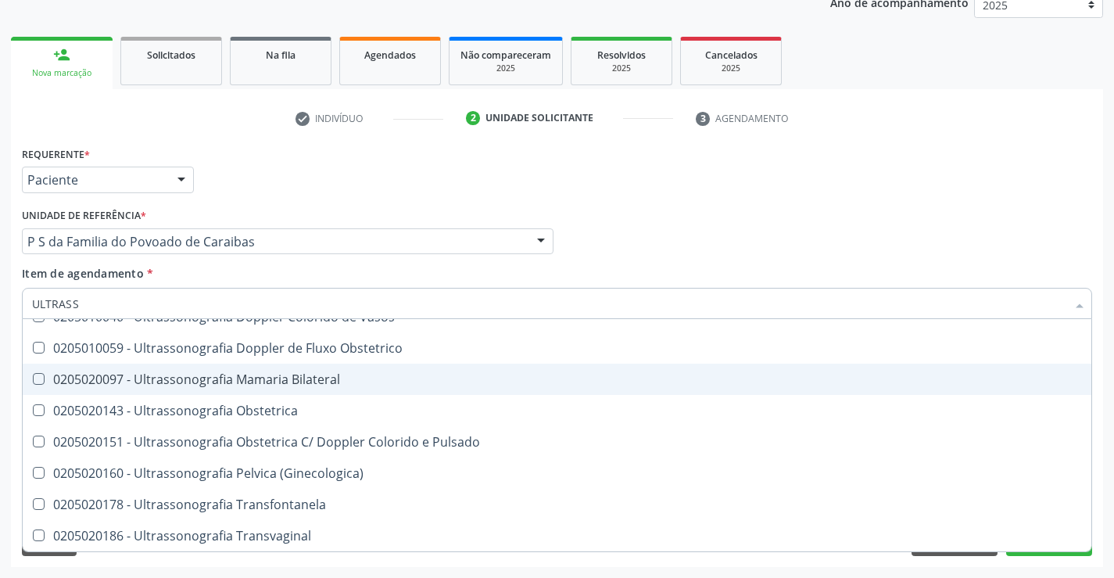
click at [305, 377] on div "0205020097 - Ultrassonografia Mamaria Bilateral" at bounding box center [557, 379] width 1050 height 13
checkbox Bilateral "true"
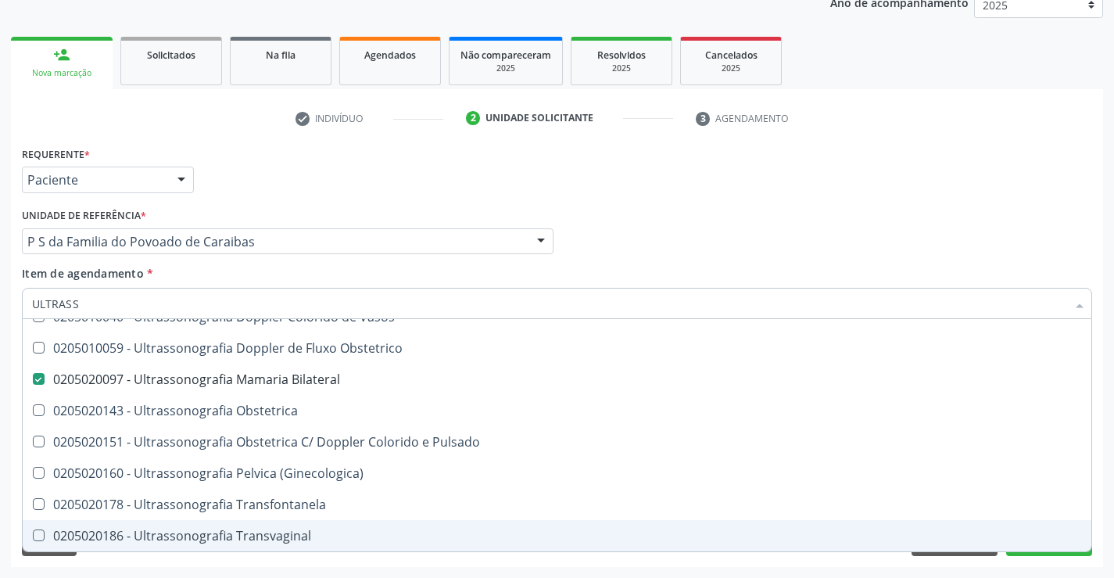
click at [1047, 567] on div "Acompanhamento Acompanhe a situação das marcações correntes e finalizadas Relat…" at bounding box center [557, 233] width 1114 height 689
checkbox X "true"
checkbox Bilateral "false"
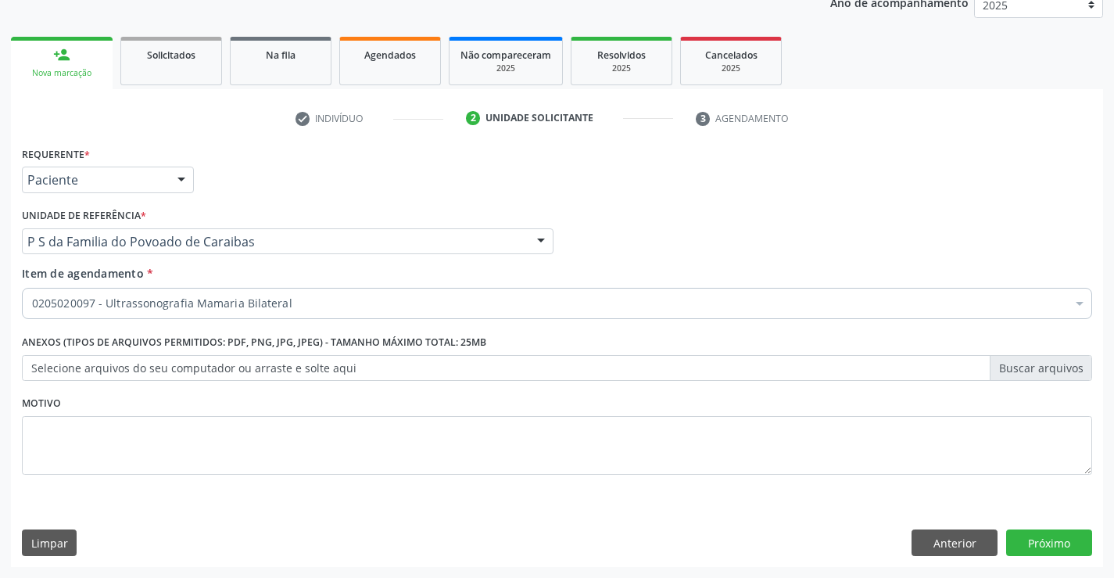
scroll to position [0, 0]
click at [1040, 543] on button "Próximo" at bounding box center [1049, 542] width 86 height 27
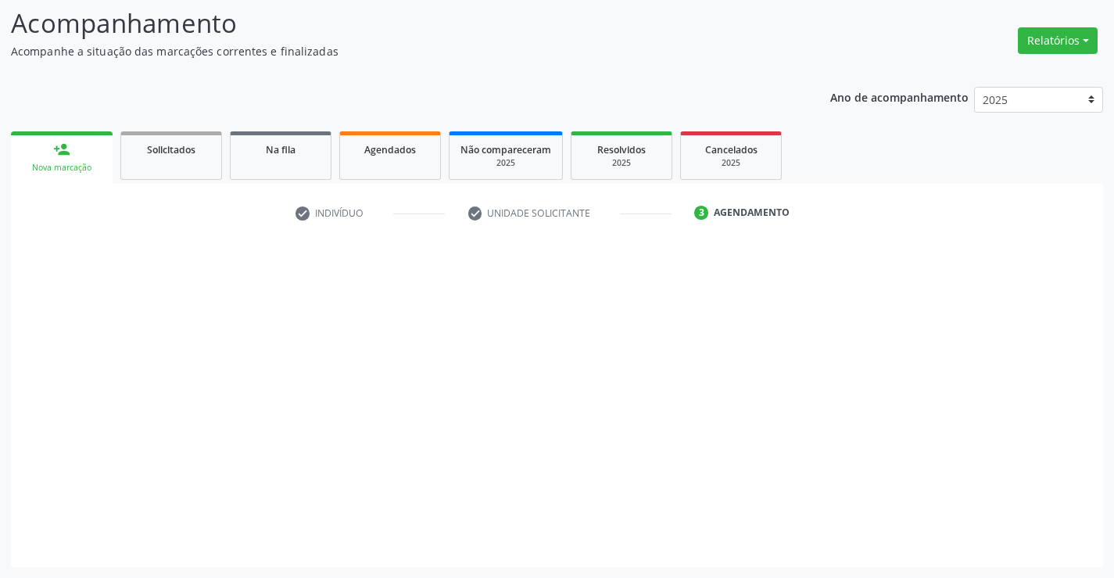
scroll to position [102, 0]
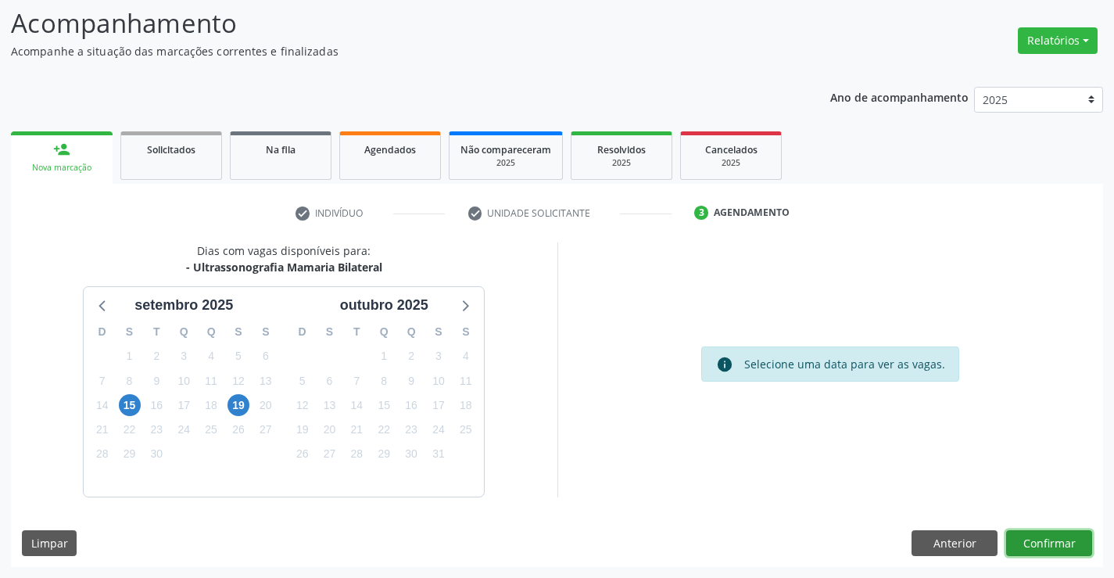
click at [1033, 541] on button "Confirmar" at bounding box center [1049, 543] width 86 height 27
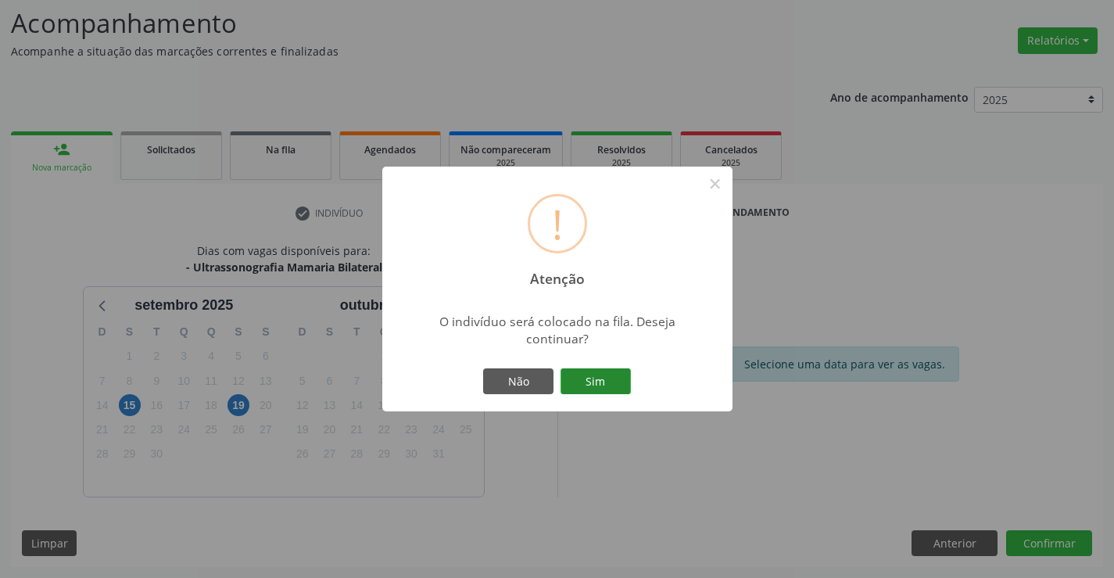
click at [606, 382] on button "Sim" at bounding box center [595, 381] width 70 height 27
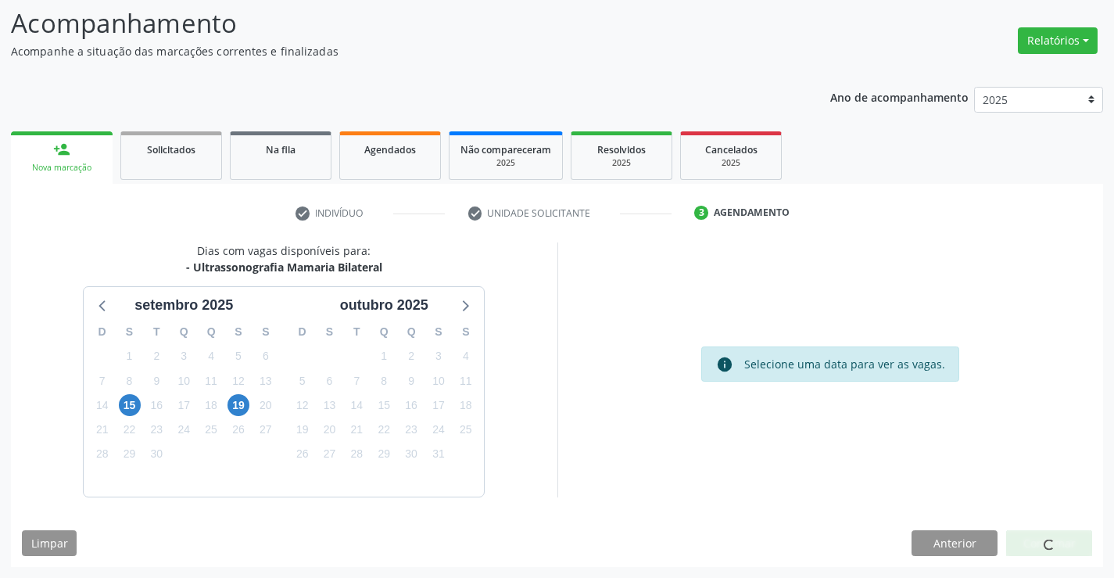
scroll to position [0, 0]
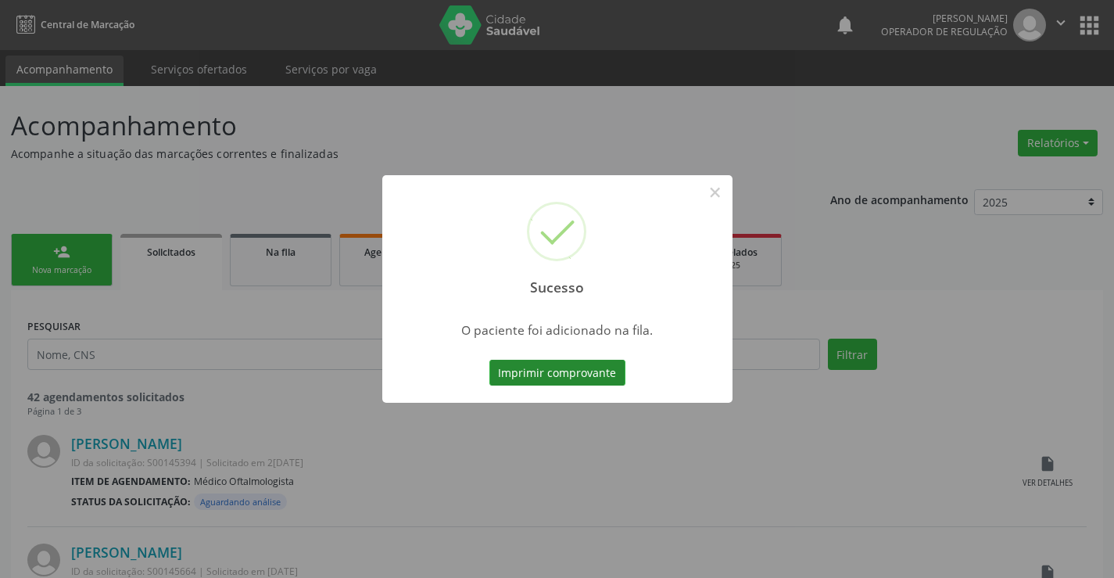
click at [607, 375] on button "Imprimir comprovante" at bounding box center [557, 373] width 136 height 27
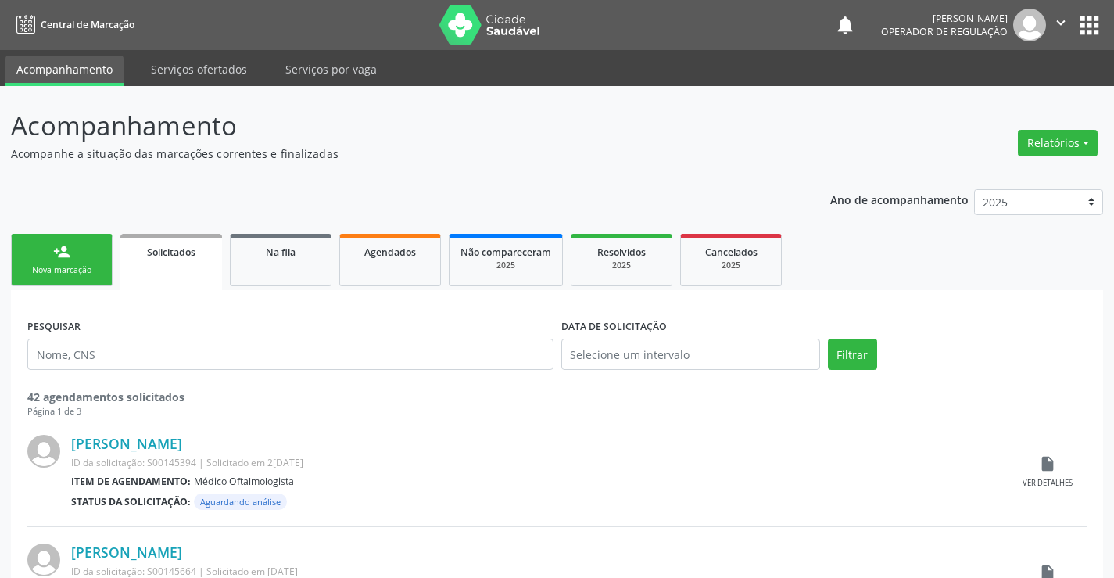
click at [1080, 27] on button "apps" at bounding box center [1089, 25] width 27 height 27
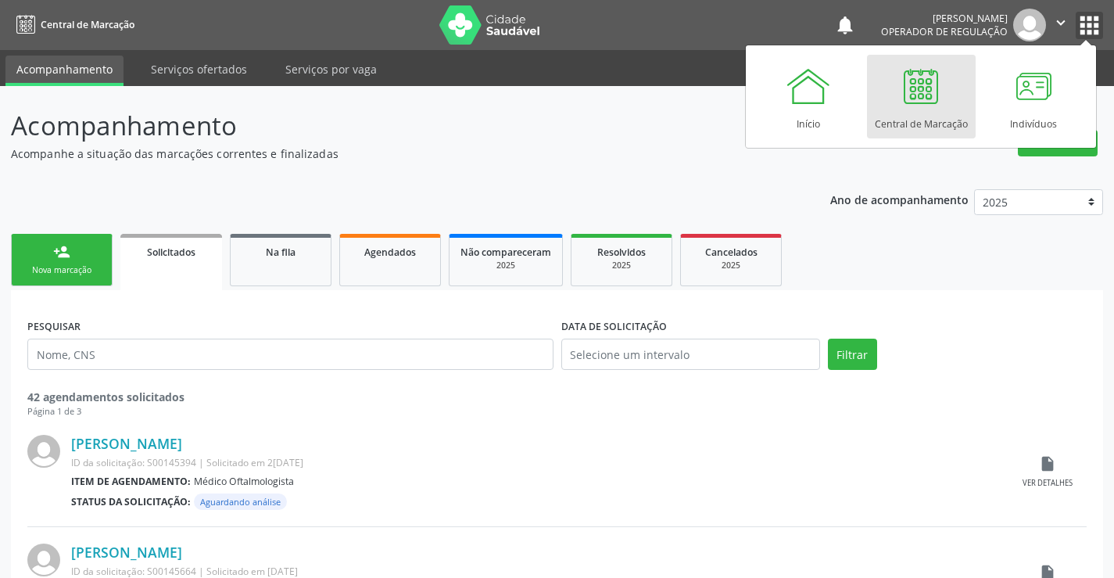
click at [1069, 21] on icon "" at bounding box center [1060, 22] width 17 height 17
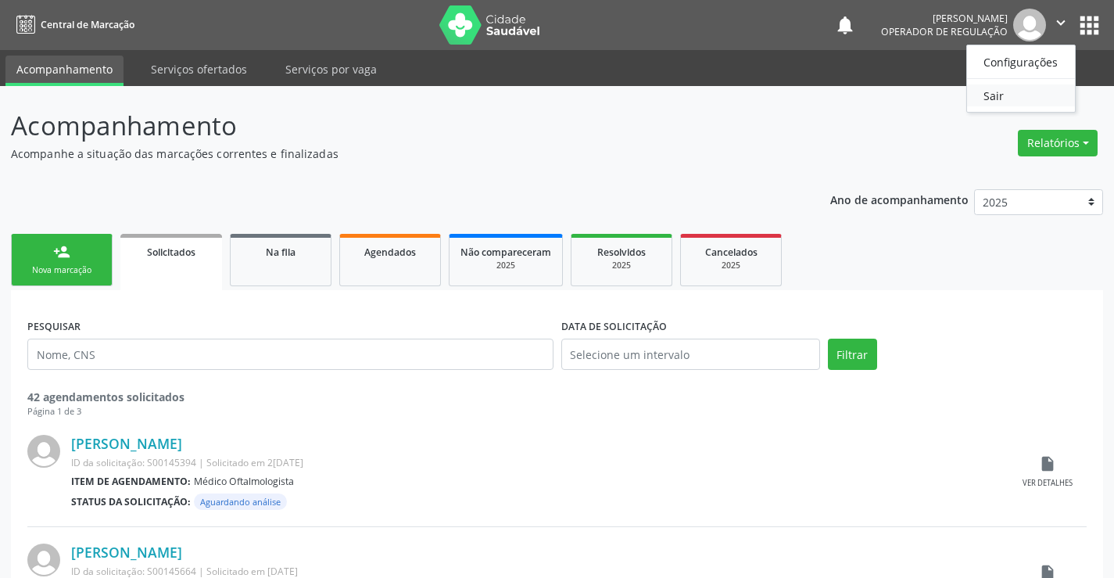
click at [1017, 94] on link "Sair" at bounding box center [1021, 95] width 108 height 22
